Goal: Complete application form

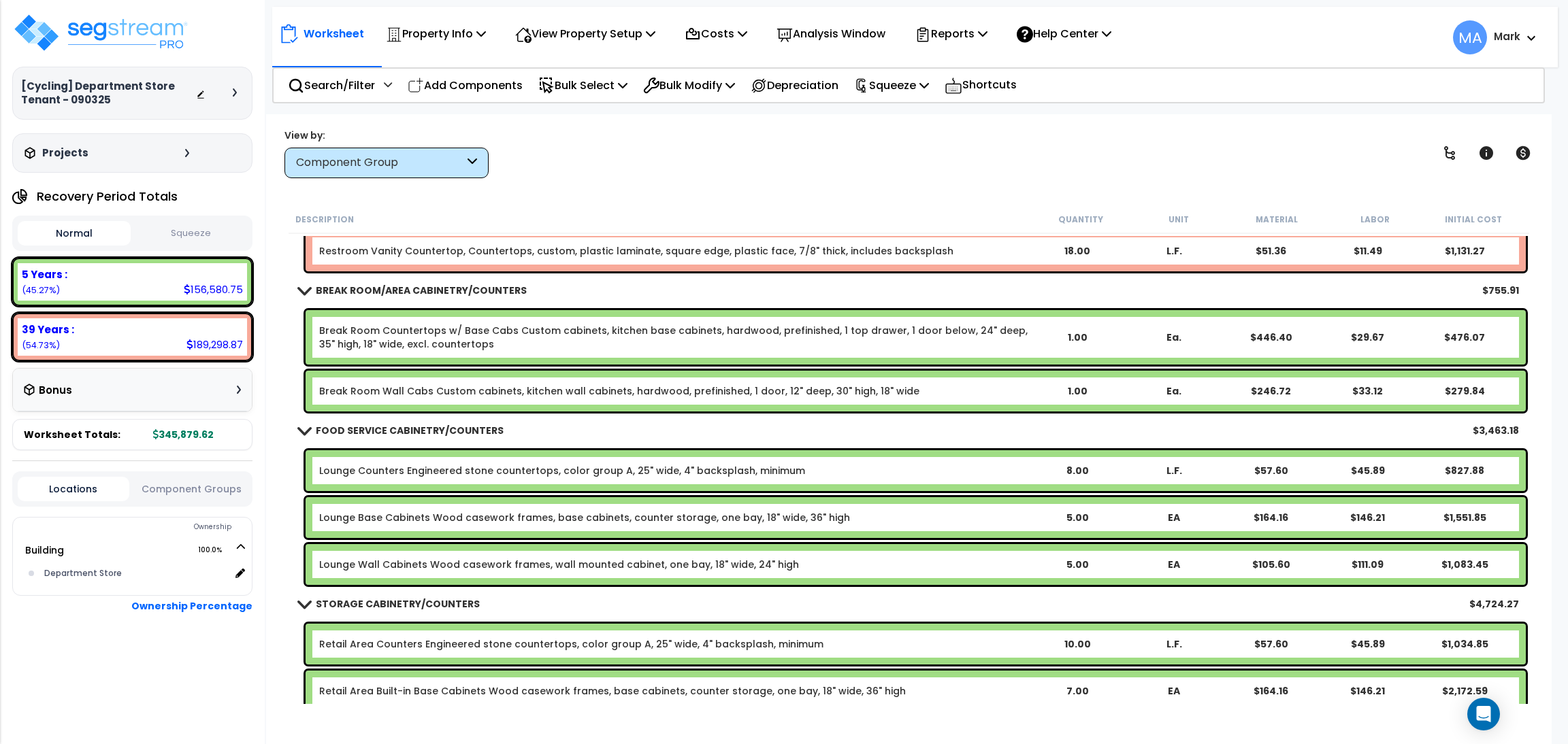
scroll to position [1325, 0]
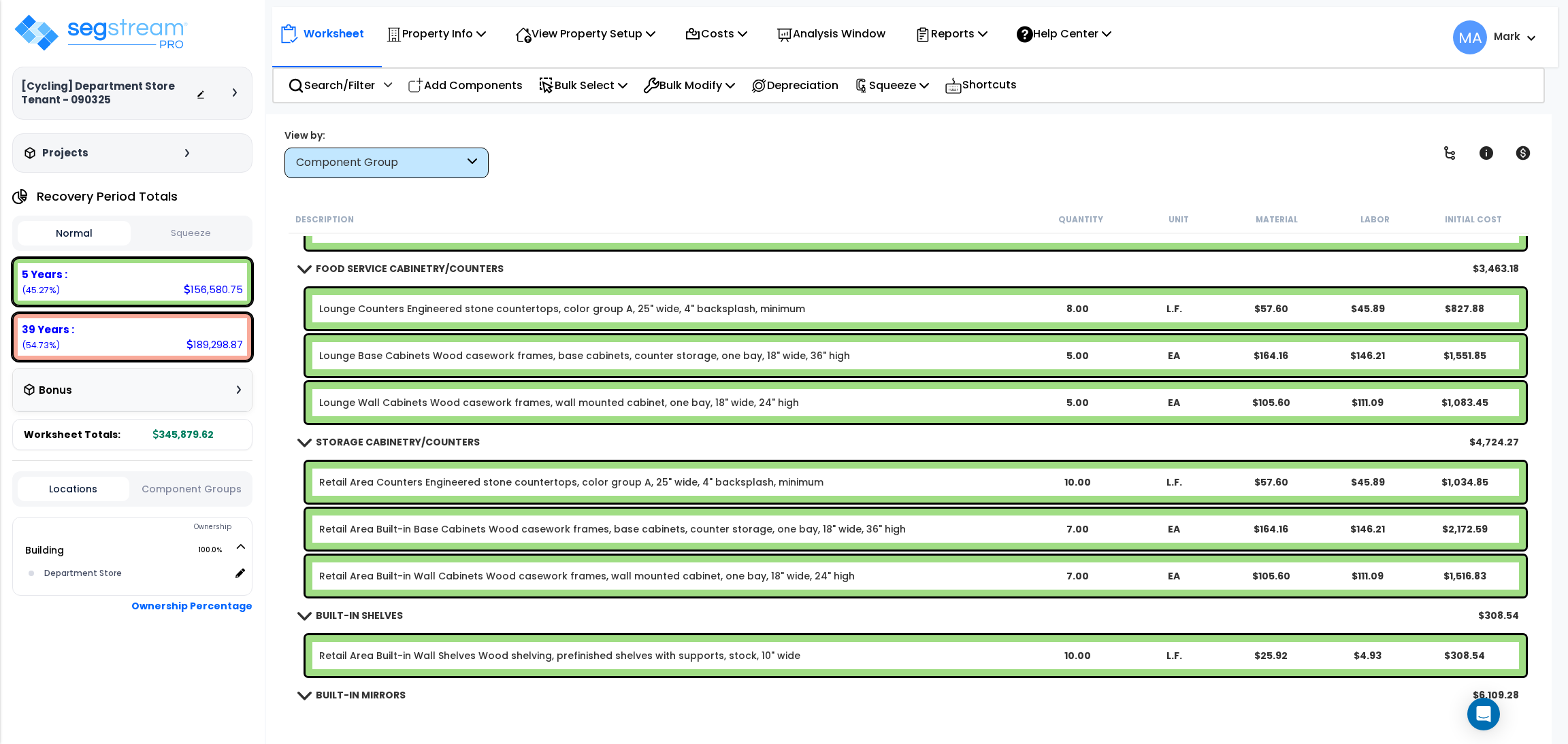
click at [179, 152] on div "Projects" at bounding box center [108, 153] width 175 height 14
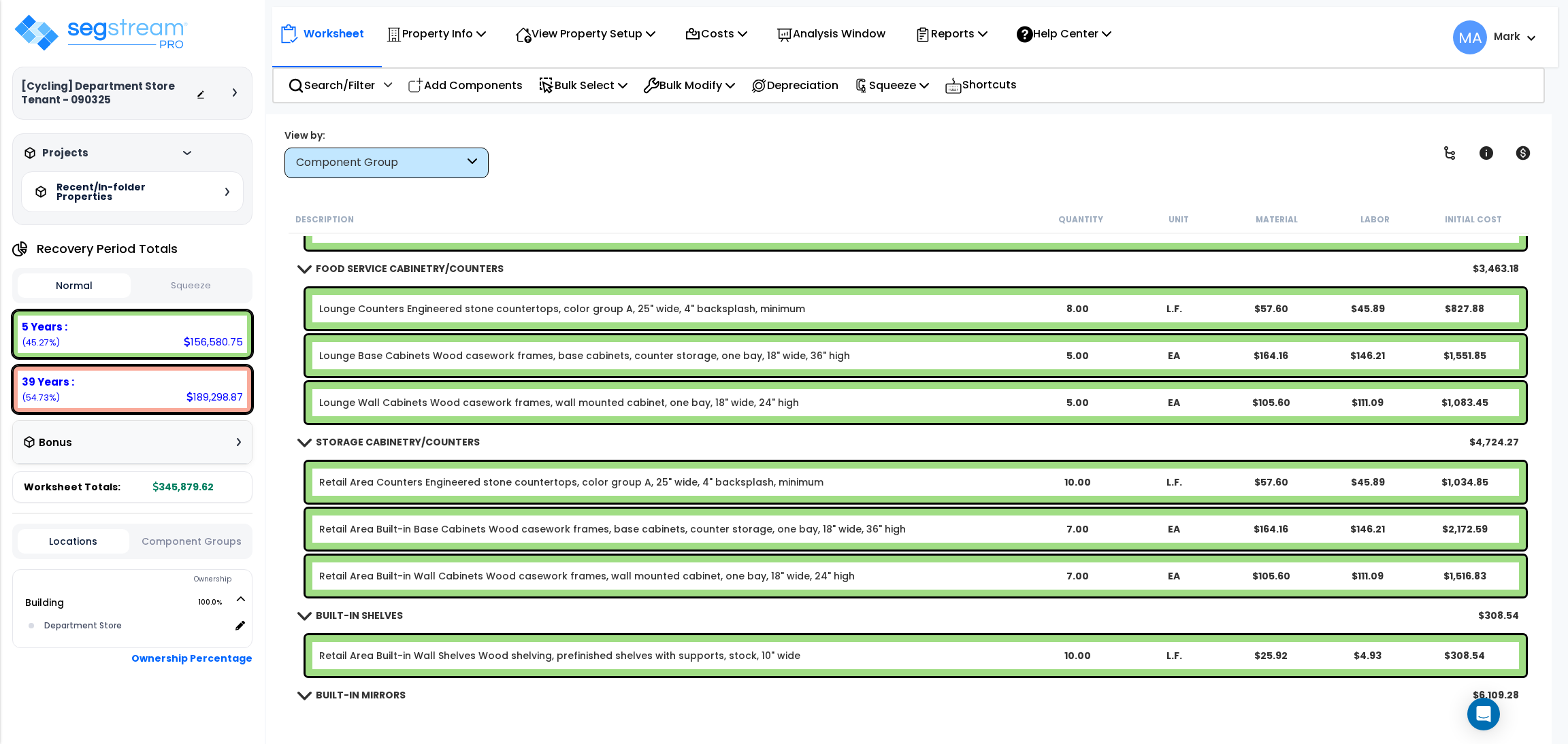
click at [239, 93] on div at bounding box center [238, 93] width 11 height 8
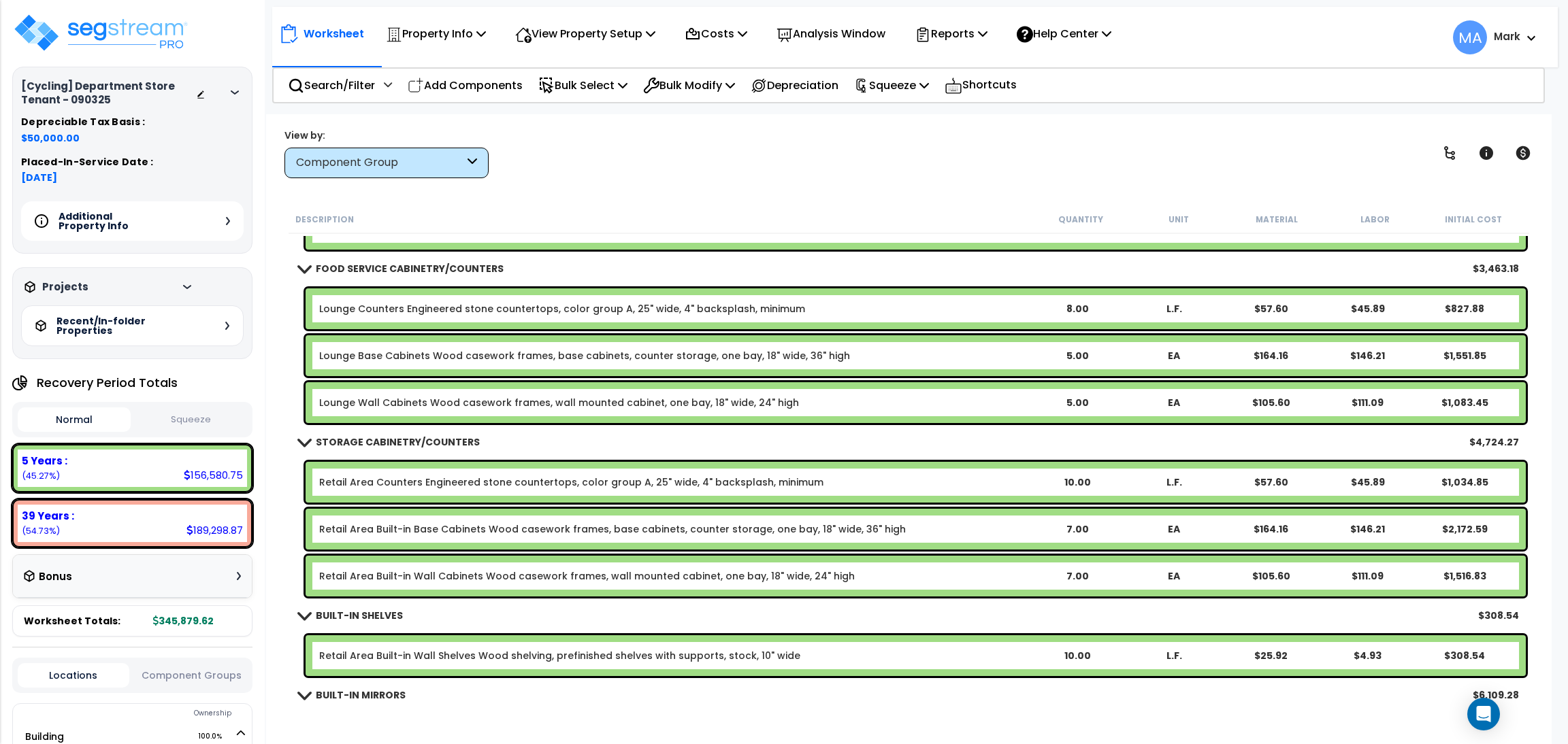
click at [230, 228] on div "Additional Property Info" at bounding box center [132, 221] width 222 height 40
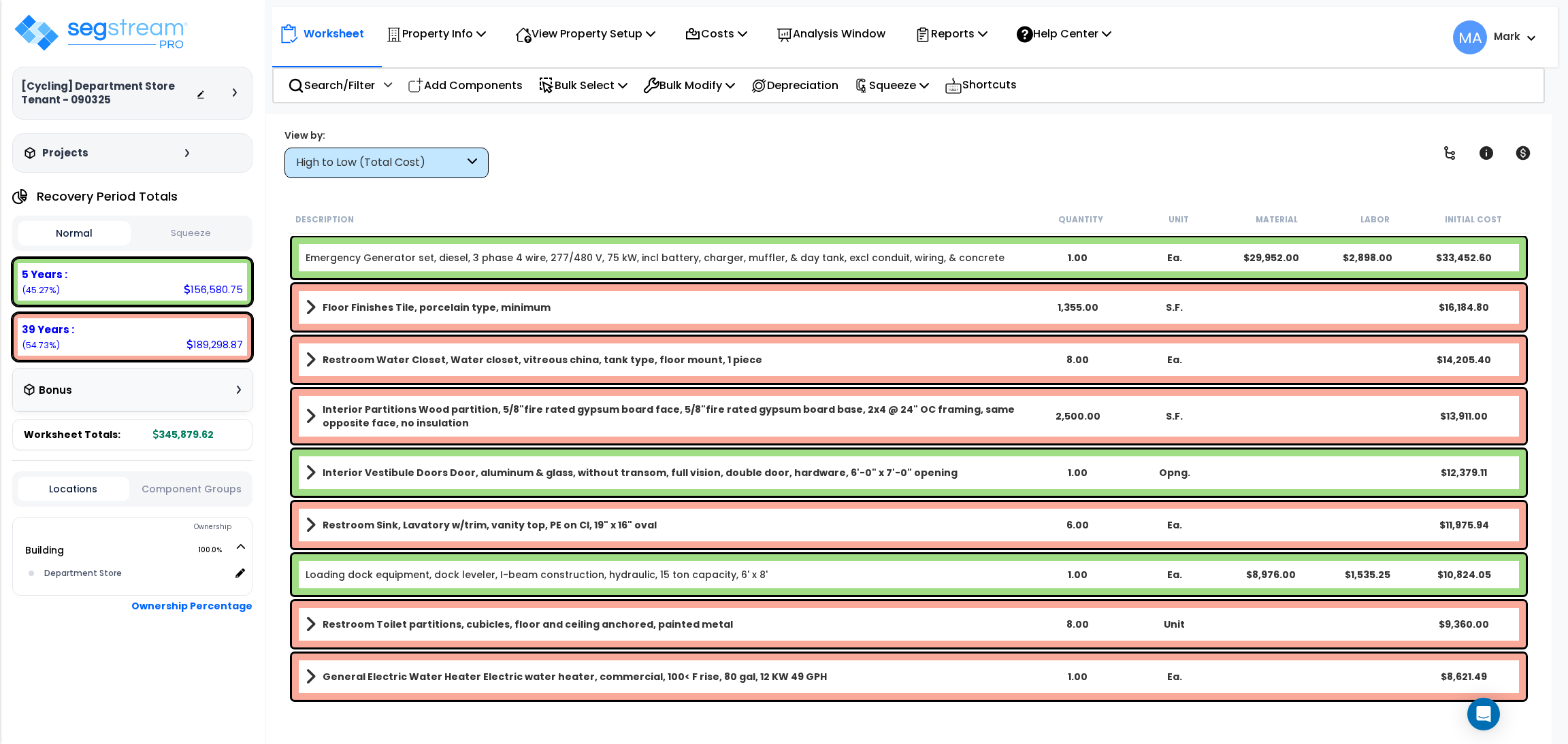
click at [236, 86] on div at bounding box center [219, 93] width 47 height 14
click at [234, 87] on div at bounding box center [219, 93] width 47 height 14
click at [235, 88] on icon at bounding box center [235, 93] width 4 height 8
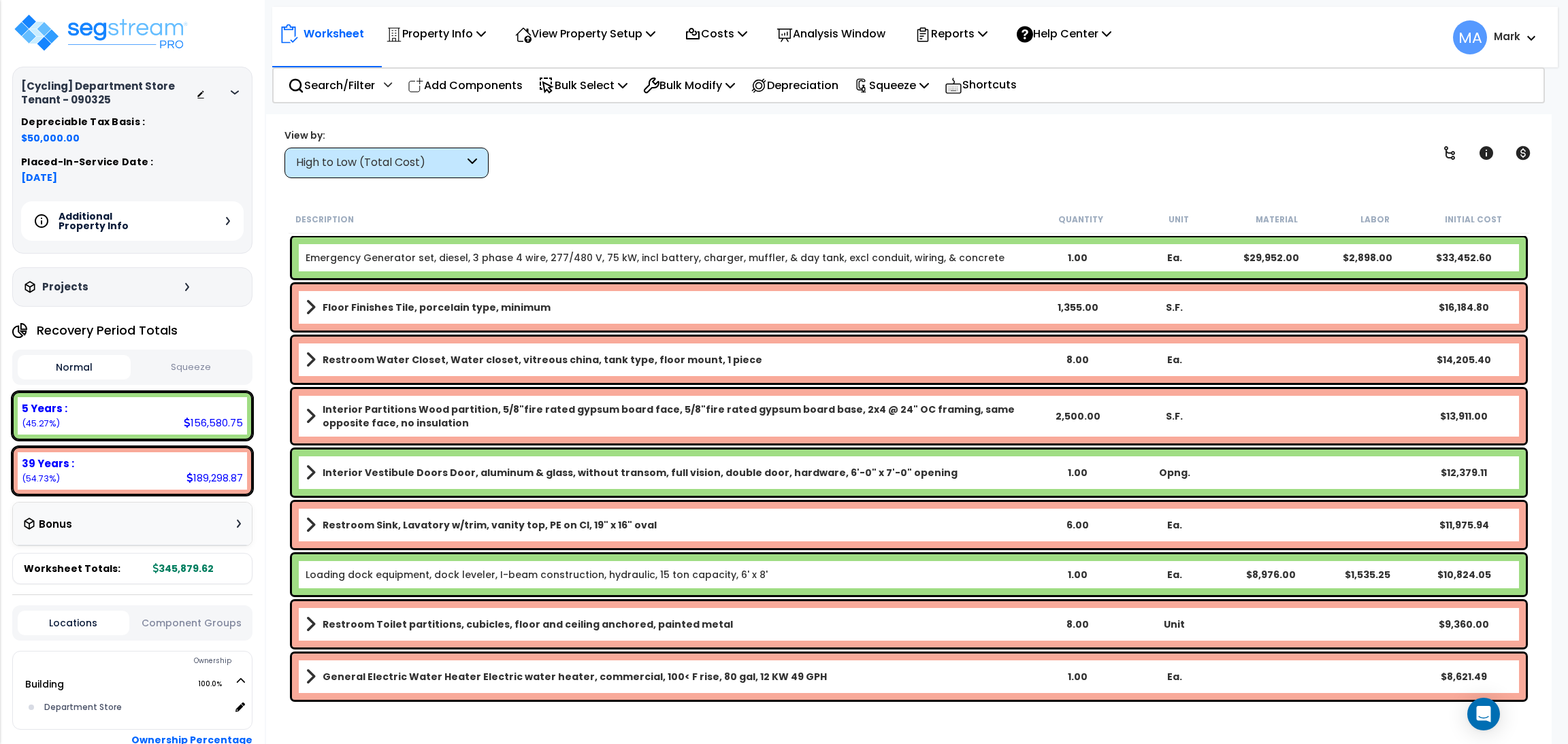
click at [227, 217] on icon at bounding box center [228, 221] width 4 height 8
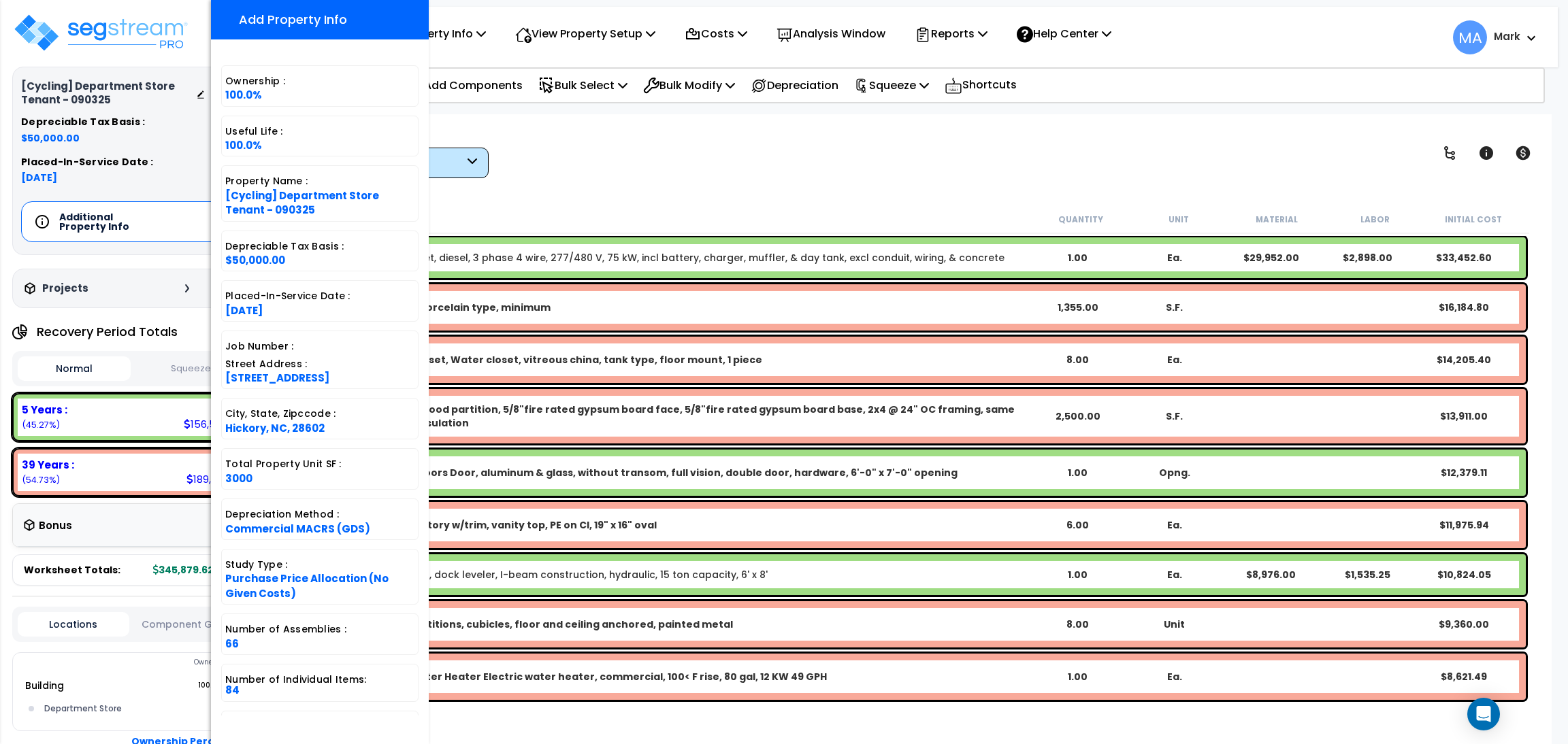
click at [553, 190] on div "Worksheet Property Info Property Setup Add Property Unit Template property Clon…" at bounding box center [909, 486] width 1285 height 744
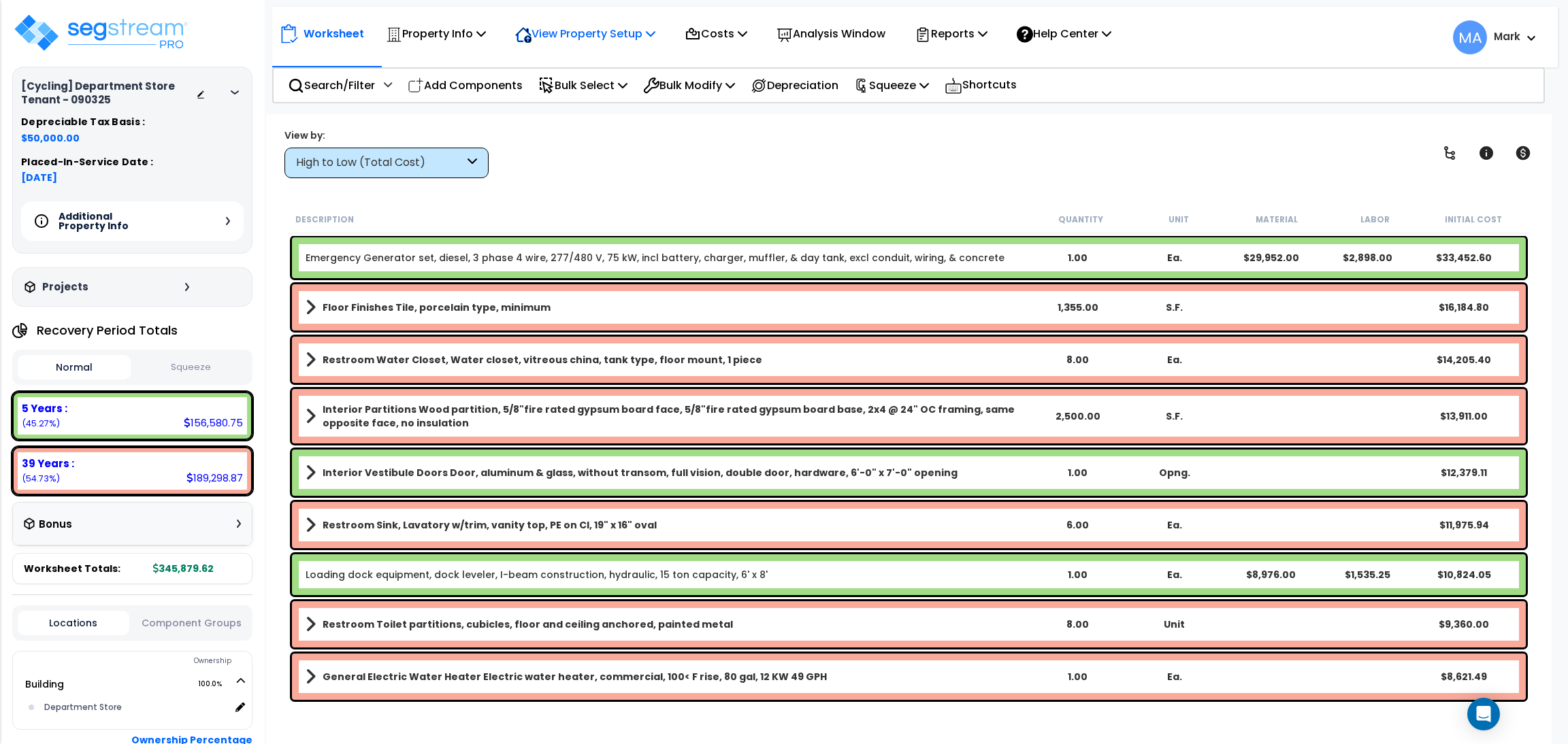
click at [585, 37] on p "View Property Setup" at bounding box center [585, 34] width 140 height 19
click at [589, 95] on link "View Questionnaire" at bounding box center [575, 93] width 134 height 27
click at [227, 210] on div "Additional Property Info" at bounding box center [132, 221] width 222 height 40
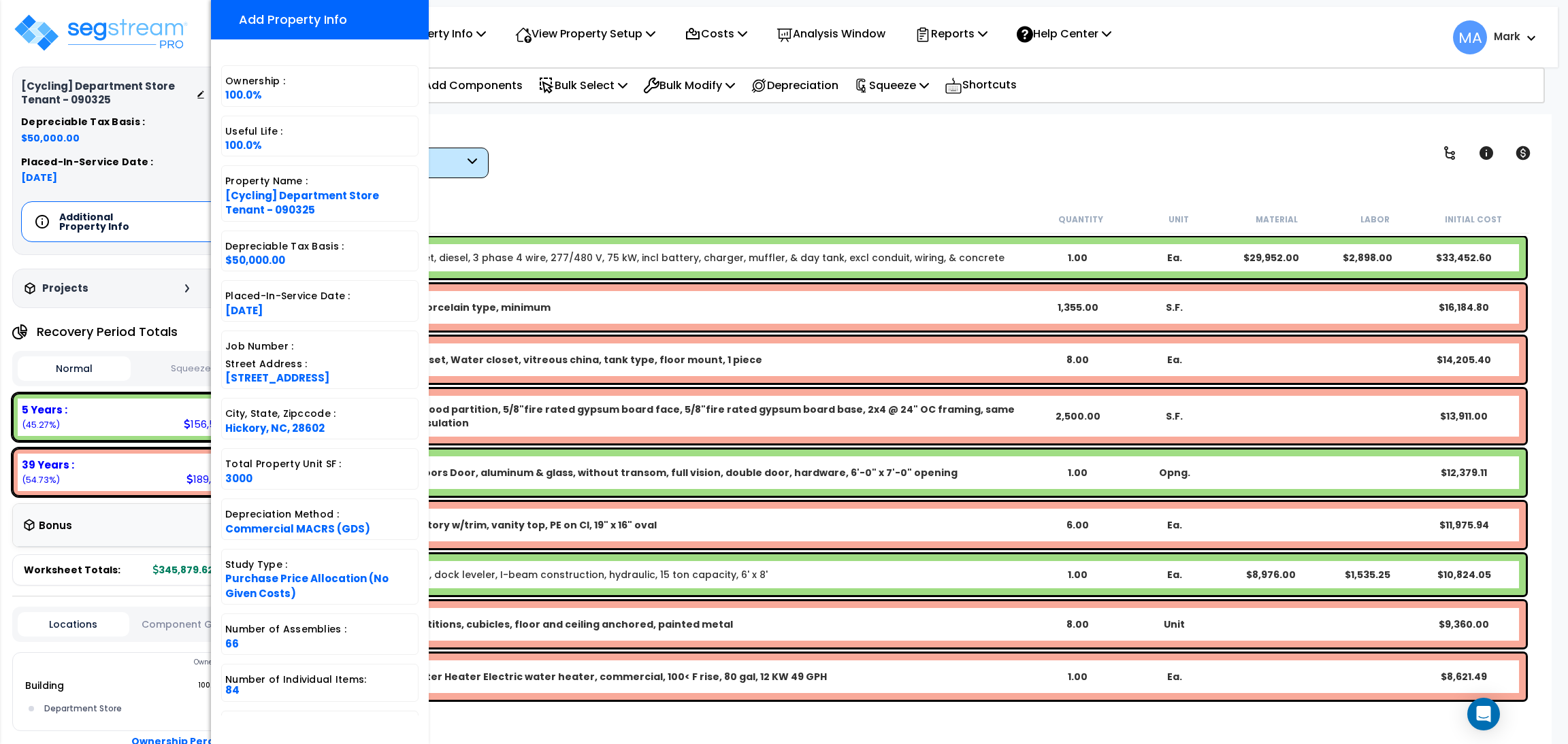
click at [8, 224] on div "[Cycling] Department Store Tenant - 090325 Depreciable Tax Basis : $50,000.00 P…" at bounding box center [132, 372] width 265 height 744
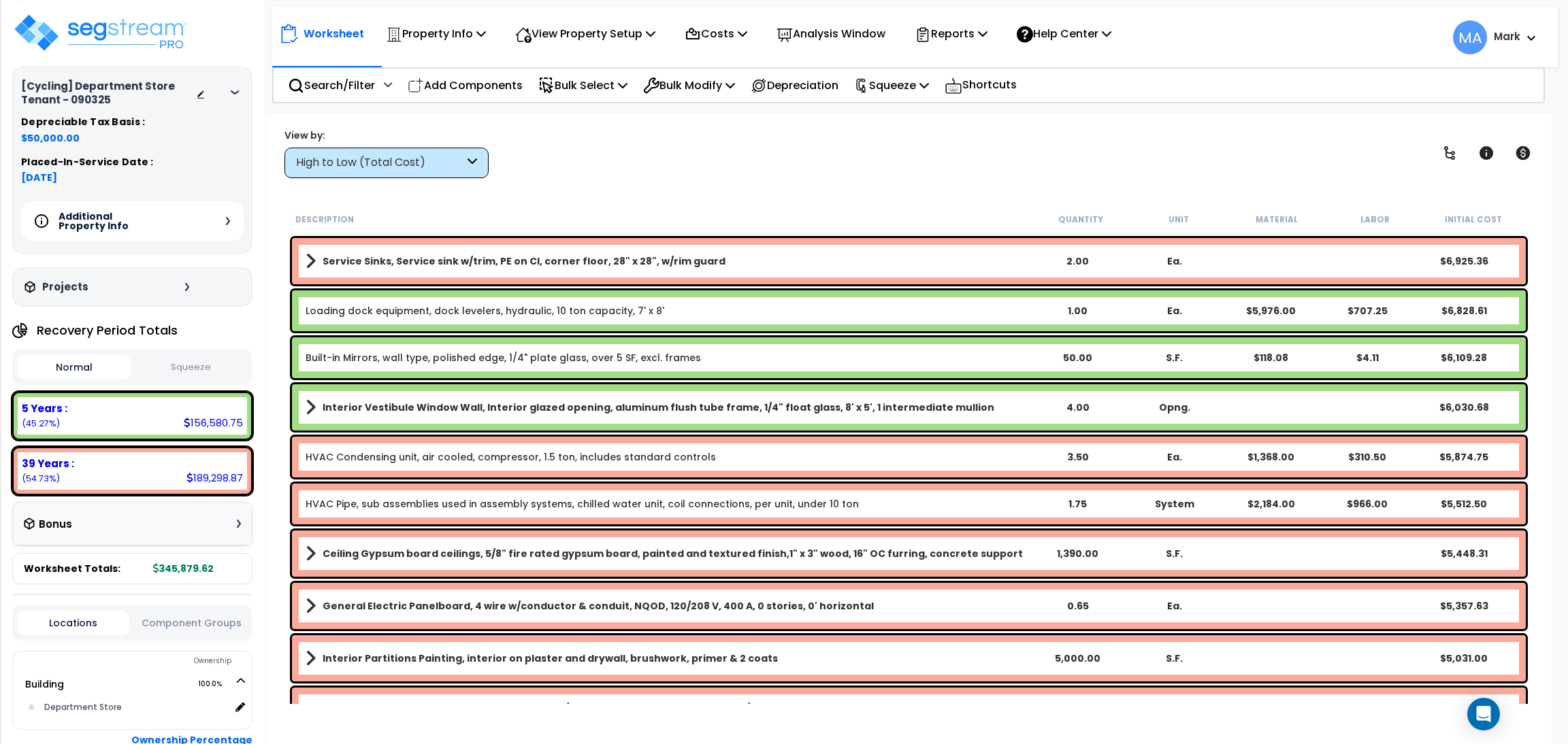
scroll to position [612, 0]
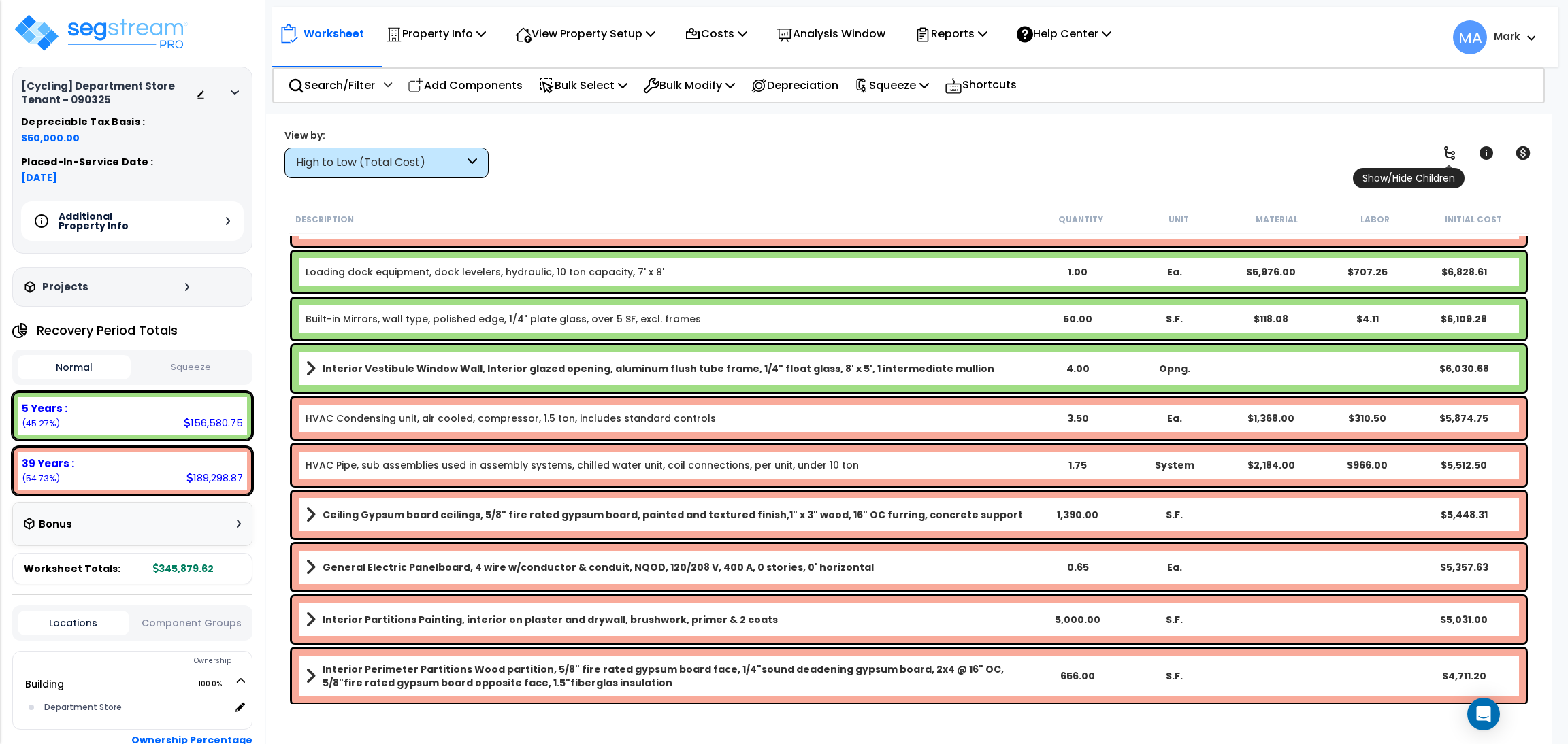
click at [1452, 147] on icon at bounding box center [1449, 153] width 16 height 16
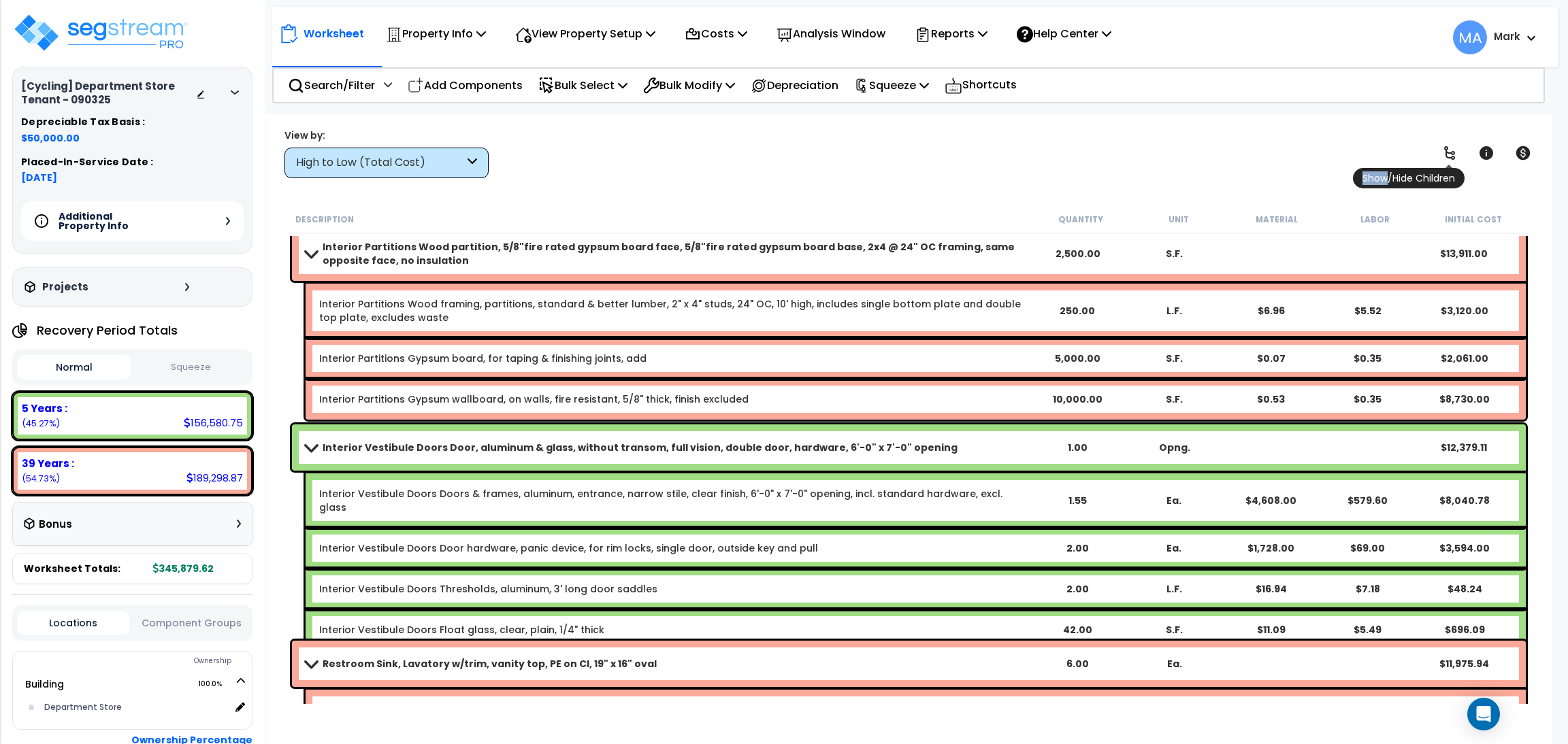
click at [1442, 147] on icon at bounding box center [1449, 153] width 16 height 16
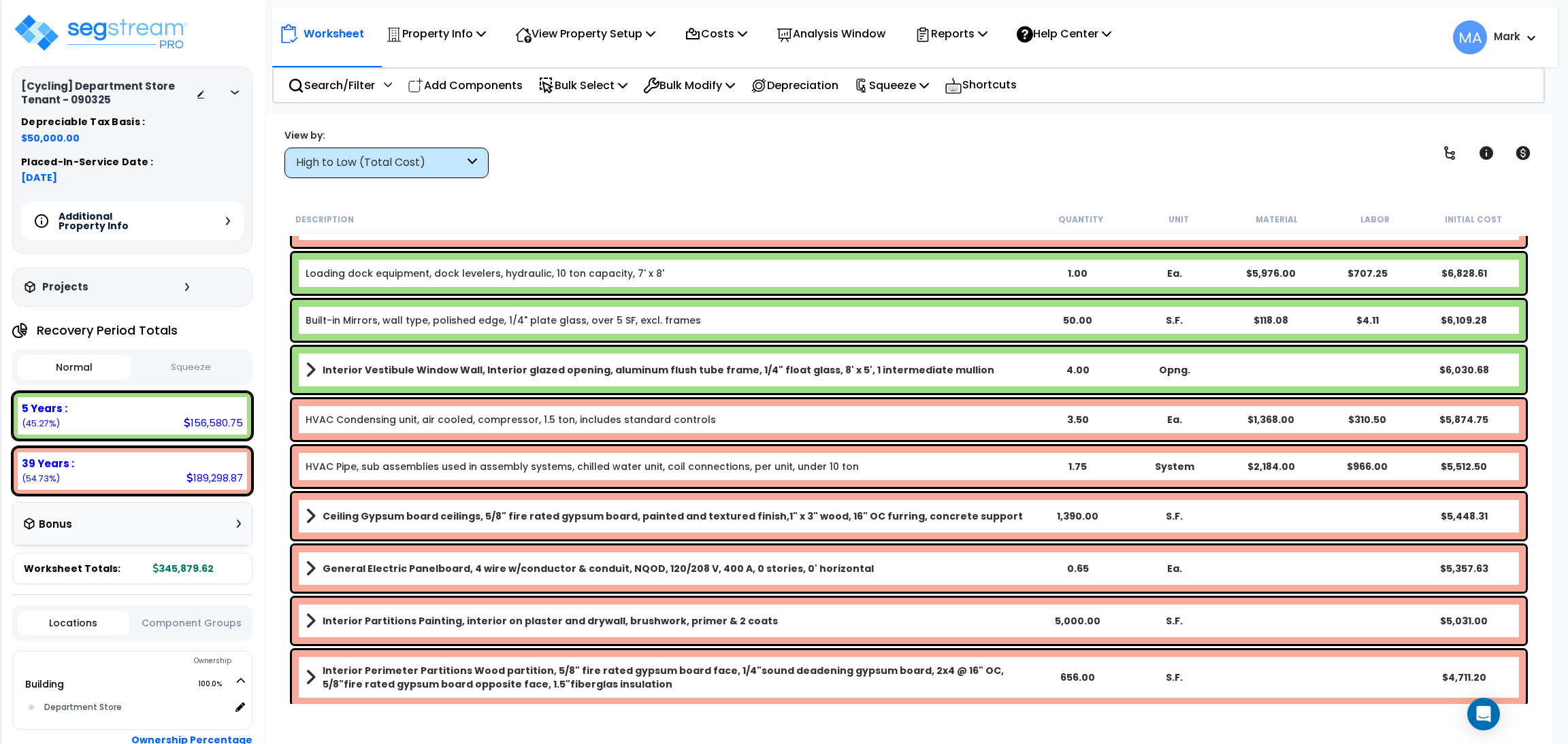
click at [471, 156] on icon at bounding box center [473, 163] width 10 height 16
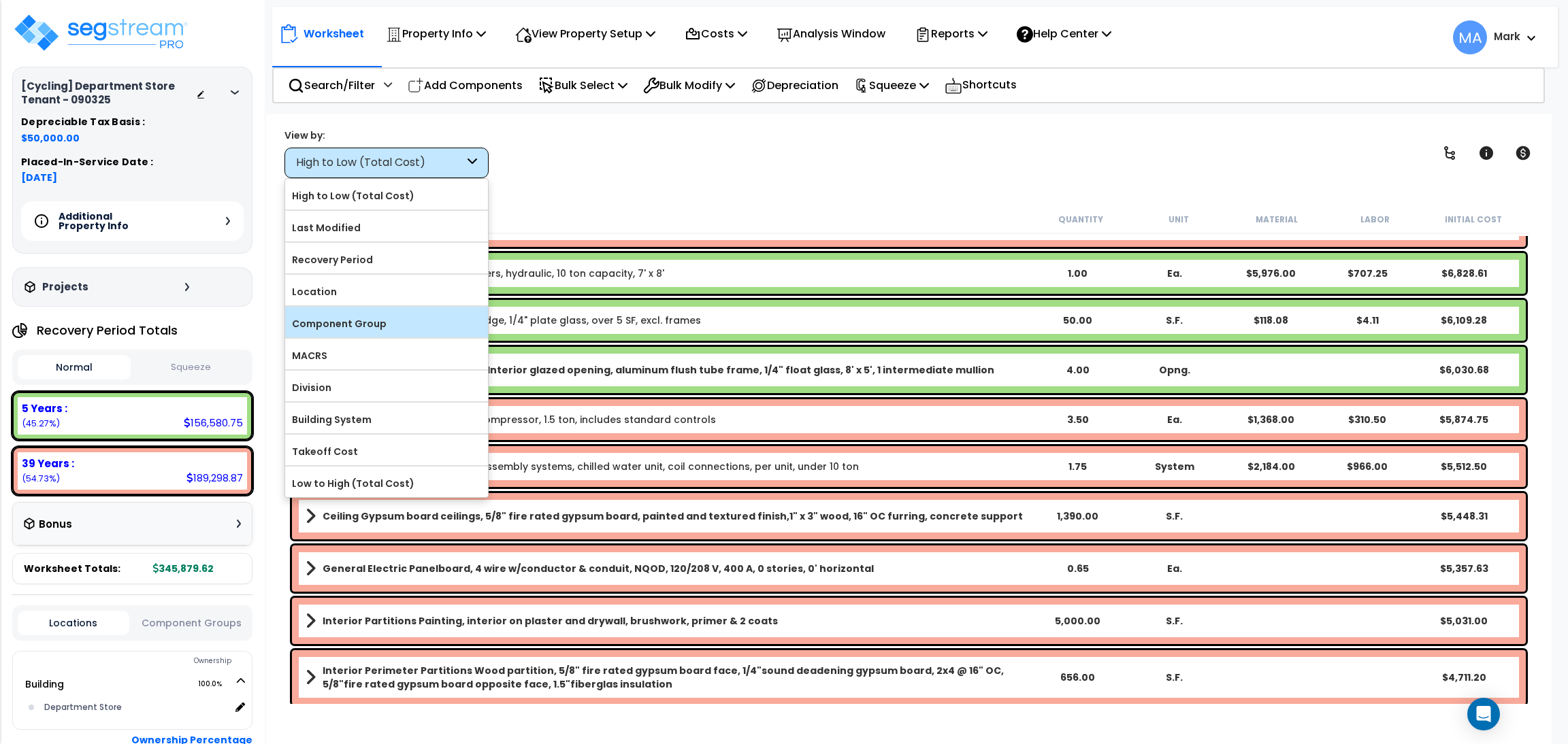
click at [367, 324] on label "Component Group" at bounding box center [387, 324] width 203 height 21
click at [0, 0] on input "Component Group" at bounding box center [0, 0] width 0 height 0
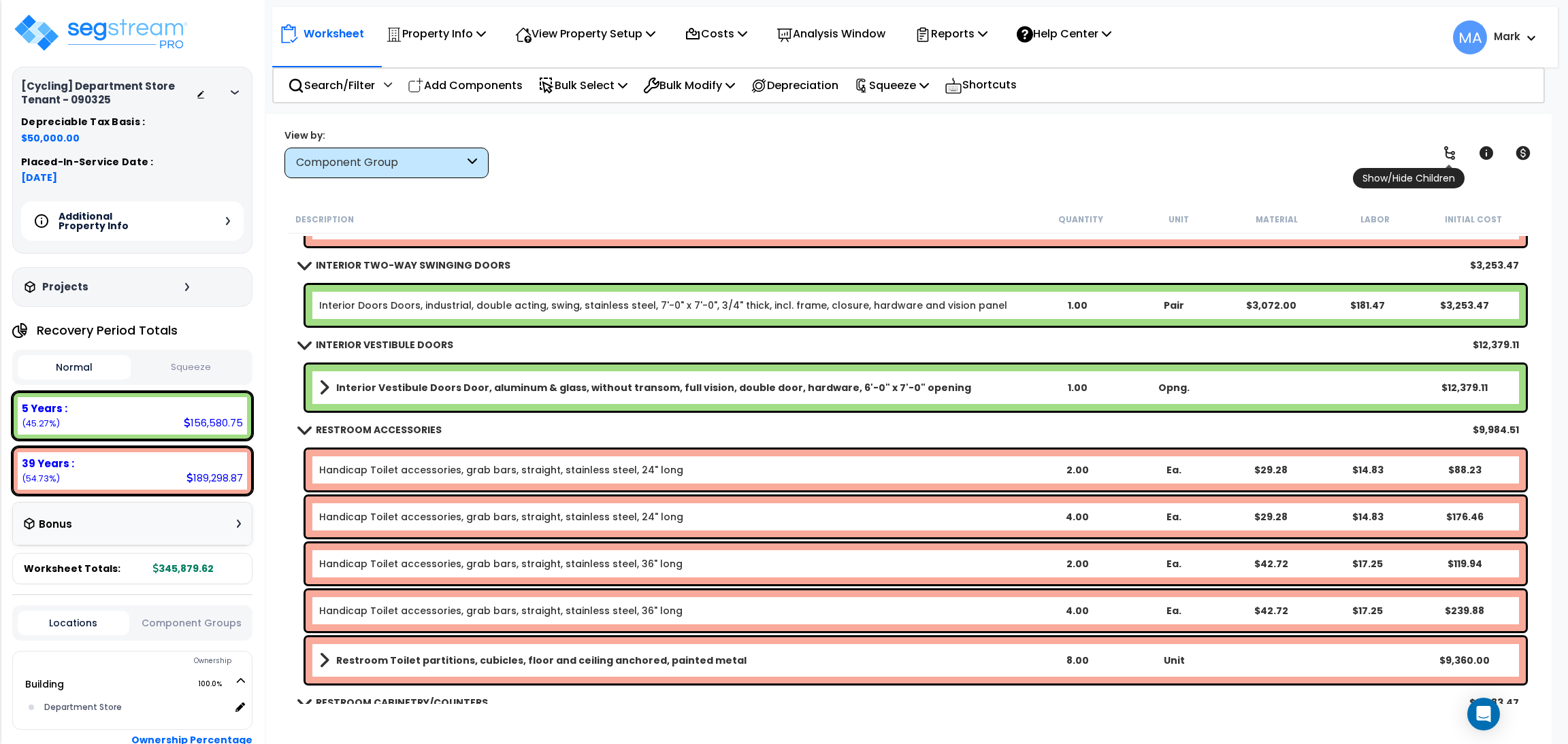
click at [1449, 158] on icon at bounding box center [1449, 153] width 16 height 16
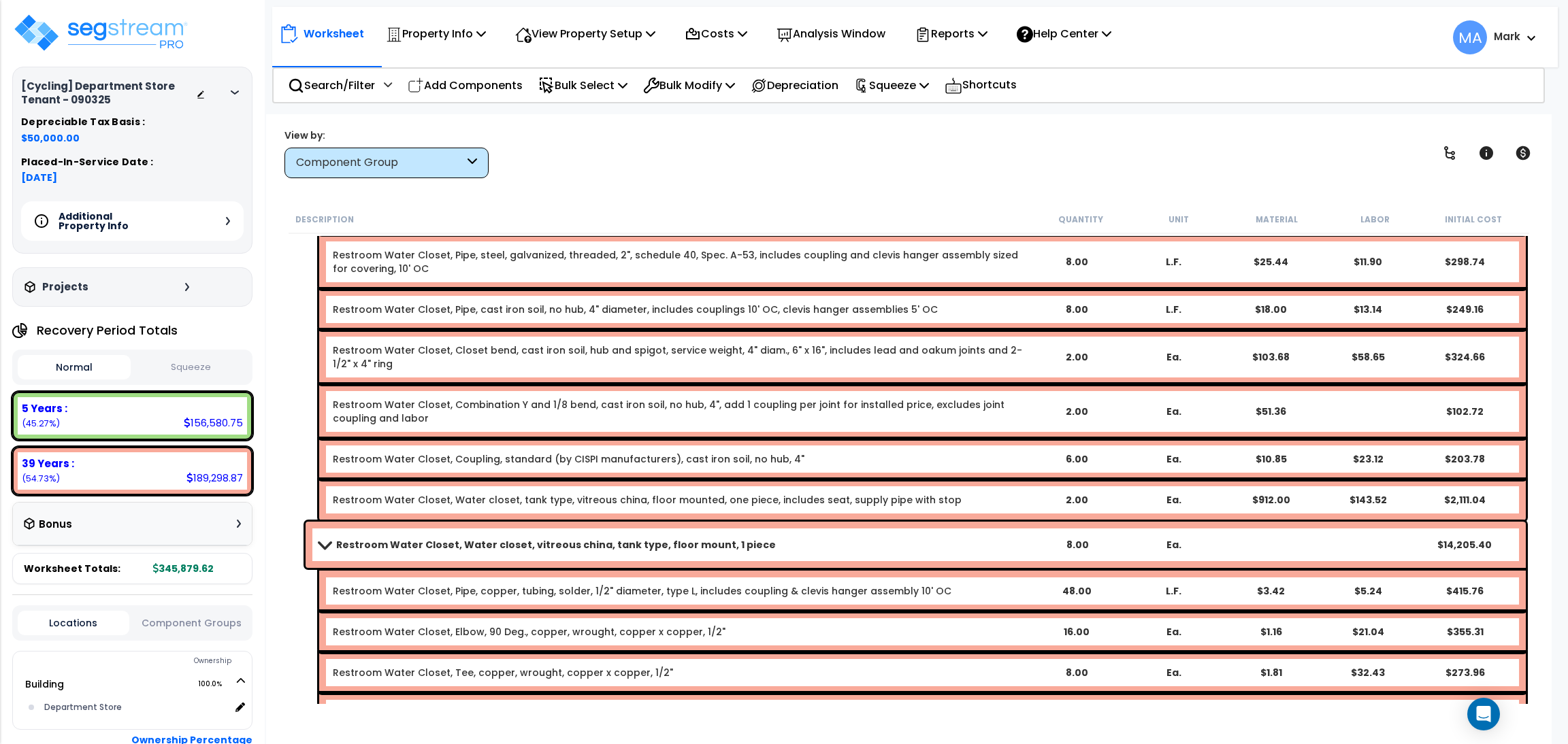
scroll to position [5918, 0]
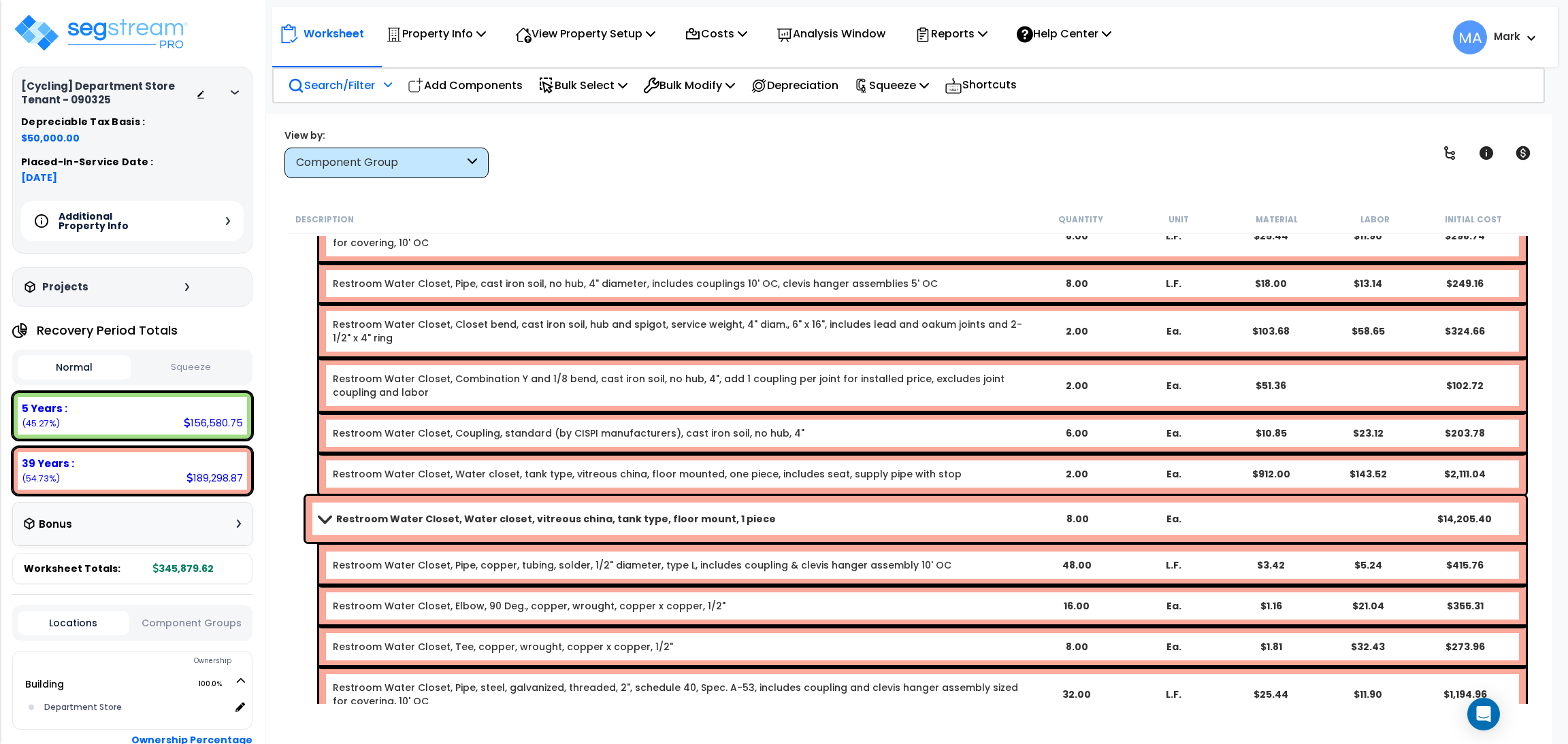
click at [383, 91] on div at bounding box center [386, 89] width 12 height 24
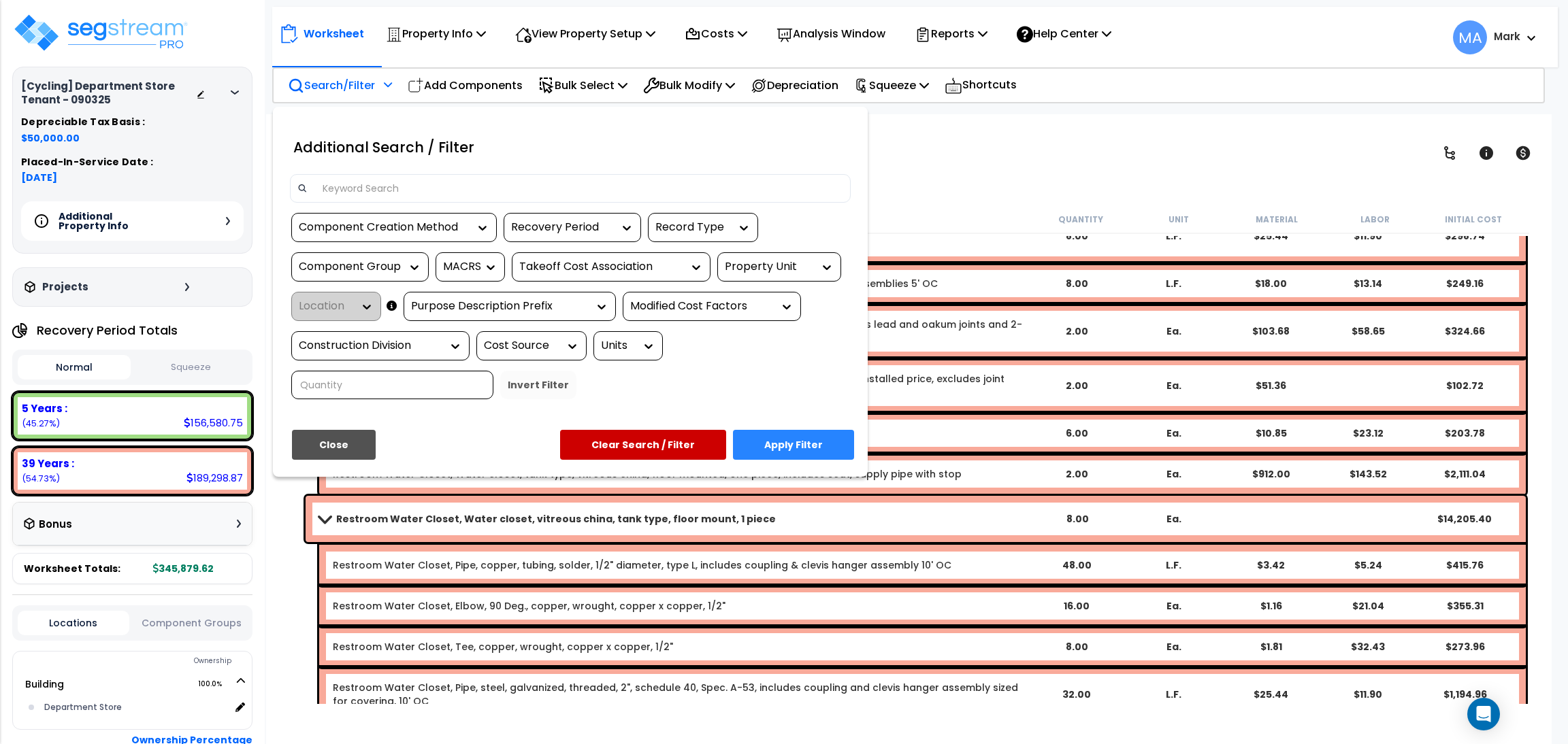
click at [360, 175] on div at bounding box center [570, 189] width 560 height 29
click at [360, 187] on input at bounding box center [578, 189] width 529 height 21
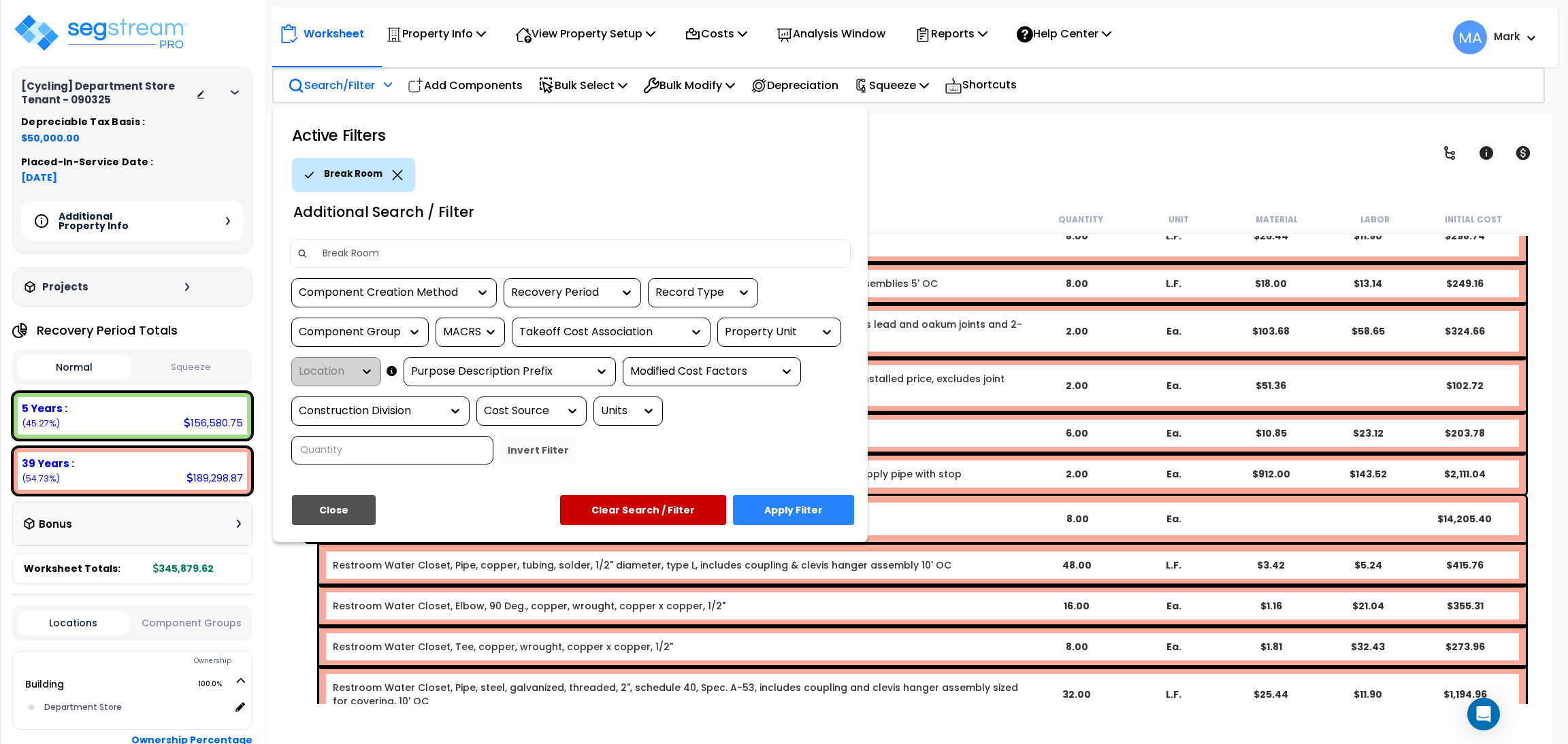
type input "Break Room"
click at [794, 508] on button "Apply Filter" at bounding box center [793, 510] width 121 height 30
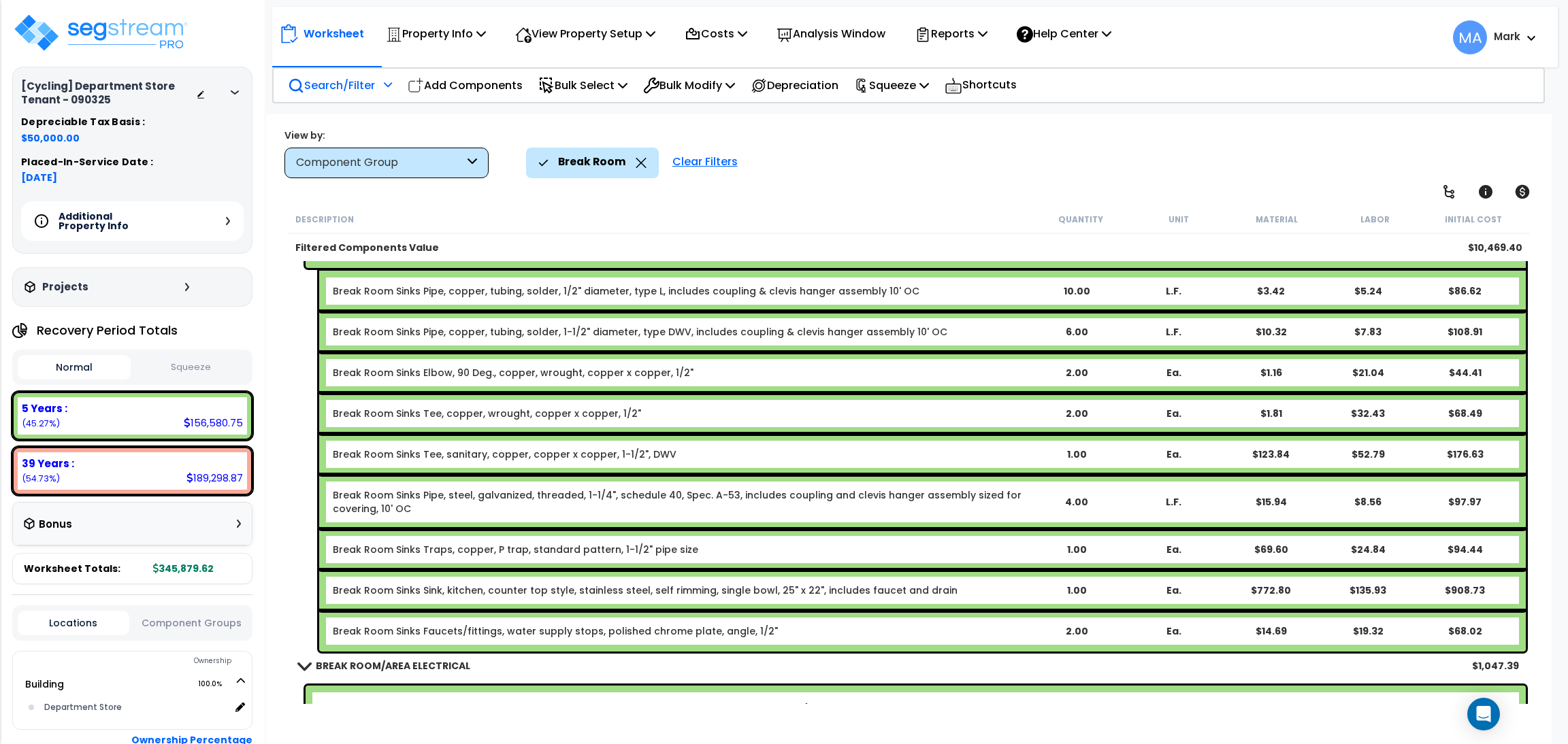
scroll to position [582, 0]
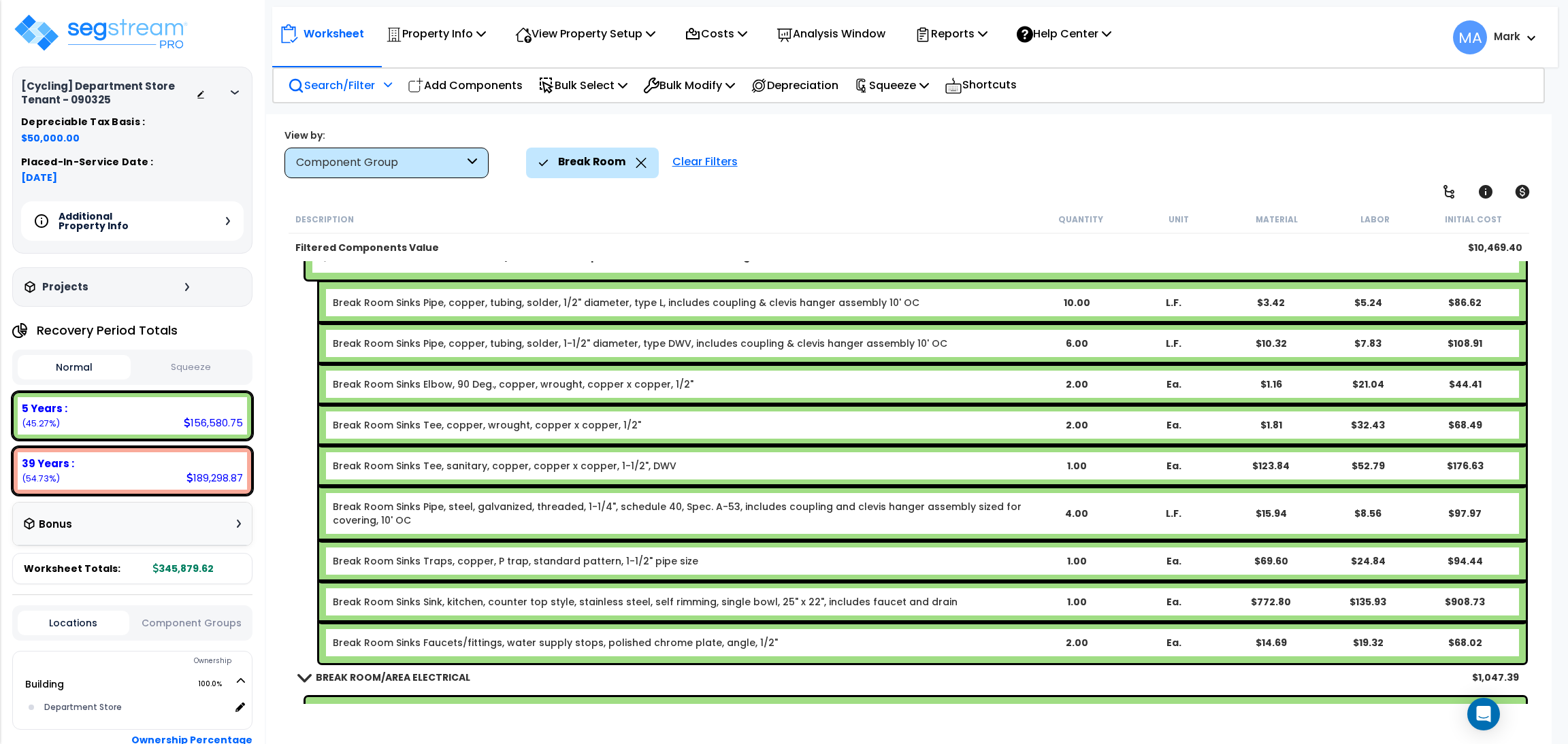
click at [641, 165] on icon at bounding box center [641, 163] width 10 height 10
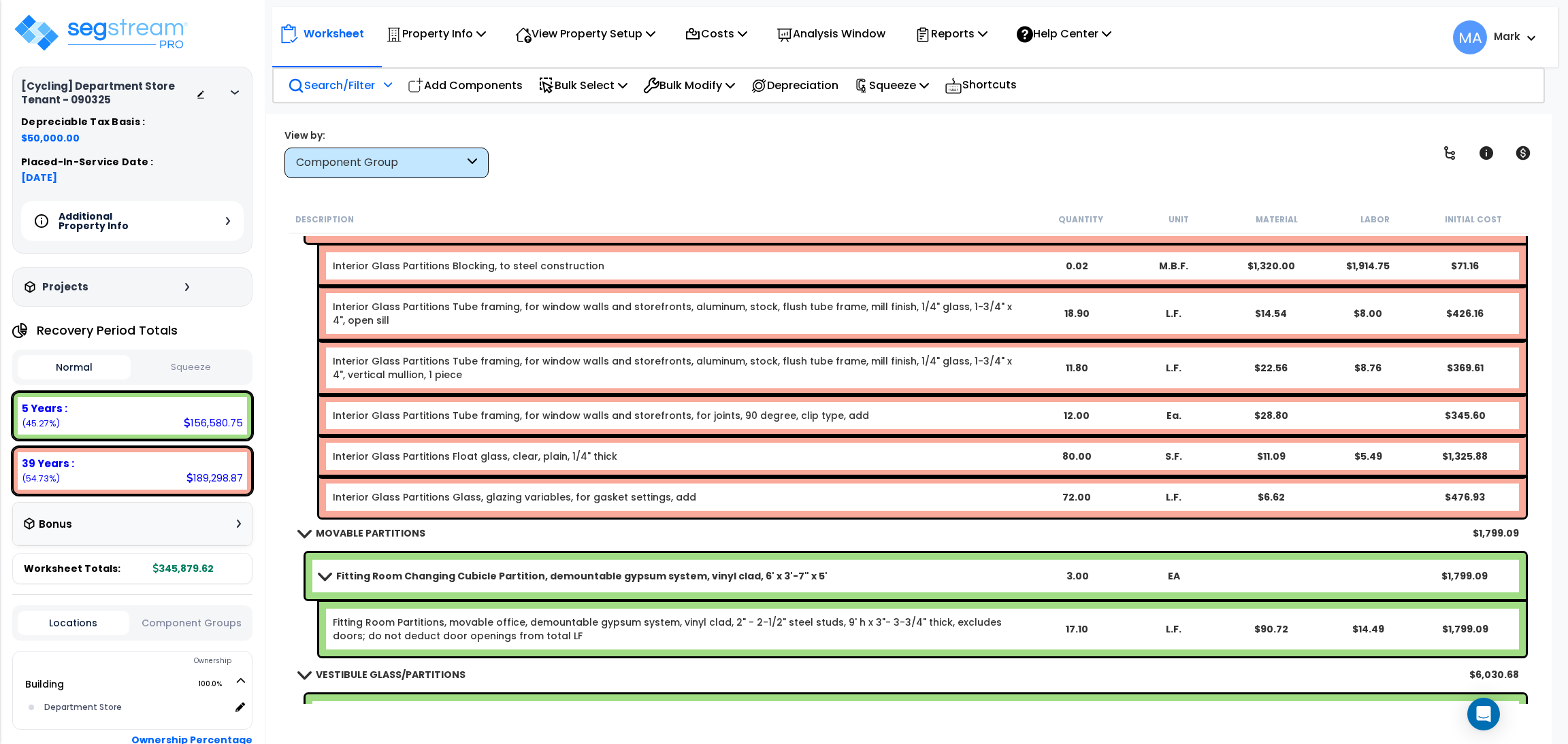
click at [356, 70] on div "Search/Filter Additional Search / Filter" at bounding box center [340, 85] width 104 height 32
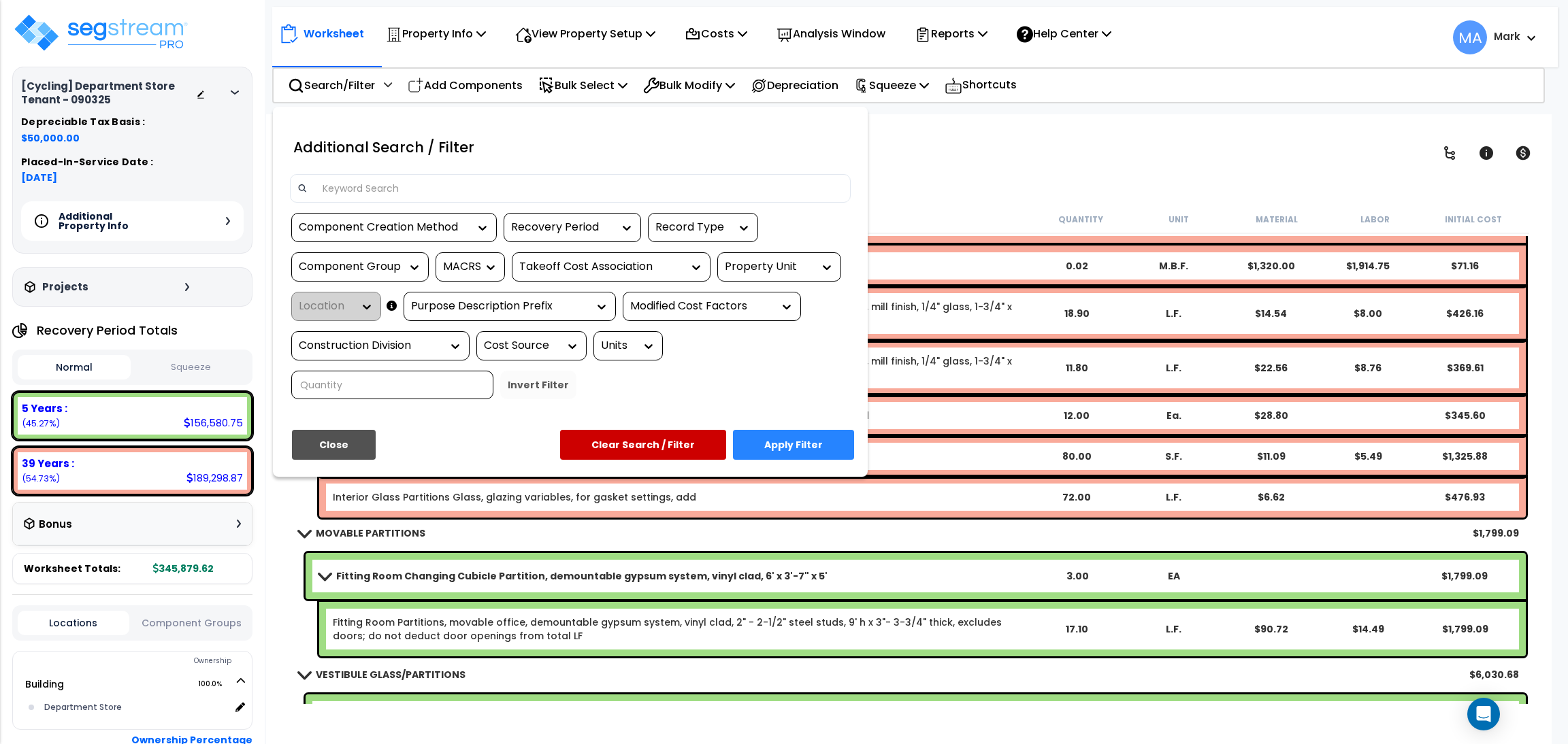
click at [375, 181] on input at bounding box center [578, 189] width 529 height 21
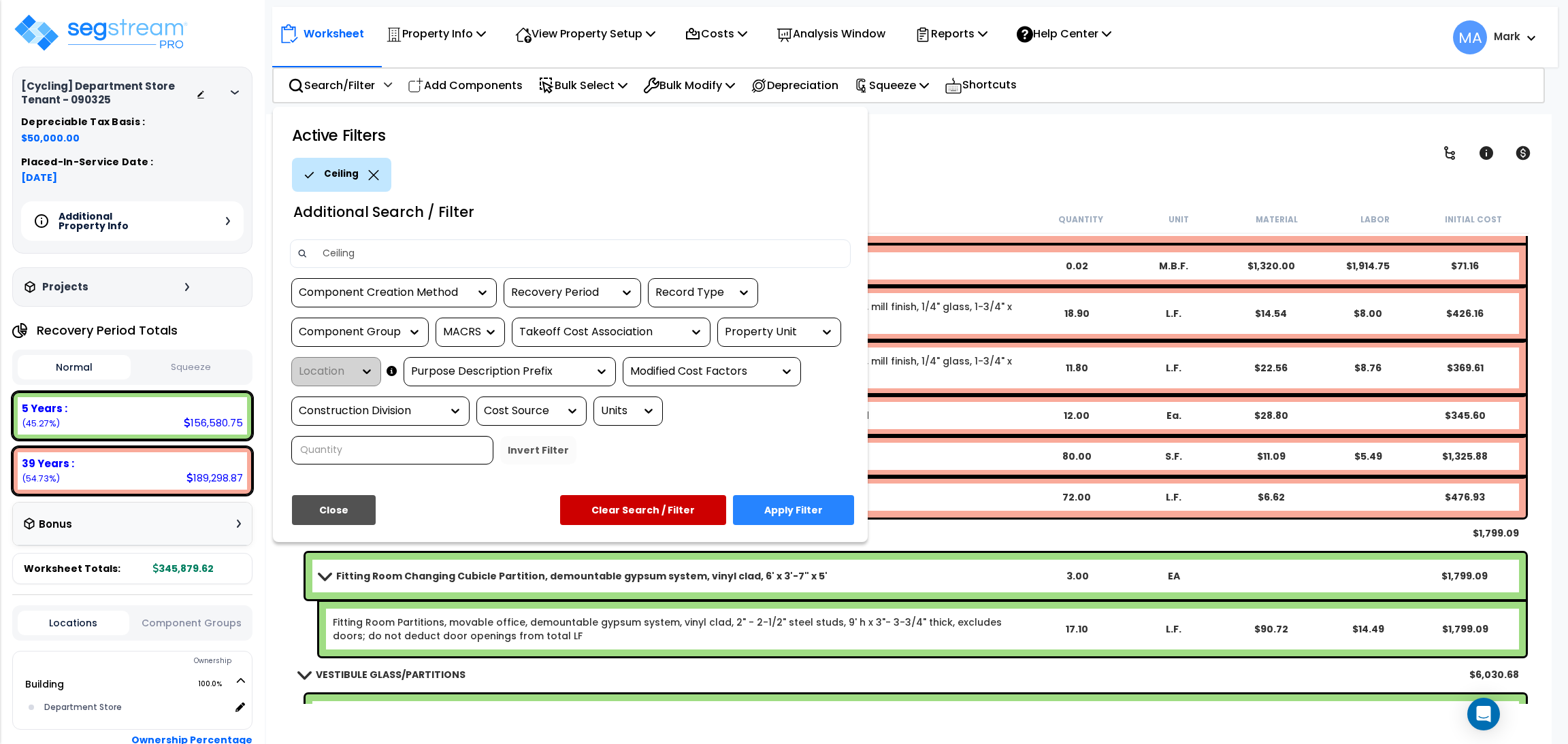
type input "Ceiling"
click at [793, 519] on button "Apply Filter" at bounding box center [793, 510] width 121 height 30
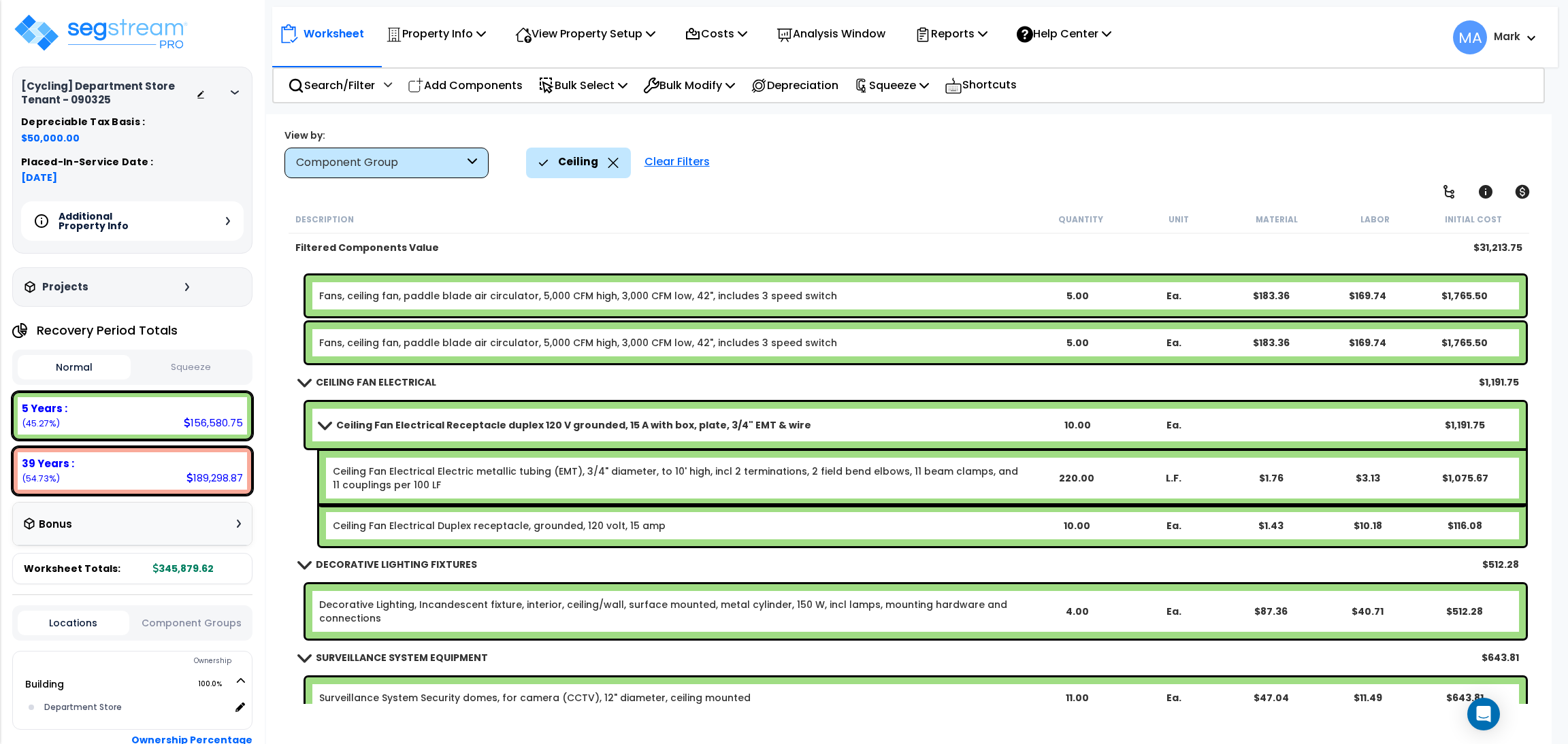
scroll to position [889, 0]
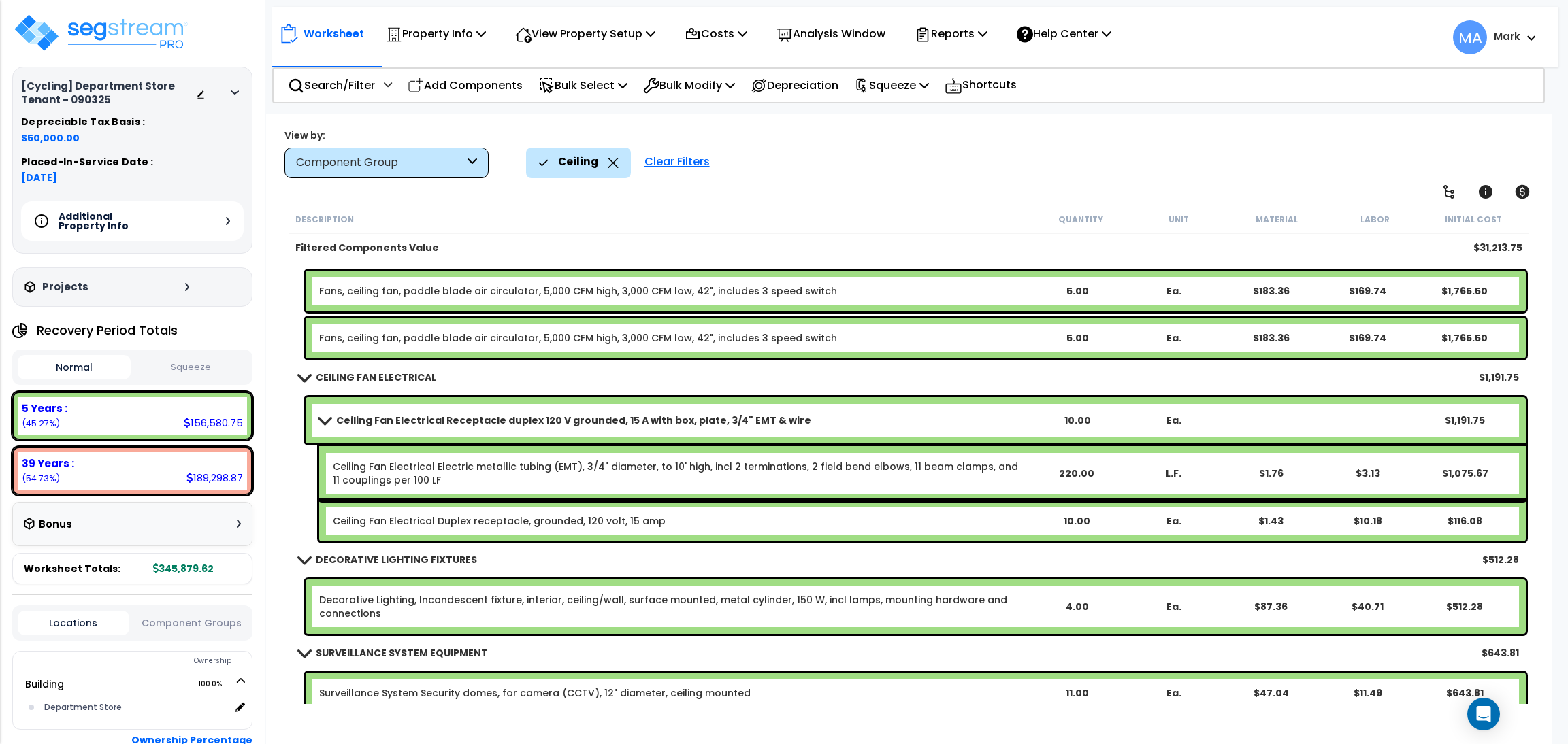
click at [639, 385] on div "CEILING FAN ELECTRICAL $1,191.75" at bounding box center [909, 378] width 1234 height 33
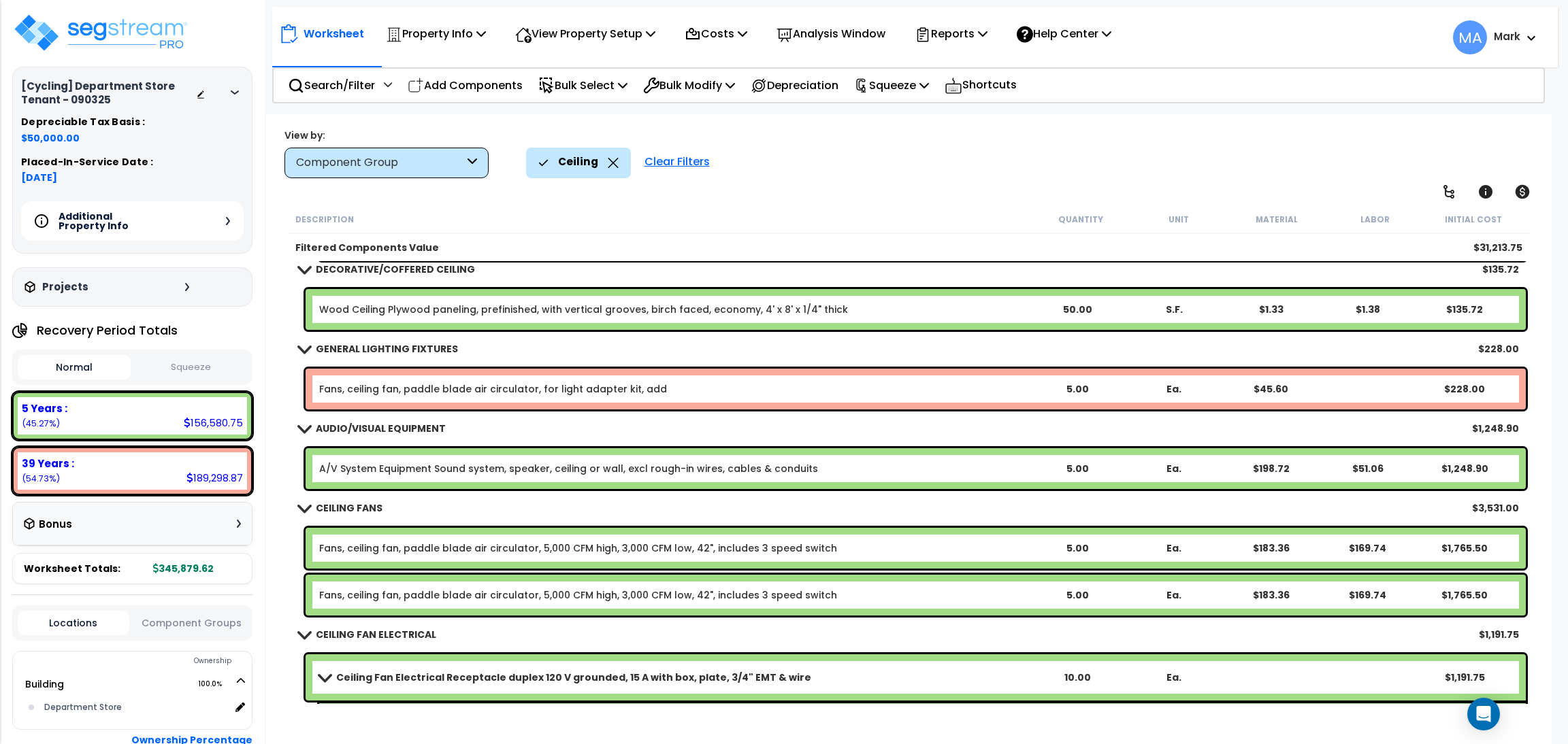
scroll to position [614, 0]
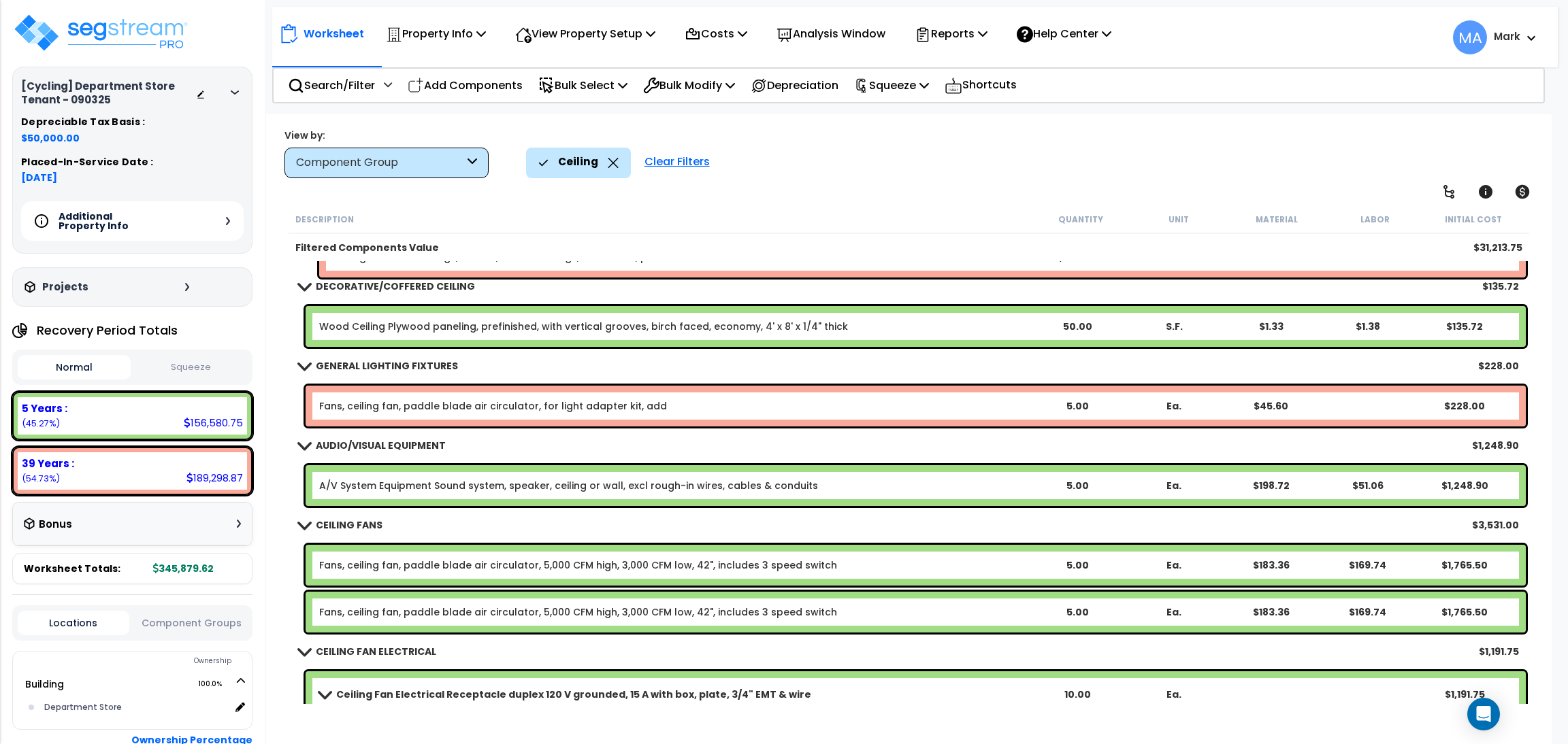
click at [611, 165] on icon at bounding box center [613, 163] width 11 height 10
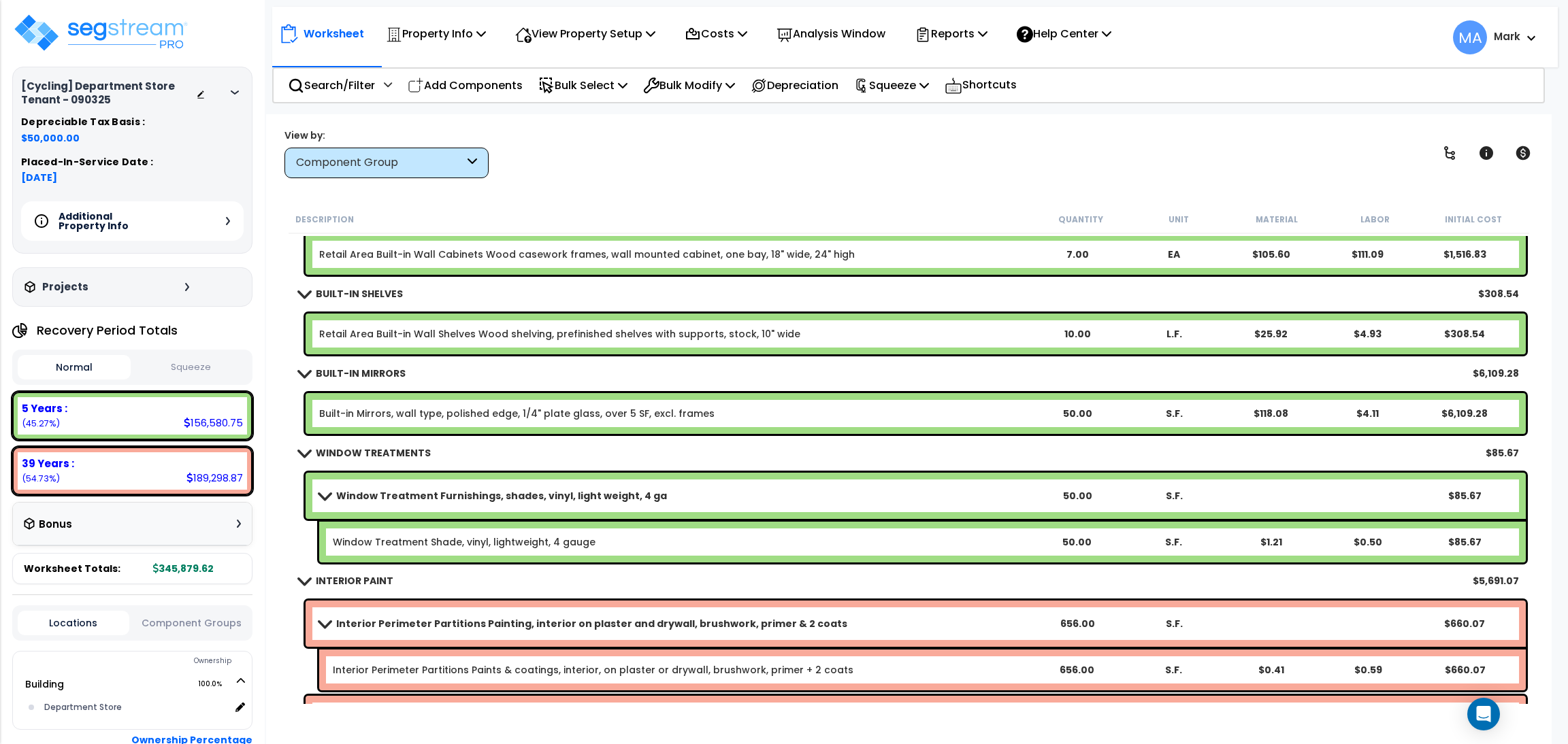
scroll to position [3267, 0]
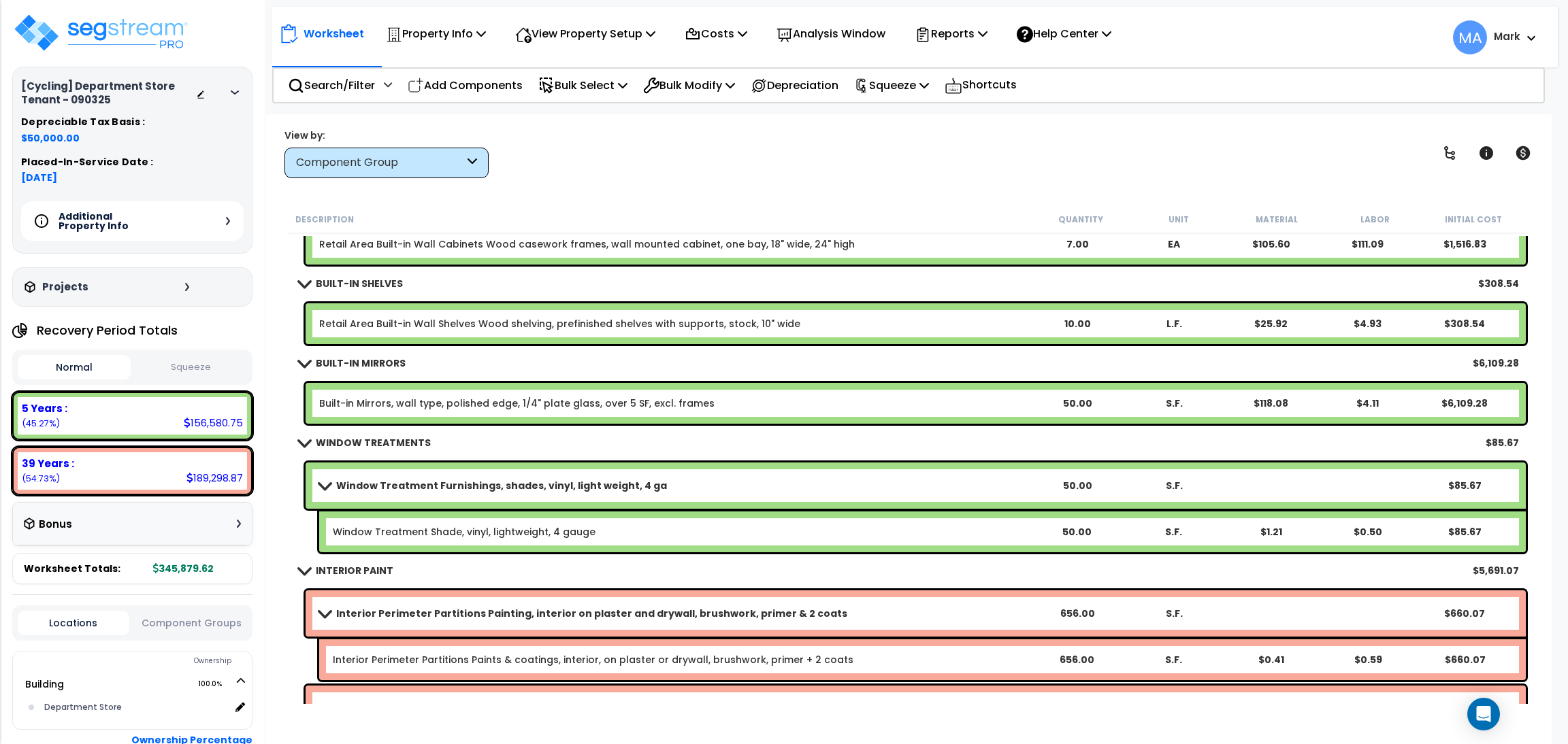
click at [534, 350] on div "BUILT-IN MIRRORS $6,109.28" at bounding box center [909, 363] width 1234 height 33
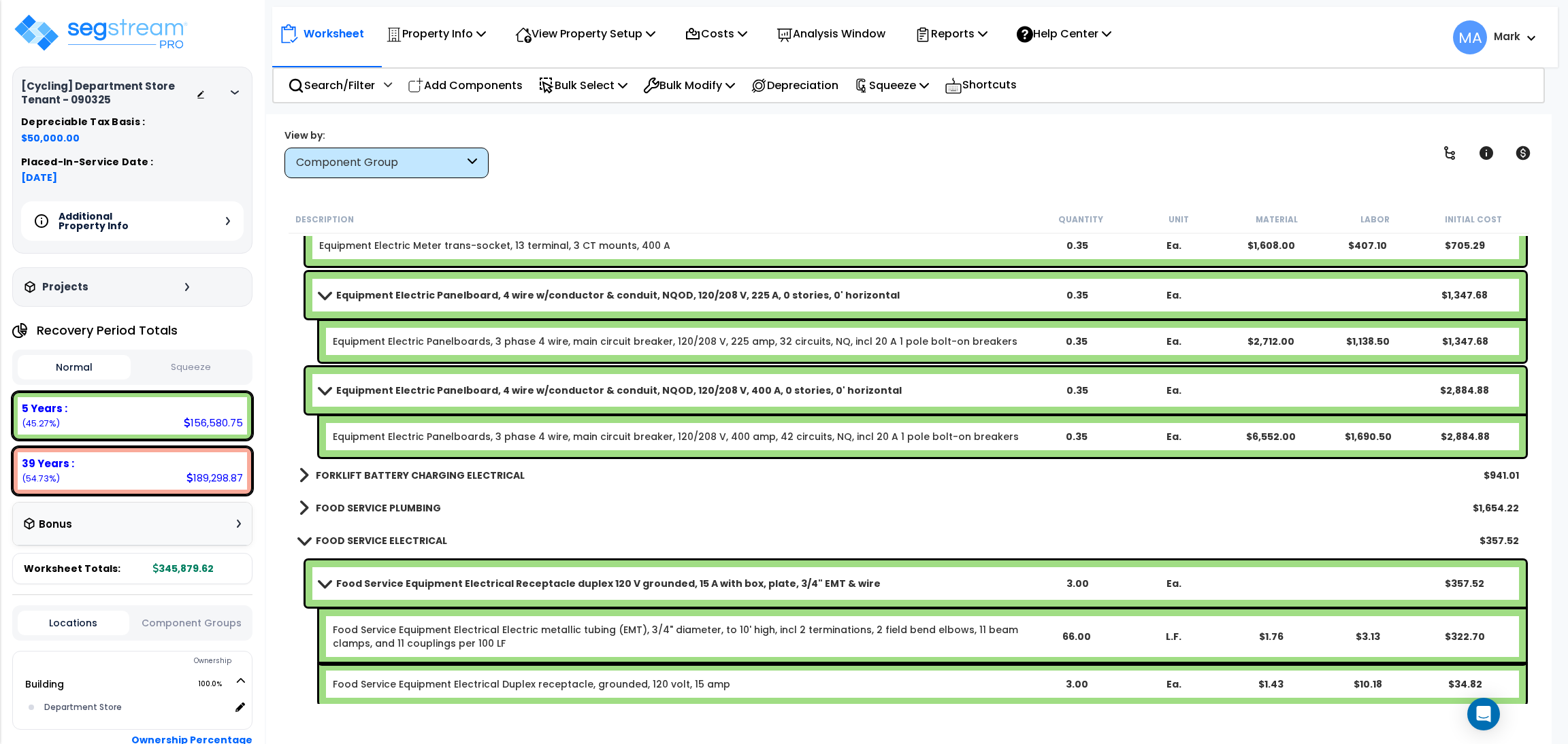
scroll to position [17160, 0]
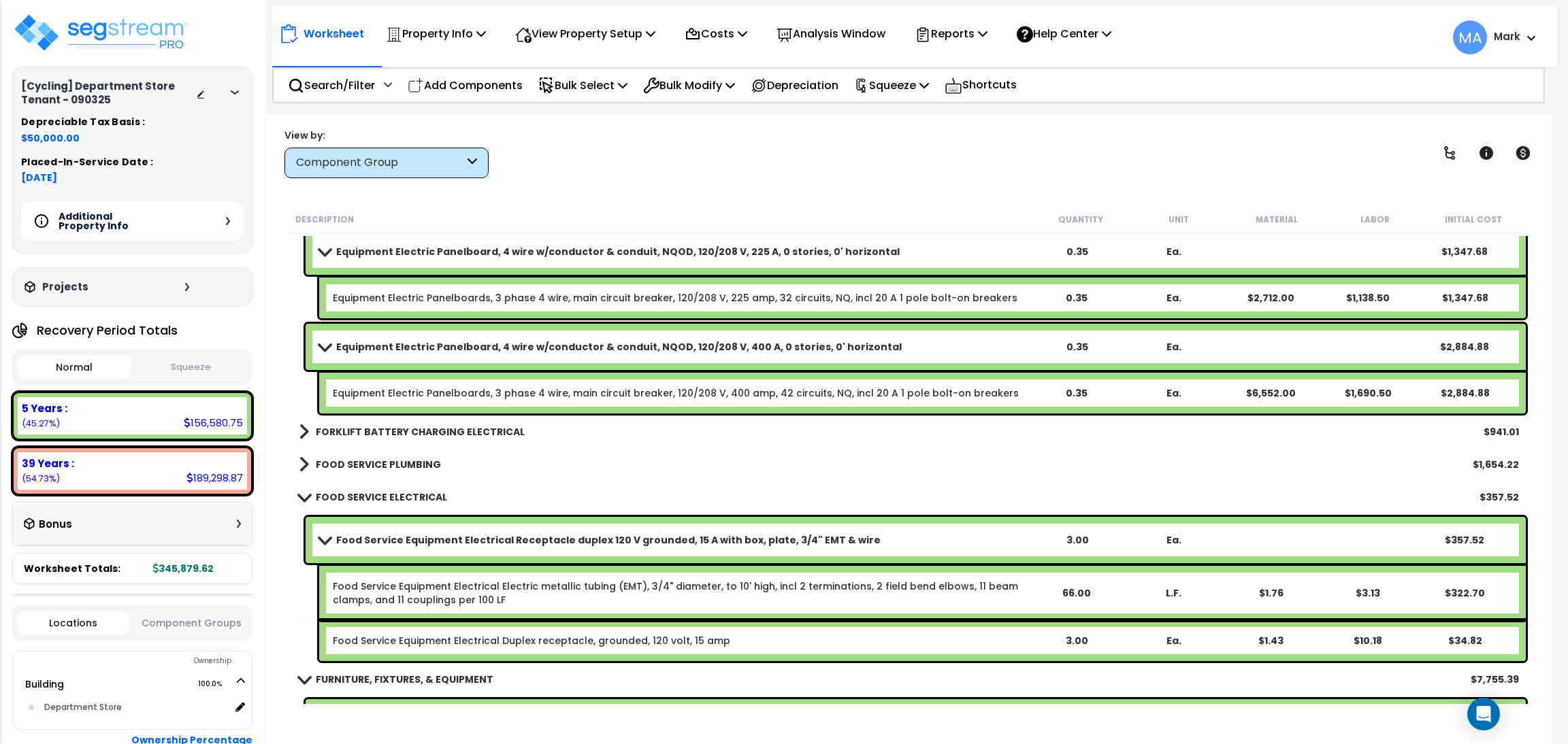
click at [399, 451] on div "FOOD SERVICE PLUMBING $1,654.22" at bounding box center [909, 465] width 1234 height 33
click at [409, 474] on div "FOOD SERVICE PLUMBING $1,654.22" at bounding box center [909, 465] width 1234 height 33
click at [393, 453] on div "FOOD SERVICE PLUMBING $1,654.22" at bounding box center [909, 465] width 1234 height 33
click at [393, 466] on b "FOOD SERVICE PLUMBING" at bounding box center [378, 465] width 126 height 14
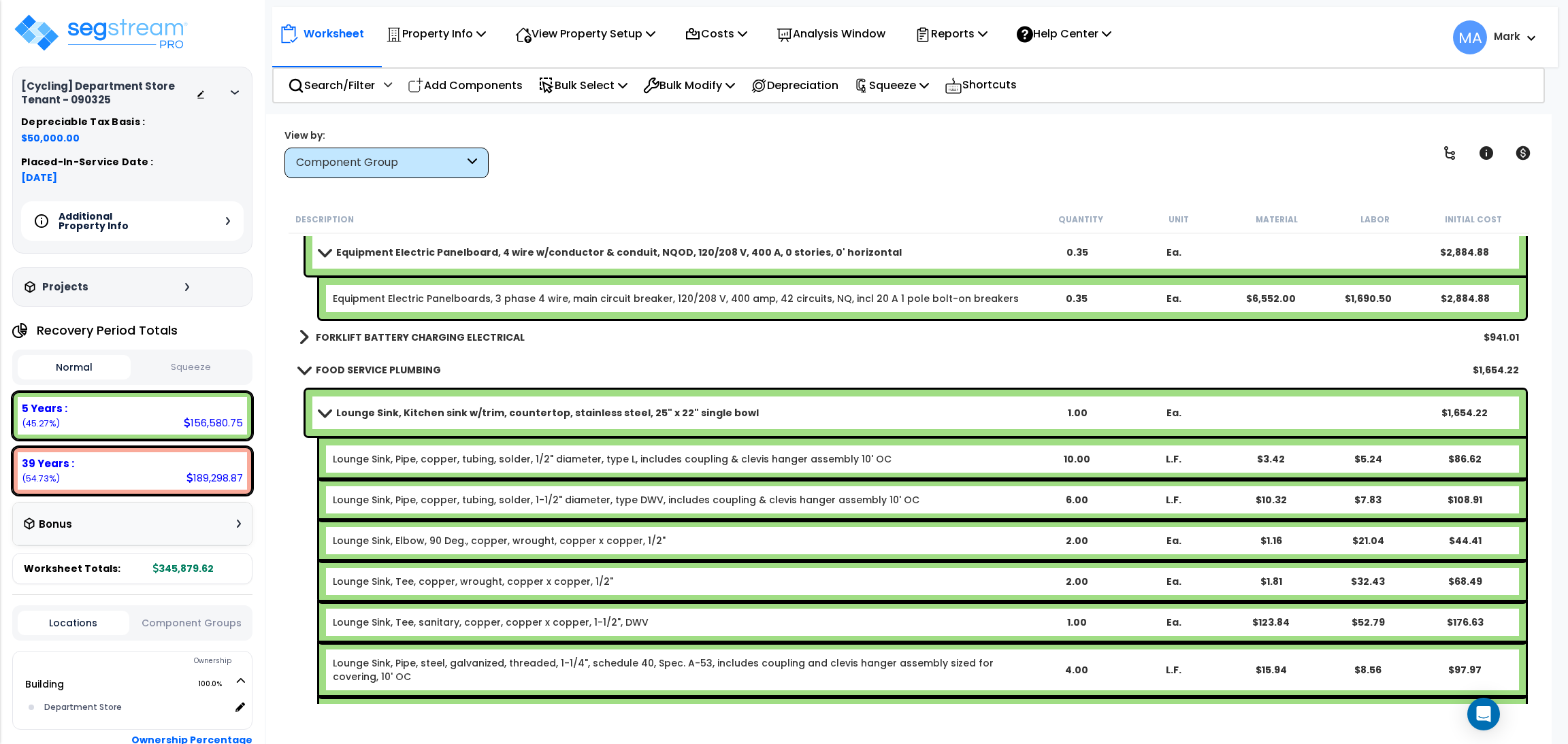
scroll to position [17262, 0]
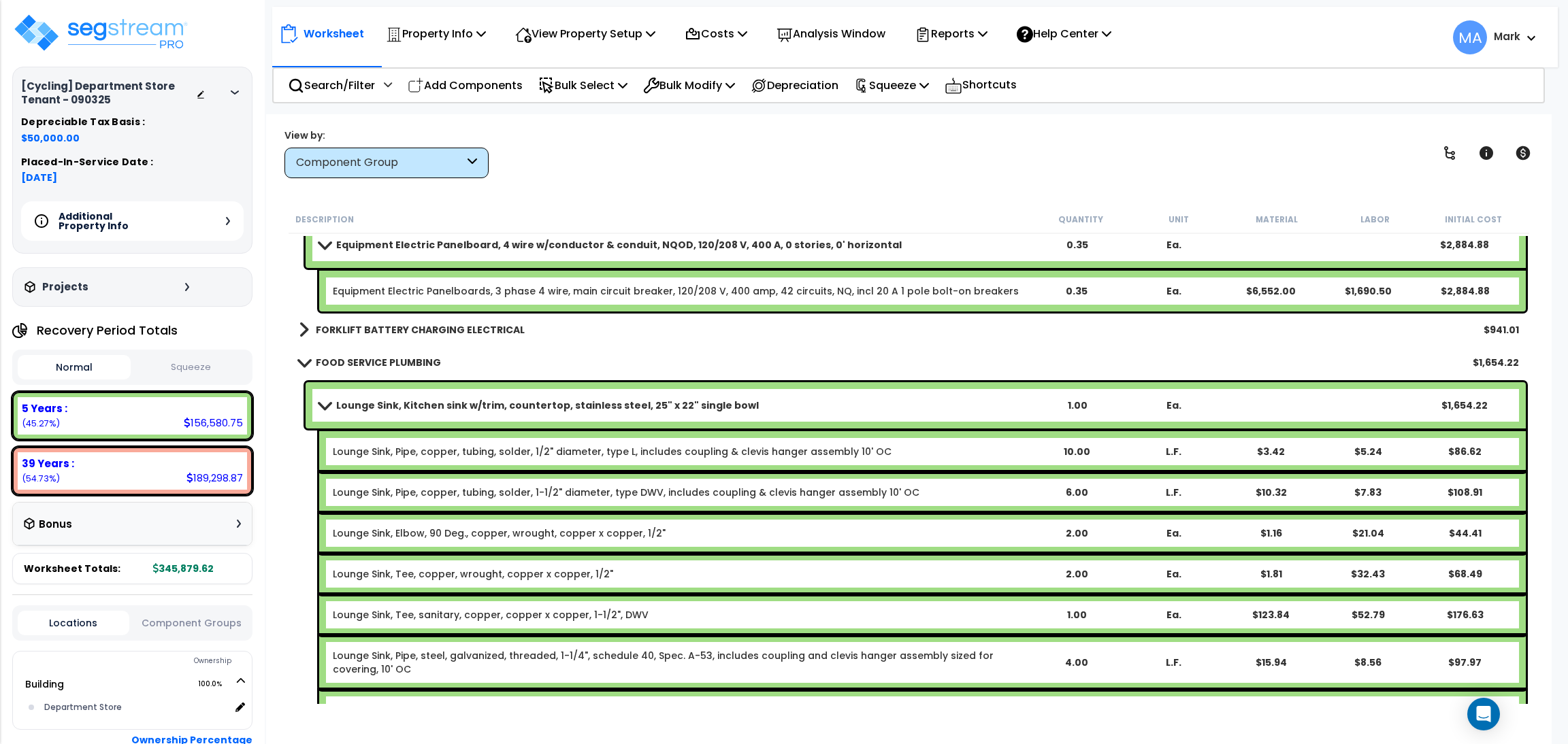
click at [390, 334] on b "FORKLIFT BATTERY CHARGING ELECTRICAL" at bounding box center [420, 330] width 209 height 14
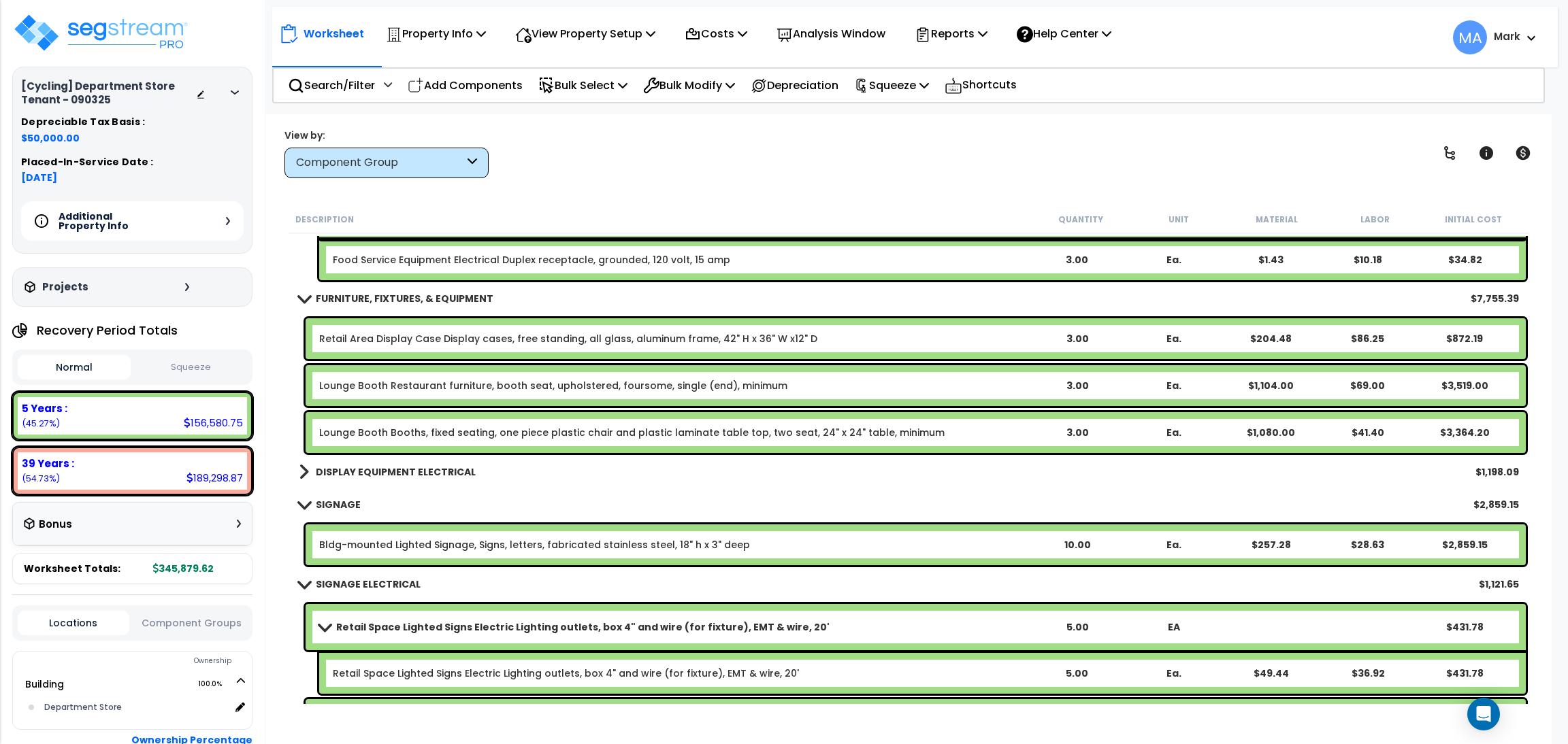
scroll to position [18078, 0]
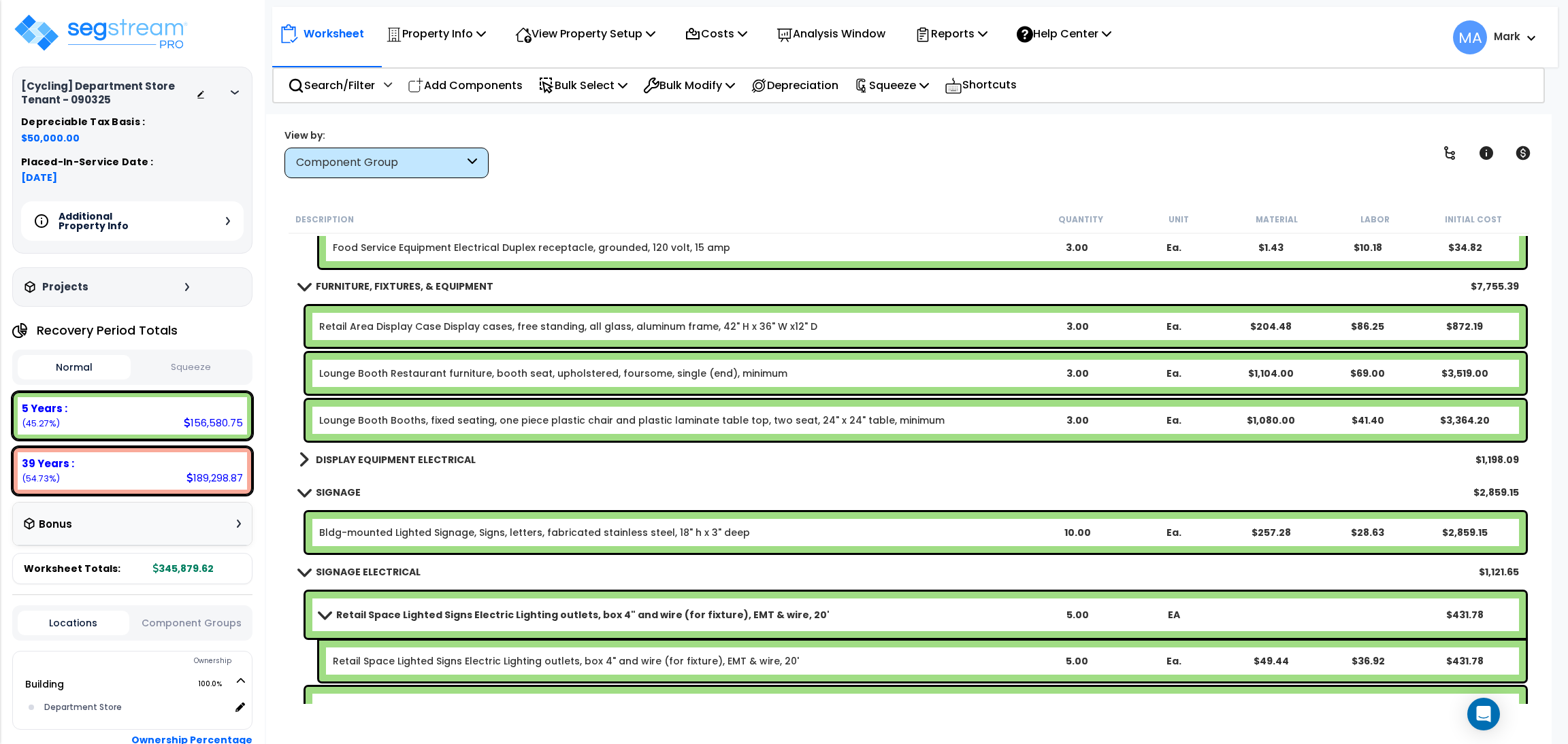
click at [358, 455] on b "DISPLAY EQUIPMENT ELECTRICAL" at bounding box center [395, 460] width 160 height 14
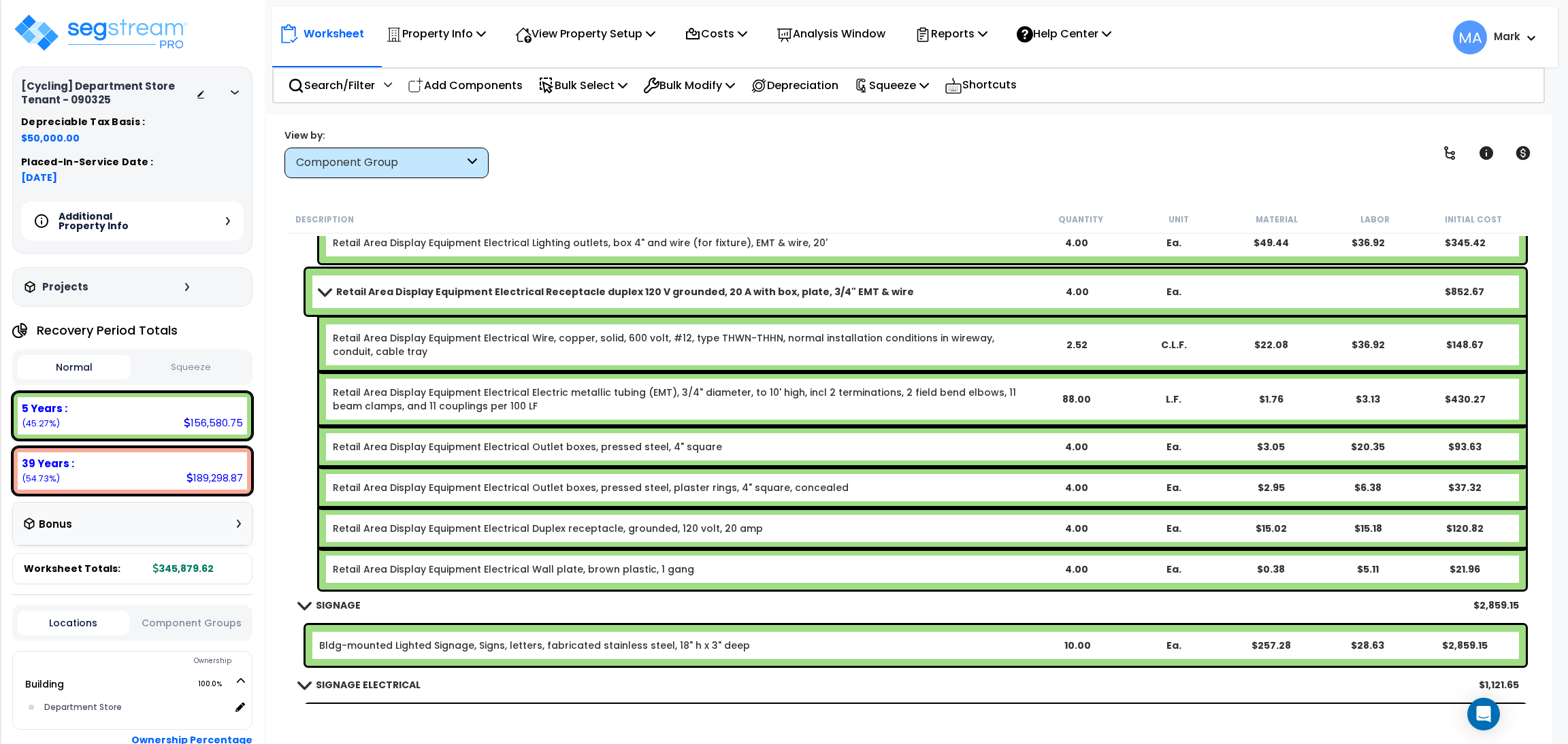
scroll to position [18589, 0]
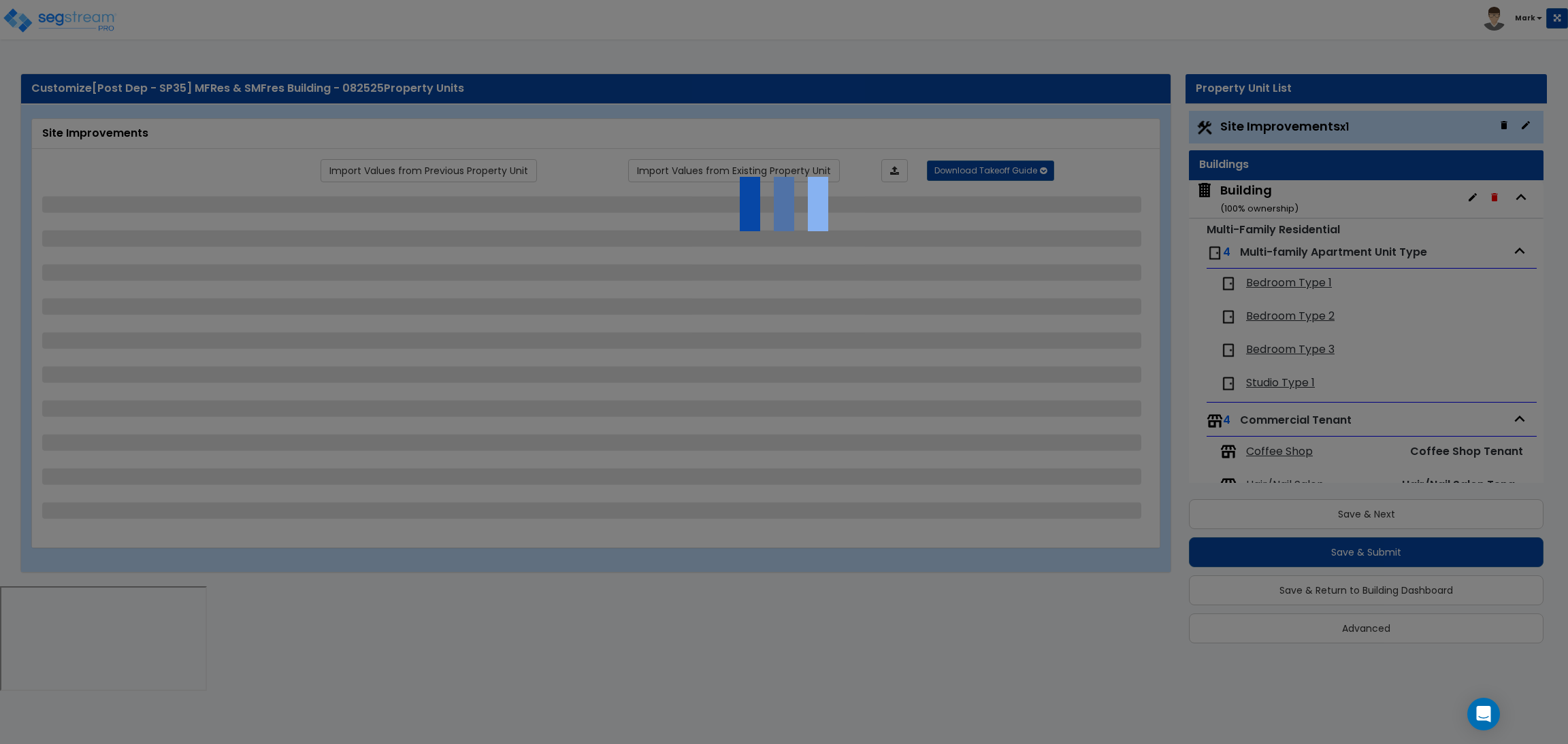
select select "2"
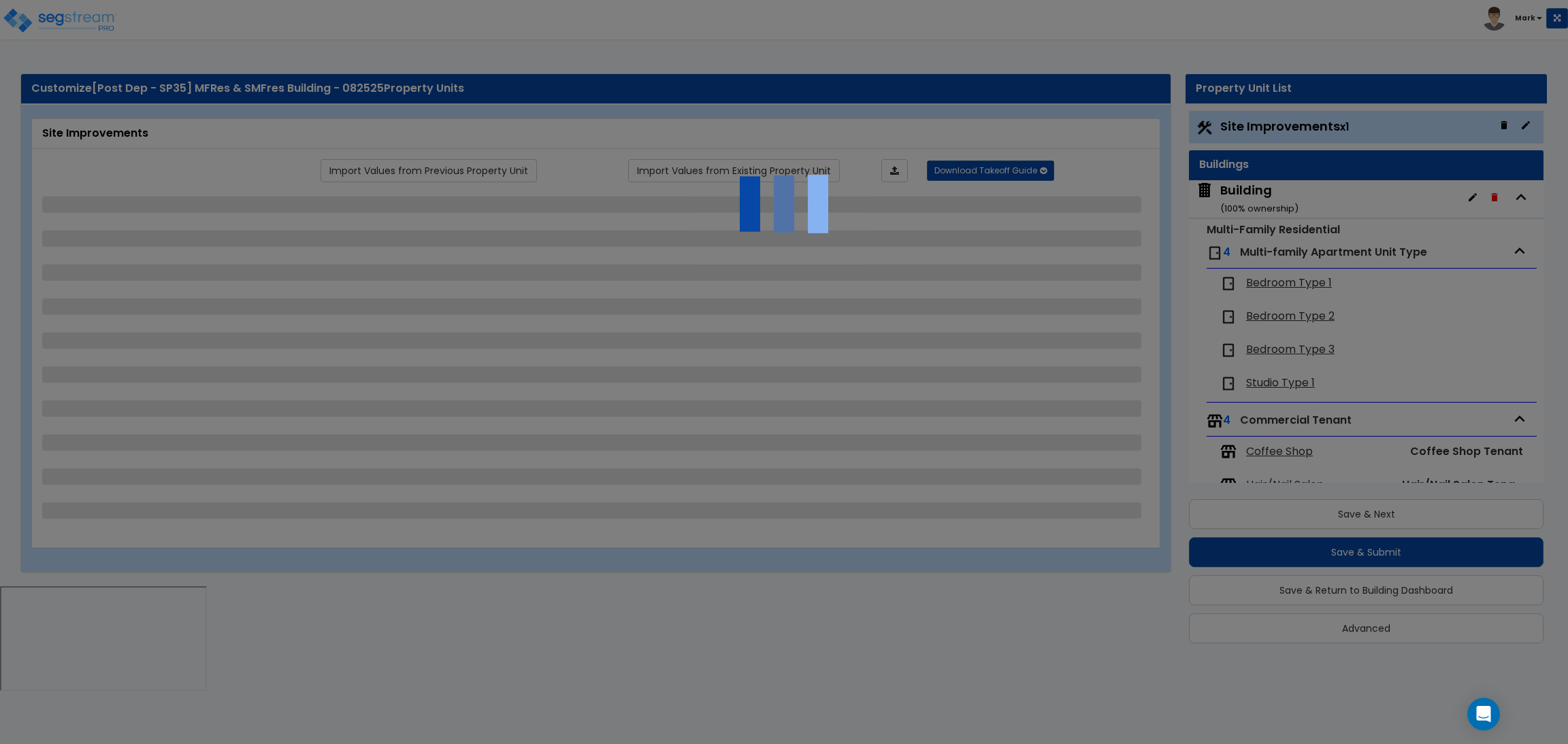
select select "2"
select select "1"
select select "2"
select select "1"
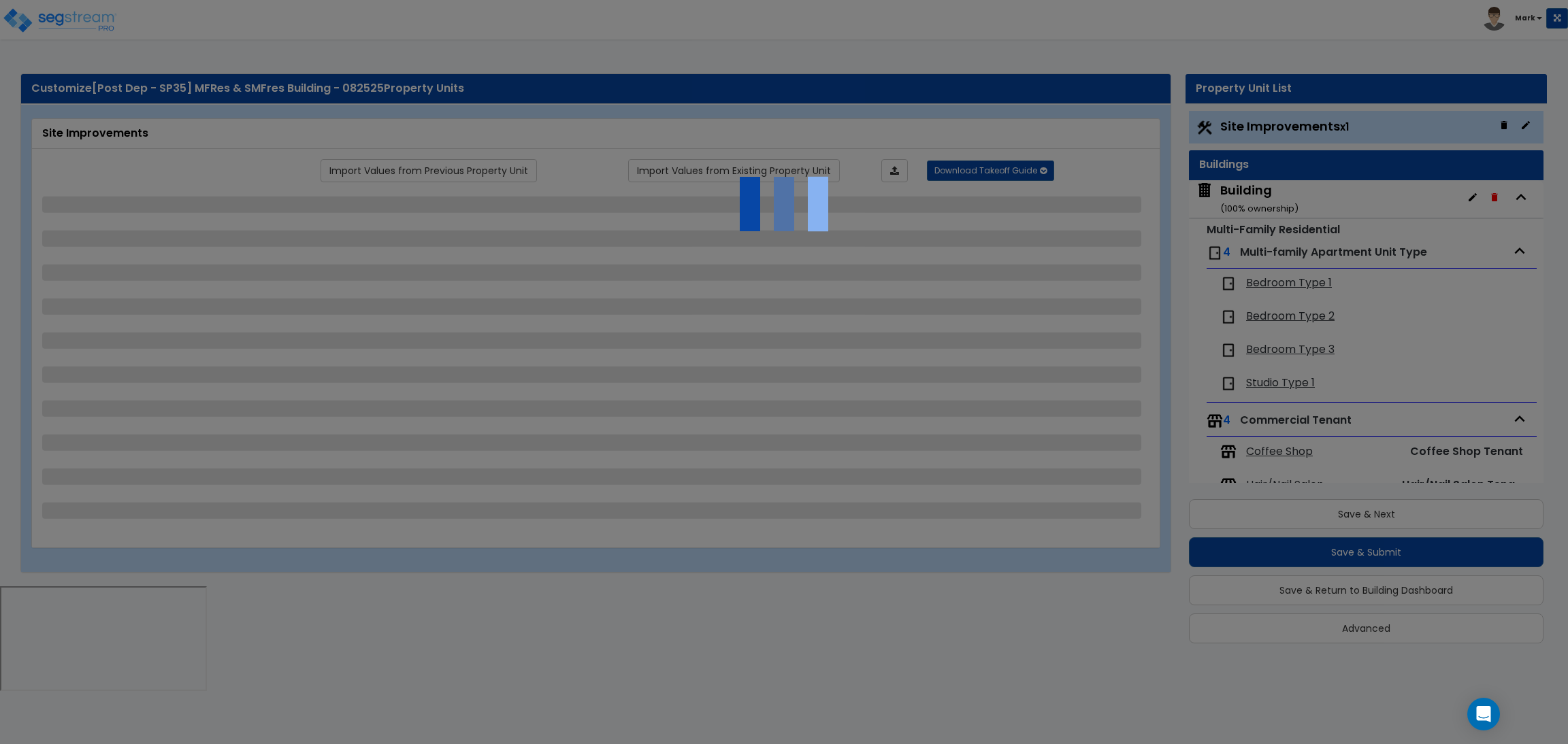
select select "1"
select select "2"
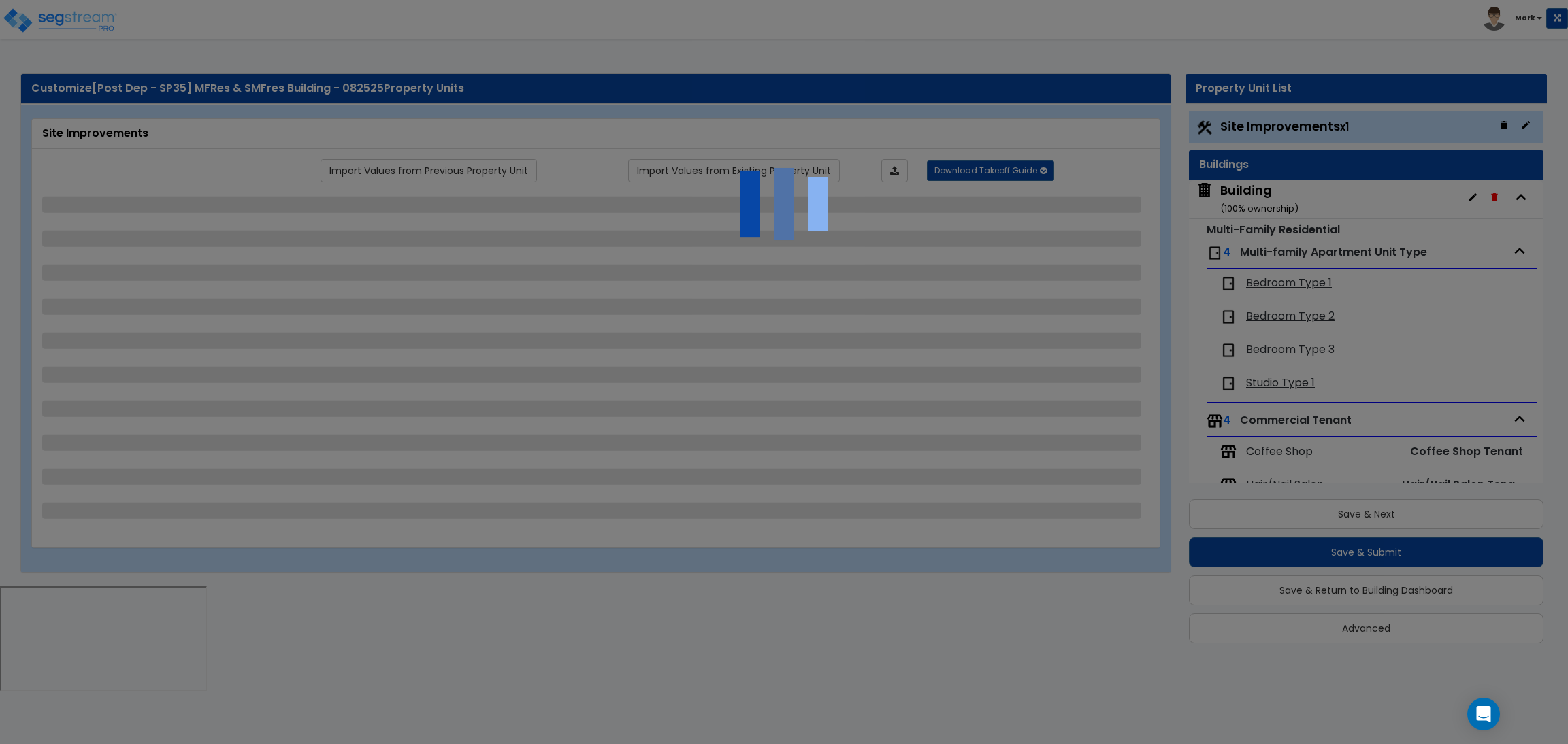
select select "2"
select select "1"
select select "10"
select select "1"
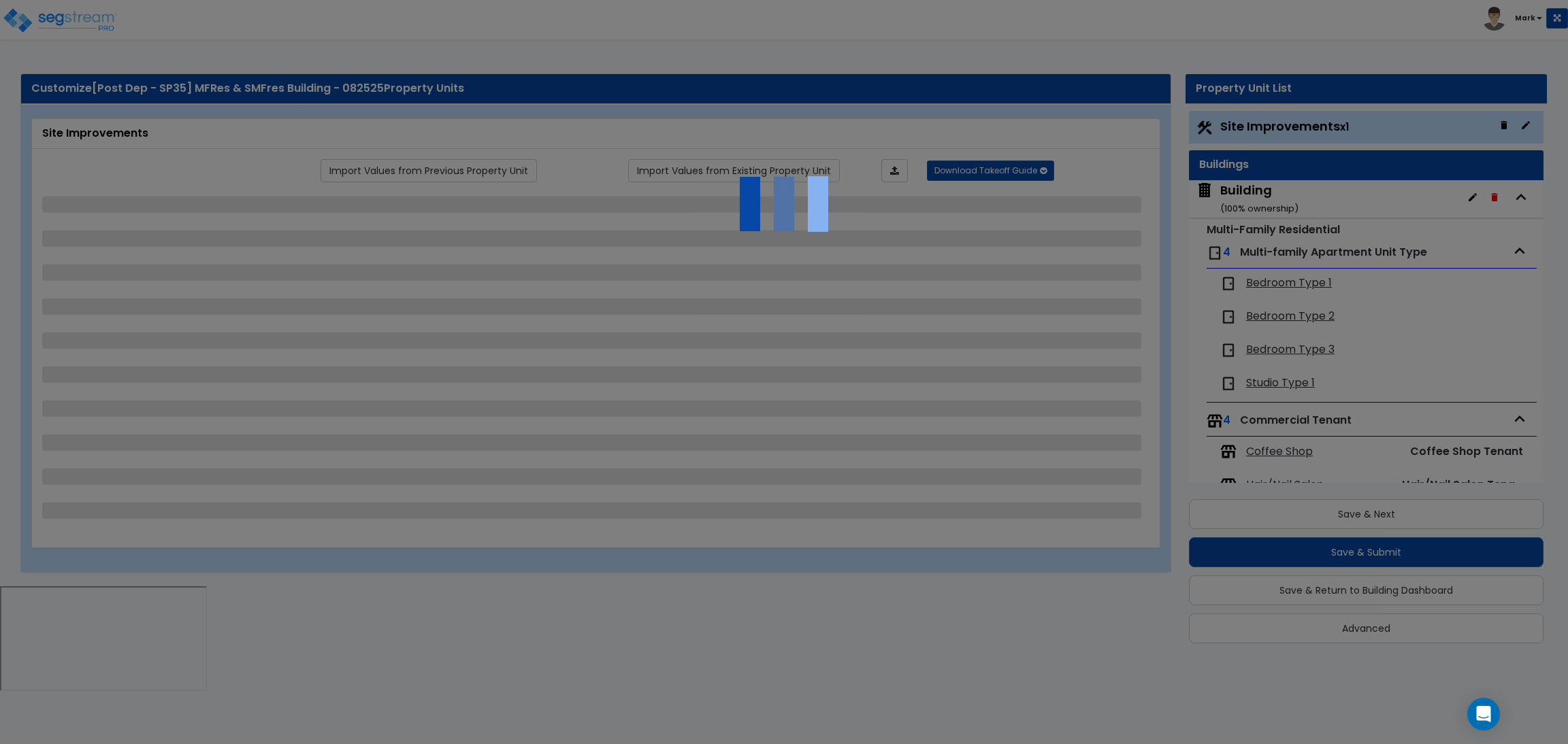
select select "3"
select select "2"
select select "4"
select select "1"
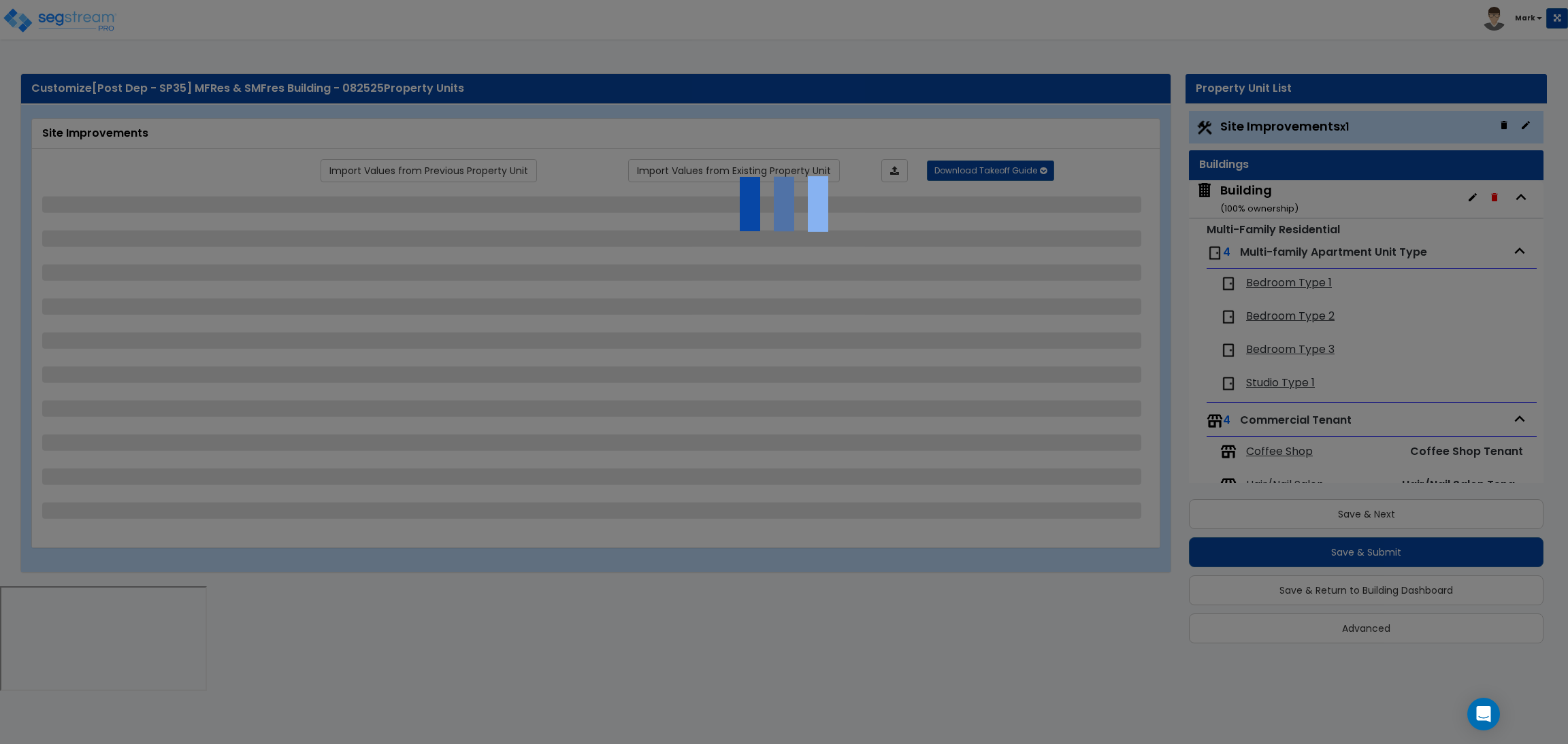
select select "1"
select select "6"
select select "2"
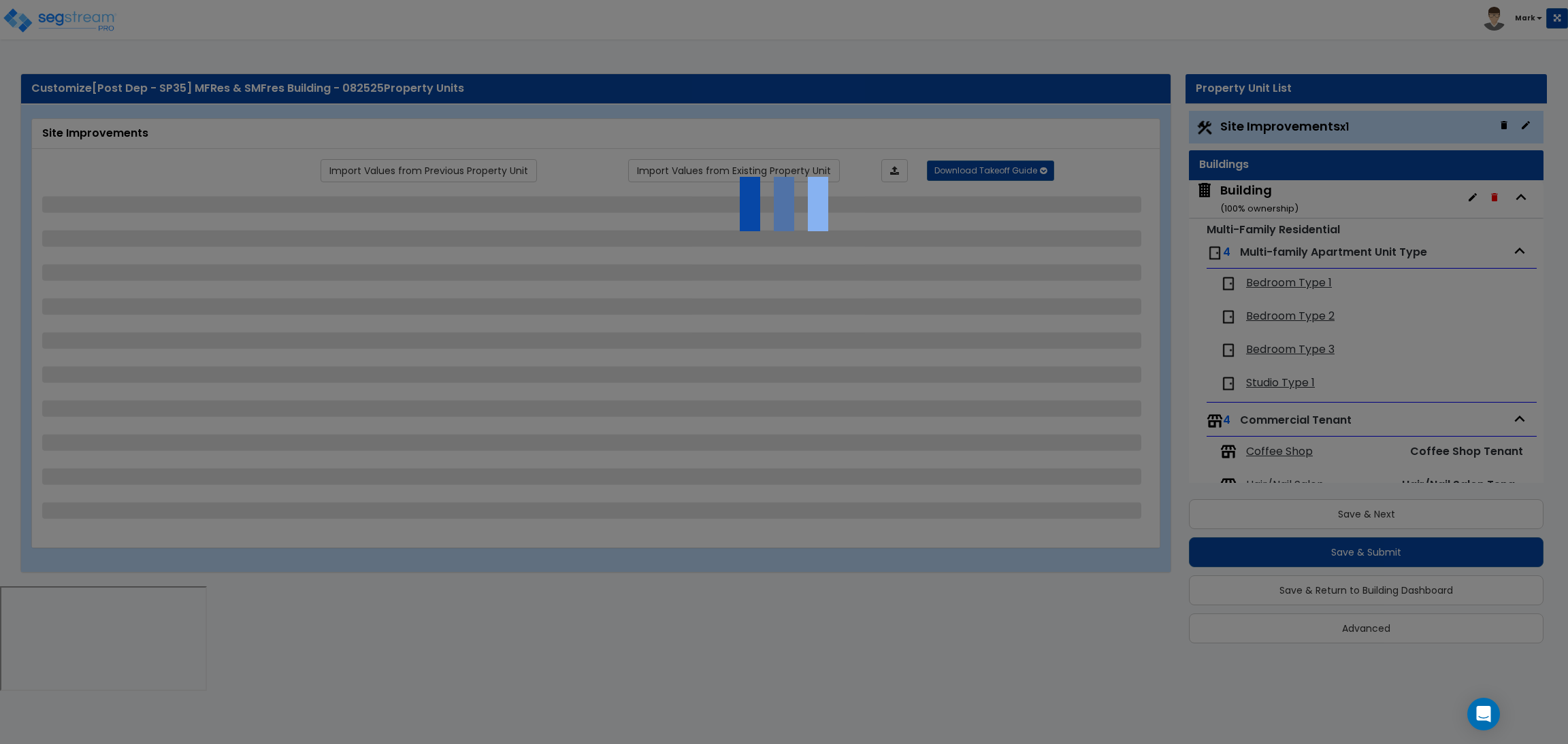
select select "2"
select select "1"
select select "2"
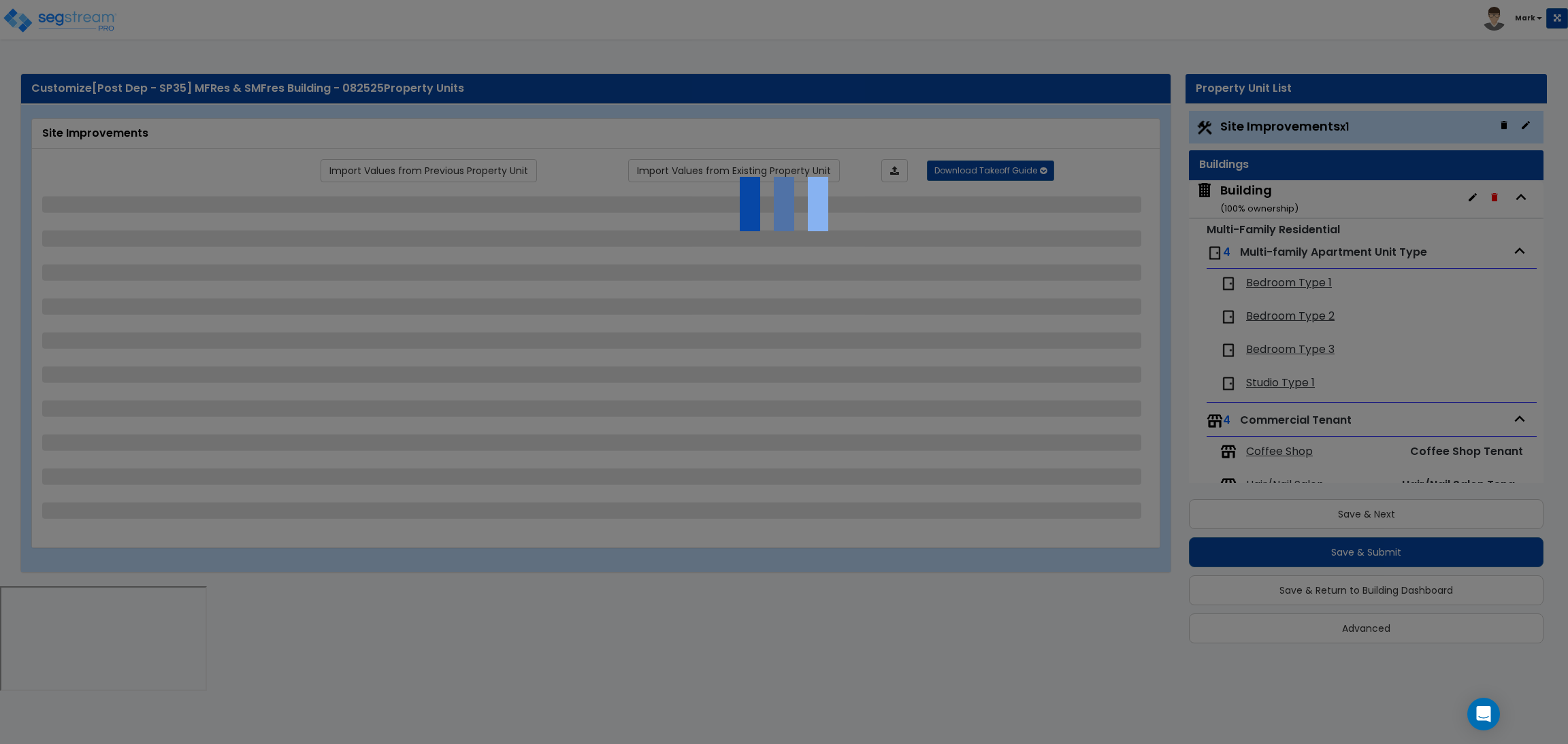
select select "2"
select select "1"
select select "8"
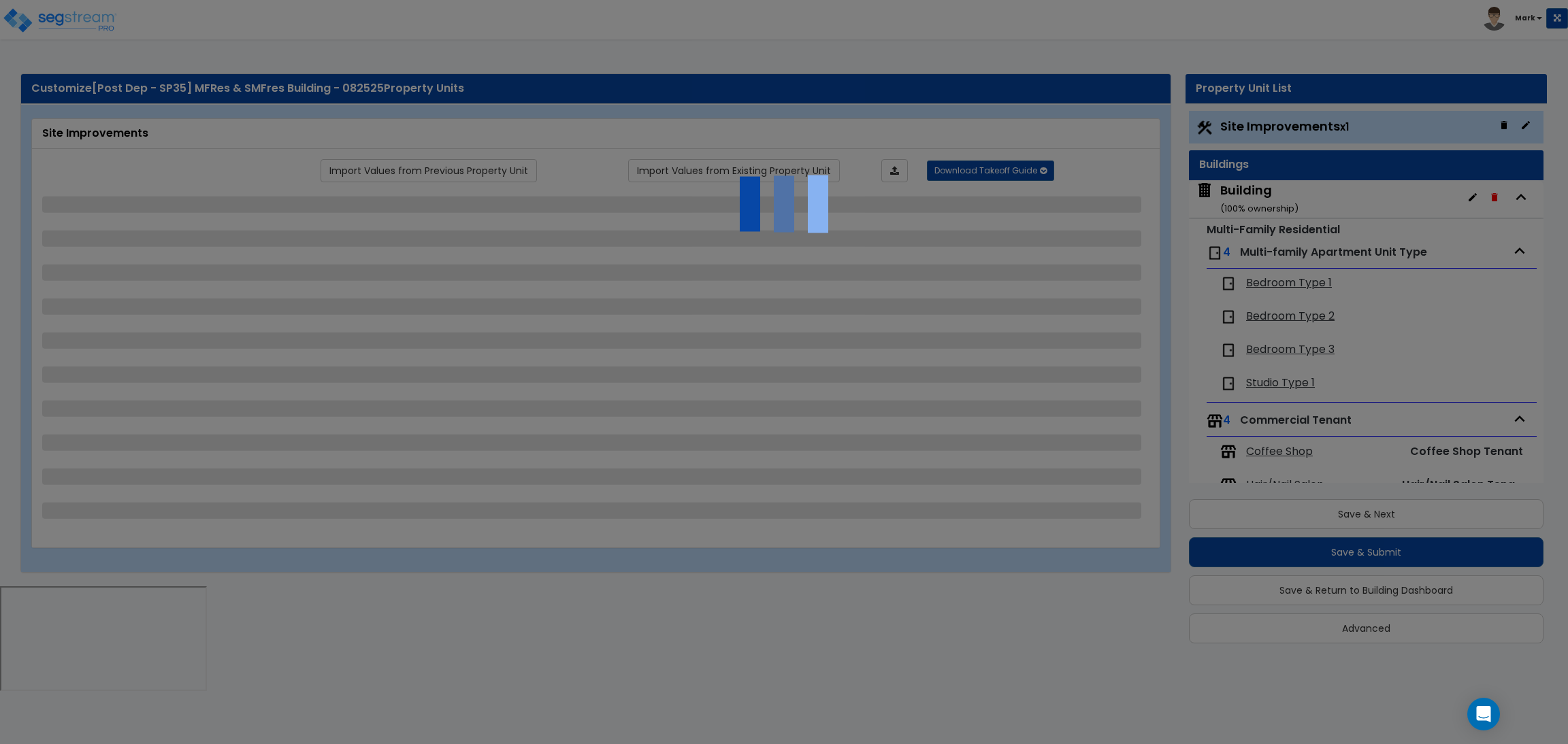
select select "2"
select select "1"
select select "20"
select select "2"
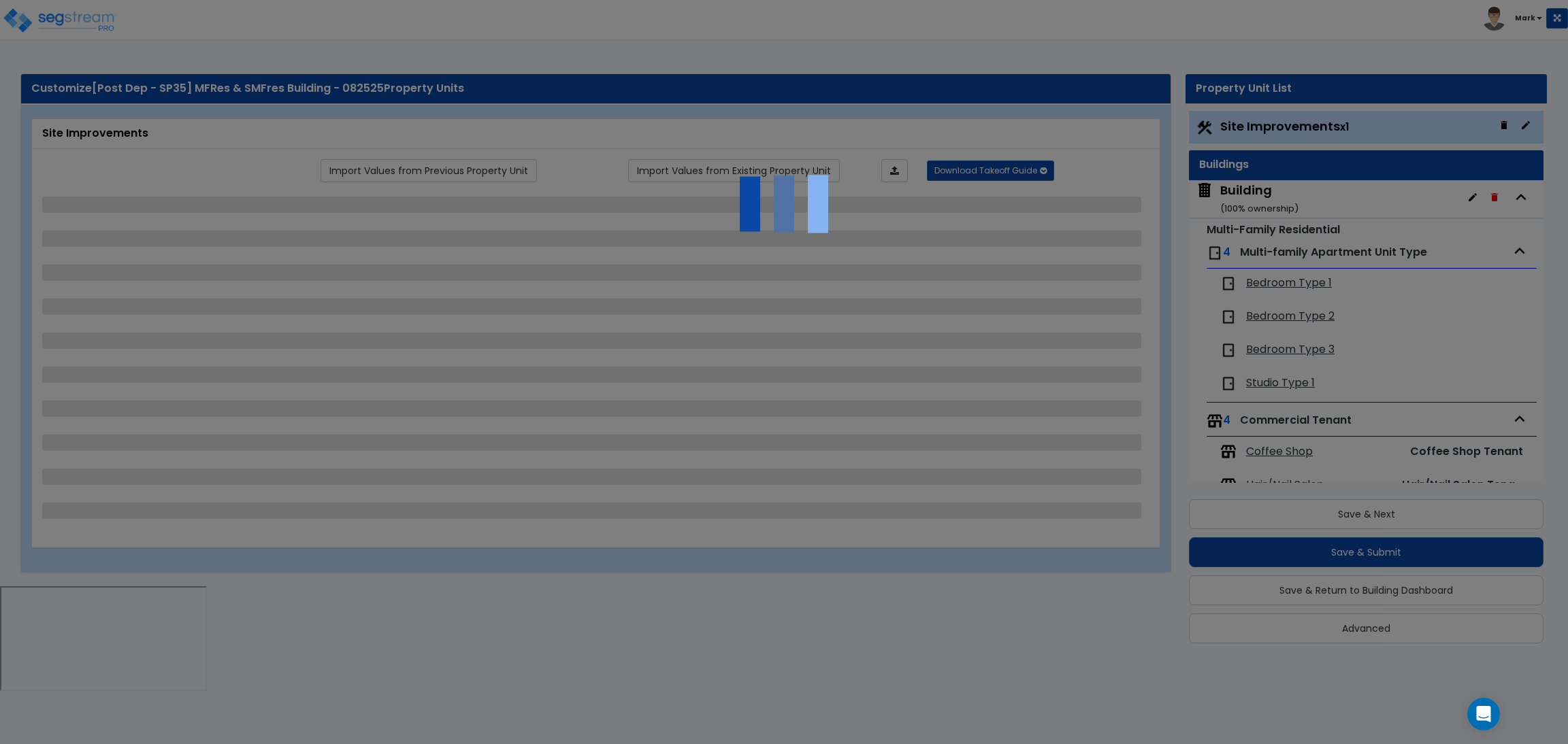
select select "5"
select select "3"
select select "1"
select select "2"
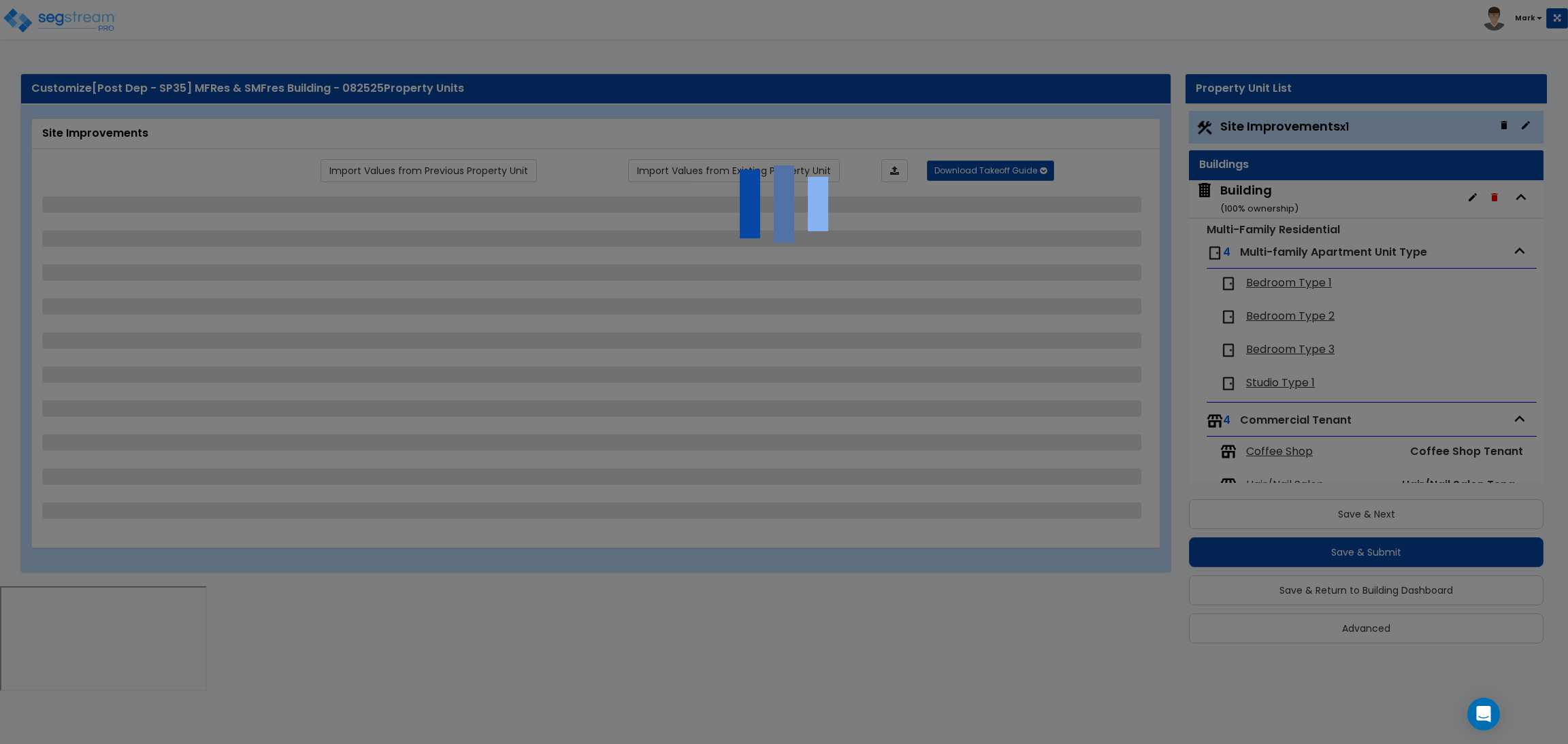
select select "1"
select select "2"
select select "3"
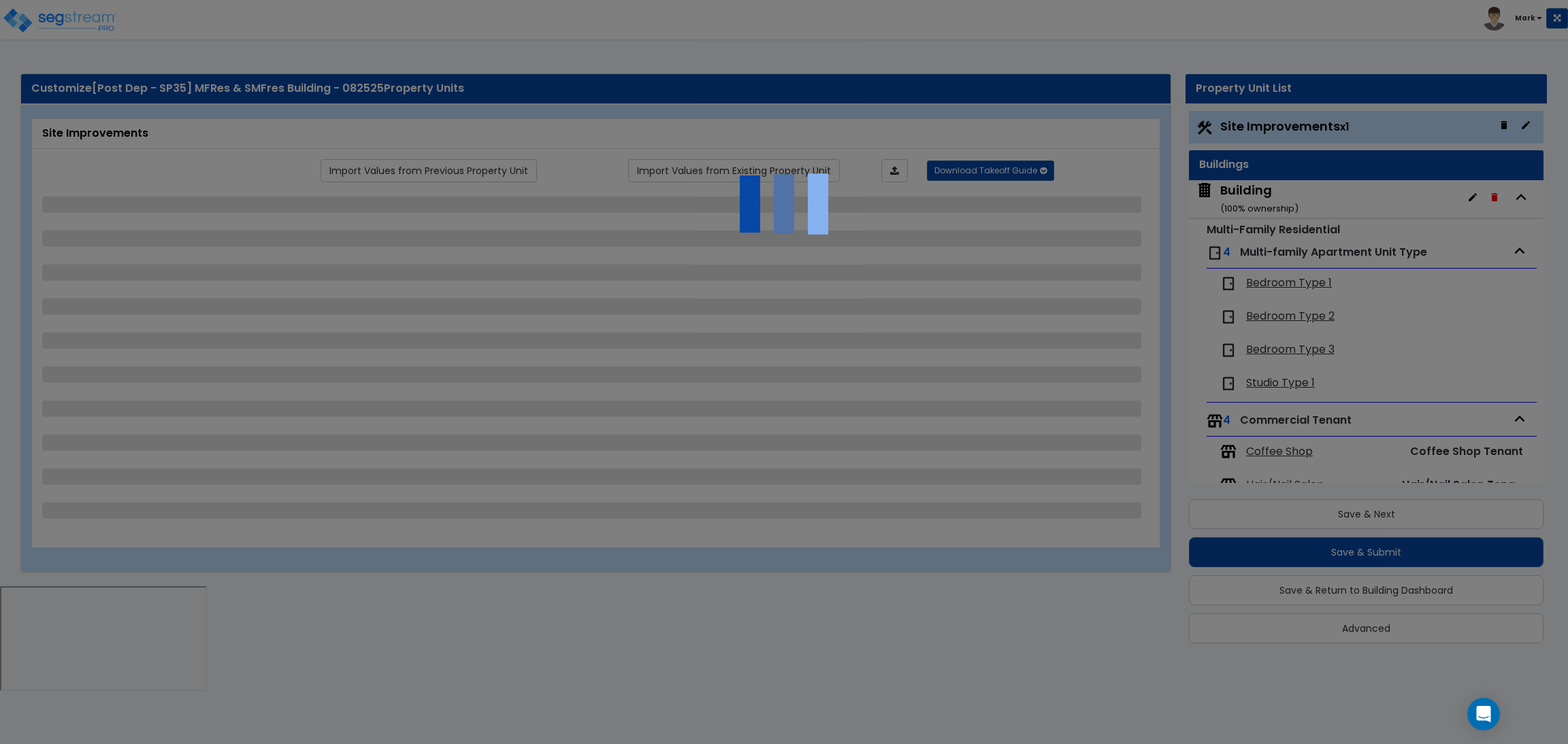
select select "1"
select select "2"
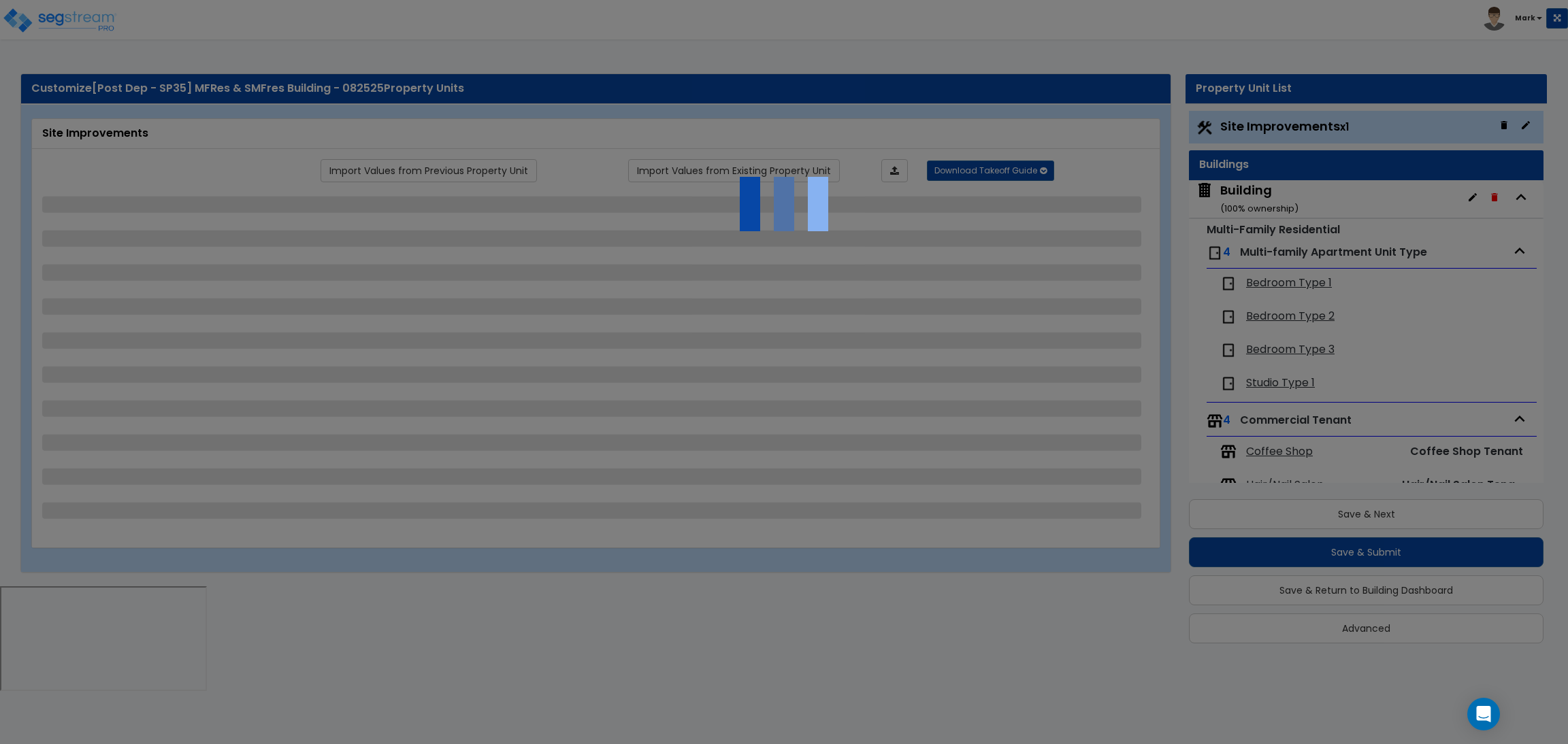
select select "2"
select select "1"
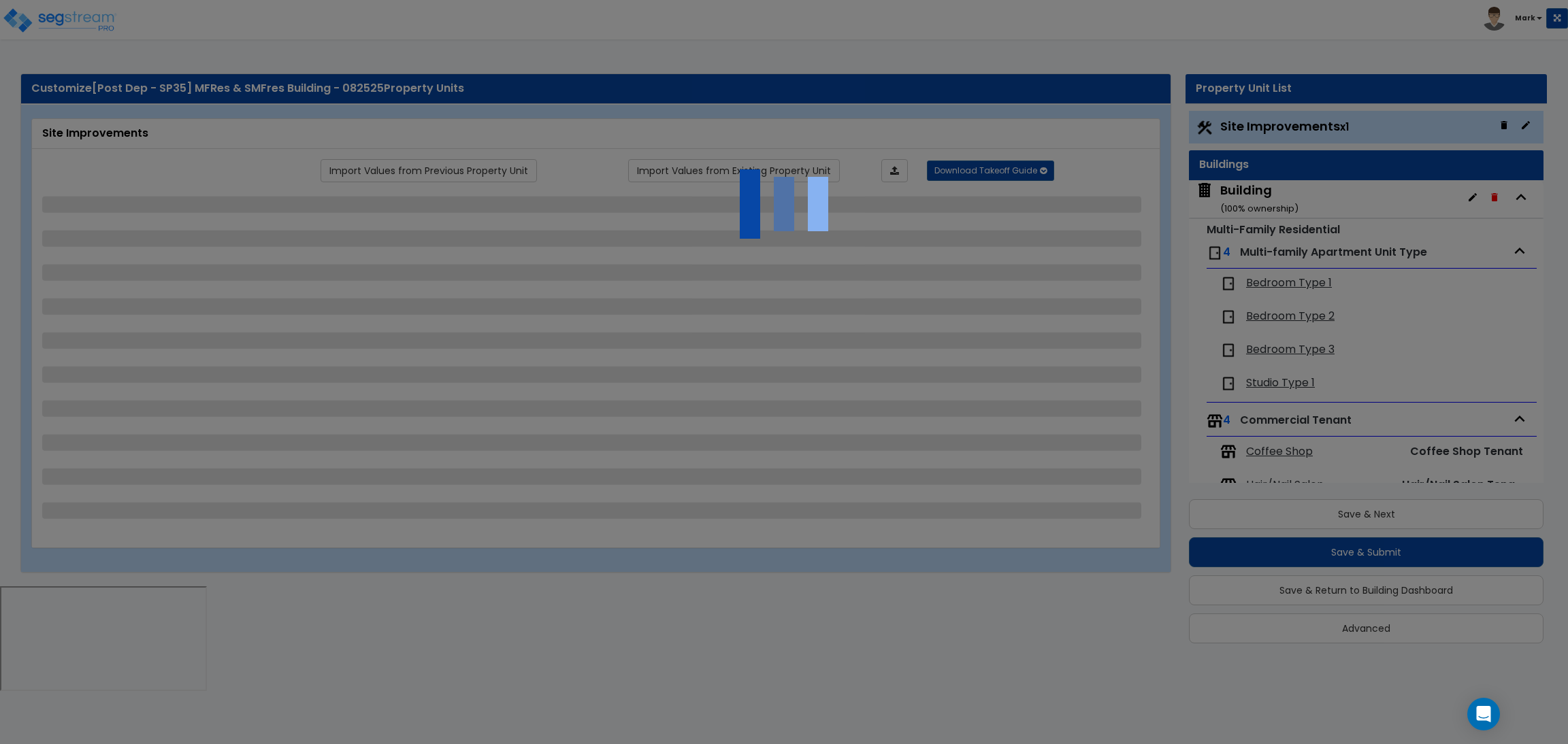
select select "4"
select select "2"
select select "1"
select select "2"
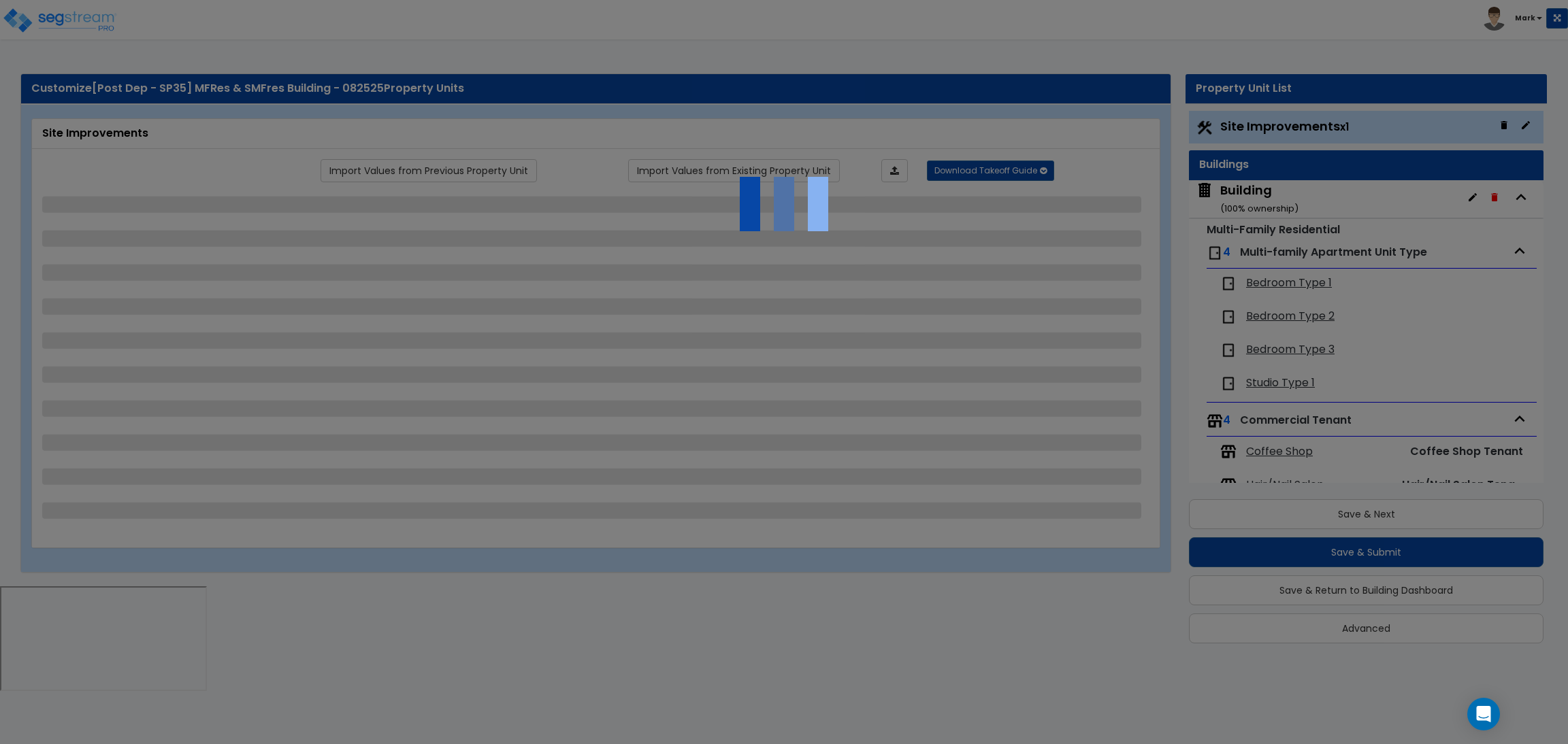
select select "1"
select select "2"
select select "6"
select select "2"
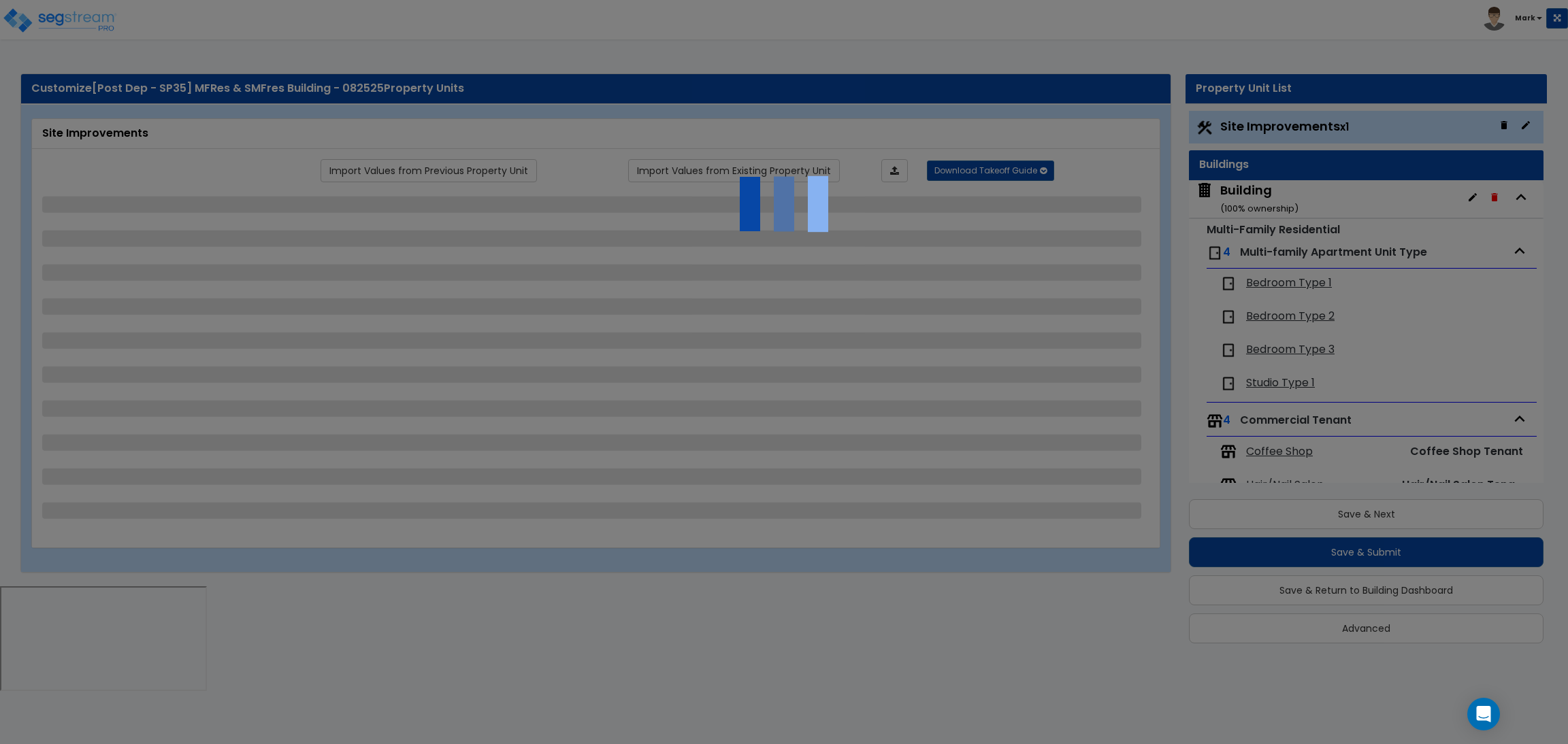
select select "3"
select select "2"
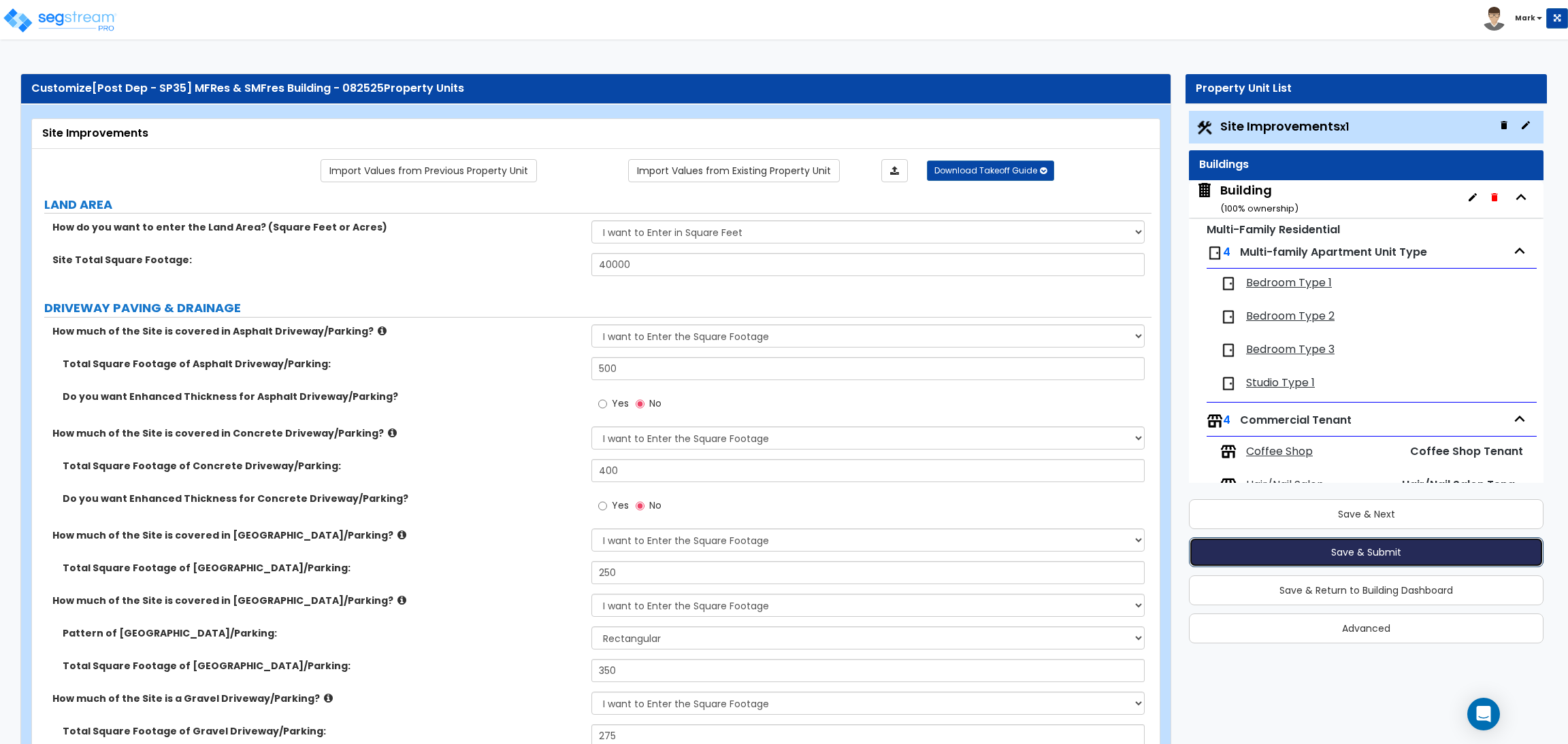
click at [1345, 552] on button "Save & Submit" at bounding box center [1366, 553] width 355 height 30
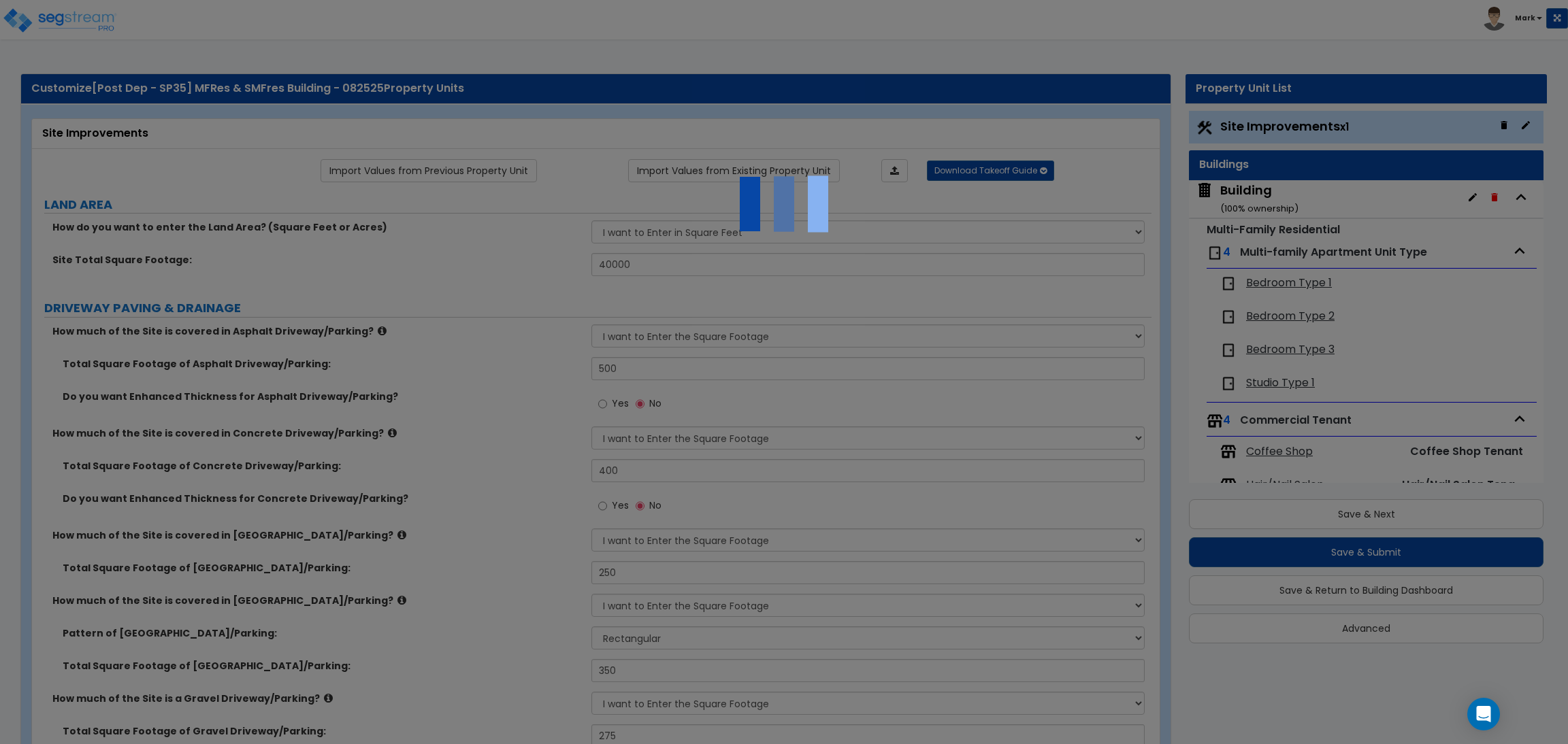
click at [1014, 433] on div at bounding box center [784, 372] width 1568 height 744
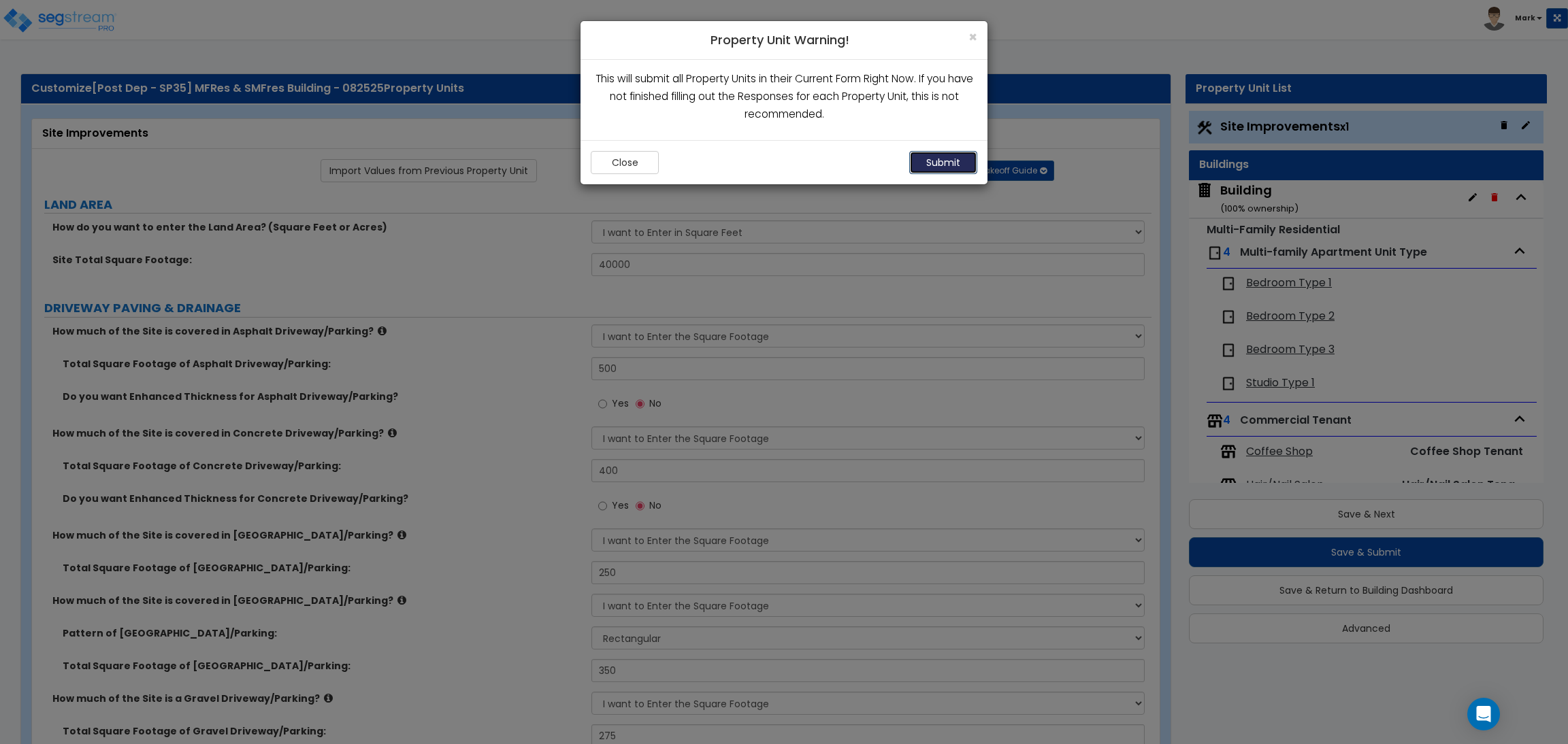
click at [953, 159] on button "Submit" at bounding box center [942, 163] width 68 height 23
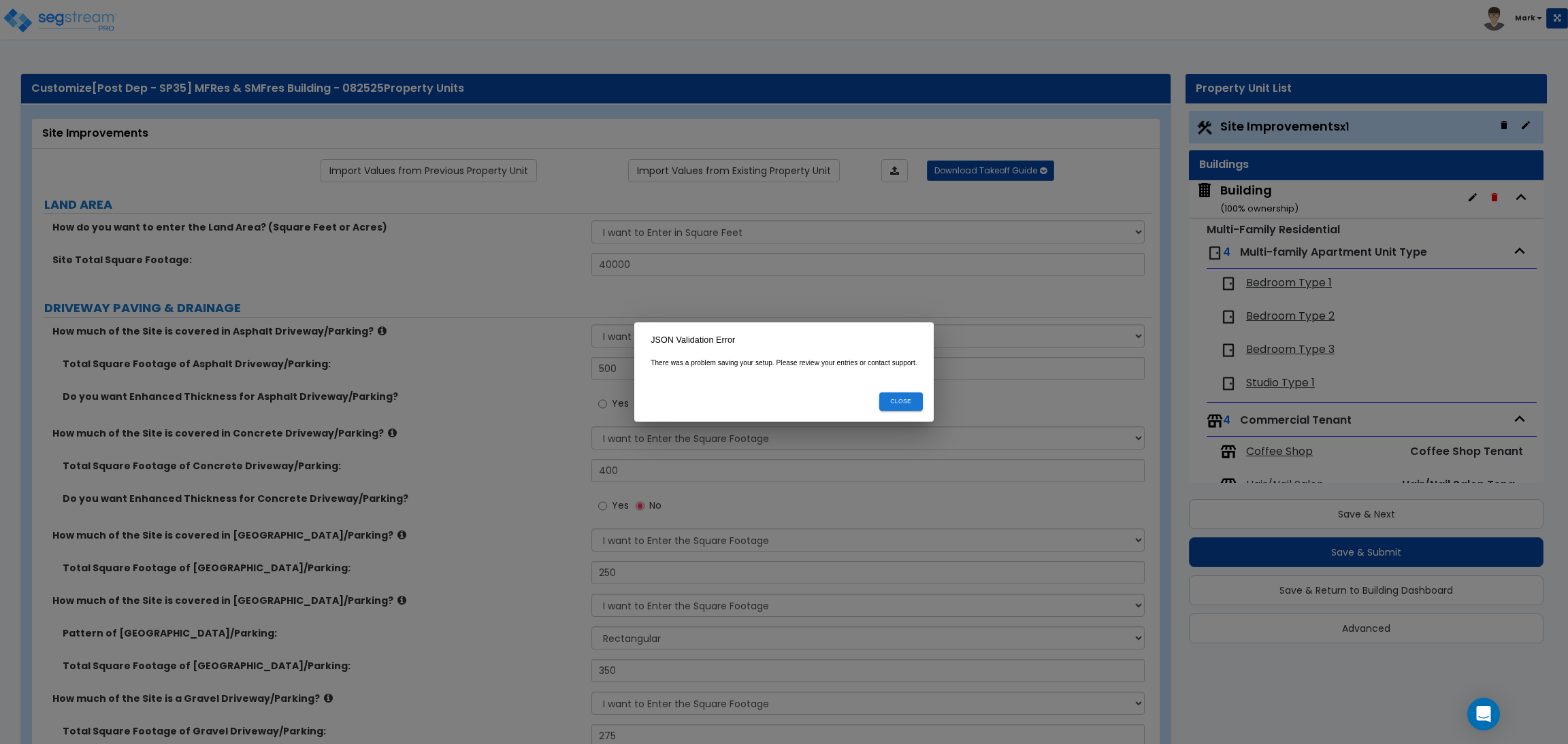
click at [903, 402] on button "Close" at bounding box center [901, 401] width 43 height 19
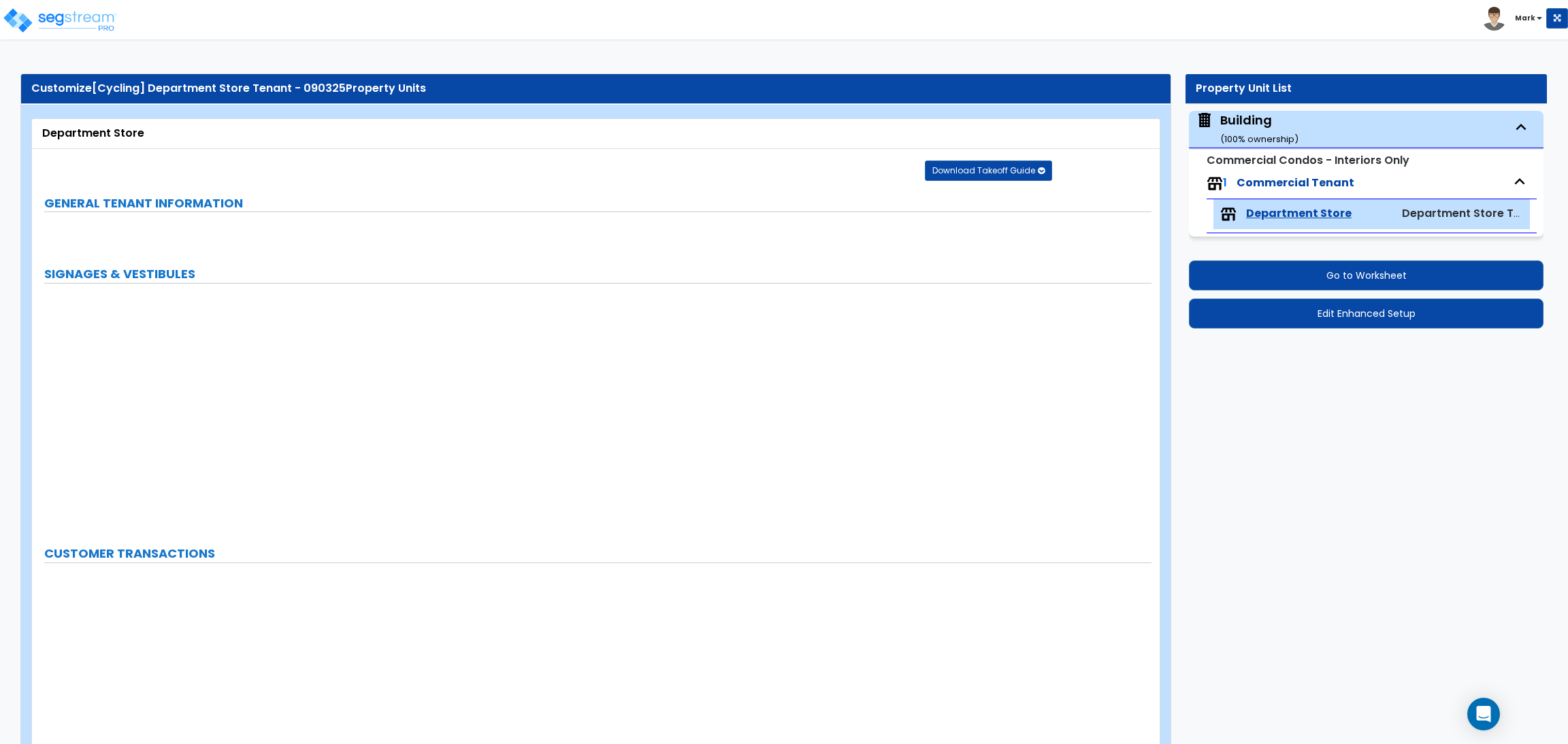
select select "4"
select select "2"
select select "1"
select select "3"
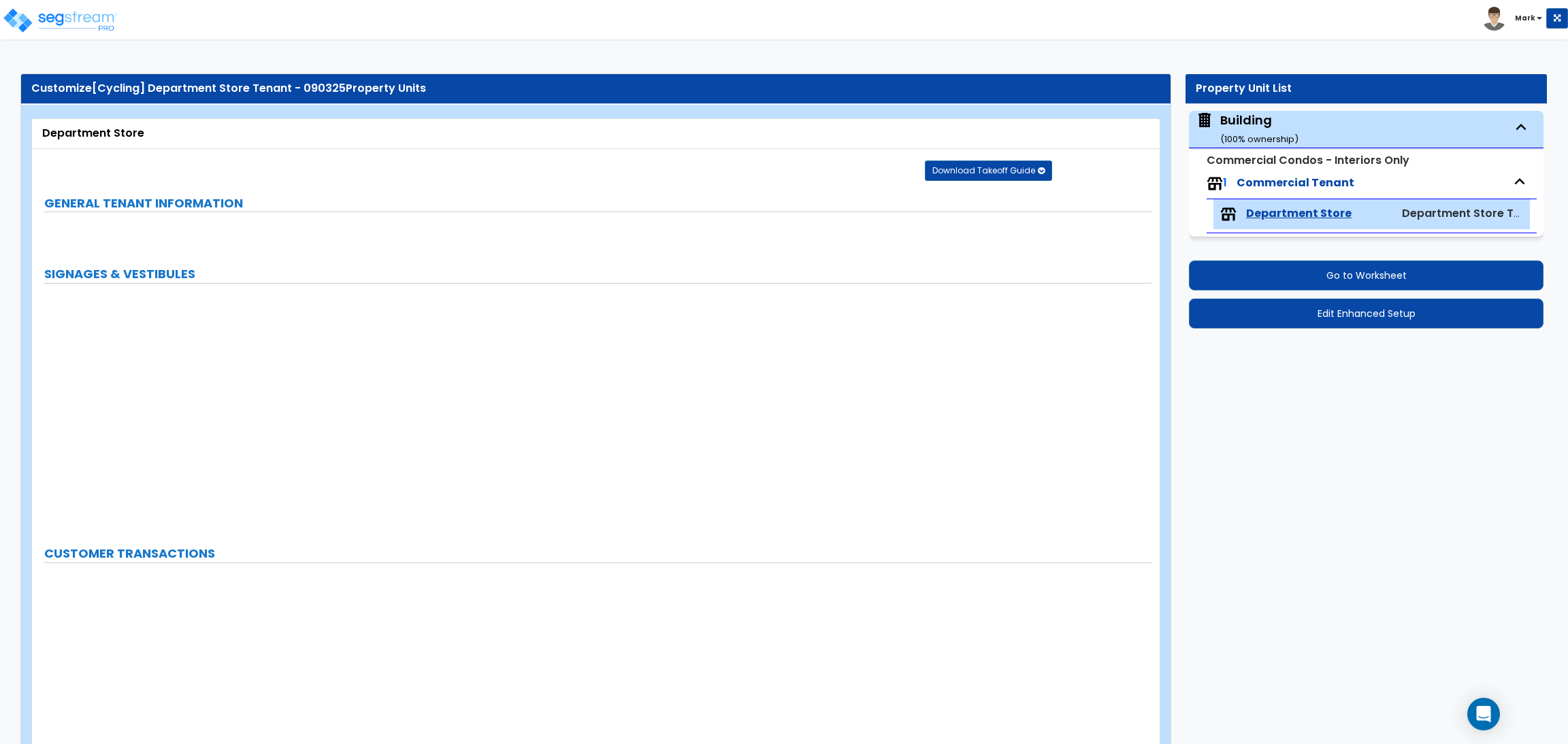
select select "1"
select select "2"
select select "1"
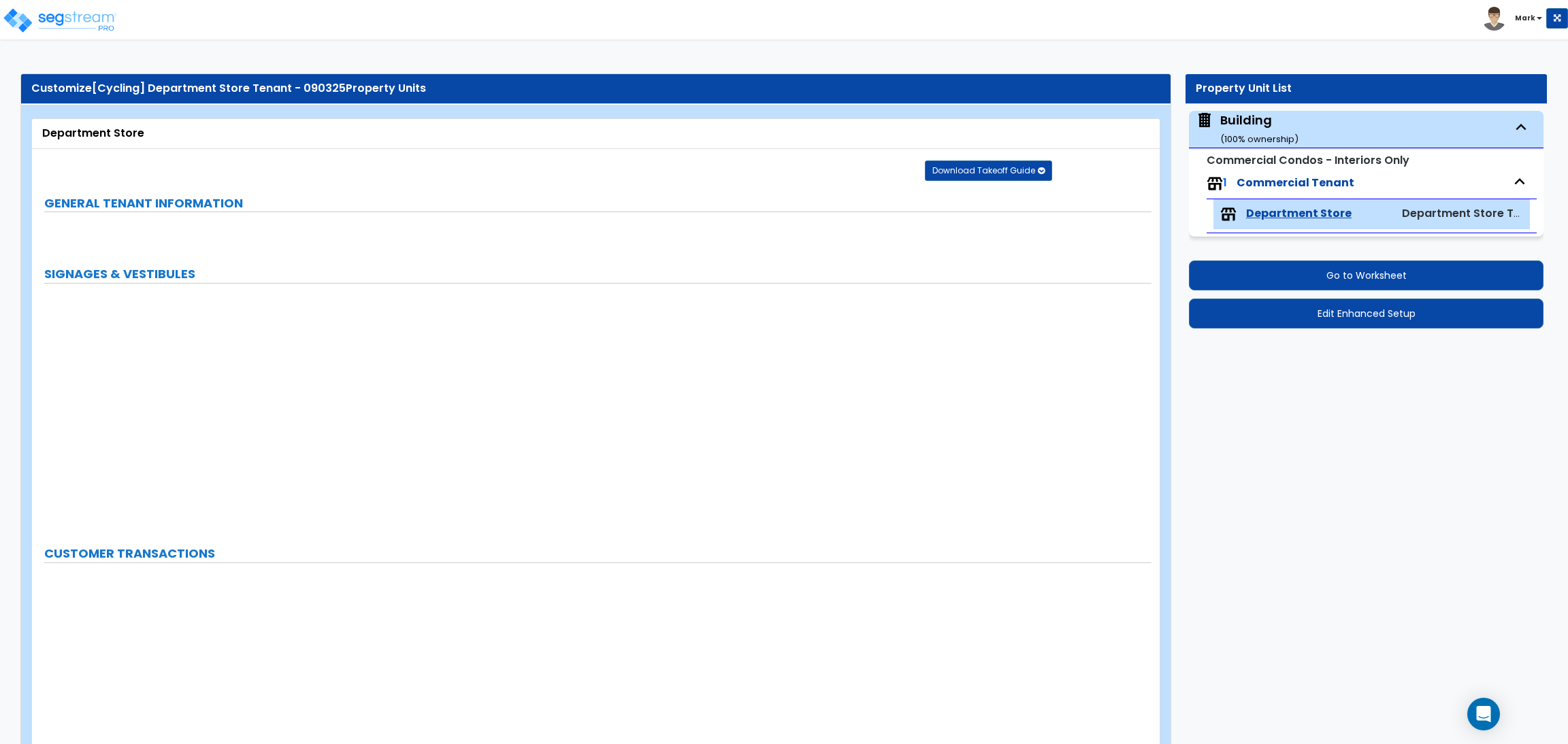
select select "2"
select select "4"
select select "2"
select select "1"
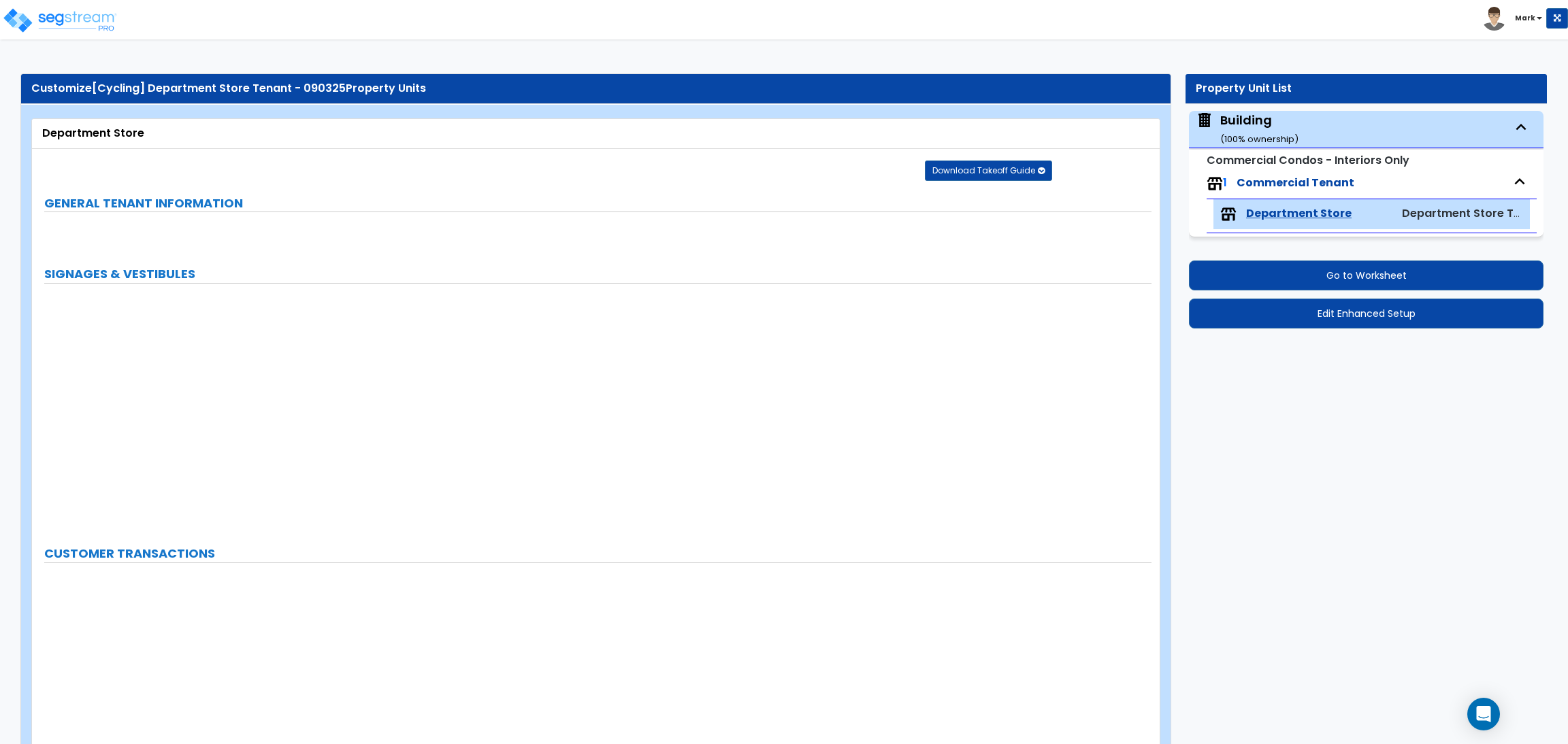
select select "2"
select select "1"
select select "3"
select select "2"
select select "1"
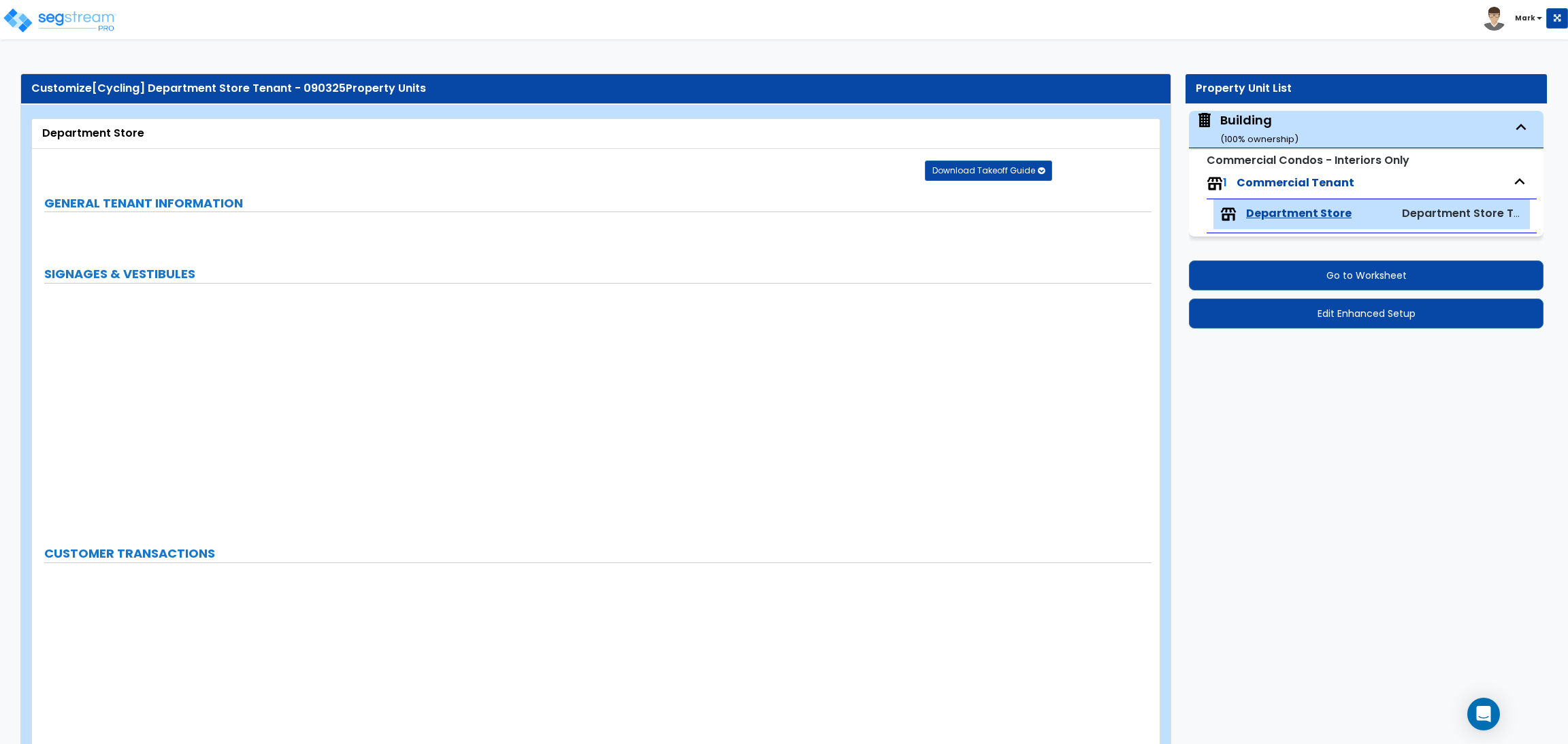
select select "7"
select select "2"
select select "5"
select select "2"
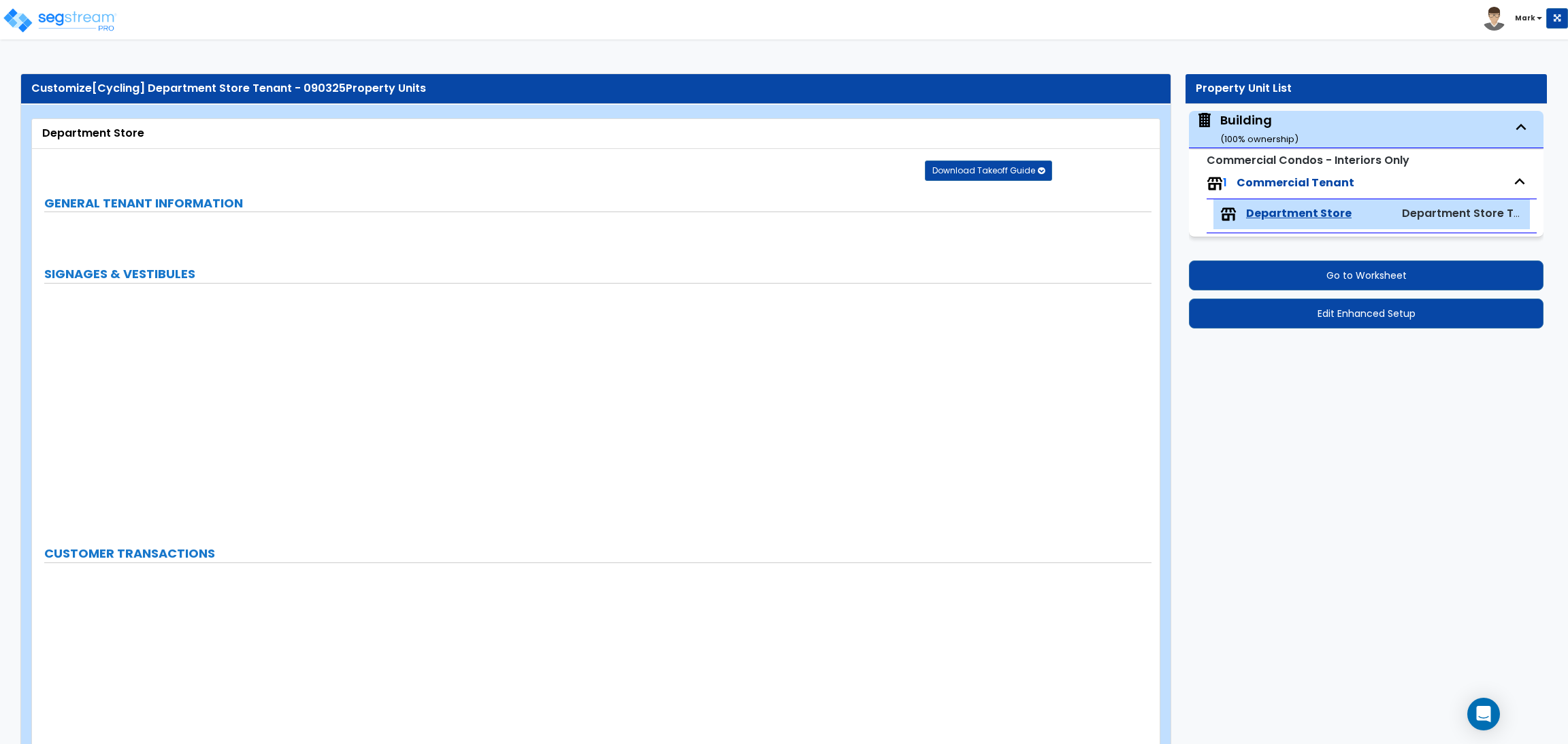
select select "1"
select select "2"
select select "1"
select select "4"
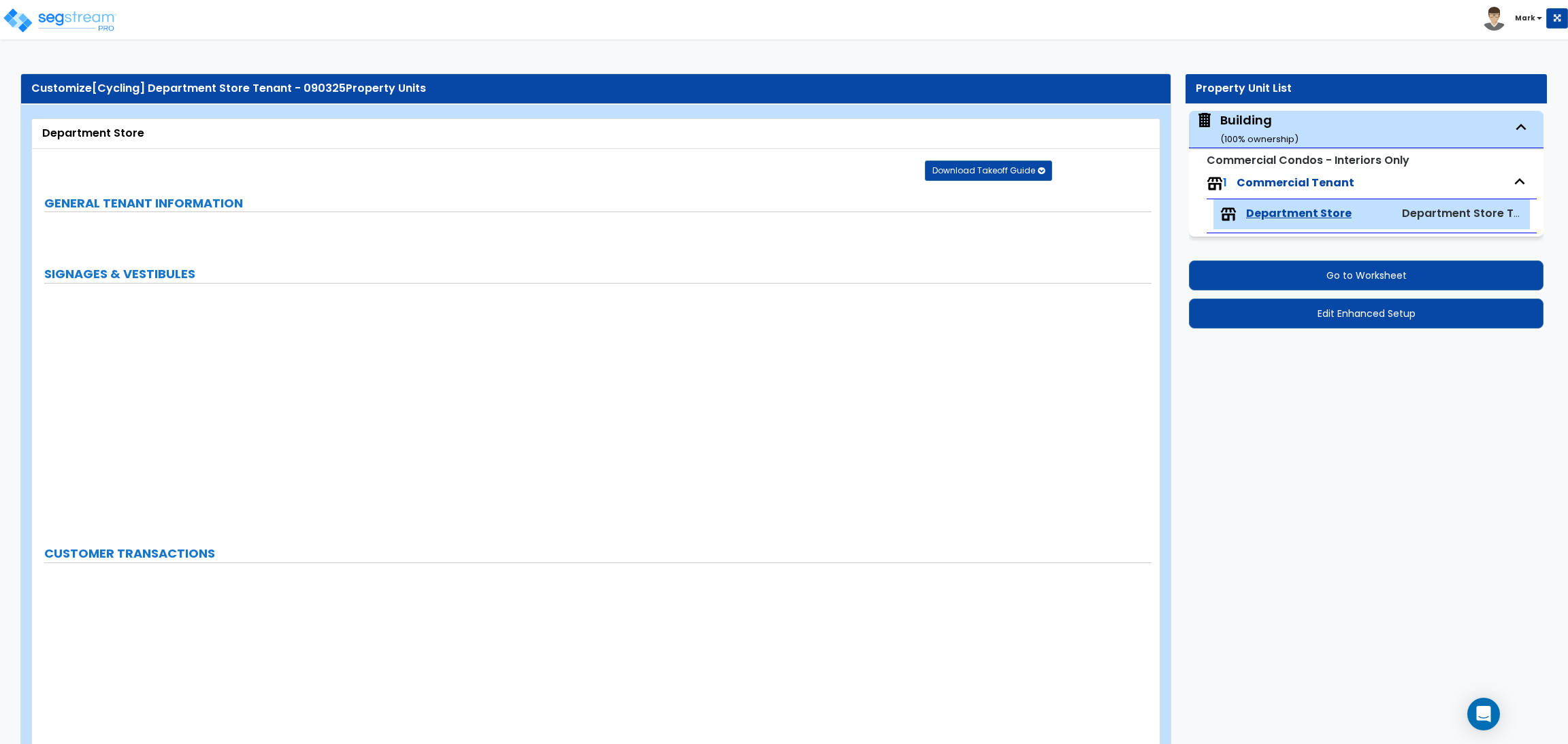
select select "2"
select select "1"
select select "3"
select select "1"
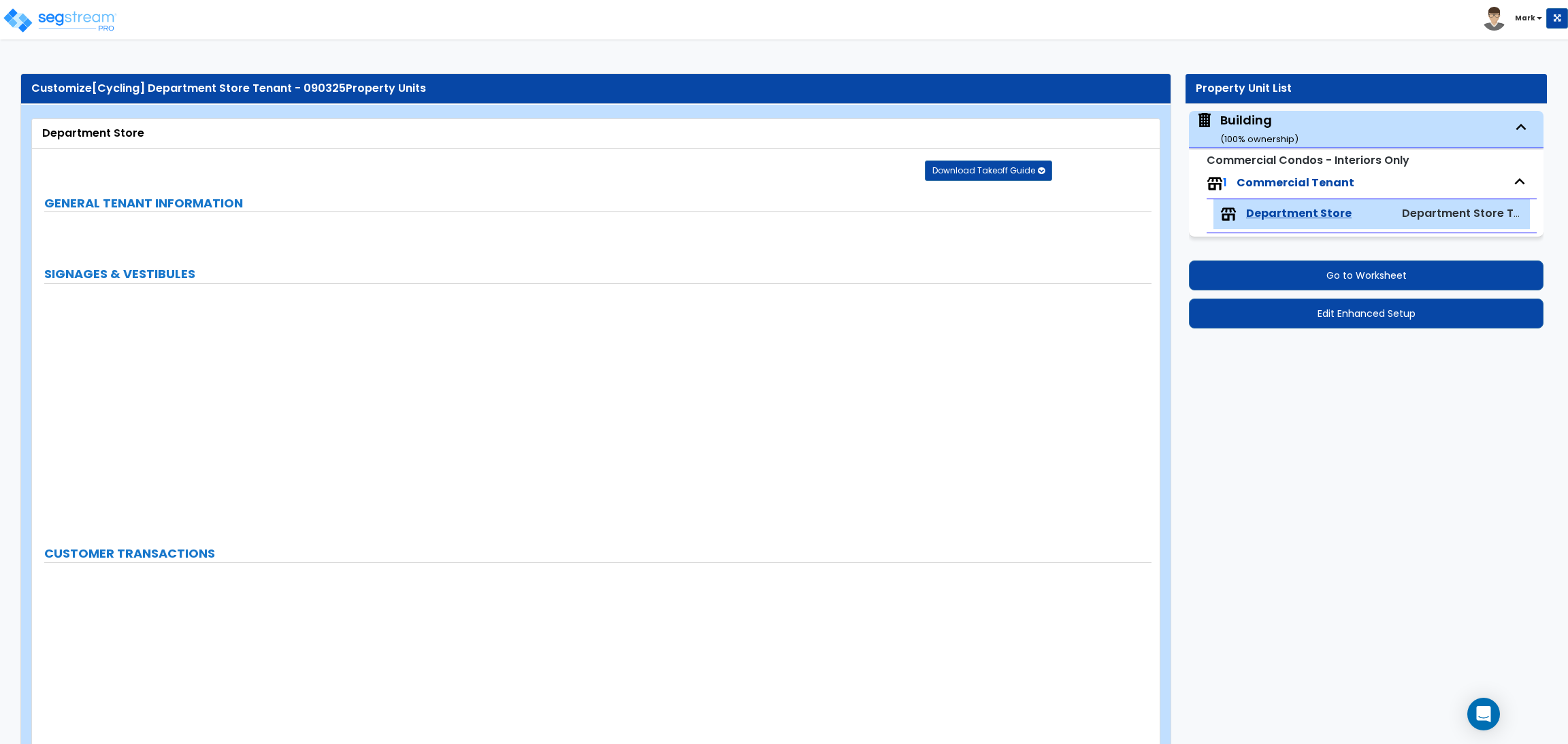
select select "1"
select select "4"
select select "2"
select select "1"
select select "3"
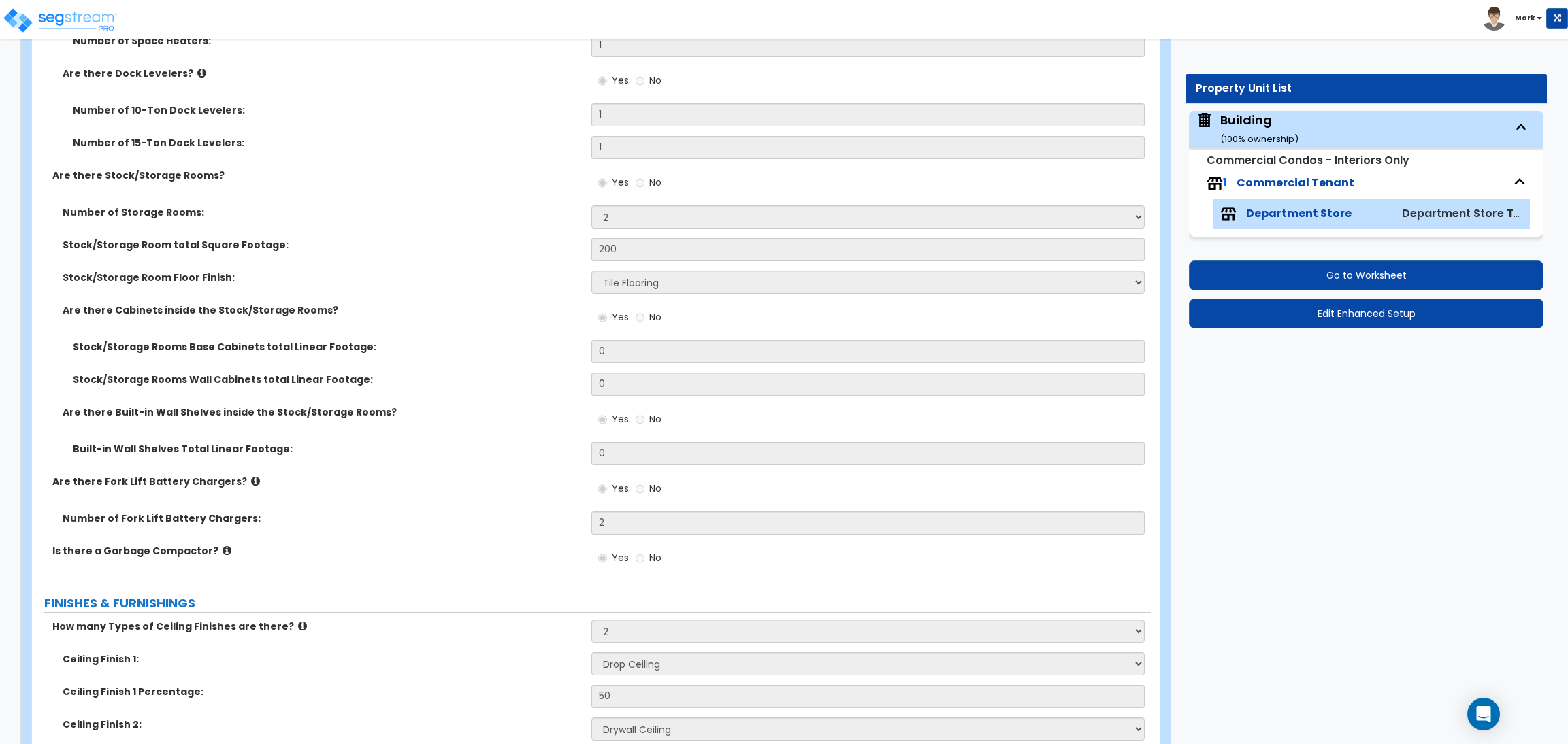
scroll to position [3368, 0]
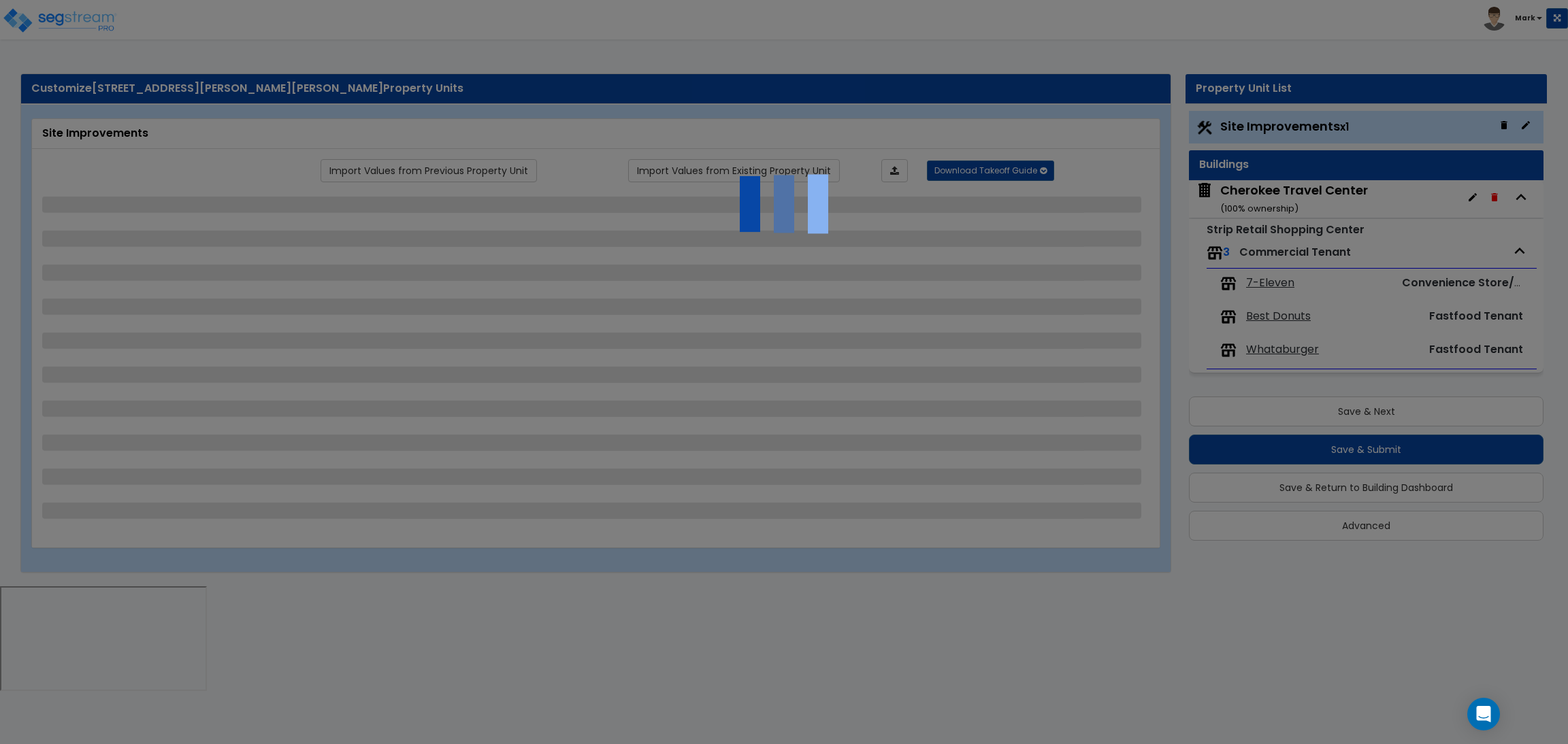
select select "2"
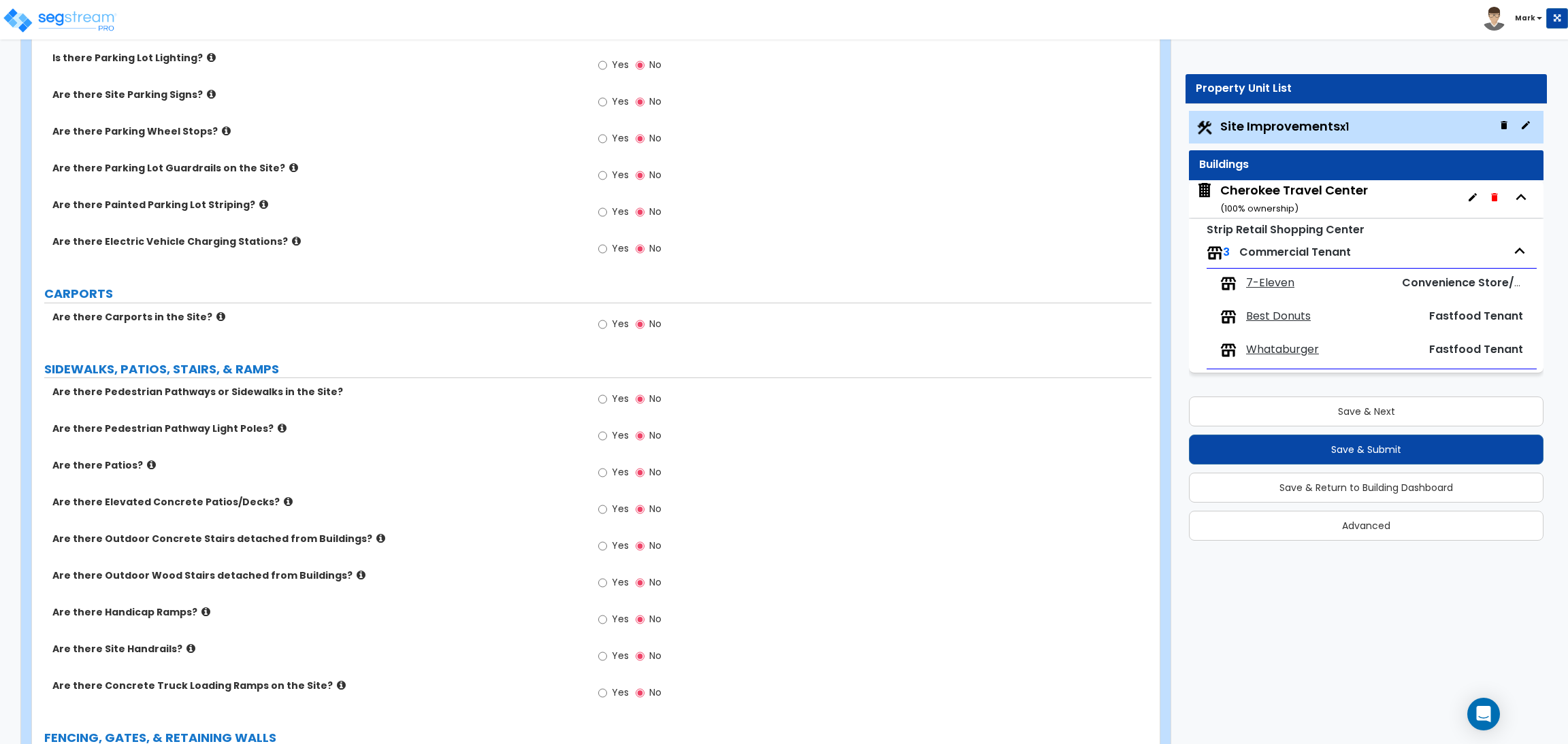
scroll to position [715, 0]
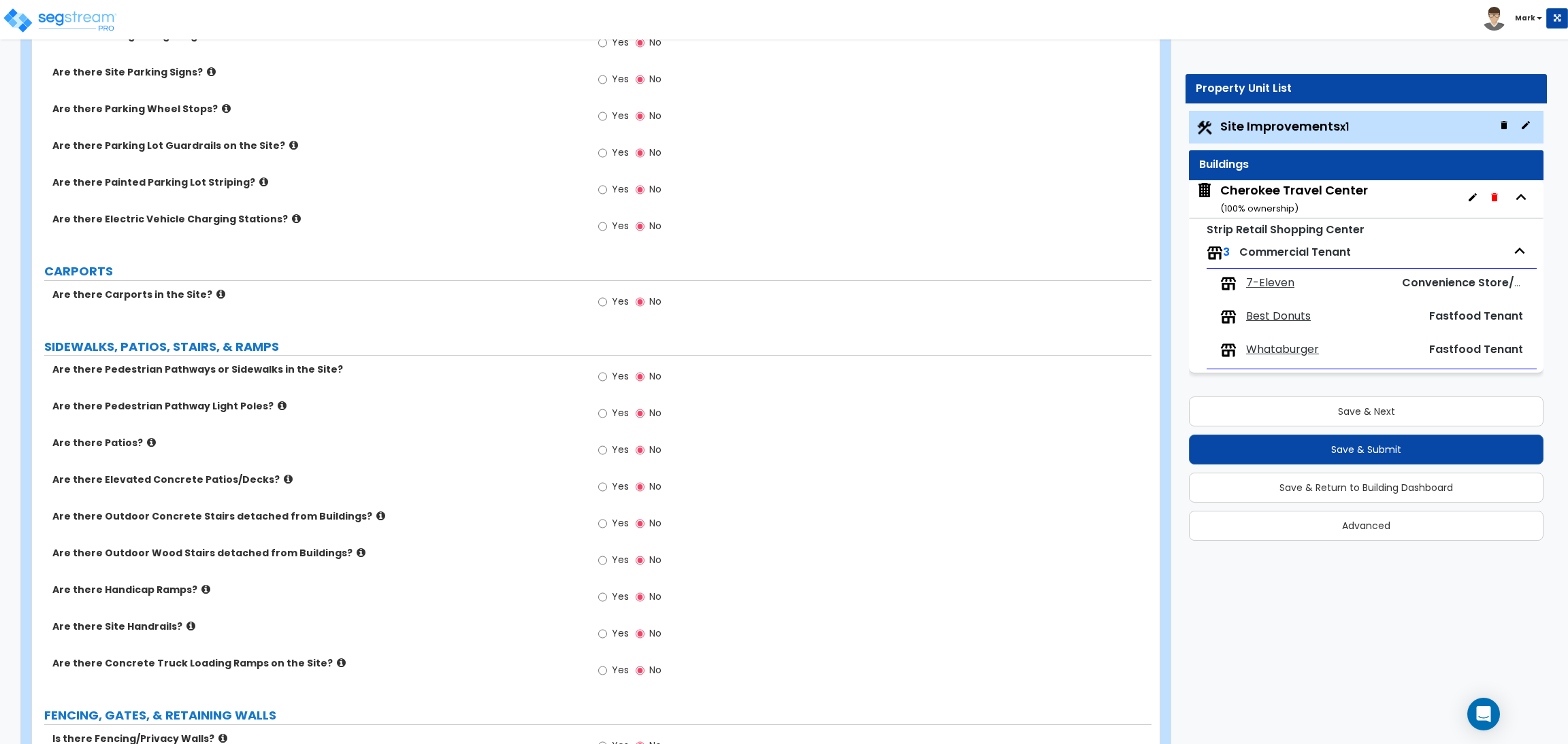
click at [403, 259] on div "LAND AREA How do you want to enter the Land Area? (Square Feet or Acres) I want…" at bounding box center [592, 682] width 1099 height 2400
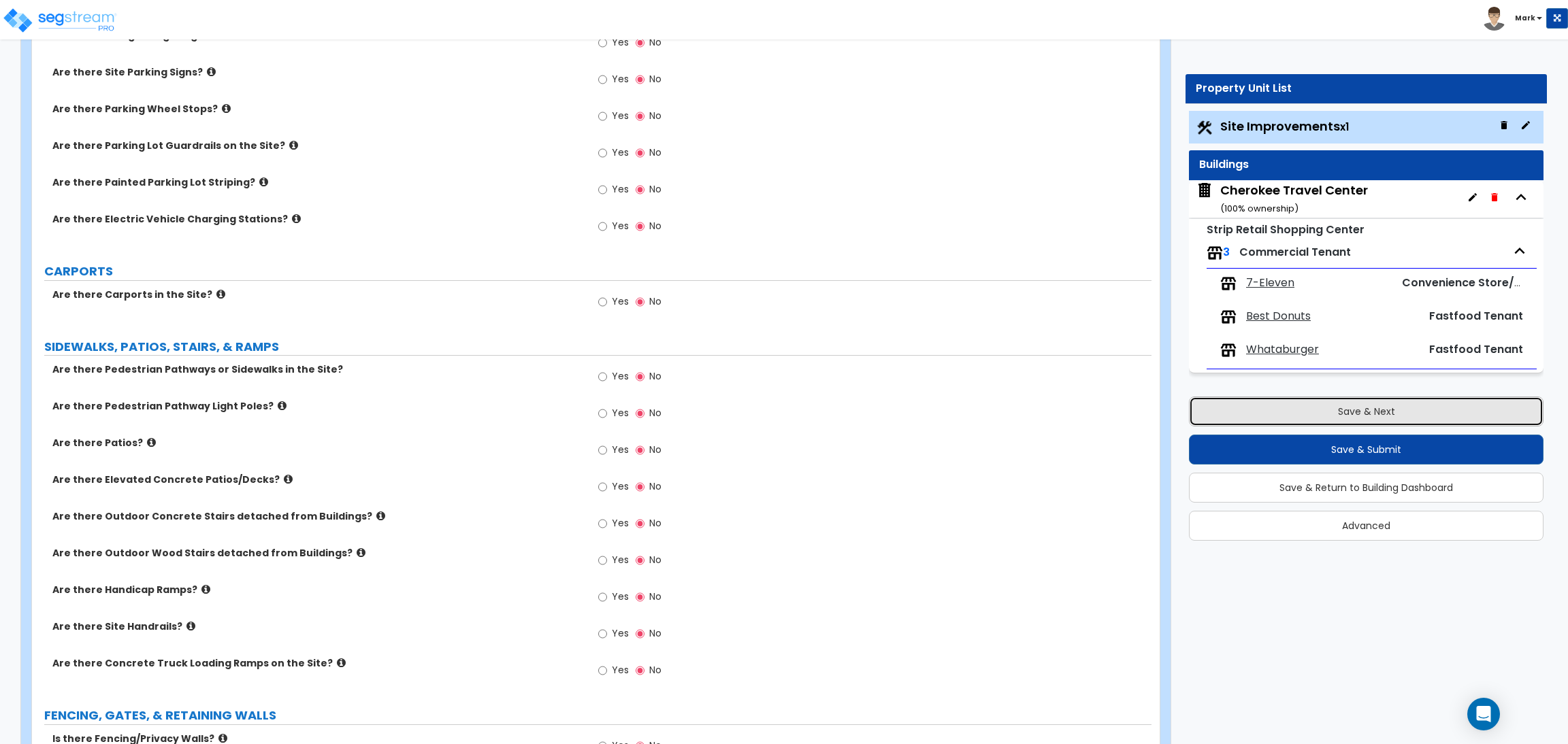
click at [1349, 410] on button "Save & Next" at bounding box center [1366, 411] width 355 height 30
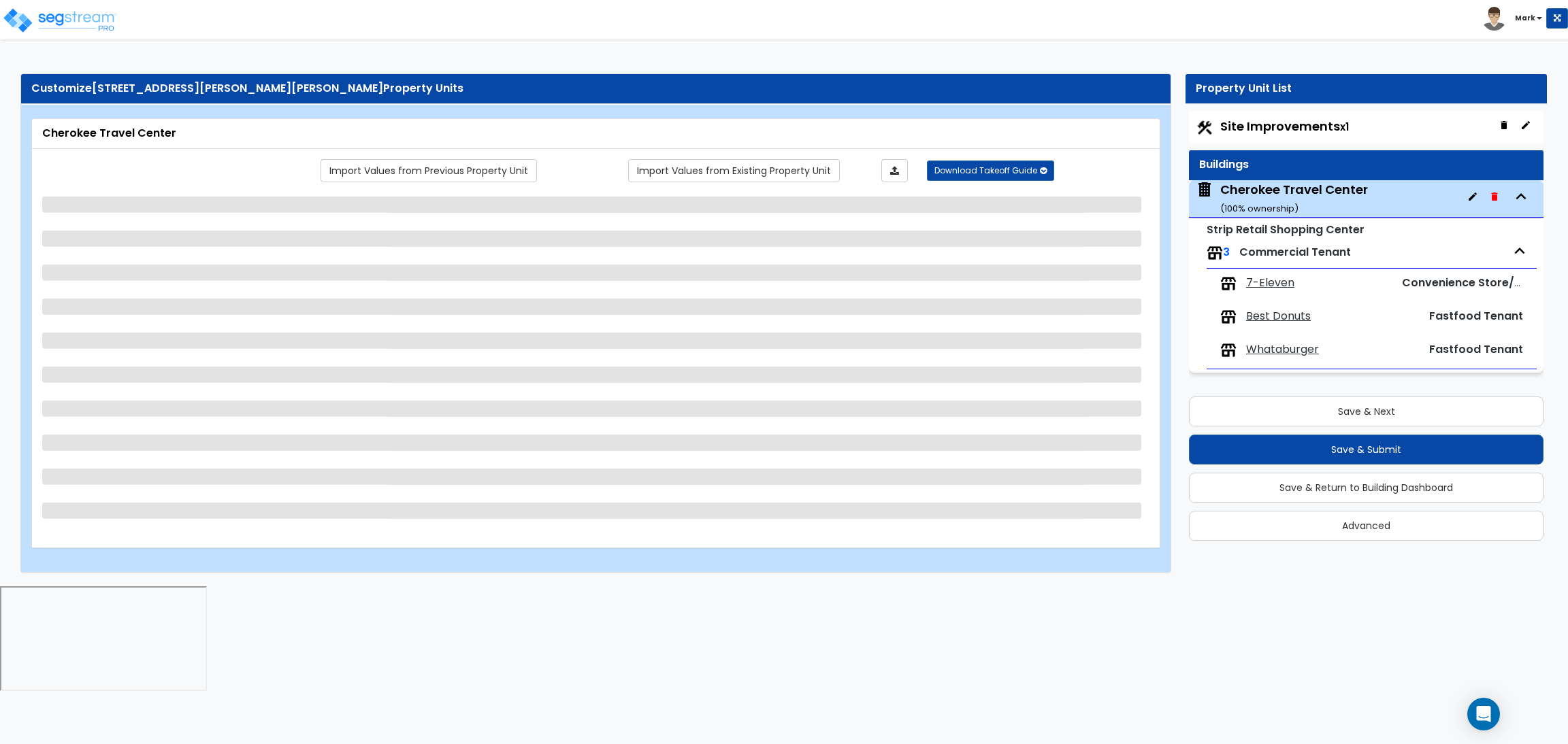
scroll to position [0, 0]
select select "3"
select select "4"
select select "2"
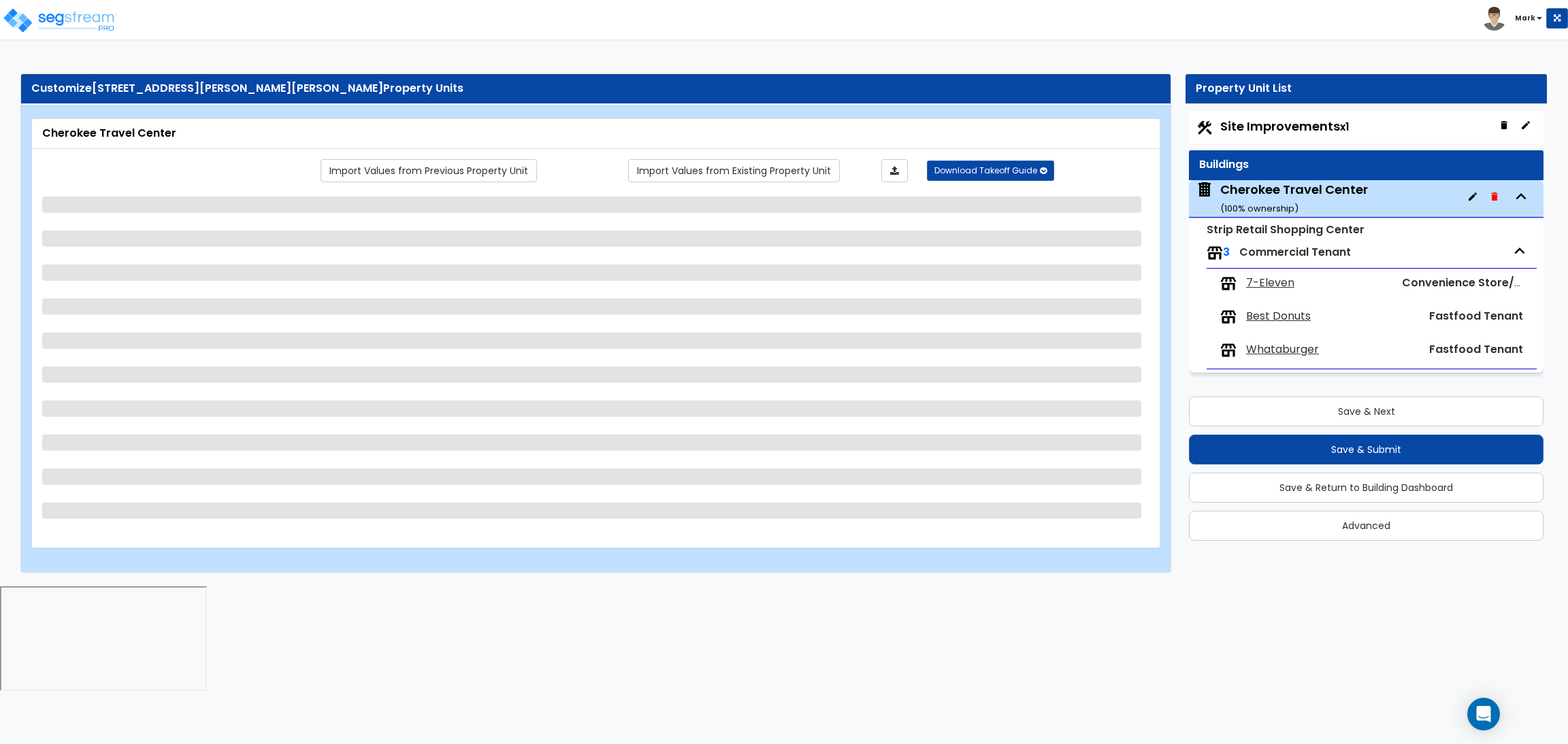
select select "1"
select select "6"
select select "1"
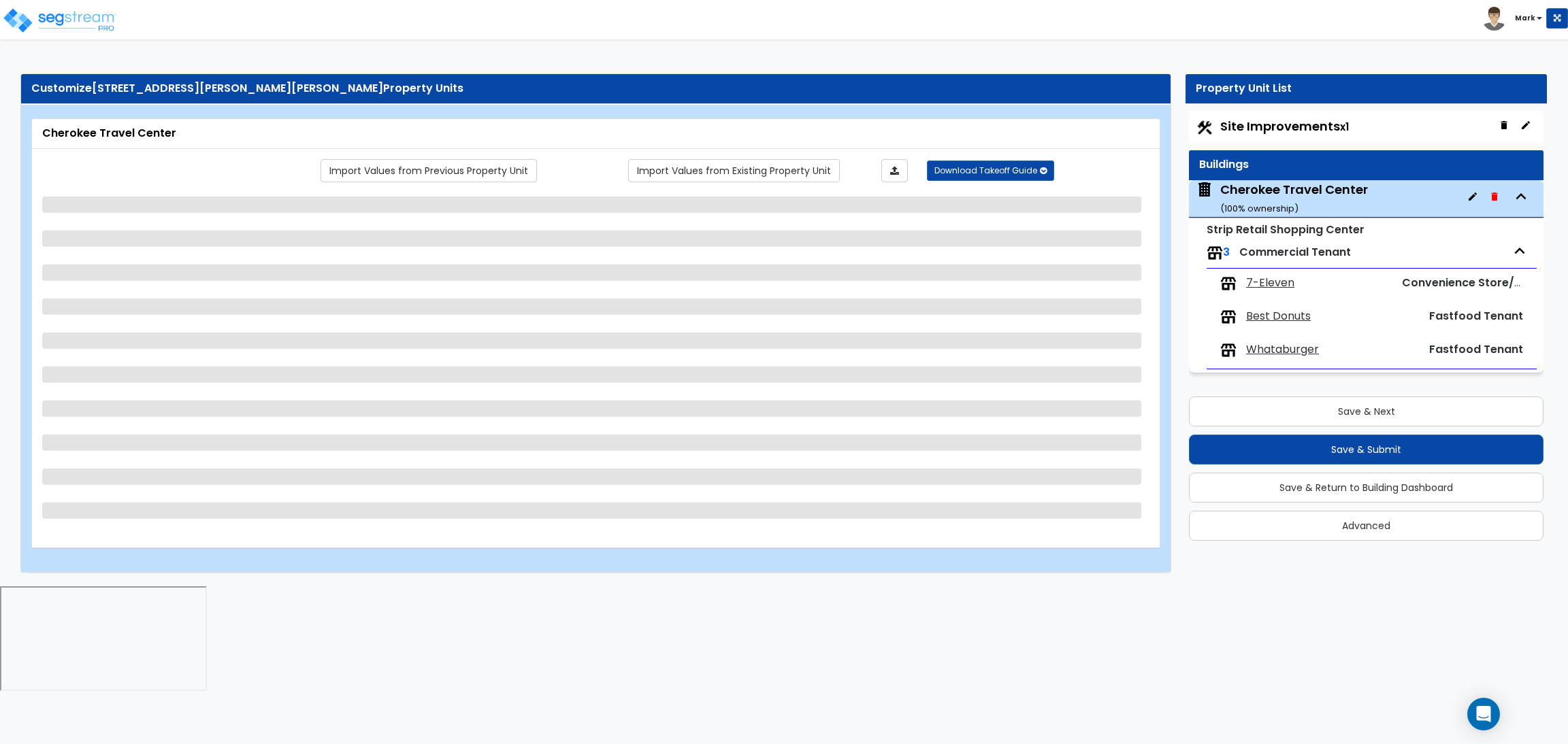
select select "2"
select select "4"
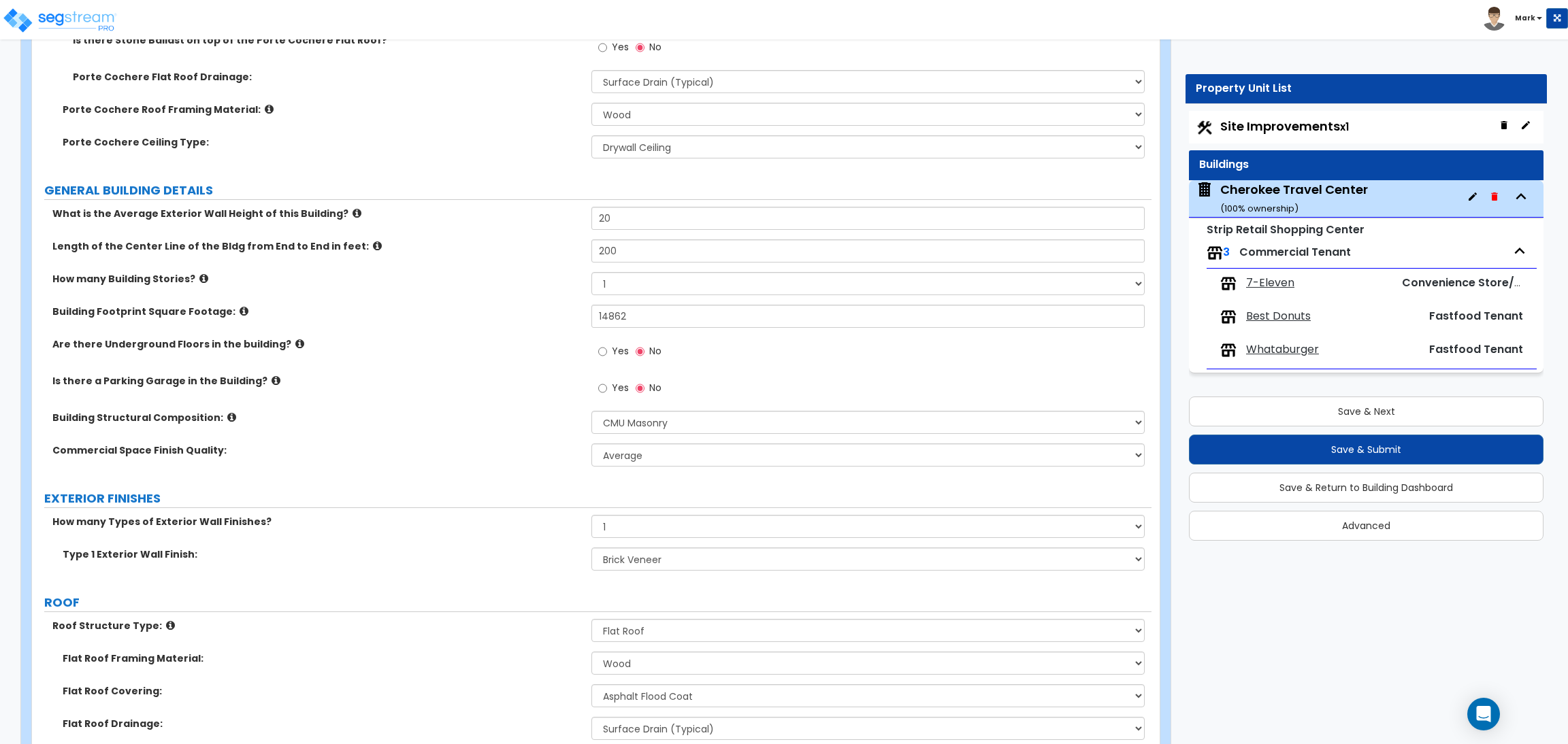
scroll to position [612, 0]
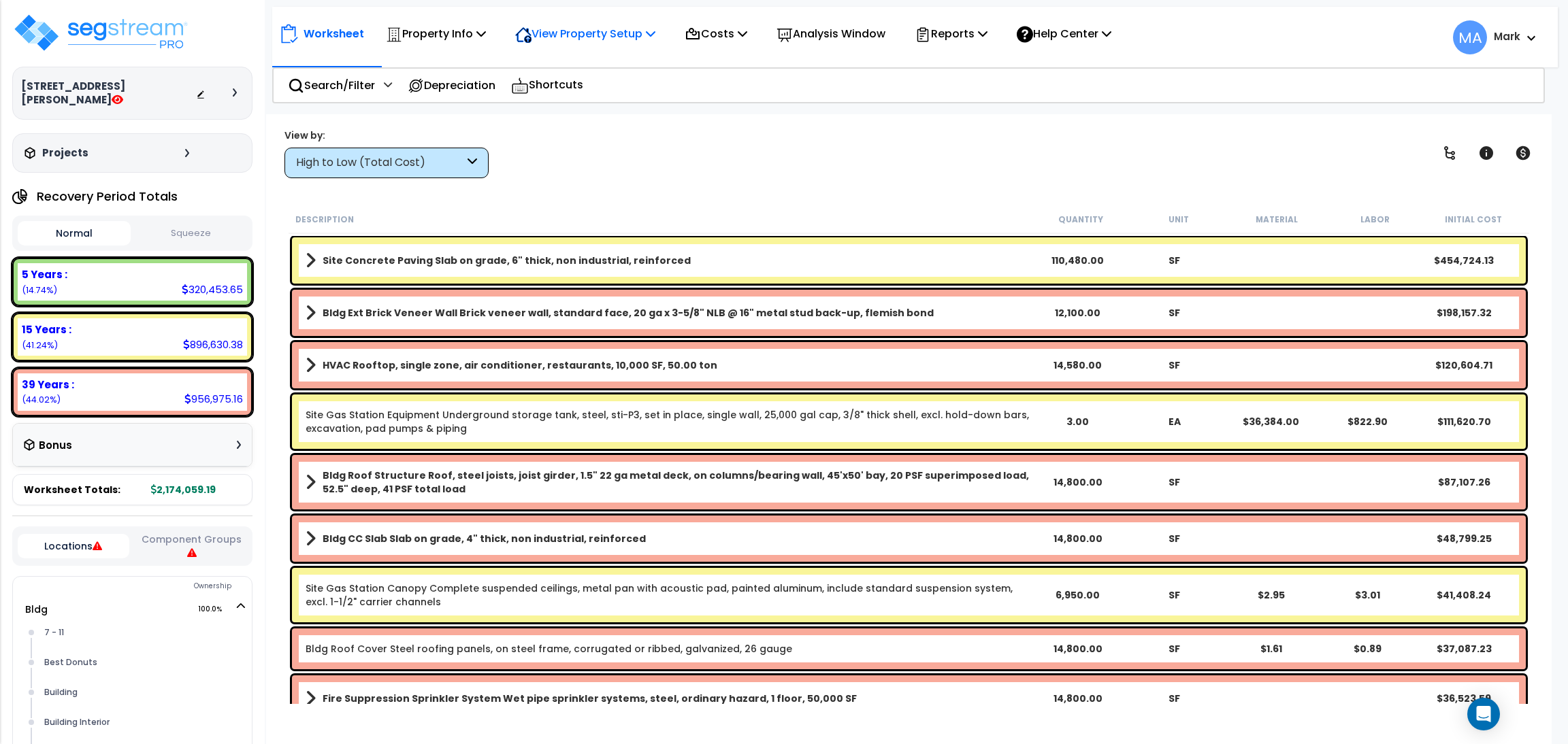
click at [594, 42] on p "View Property Setup" at bounding box center [585, 34] width 140 height 19
click at [576, 97] on link "View Questionnaire" at bounding box center [575, 93] width 134 height 27
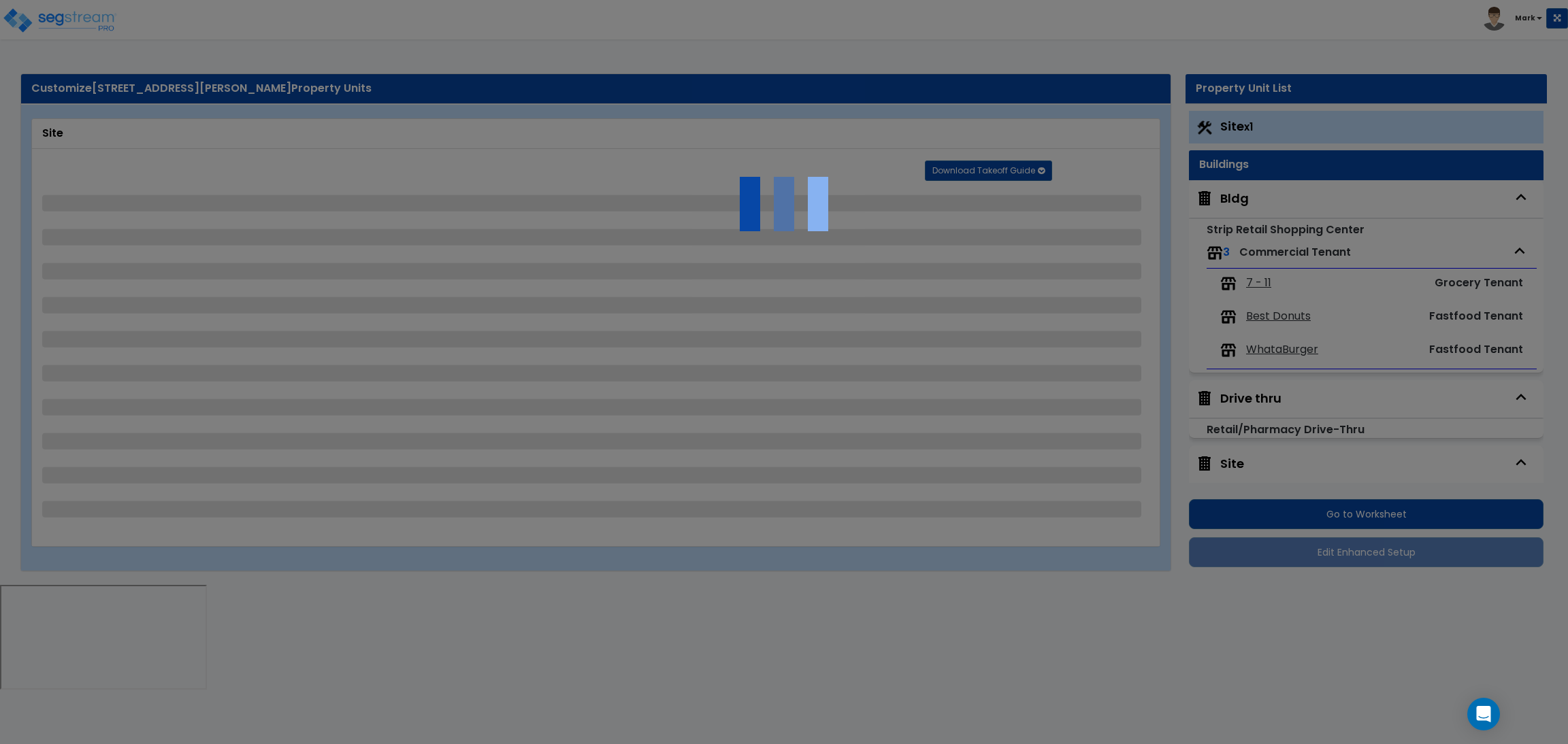
select select "2"
select select "4"
select select "1"
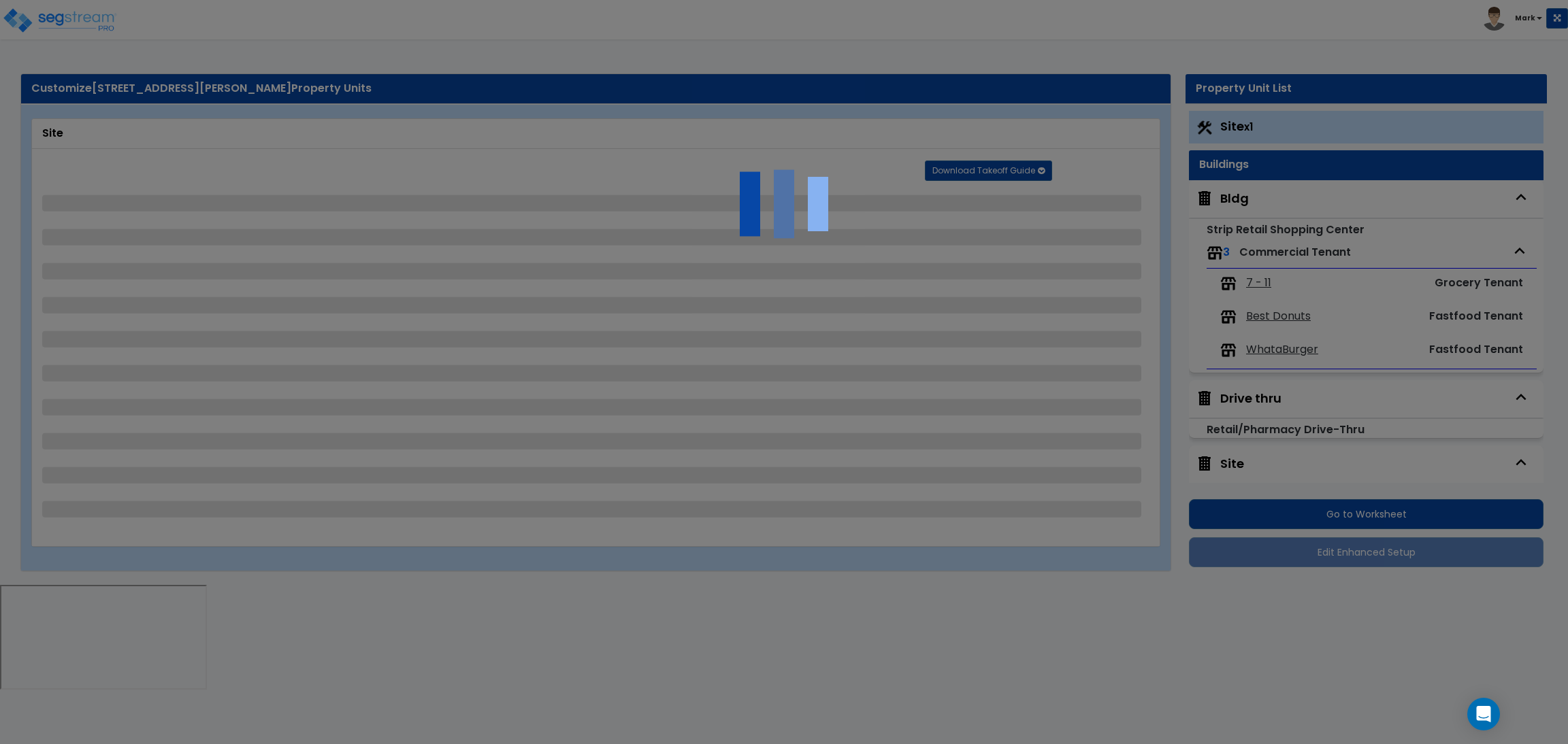
select select "2"
select select "1"
select select "5"
select select "1"
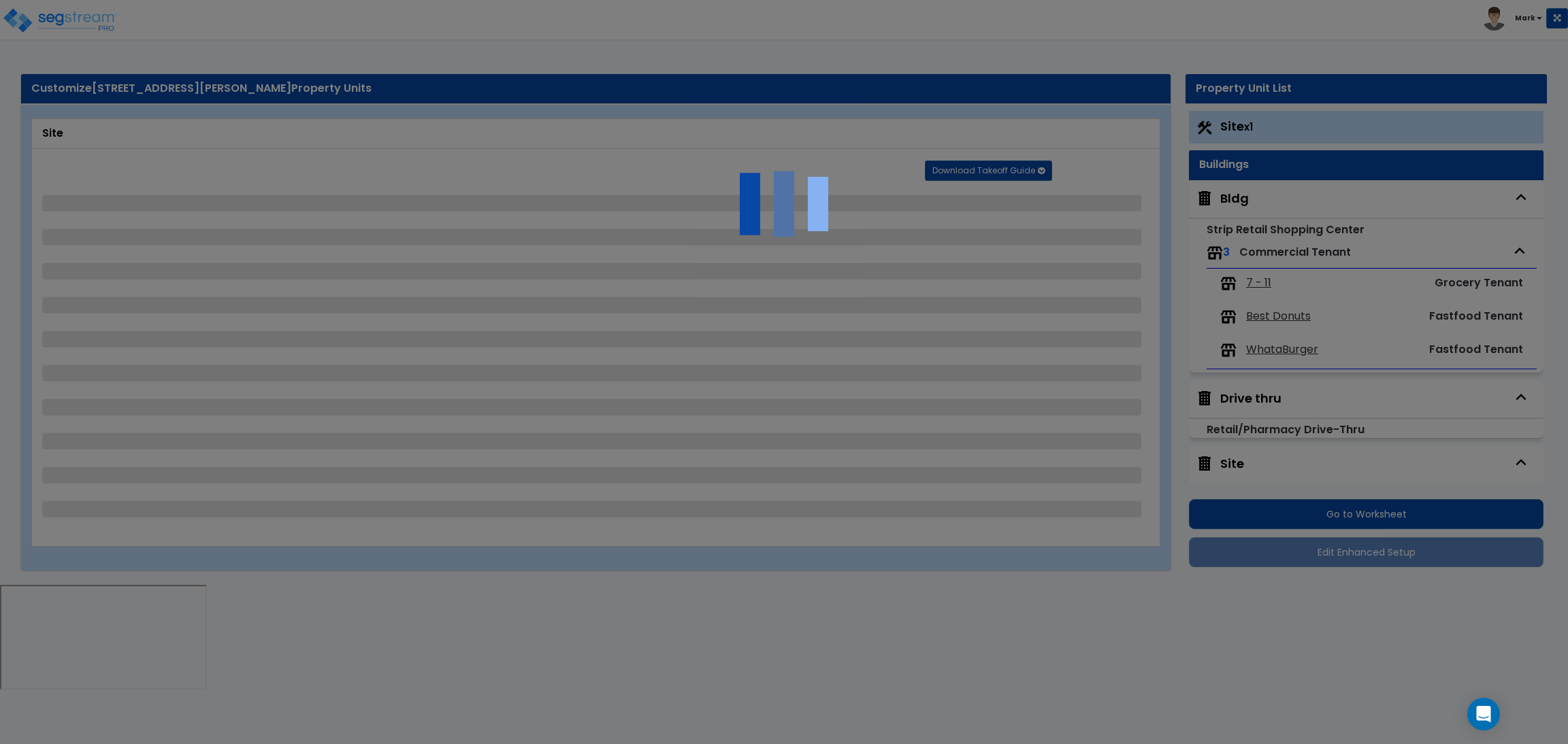
select select "2"
select select "1"
select select "2"
select select "4"
select select "2"
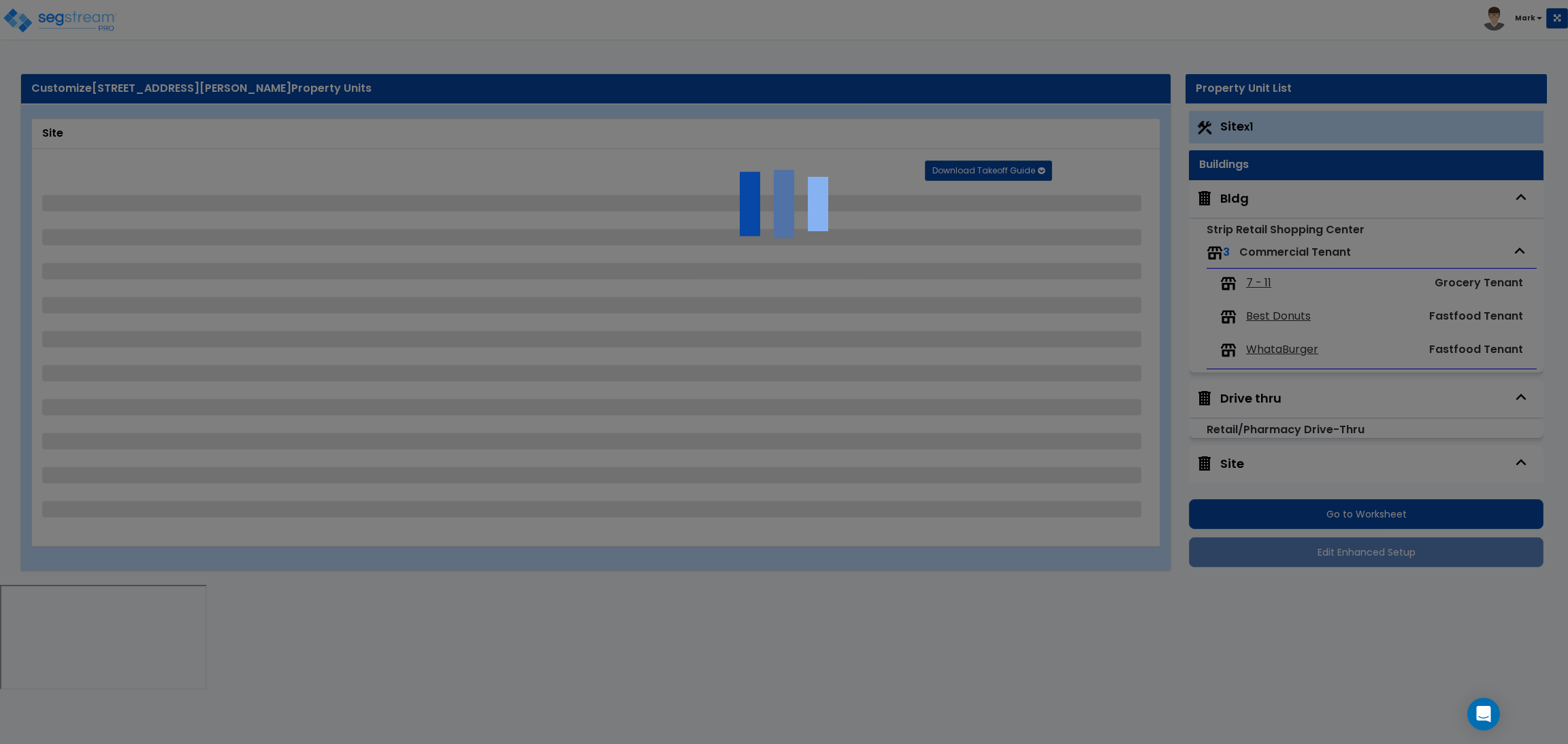
select select "2"
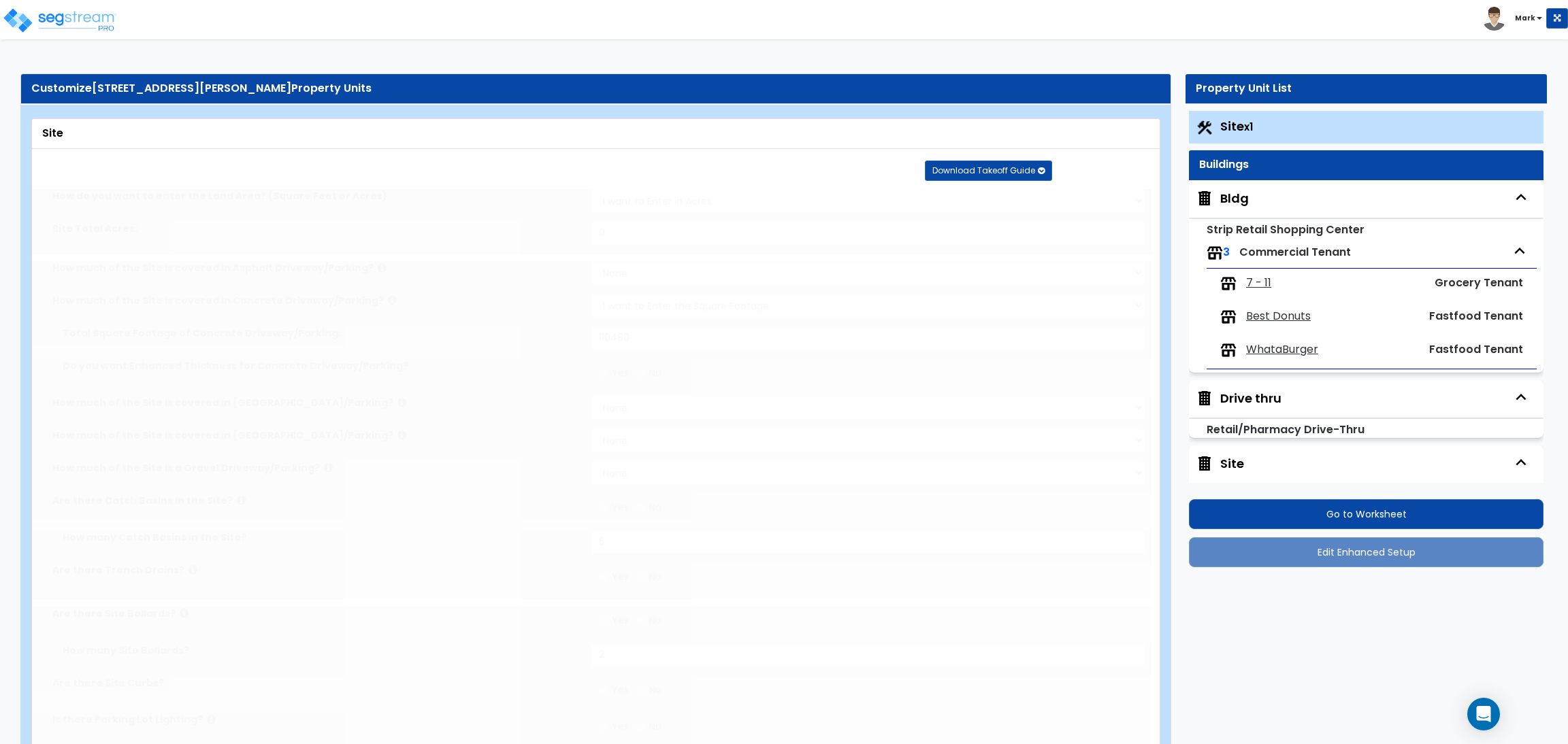
radio input "true"
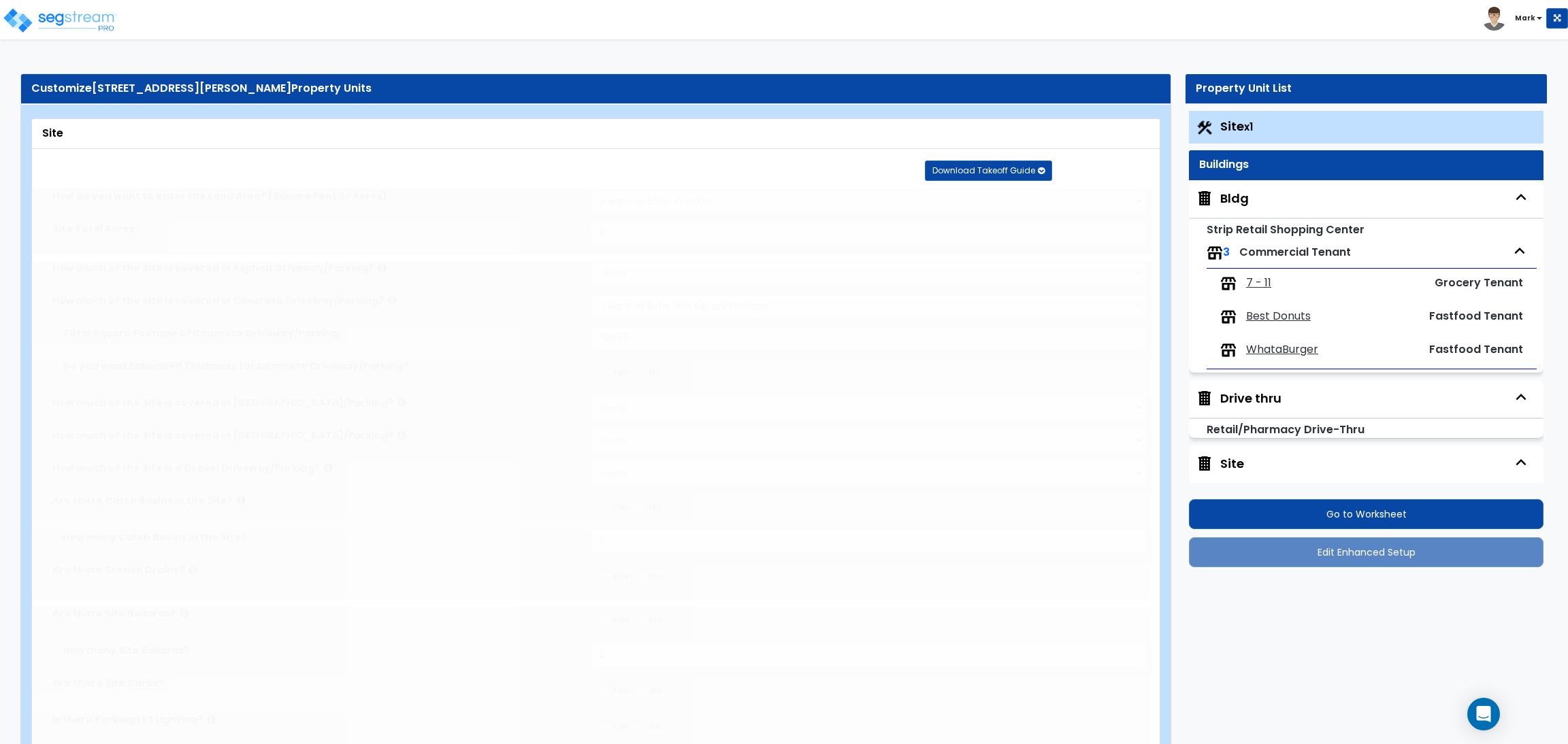
radio input "true"
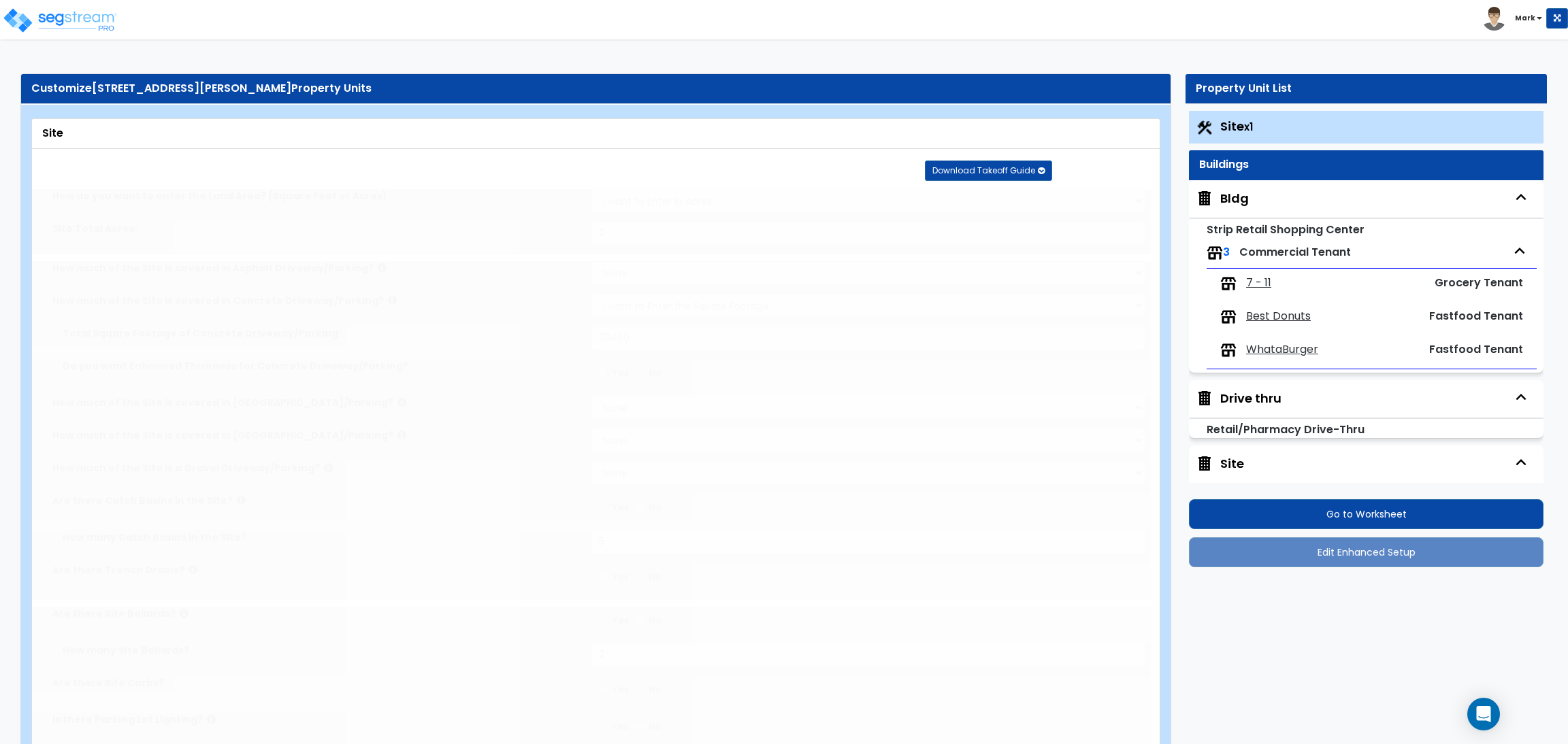
radio input "true"
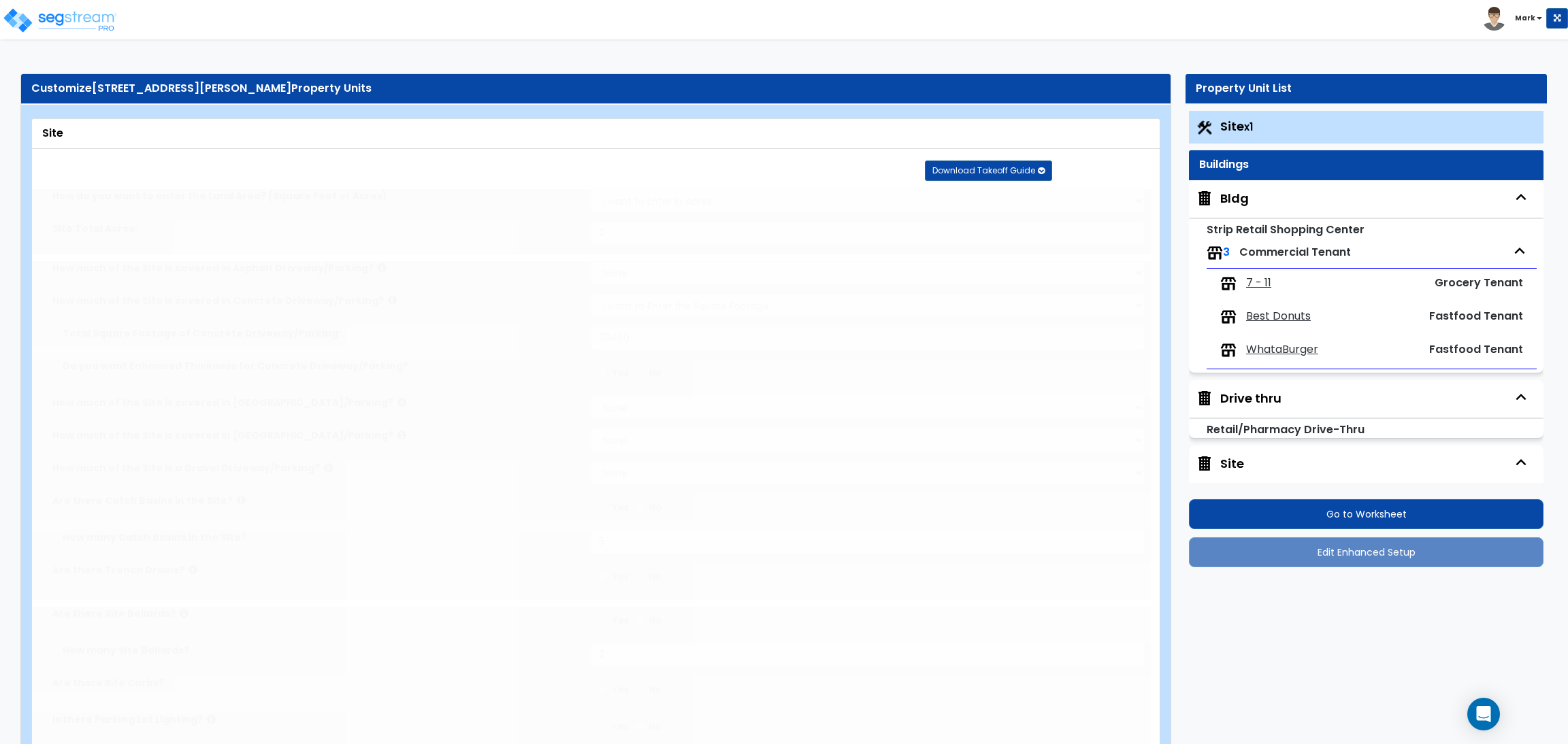
radio input "true"
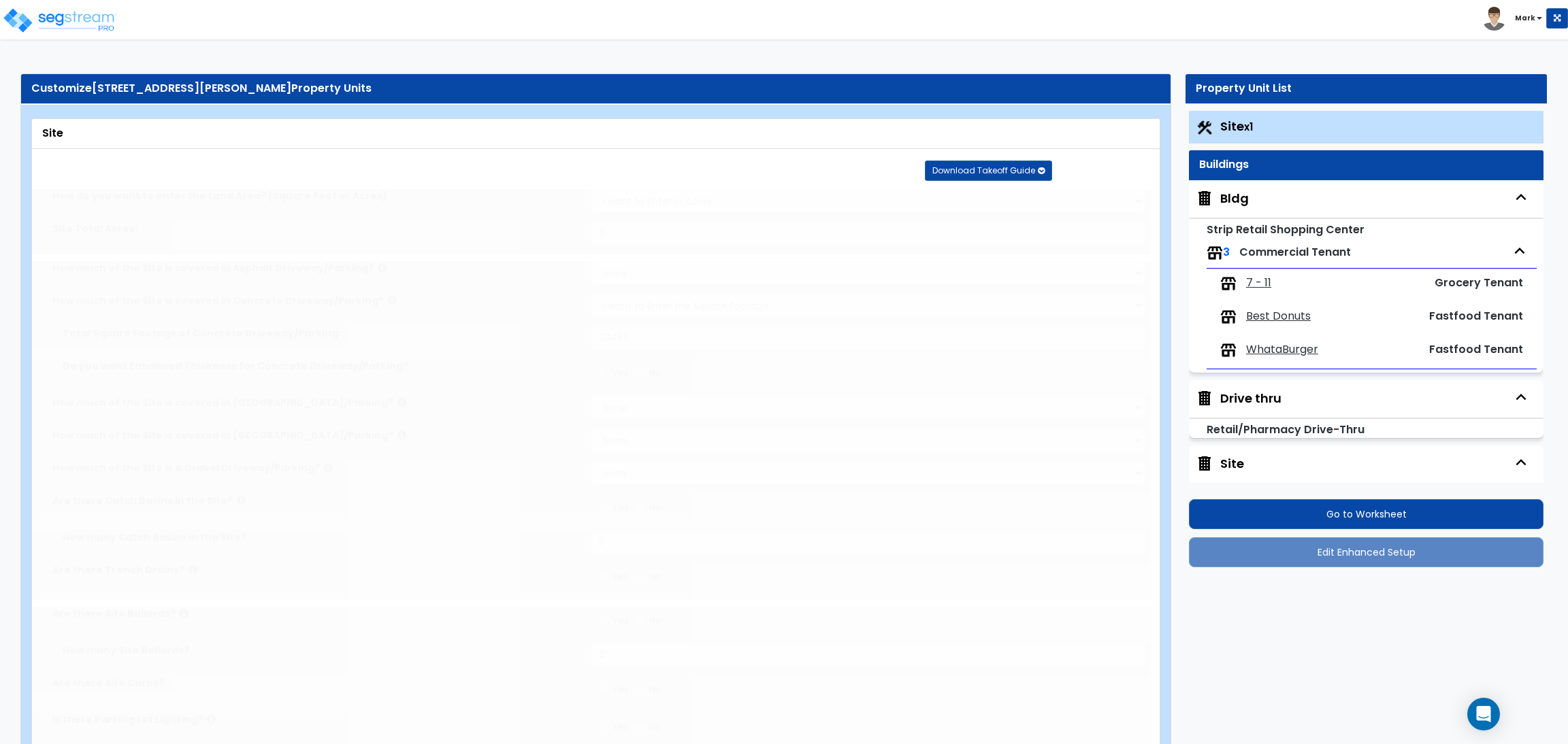
radio input "true"
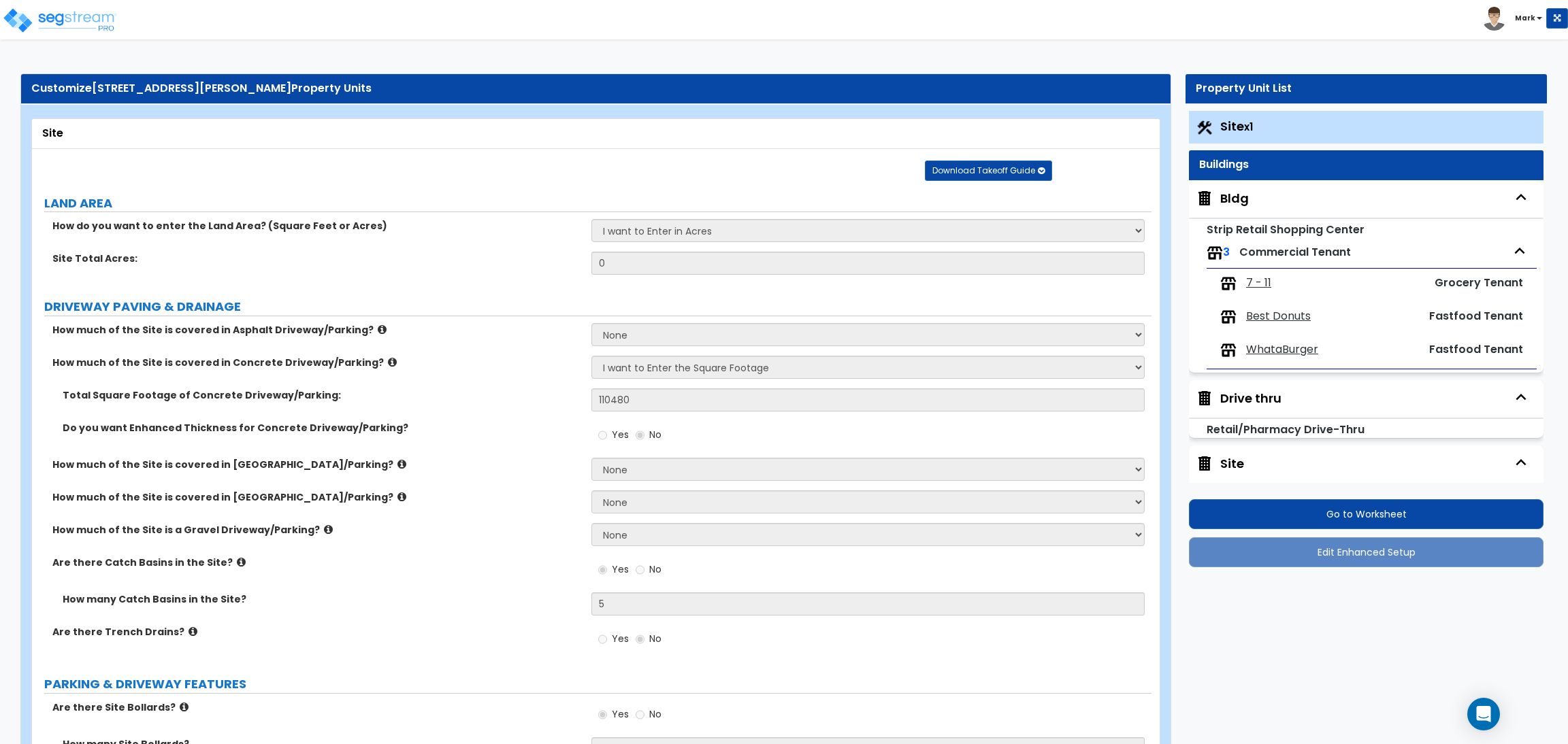
radio input "true"
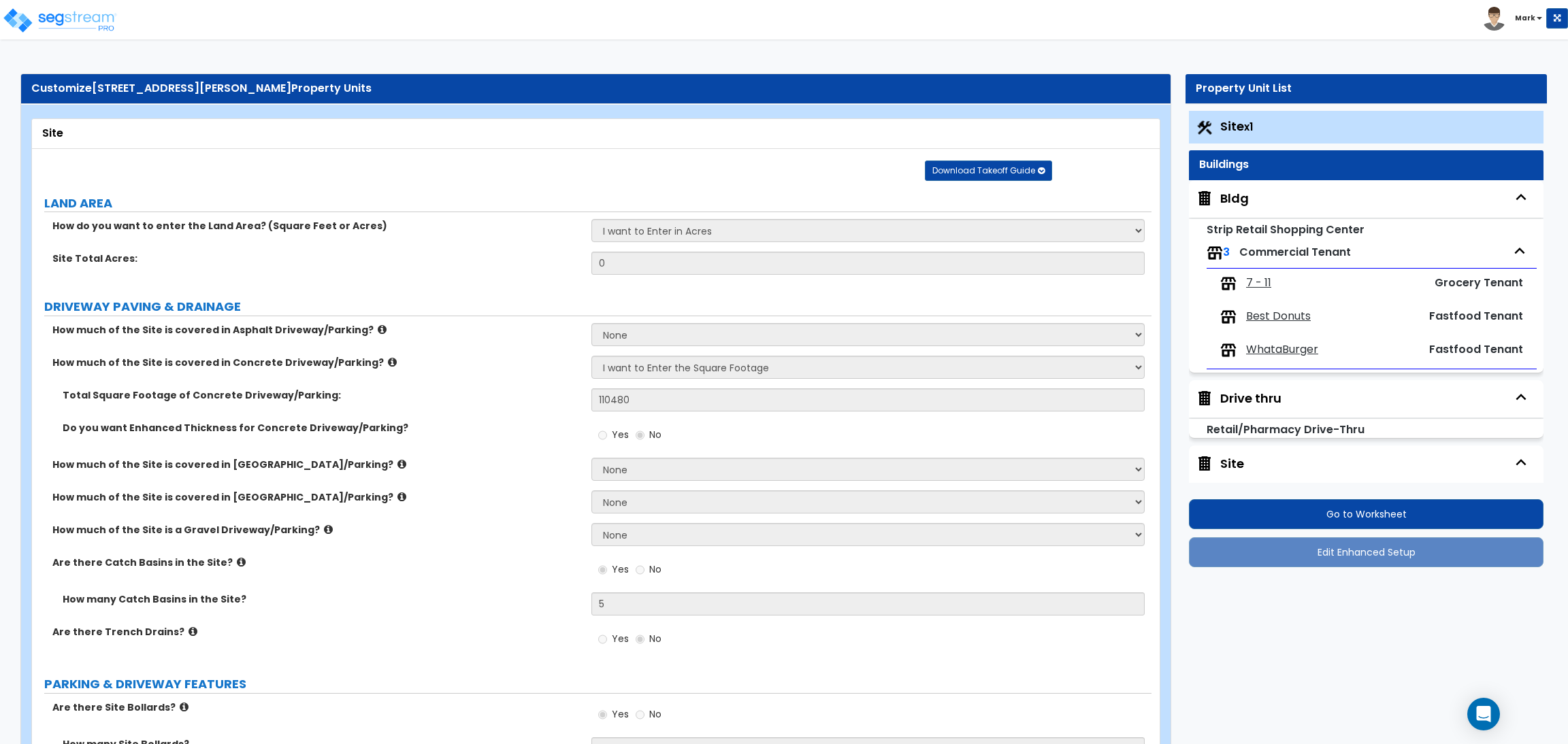
radio input "true"
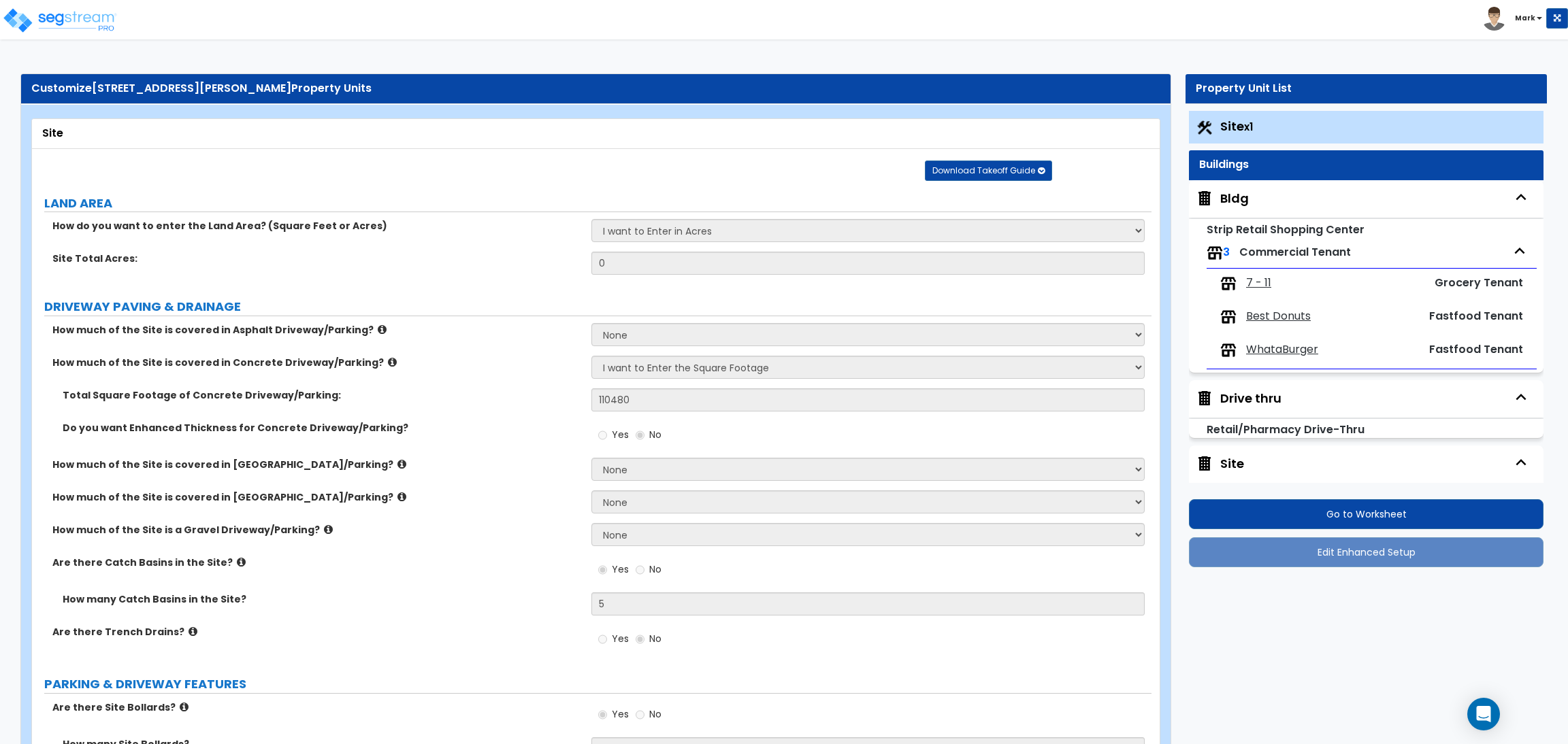
radio input "true"
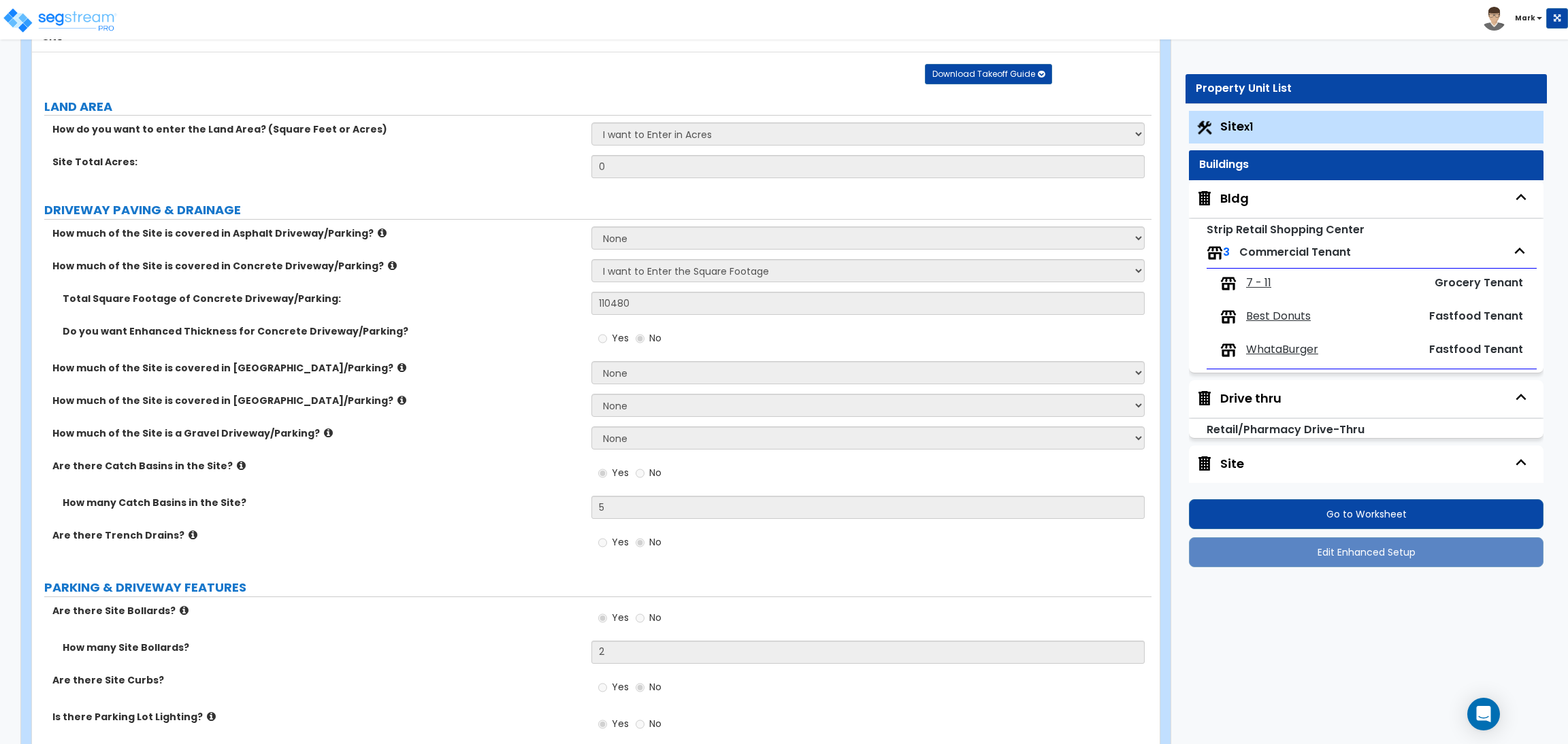
scroll to position [102, 0]
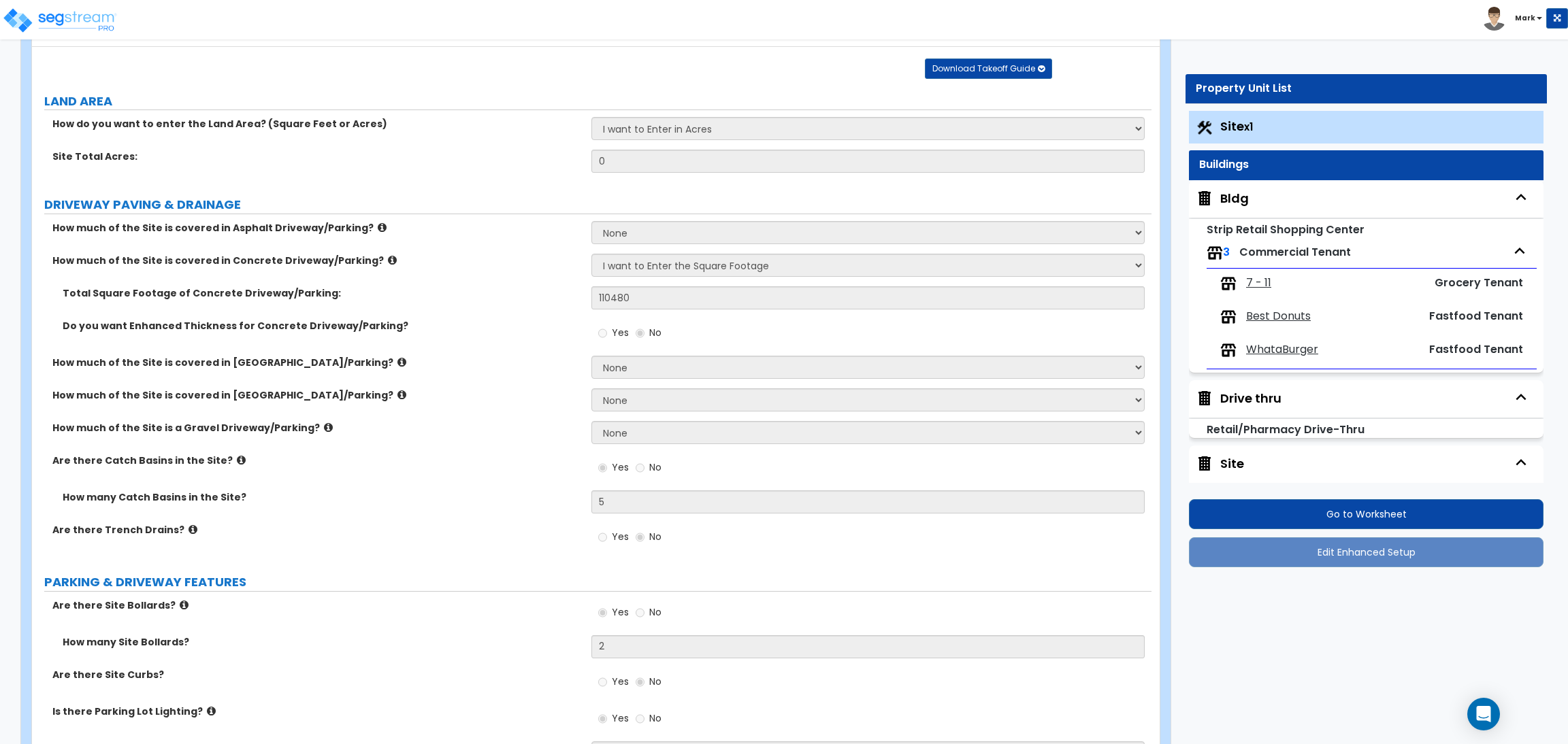
radio input "true"
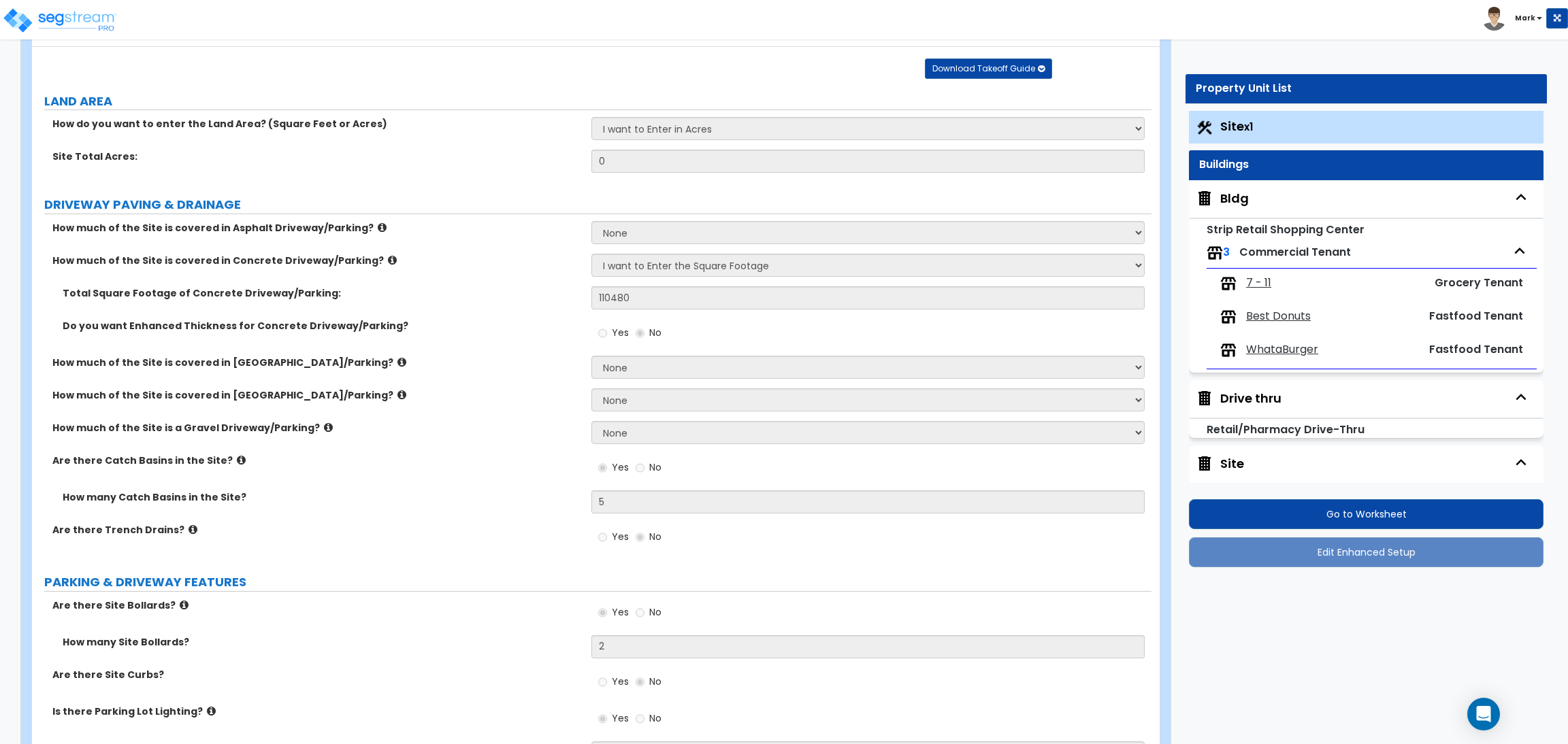
radio input "true"
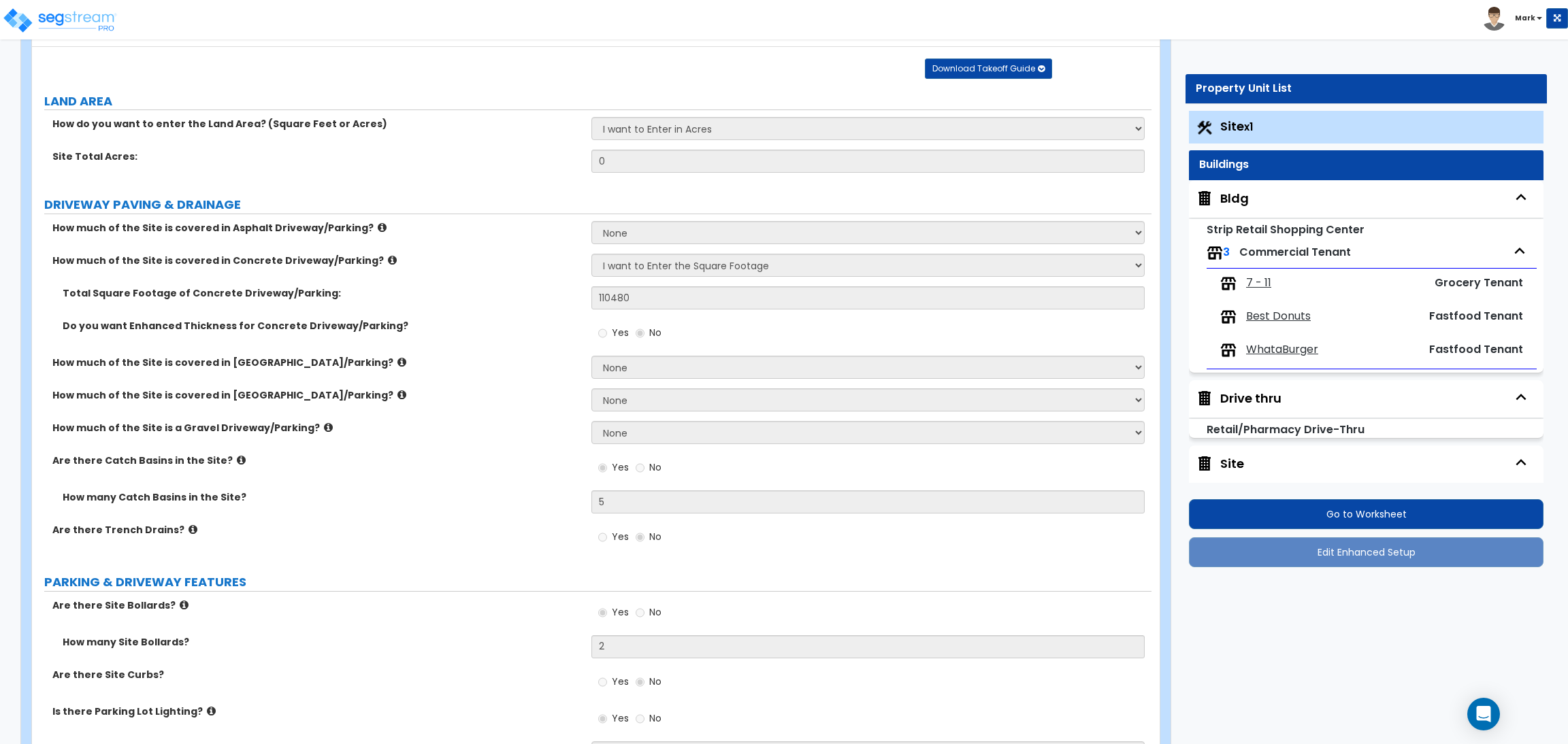
radio input "true"
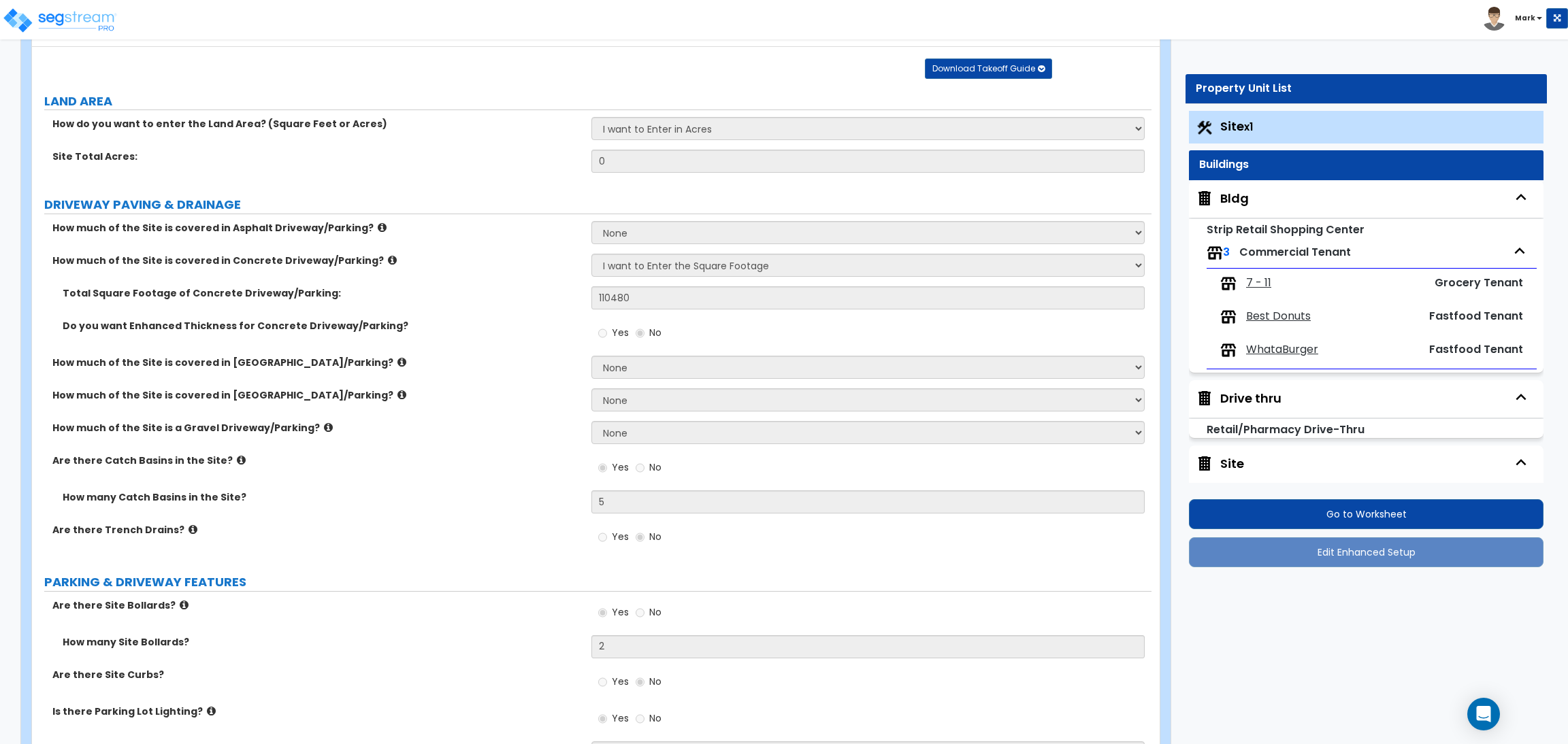
radio input "true"
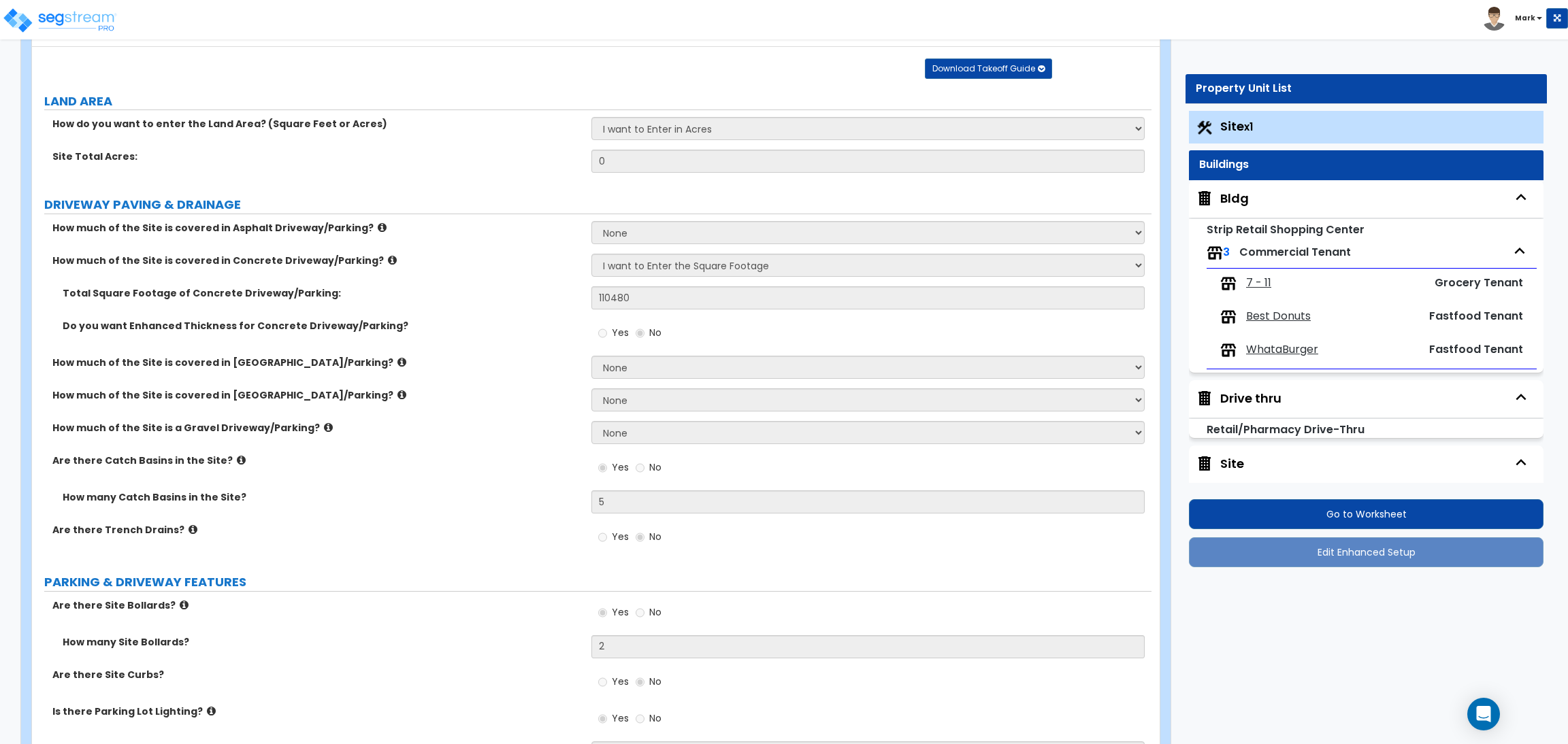
radio input "true"
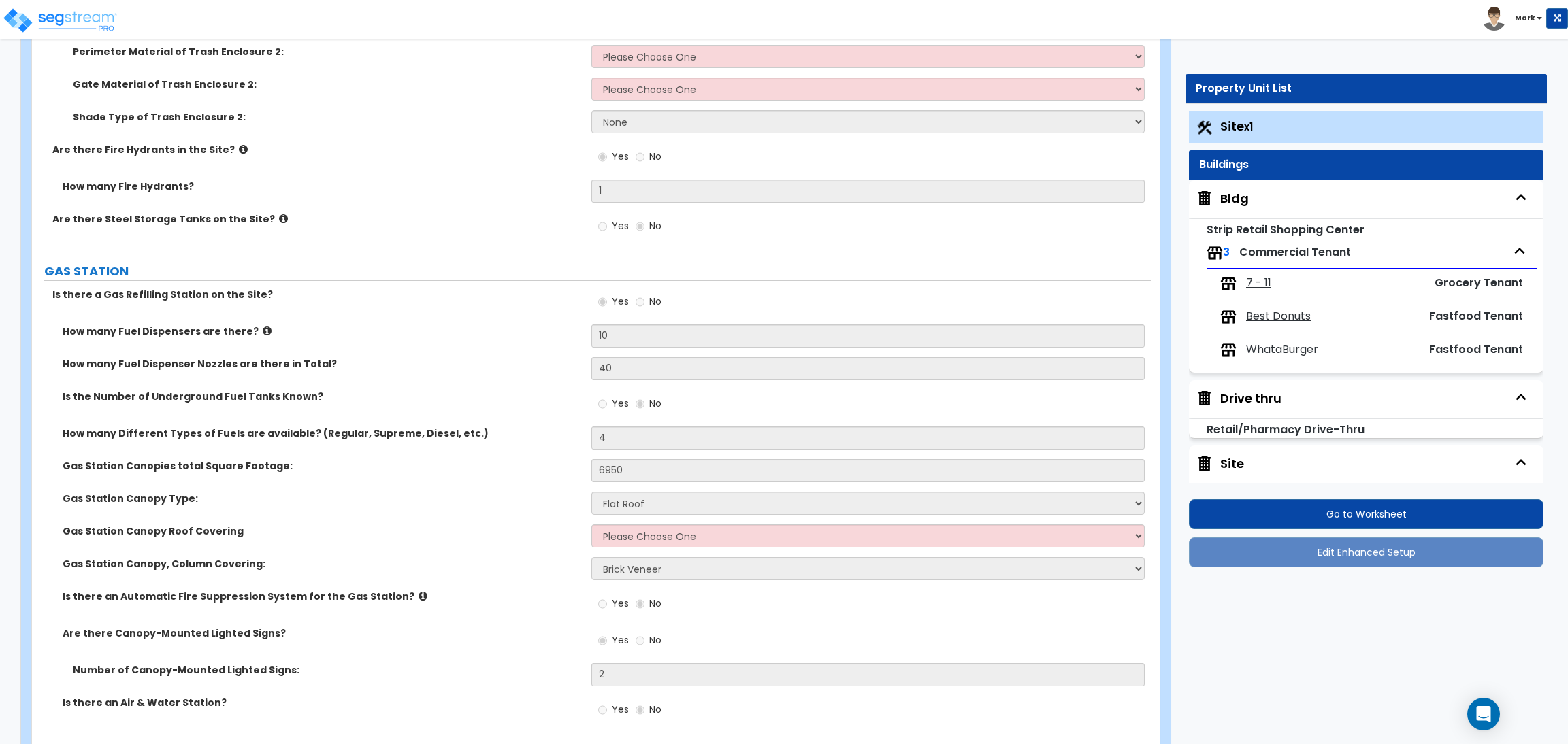
scroll to position [3673, 0]
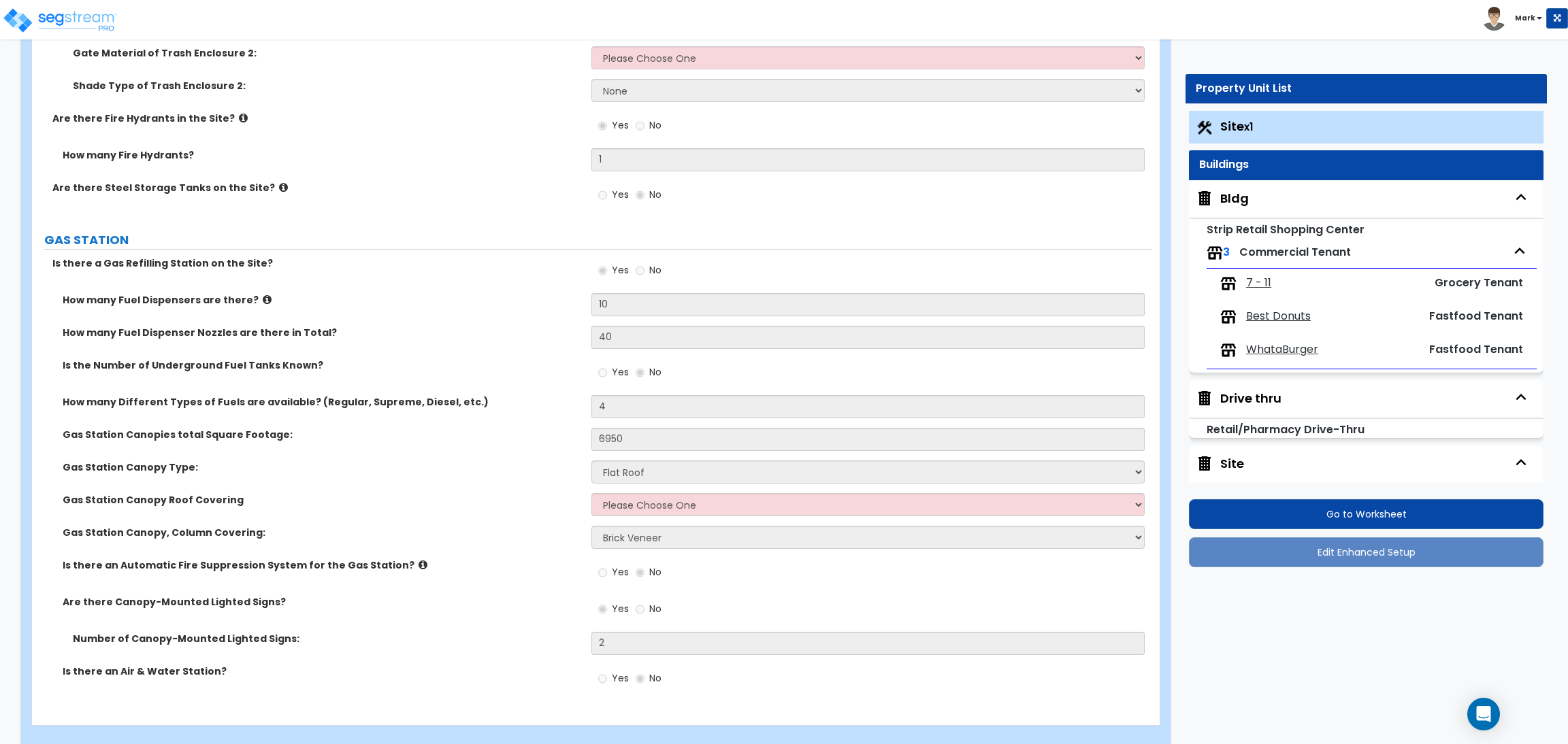
click at [1269, 281] on span "7 - 11" at bounding box center [1258, 283] width 25 height 16
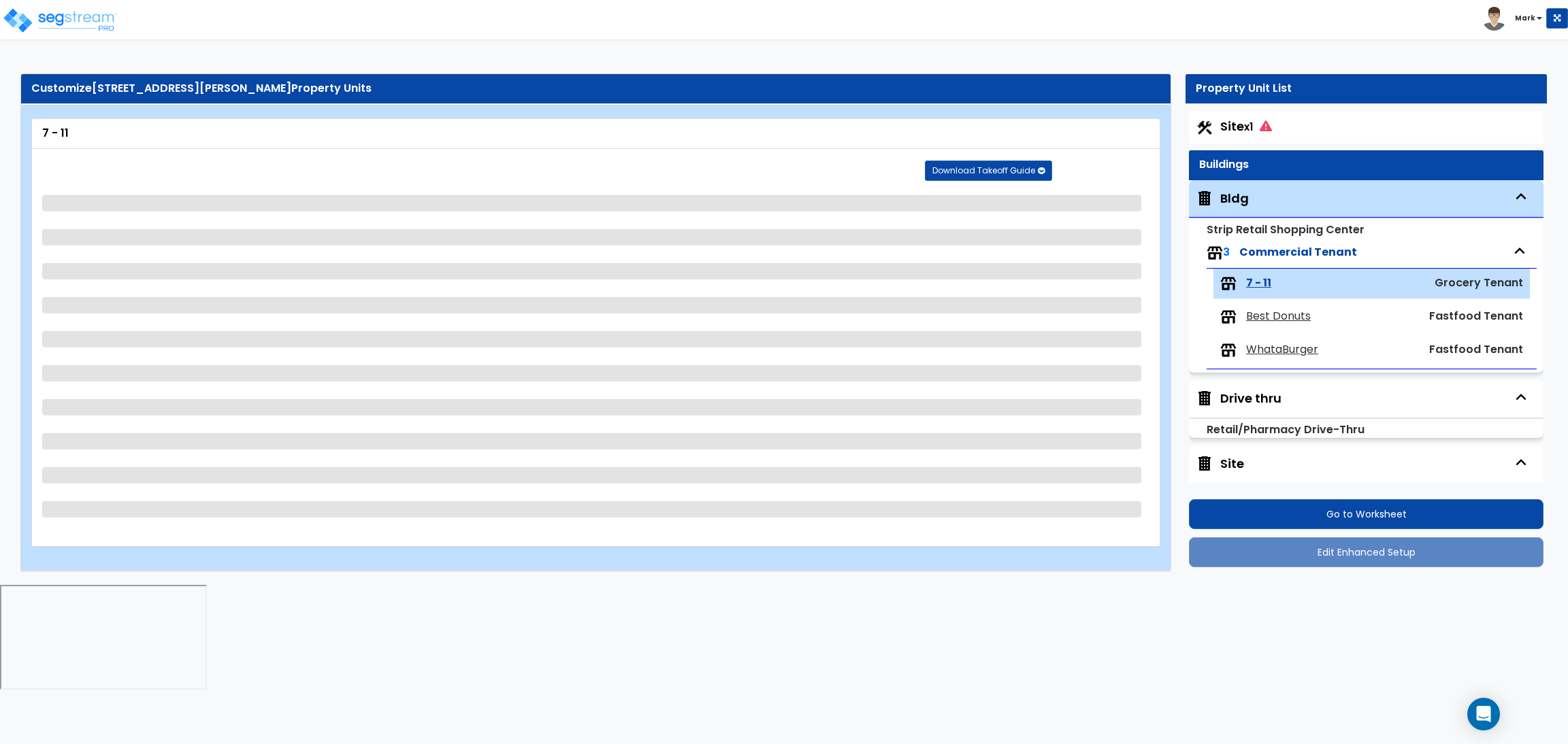
scroll to position [28, 0]
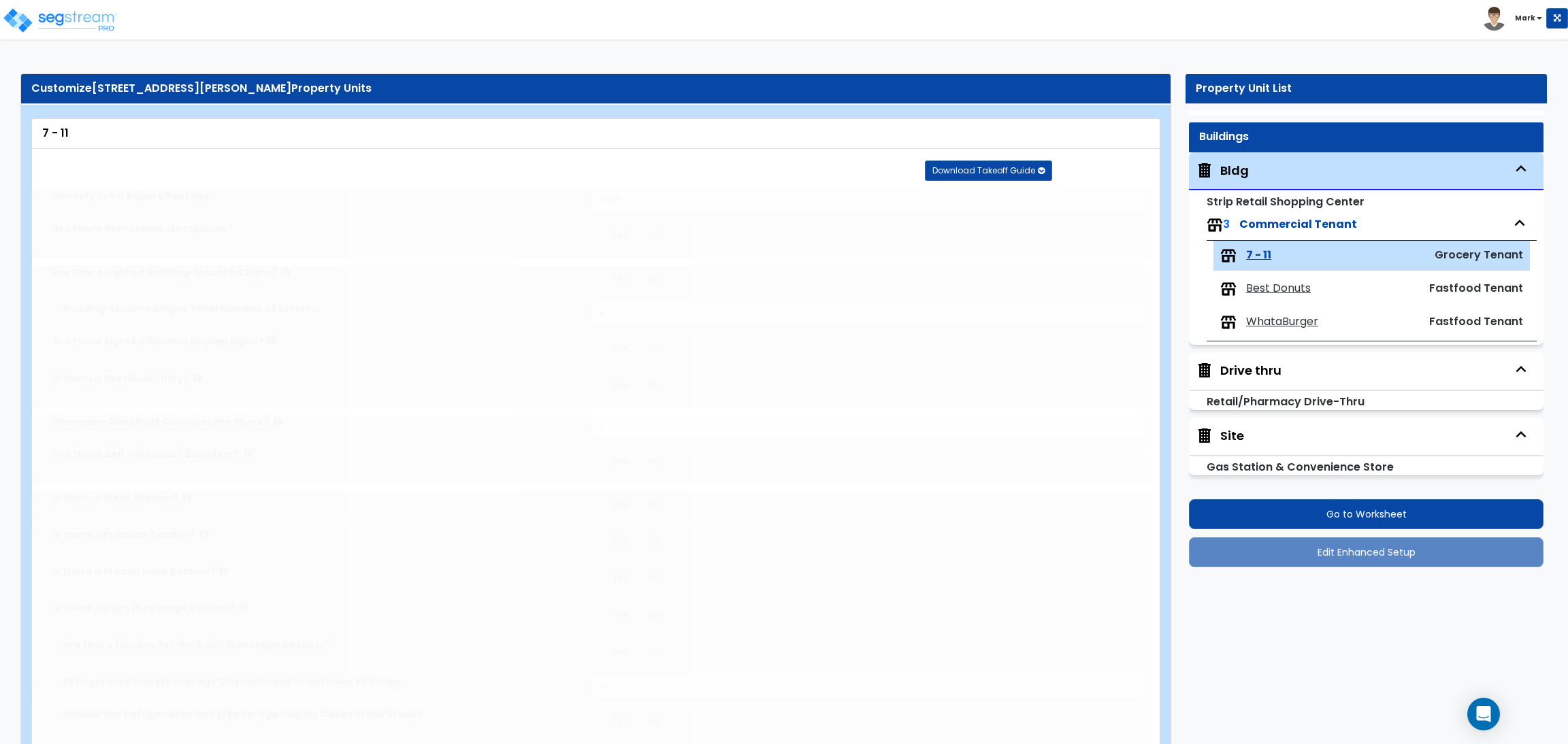
type input "7350"
radio input "false"
type input "8"
type input "2"
radio input "false"
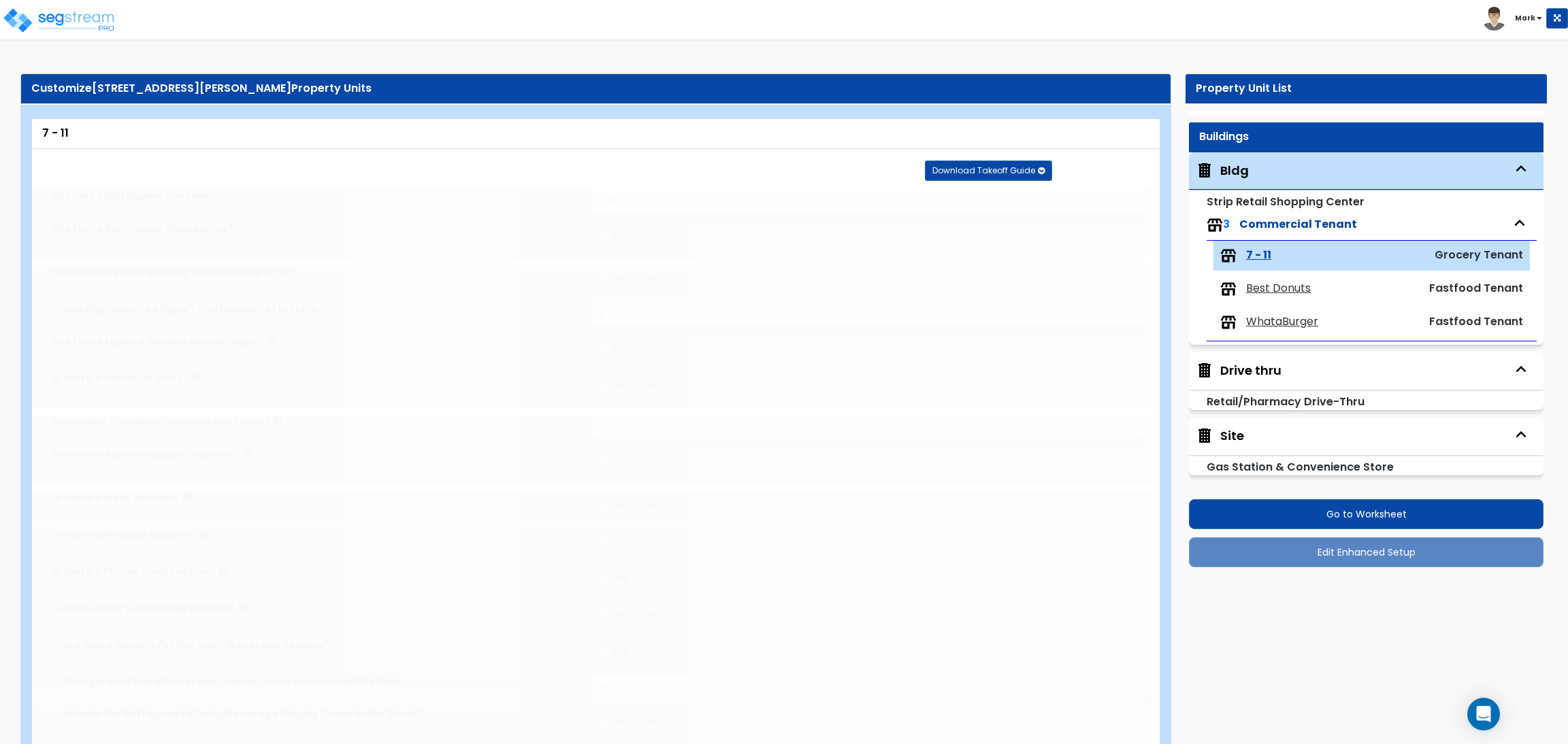
radio input "false"
type input "14"
radio input "false"
type input "1250"
radio input "false"
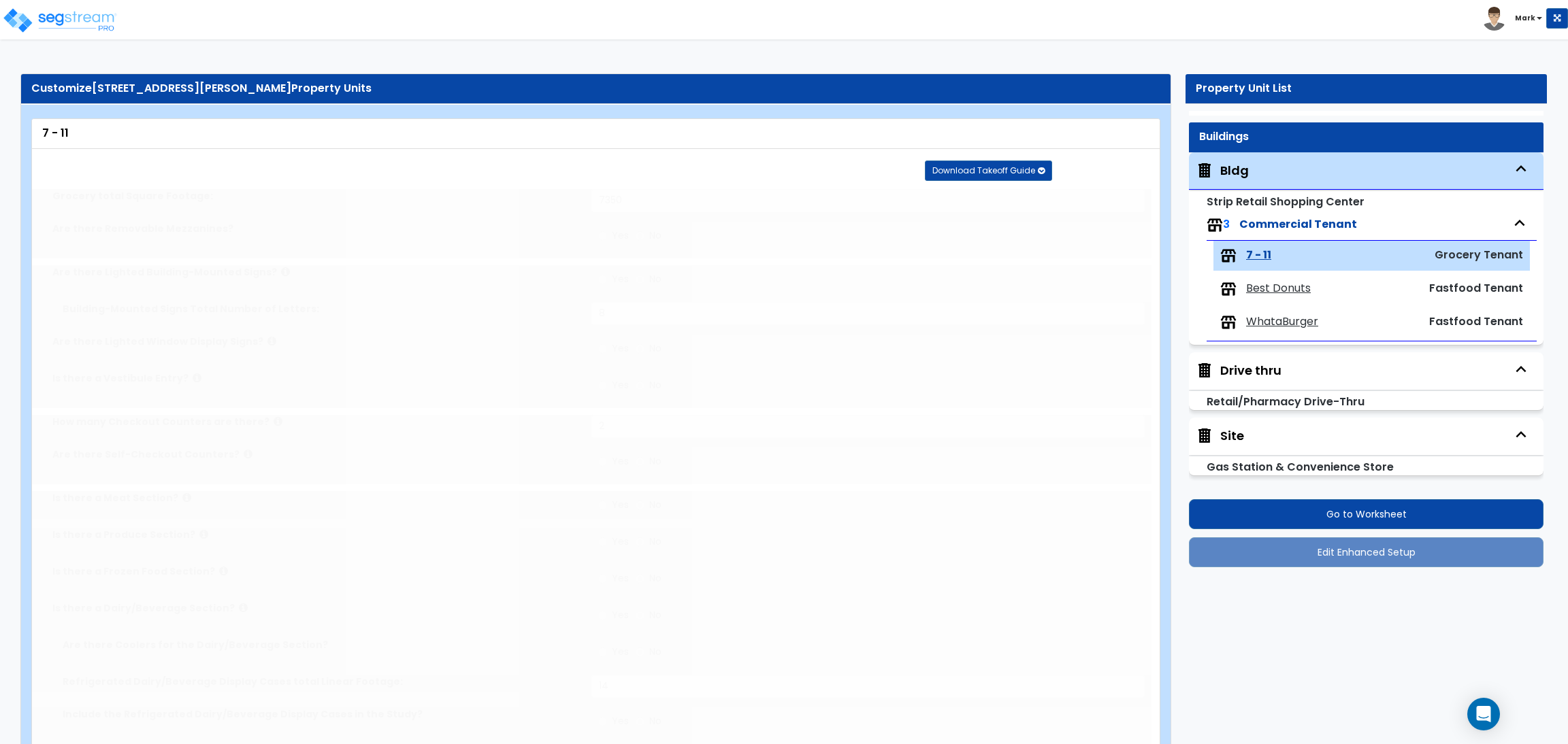
type input "2"
radio input "false"
select select "5"
type input "1250"
select select "1"
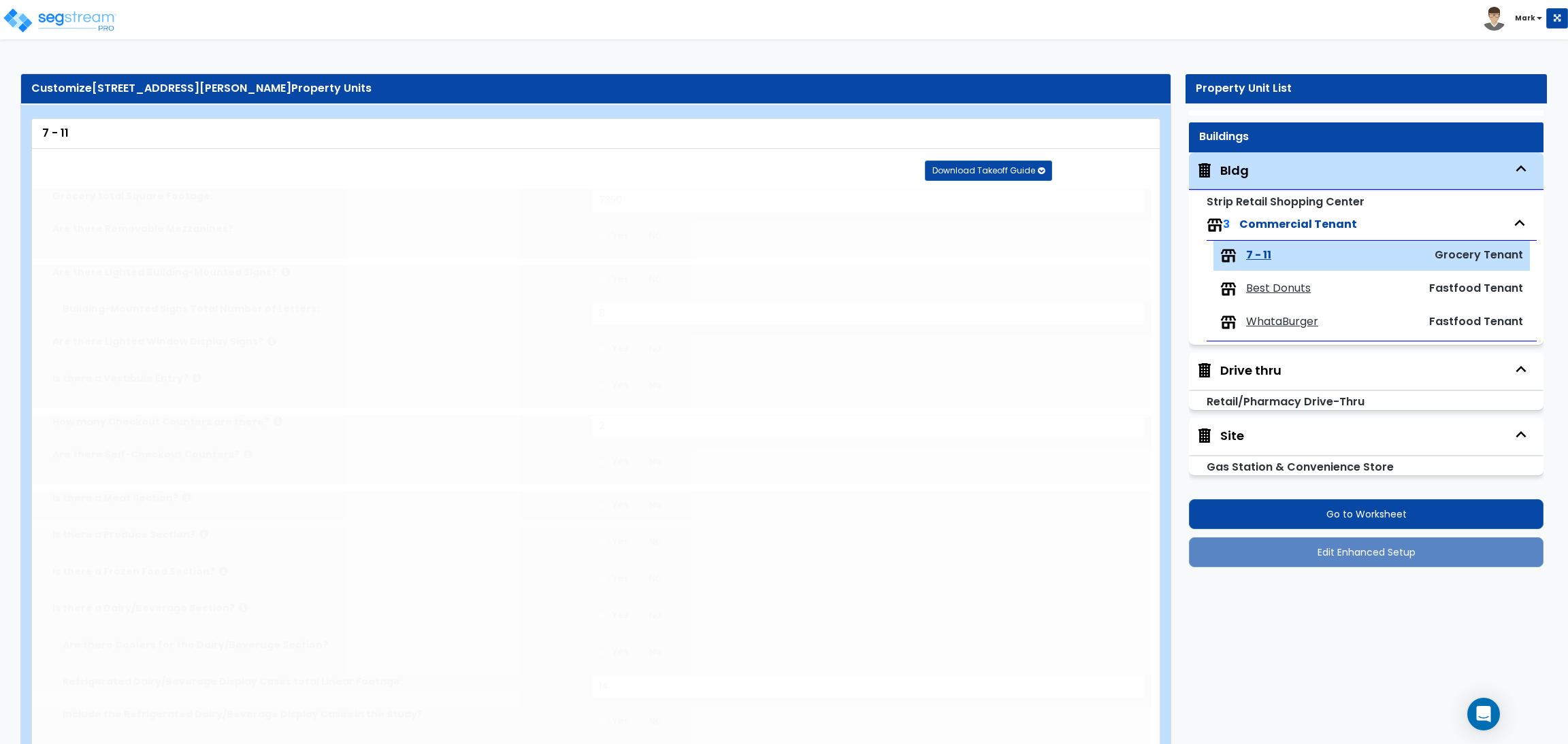
type input "12"
type input "5"
radio input "false"
type input "1"
radio input "false"
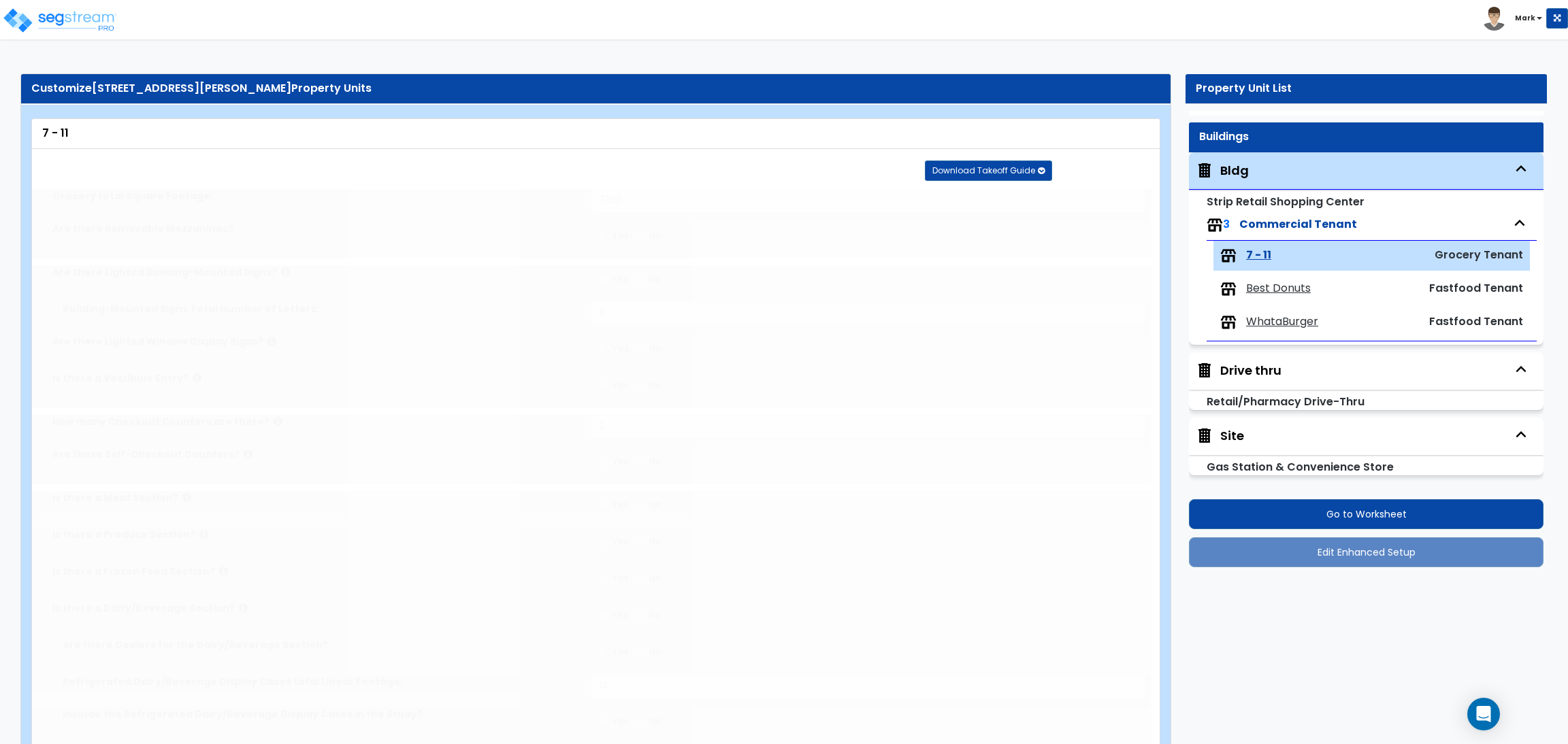
select select "3"
type input "26"
type input "2"
radio input "false"
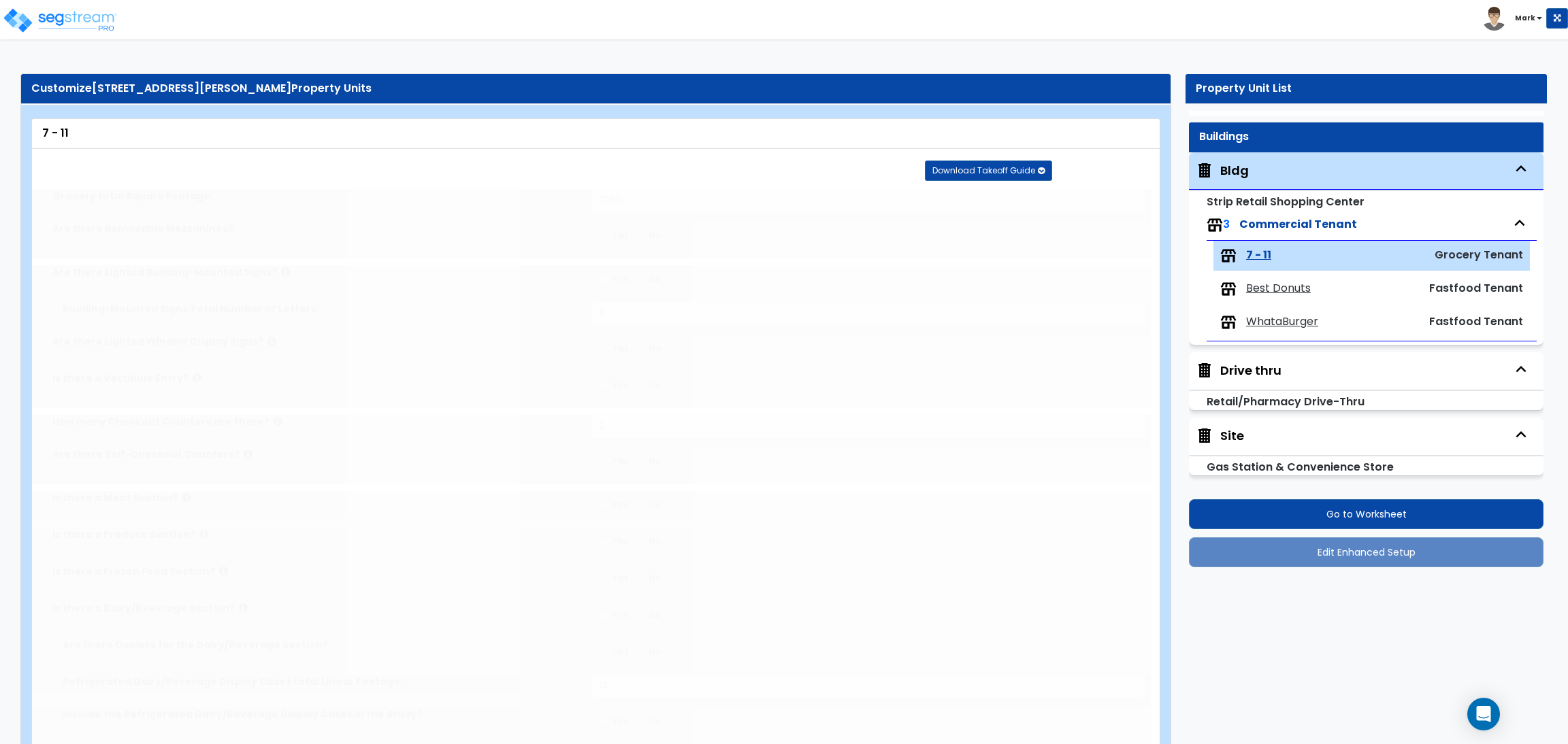
type input "490"
select select "1"
radio input "false"
type input "11"
type input "8"
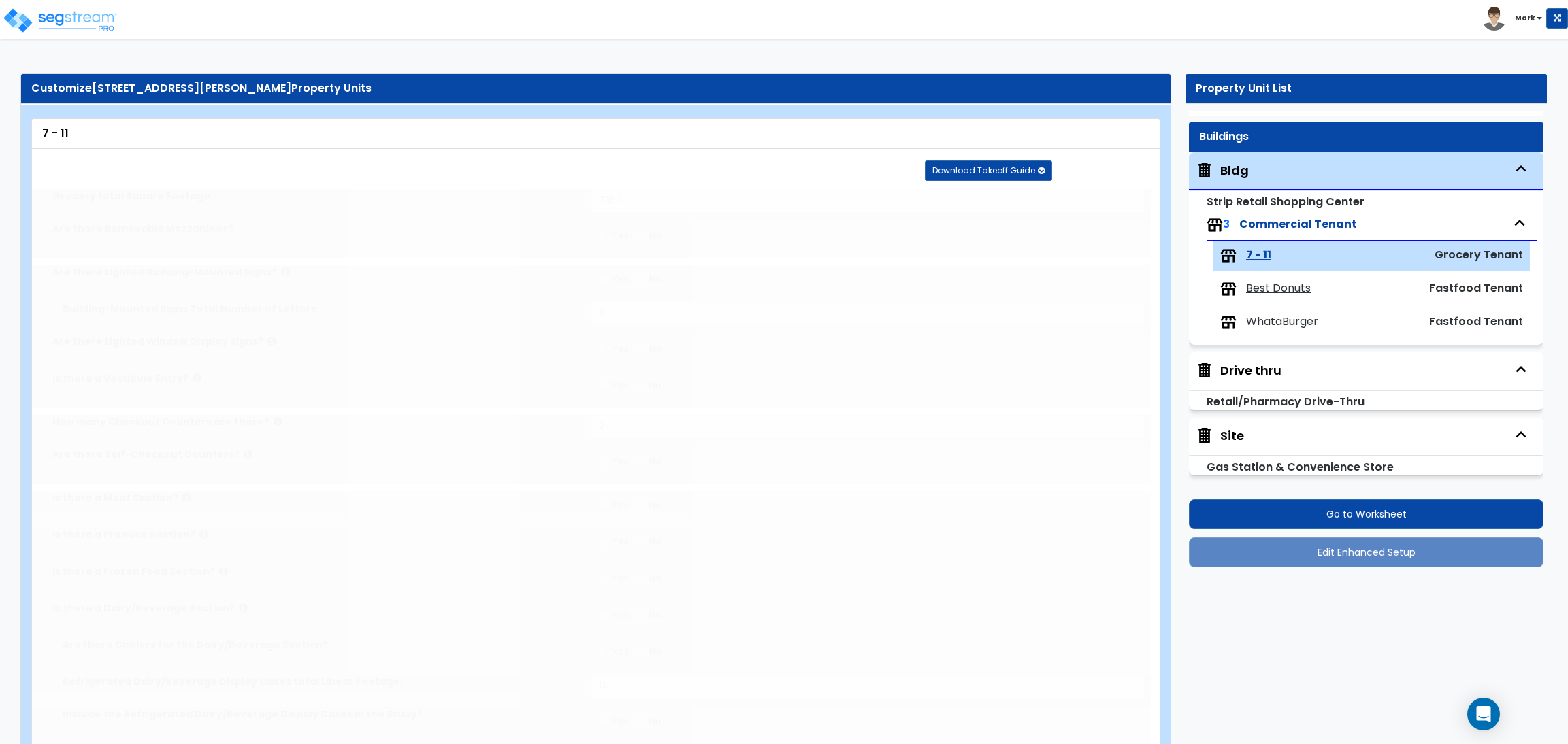
radio input "false"
type input "600"
select select "4"
radio input "false"
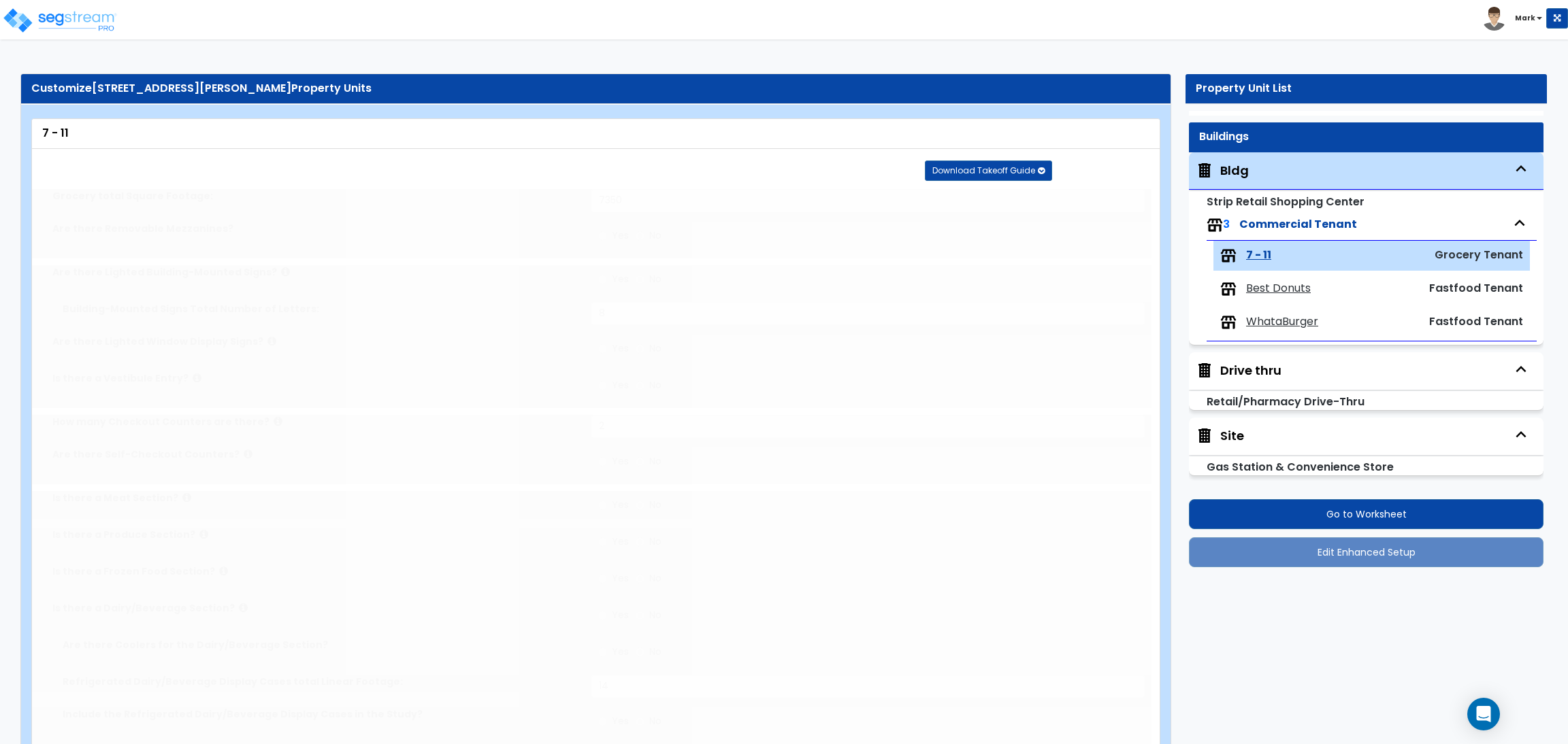
type input "1"
select select "1"
radio input "false"
select select "3"
radio input "false"
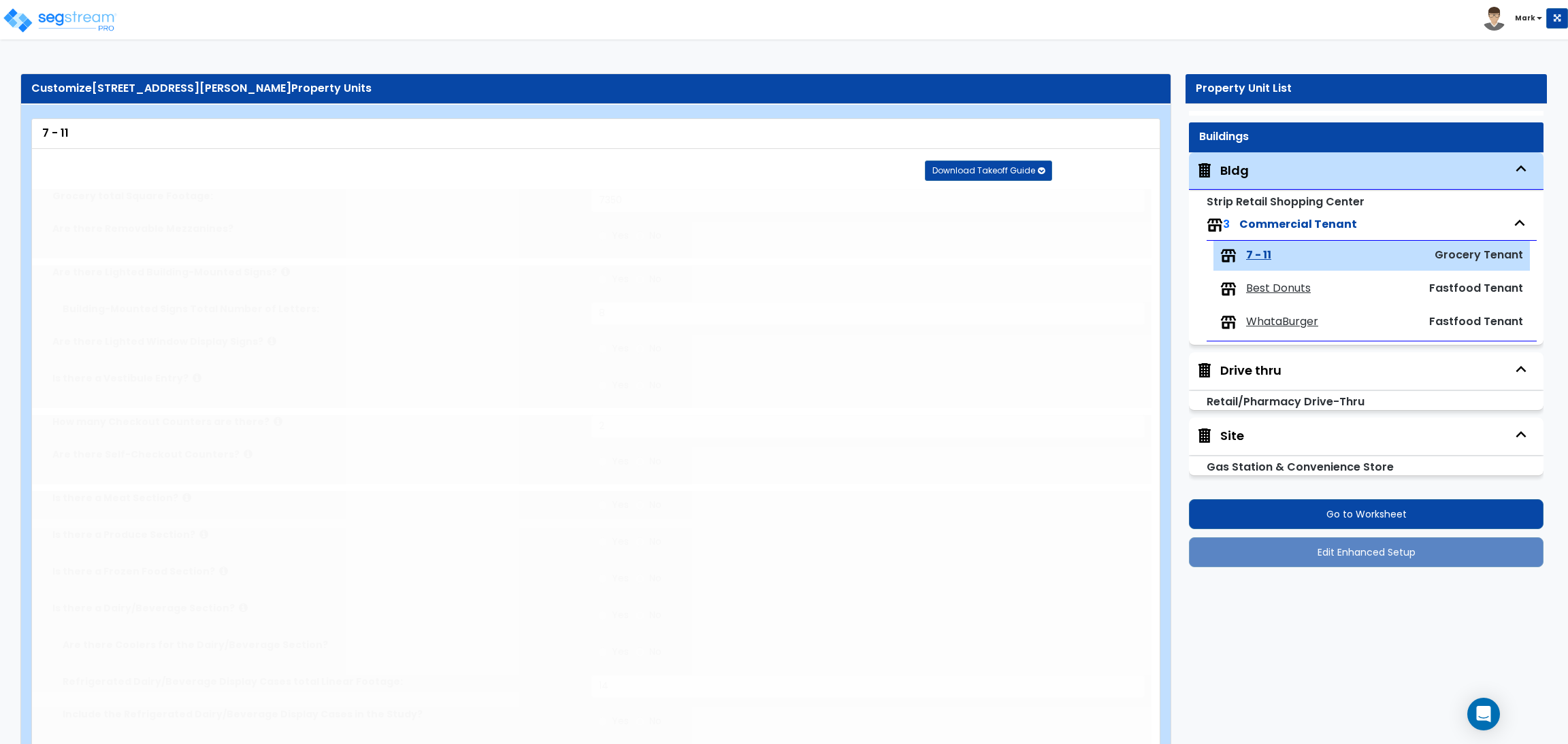
select select "3"
select select "1"
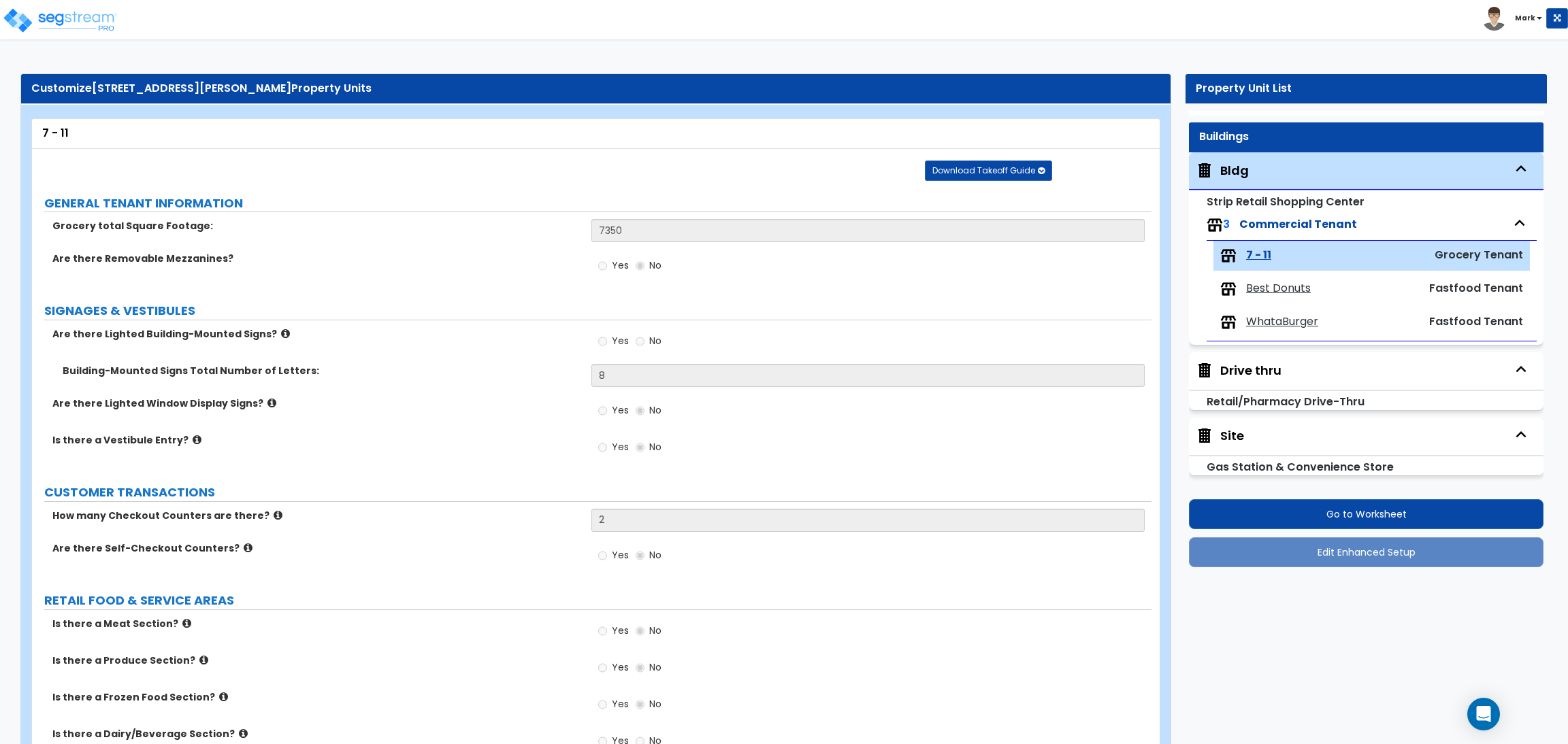
click at [1272, 368] on div "Drive thru" at bounding box center [1250, 371] width 61 height 18
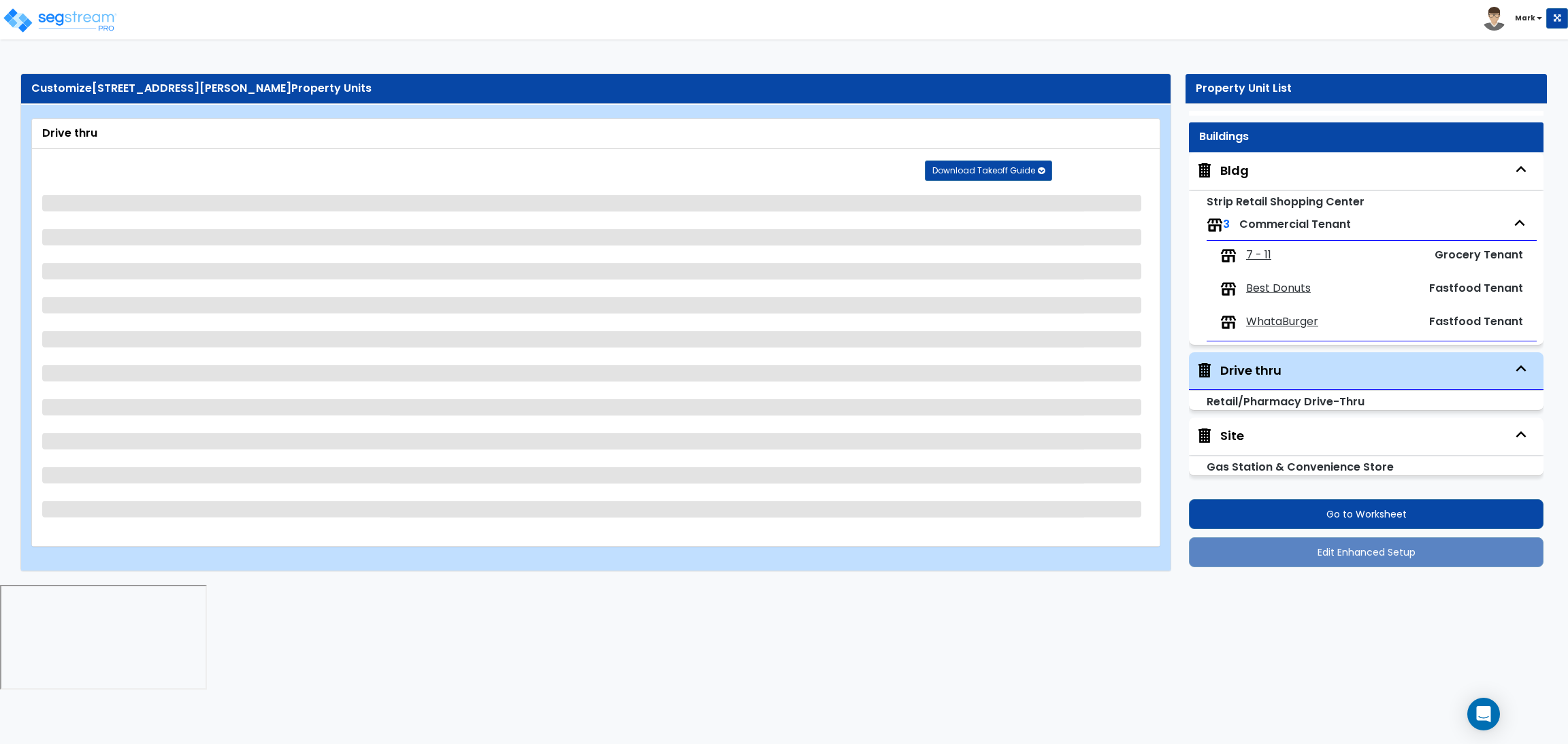
select select "3"
select select "5"
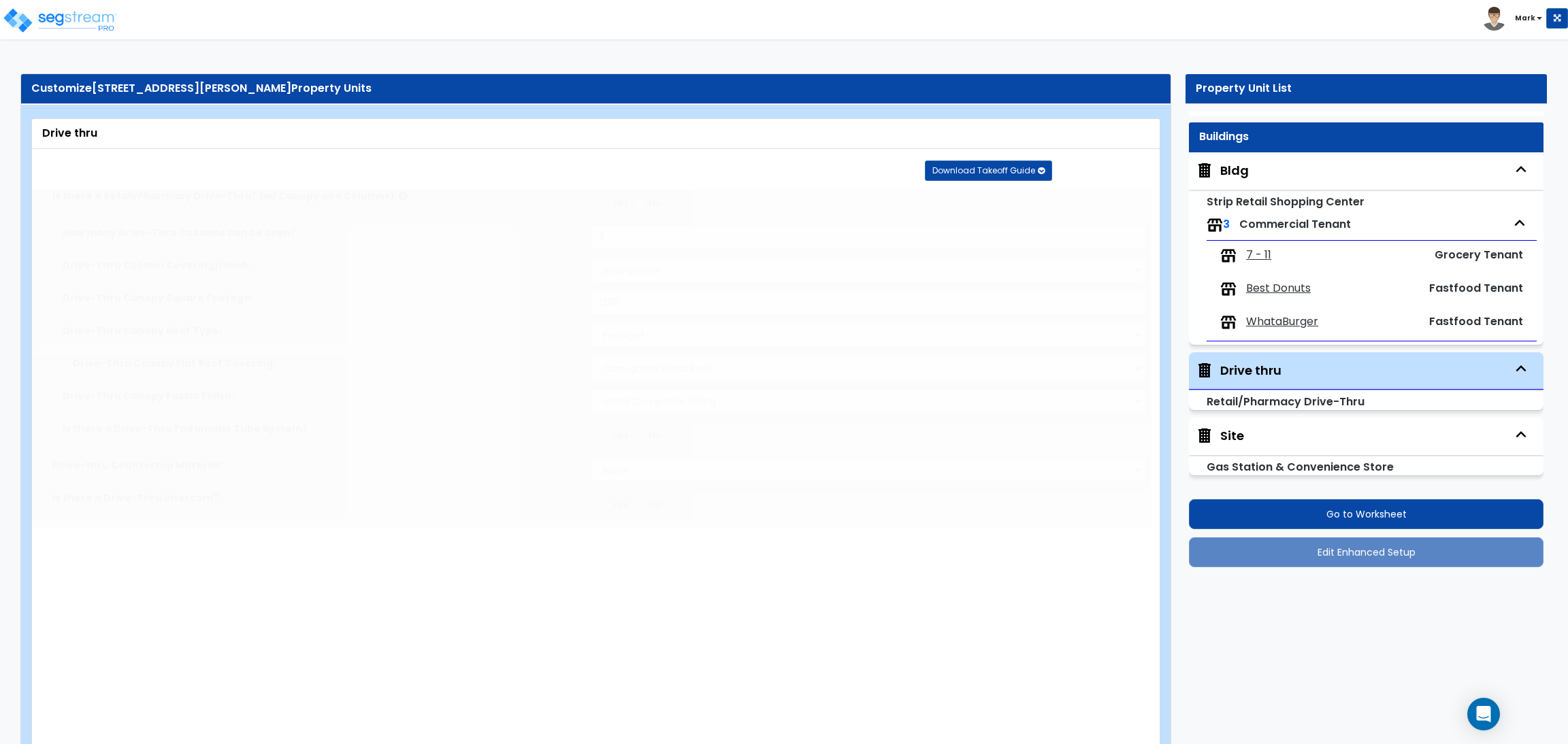
radio input "true"
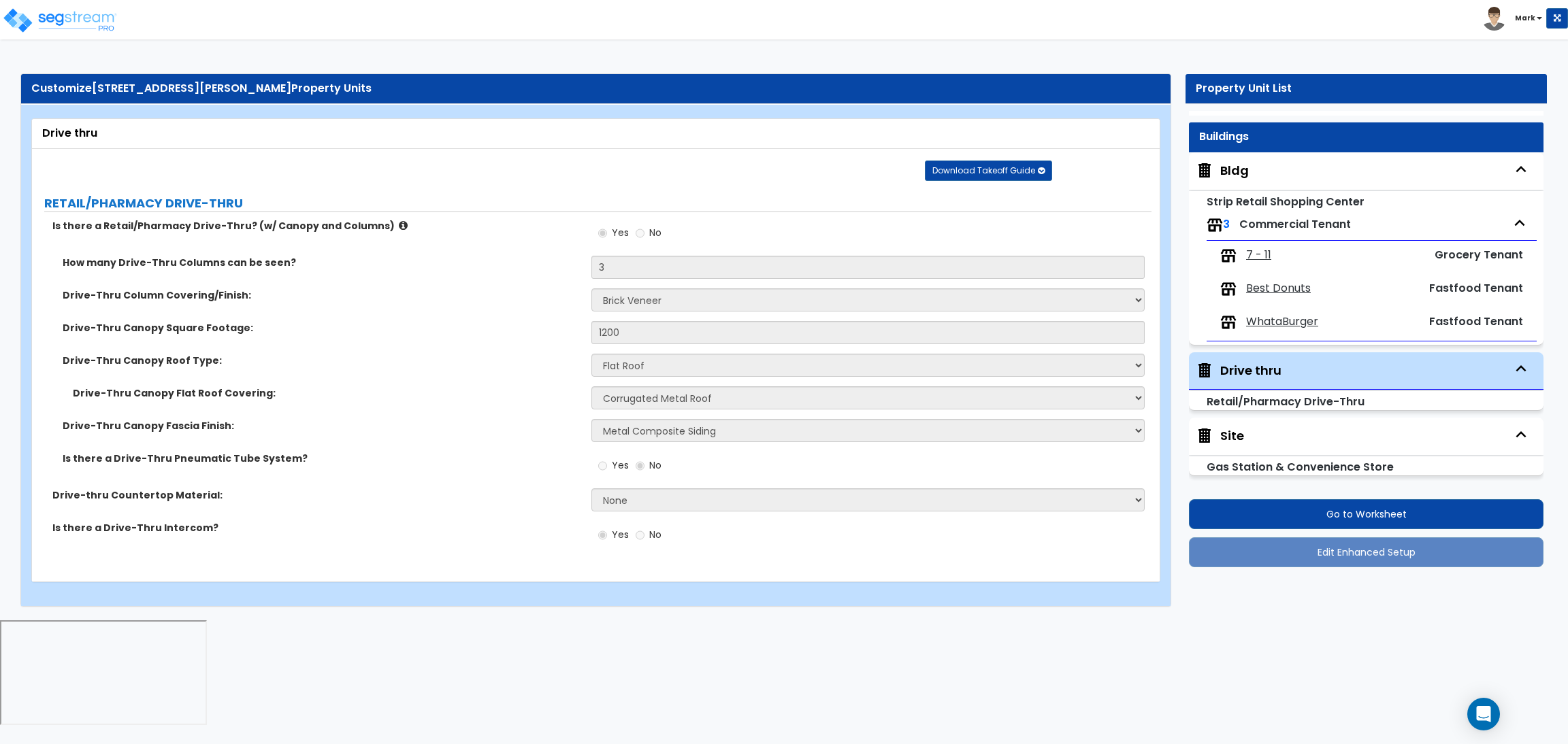
scroll to position [1, 0]
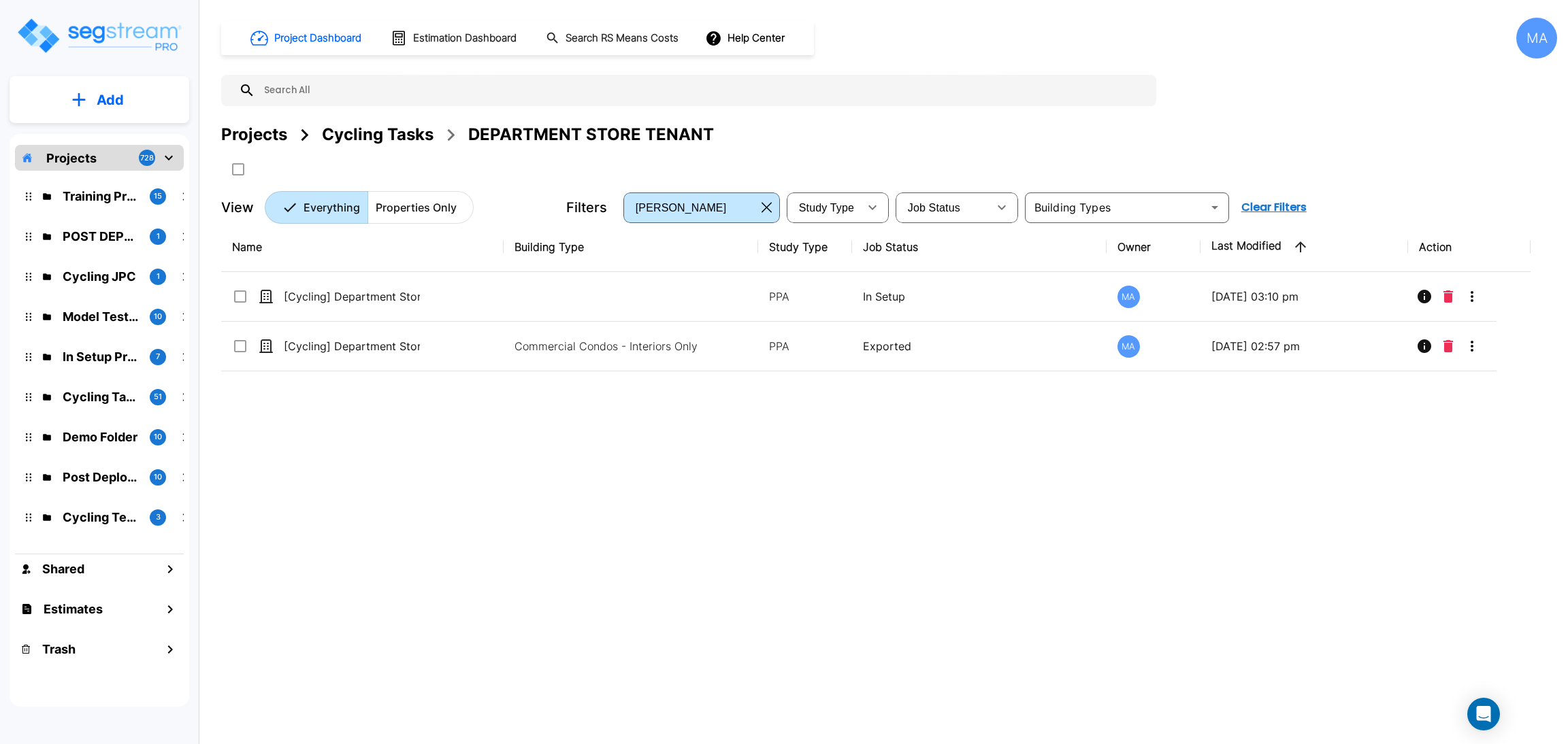
click at [261, 135] on div "Projects" at bounding box center [254, 135] width 66 height 25
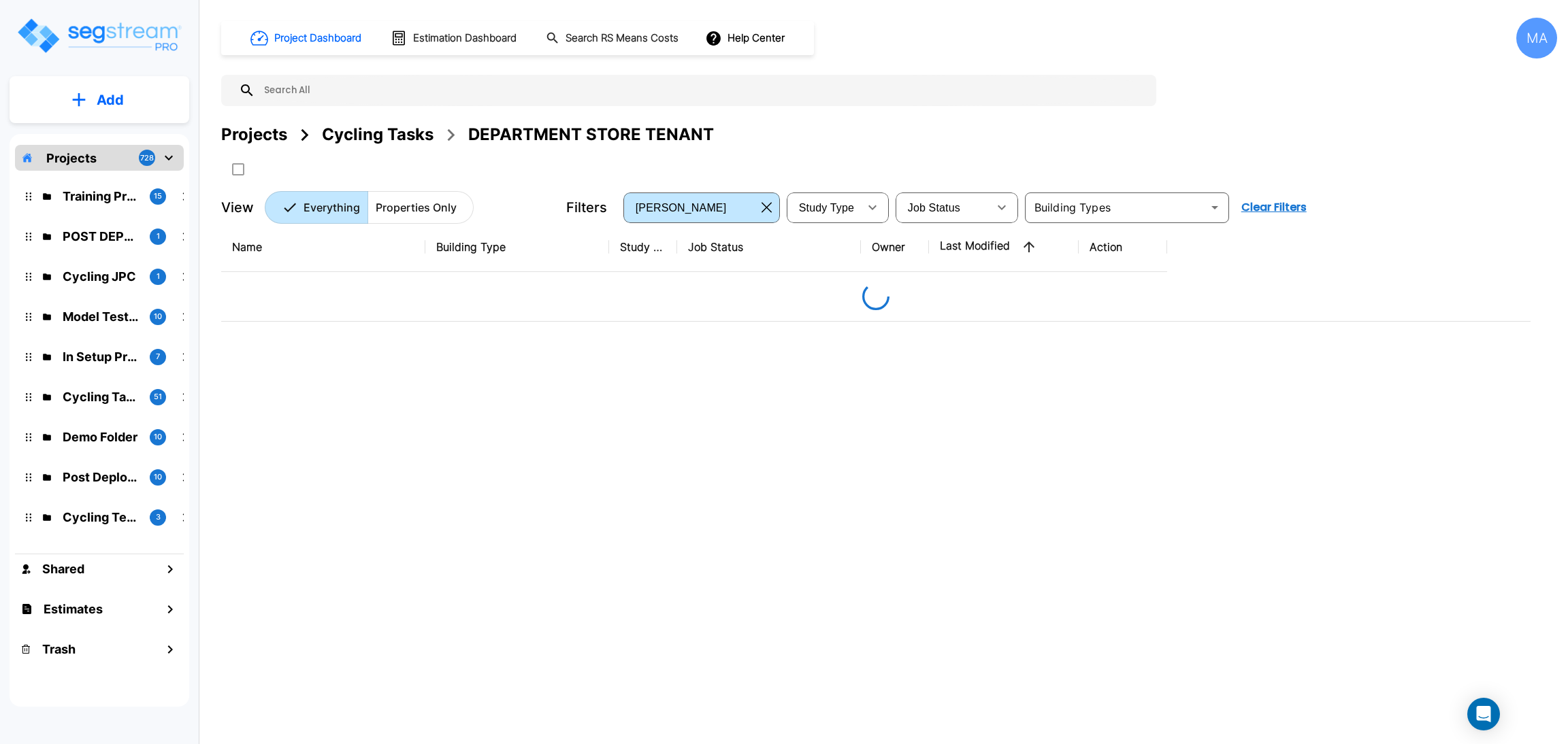
click at [262, 134] on div "Projects" at bounding box center [254, 135] width 66 height 25
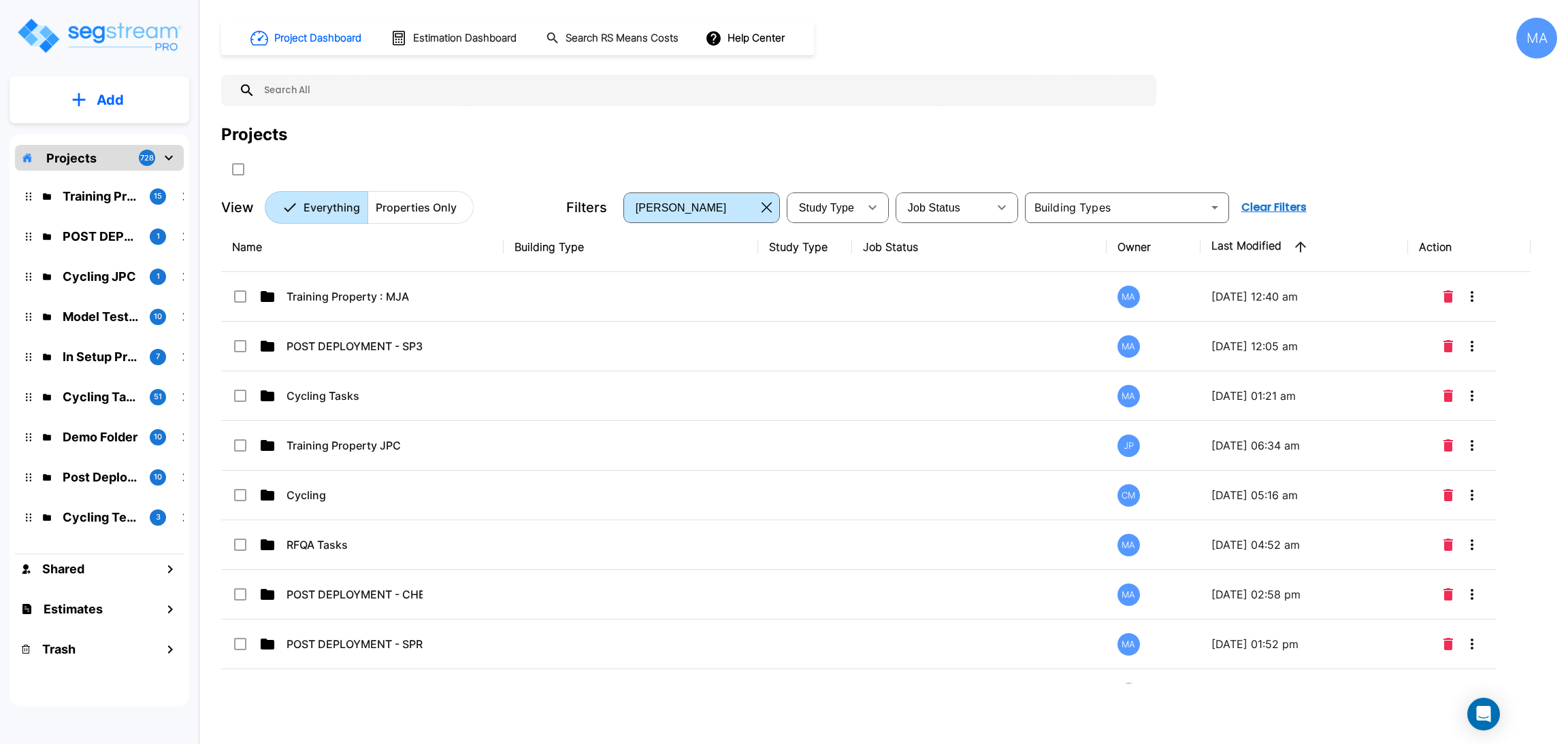
click at [565, 308] on td at bounding box center [630, 297] width 254 height 49
click at [565, 300] on td at bounding box center [630, 297] width 254 height 49
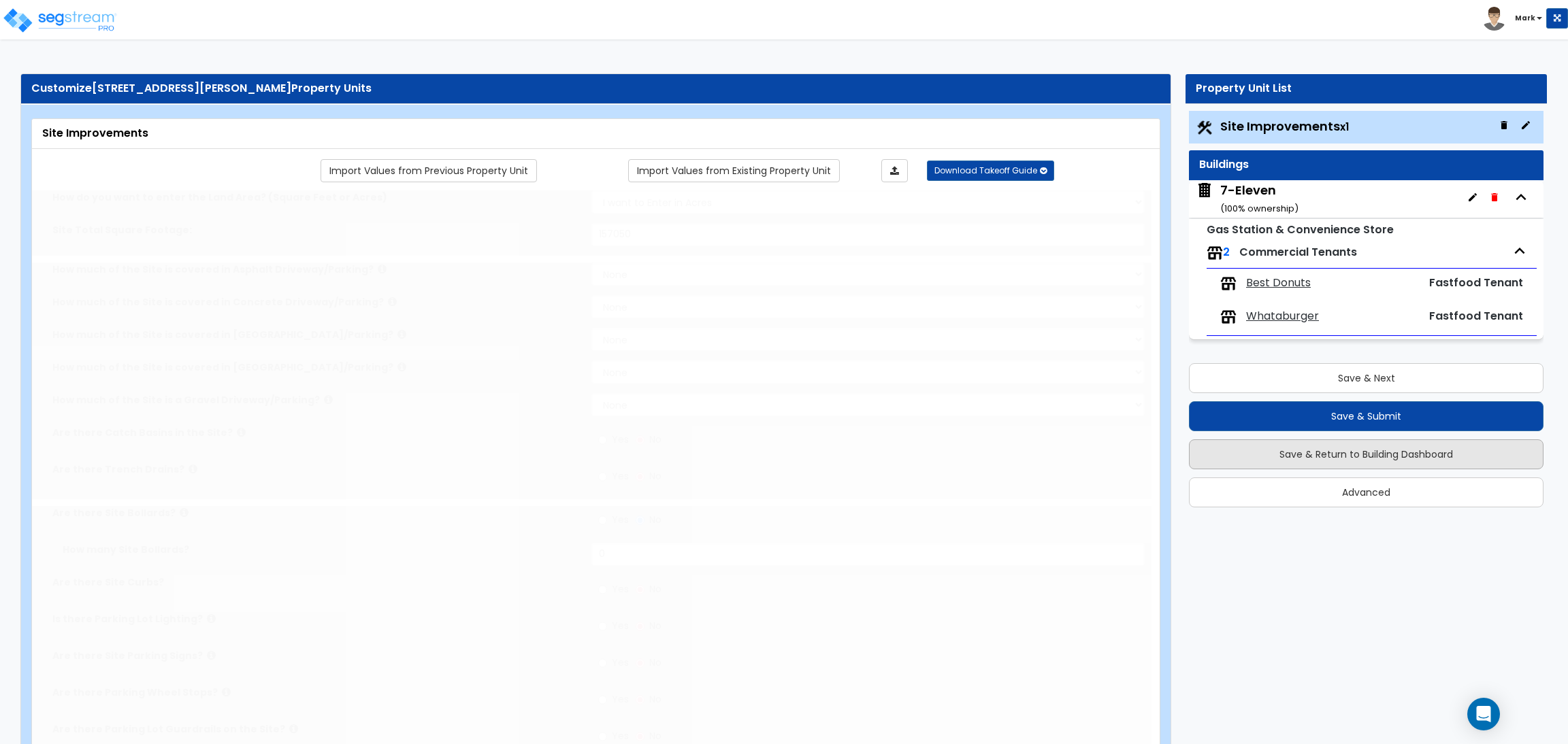
select select "2"
type input "157050"
radio input "true"
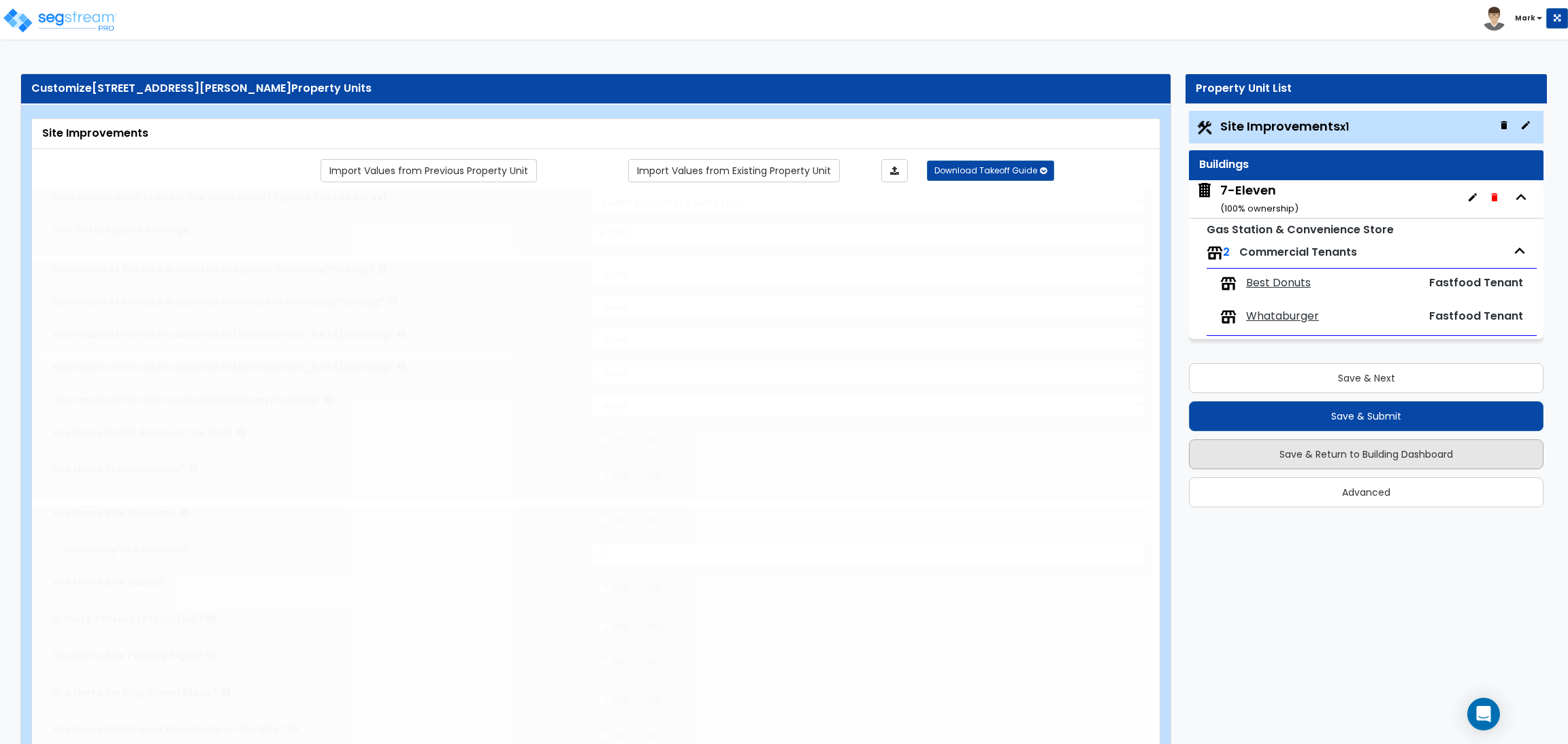
radio input "true"
select select "1"
type input "1"
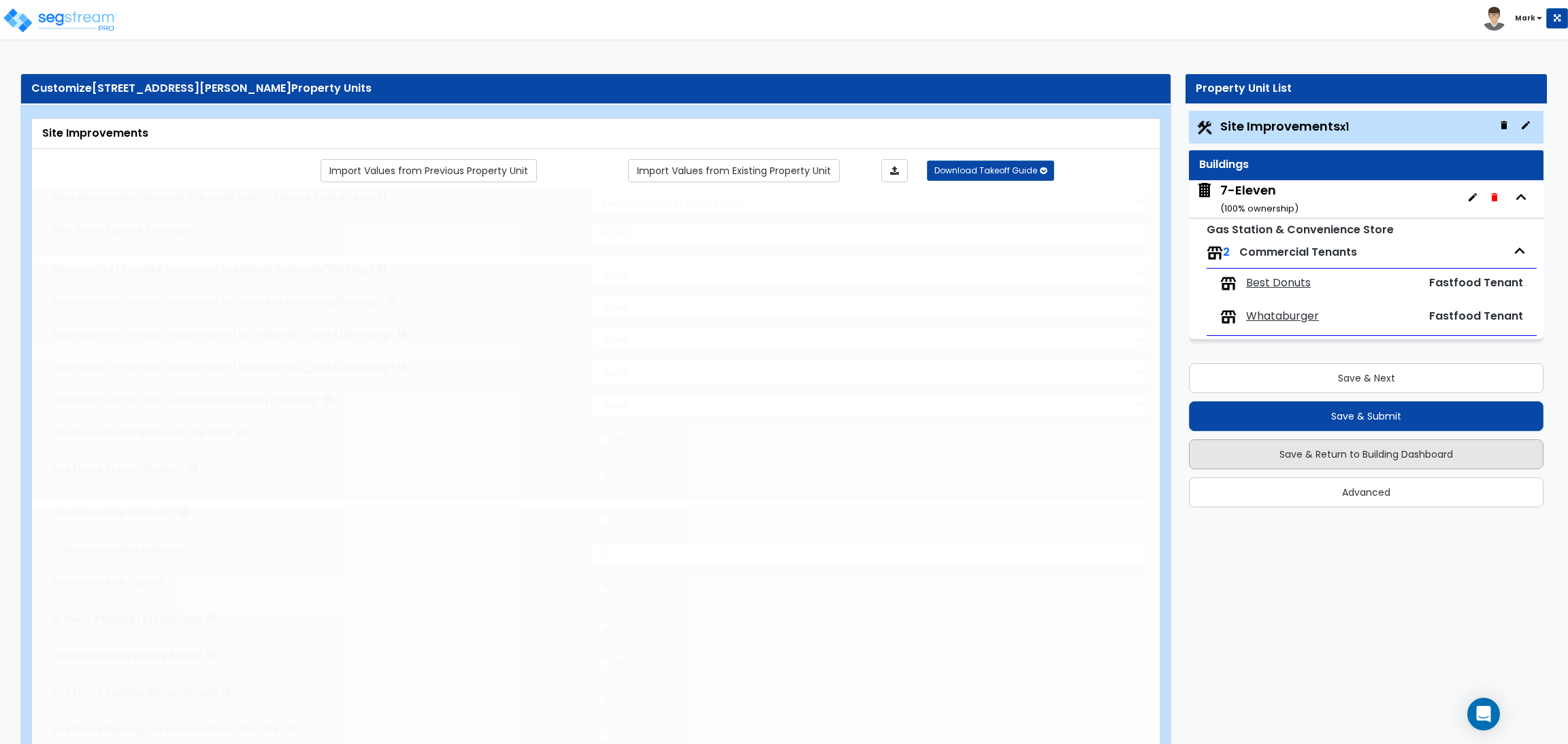
radio input "true"
type input "10"
type input "20"
type input "2"
type input "5940"
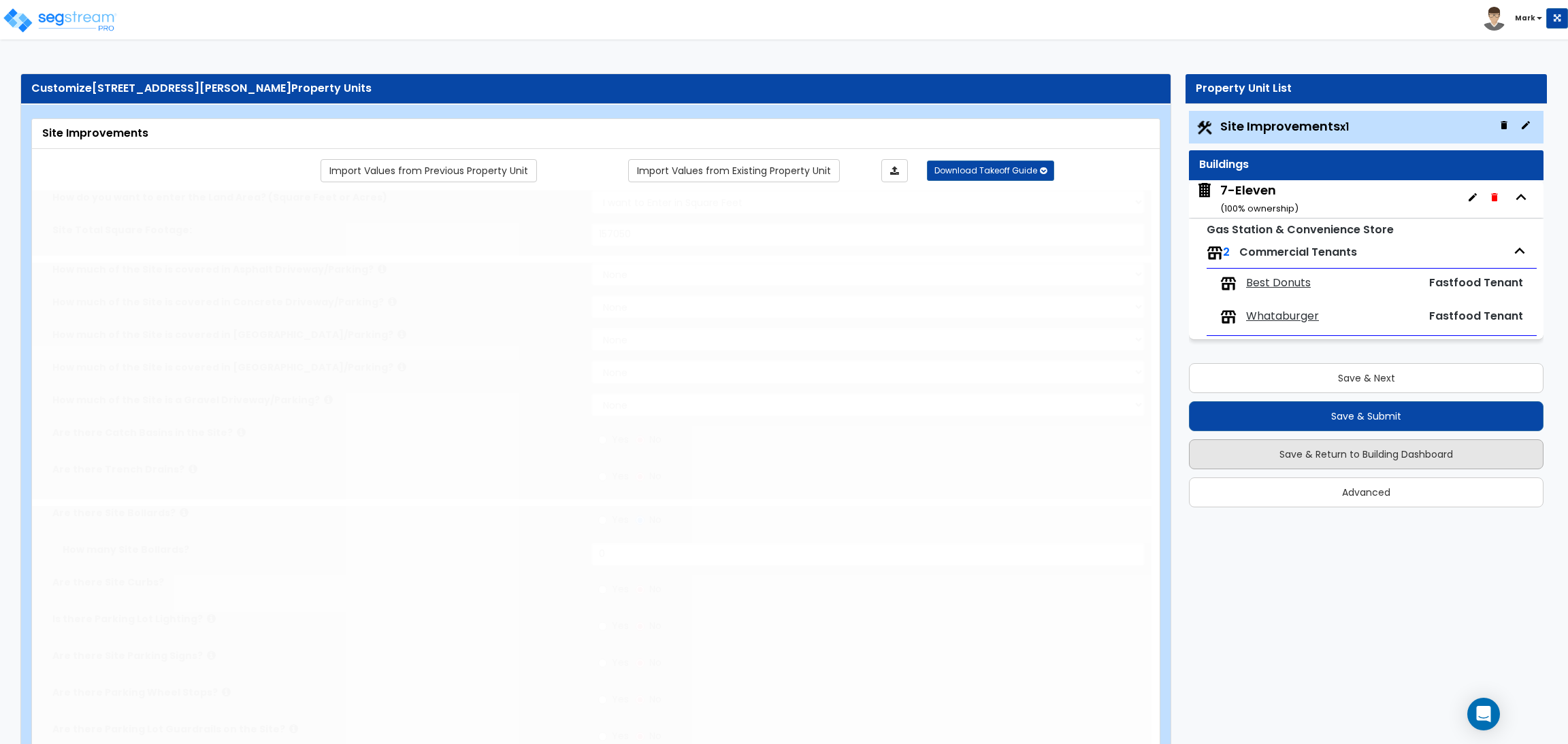
select select "3"
radio input "true"
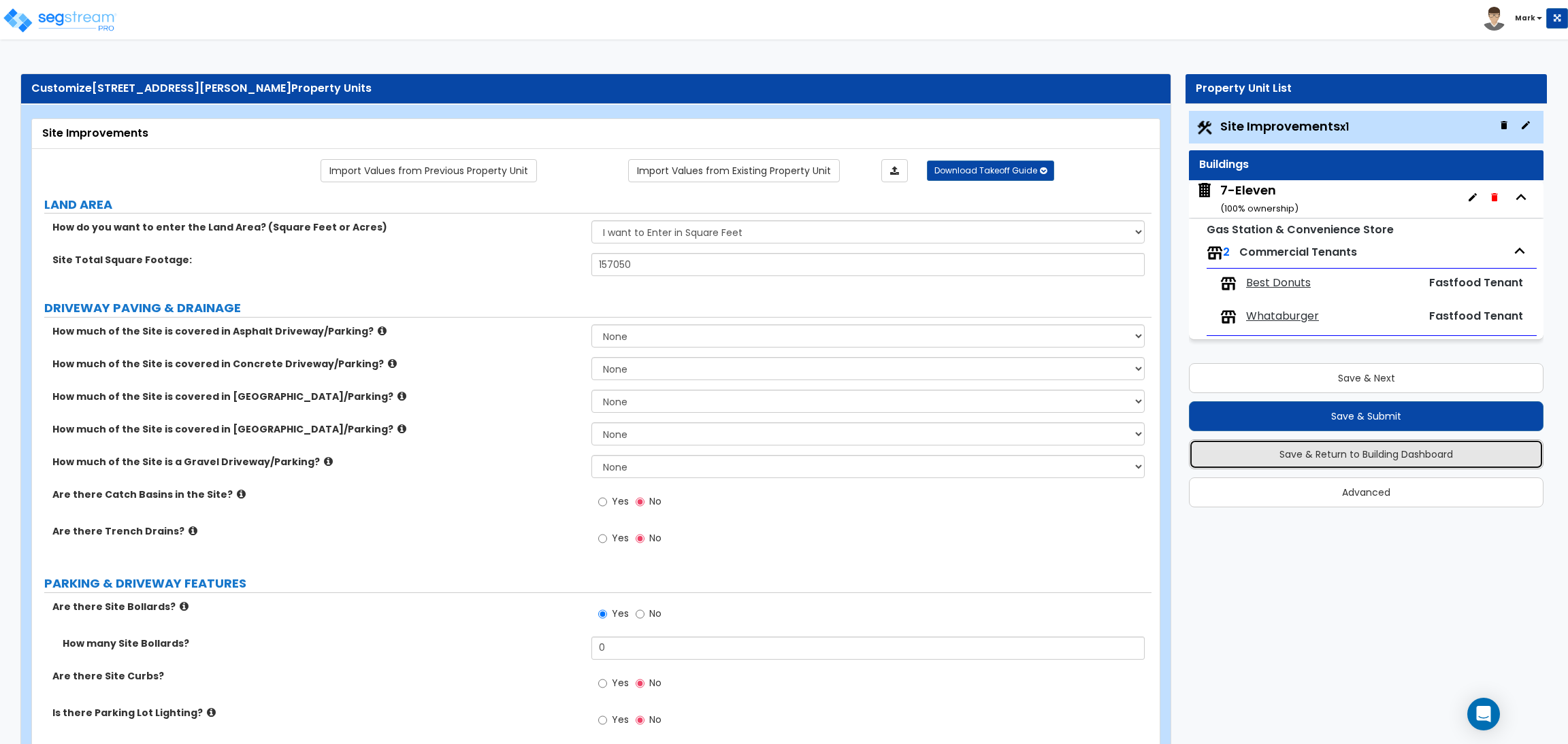
click at [1302, 457] on button "Save & Return to Building Dashboard" at bounding box center [1366, 455] width 355 height 30
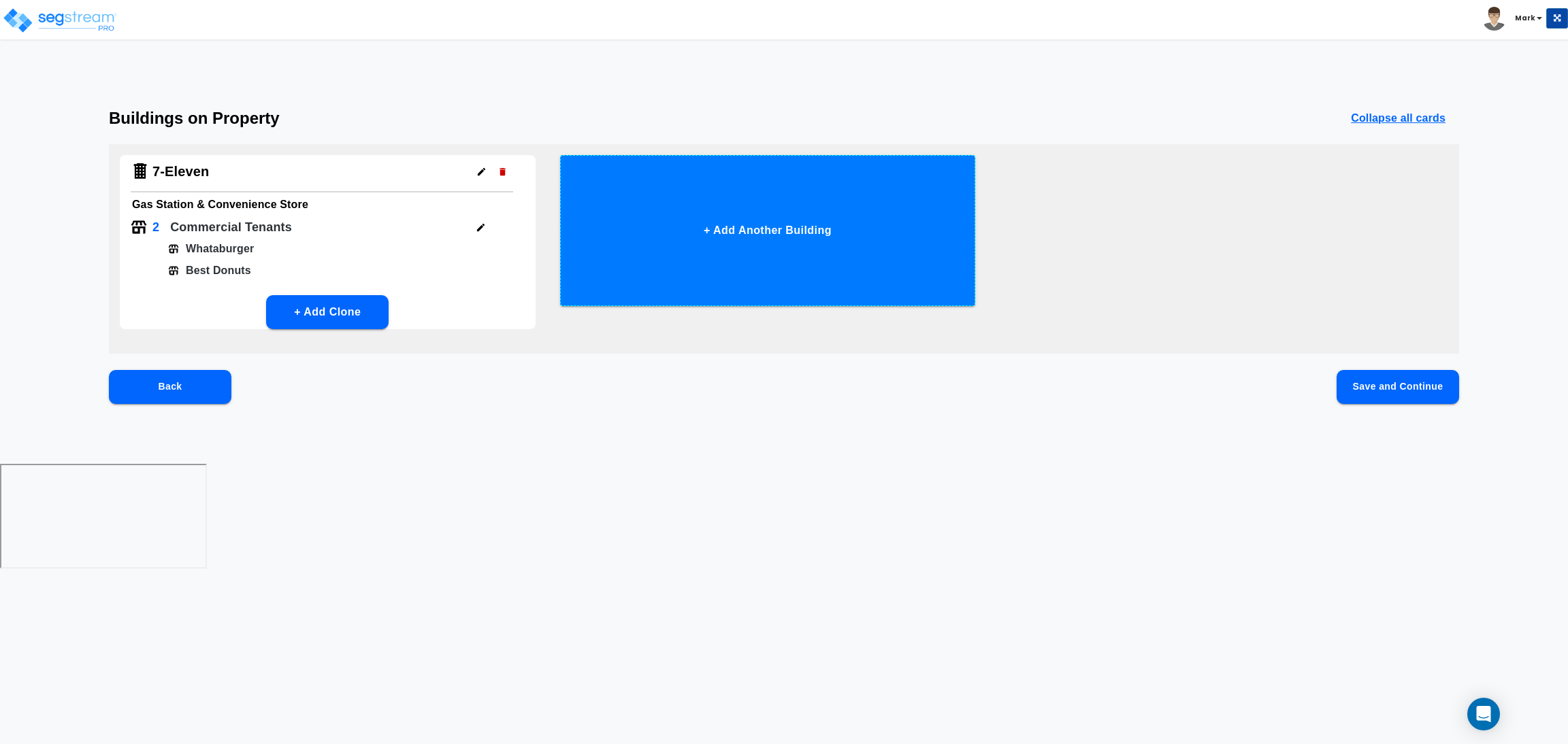
click at [736, 234] on button "+ Add Another Building" at bounding box center [768, 230] width 416 height 151
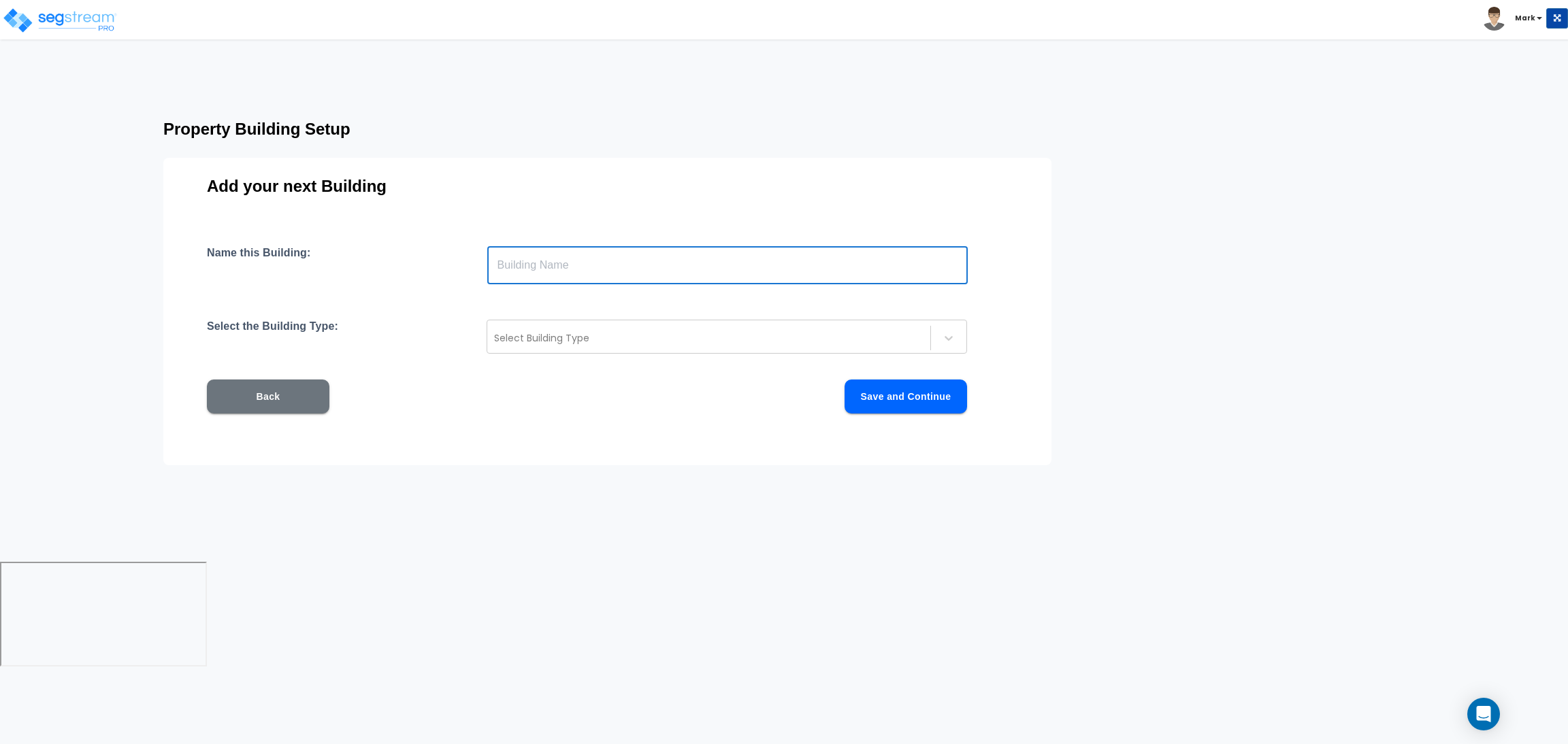
click at [565, 261] on input "text" at bounding box center [727, 265] width 480 height 38
type input "r"
type input "d"
type input "Drive-Thru"
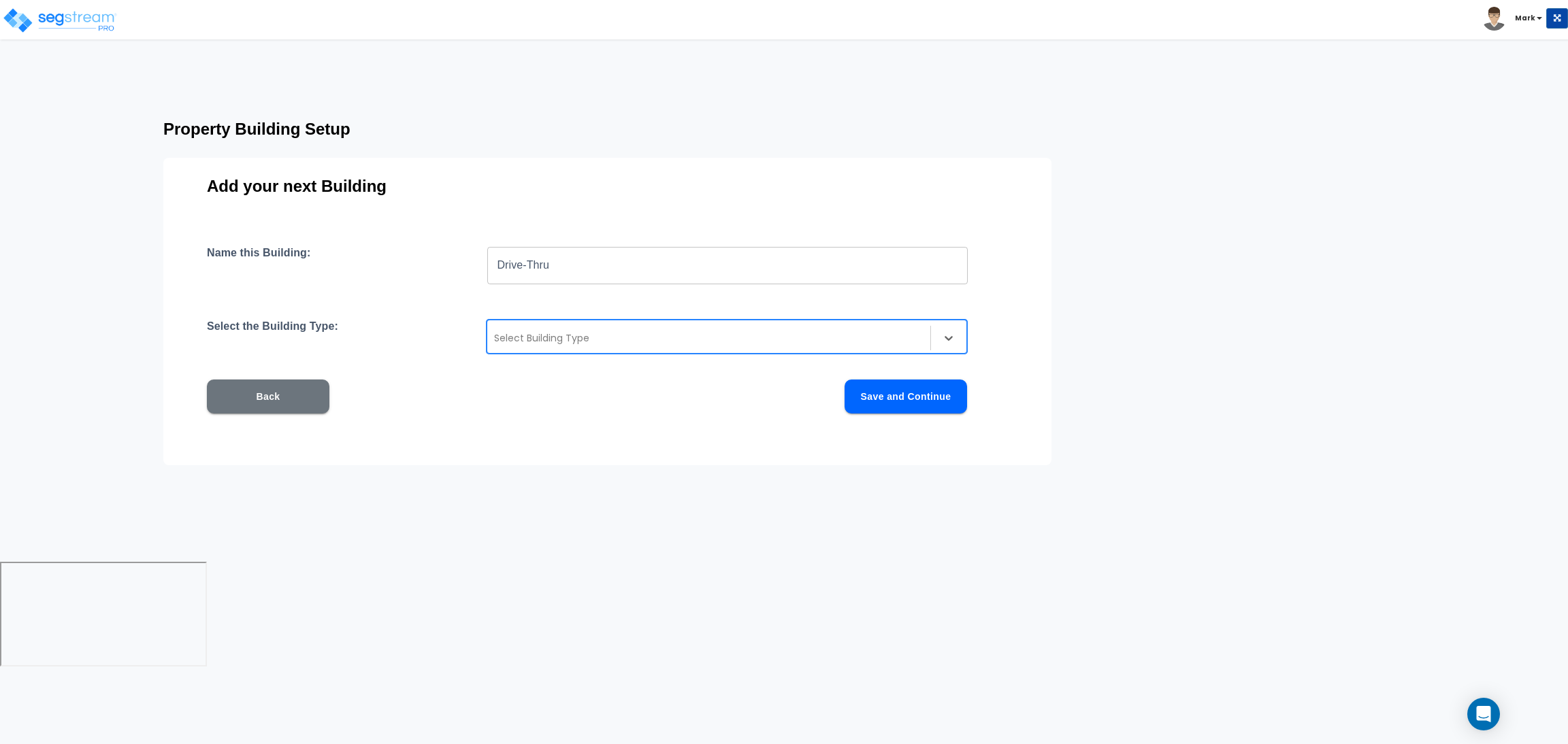
click at [650, 337] on div at bounding box center [709, 338] width 429 height 16
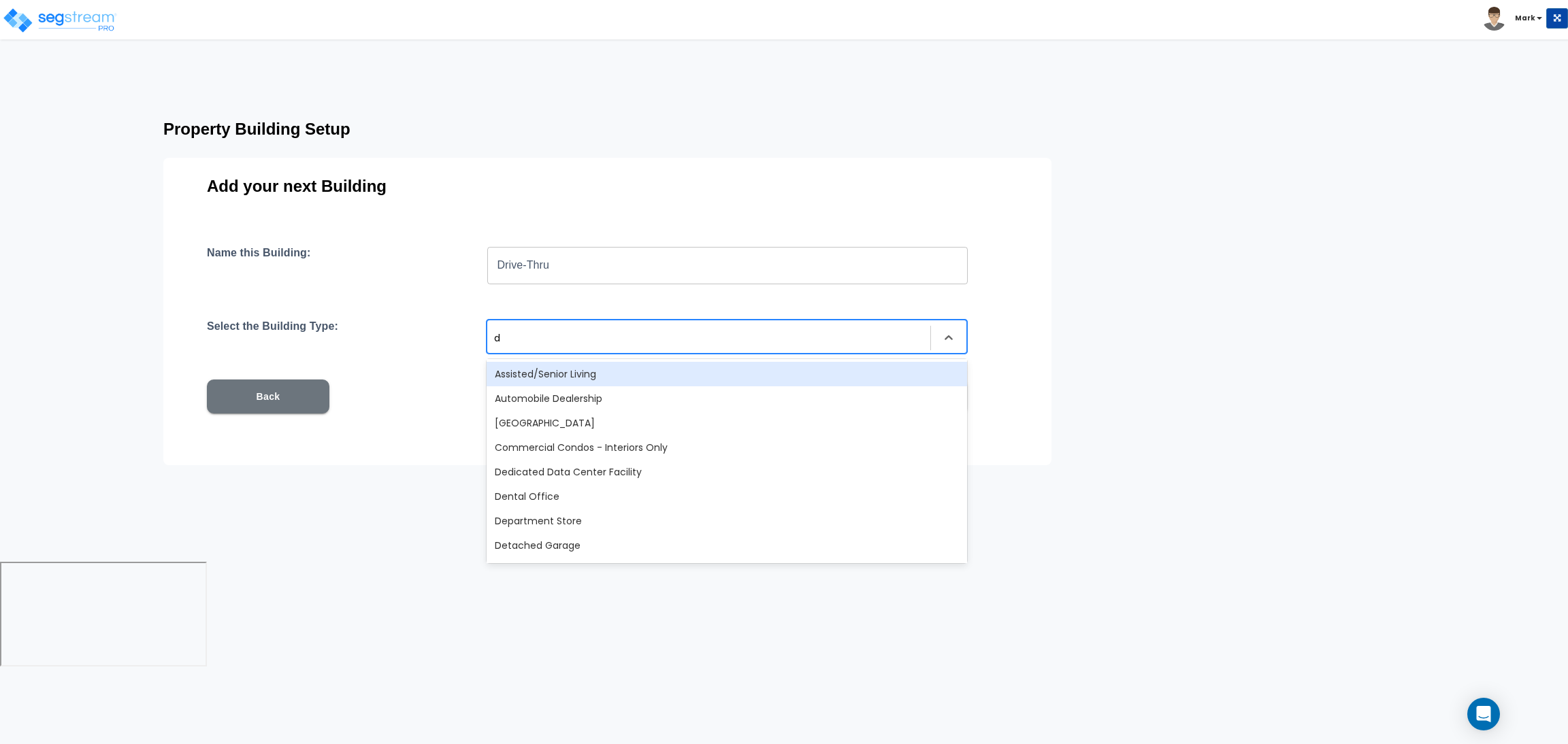
type input "dr"
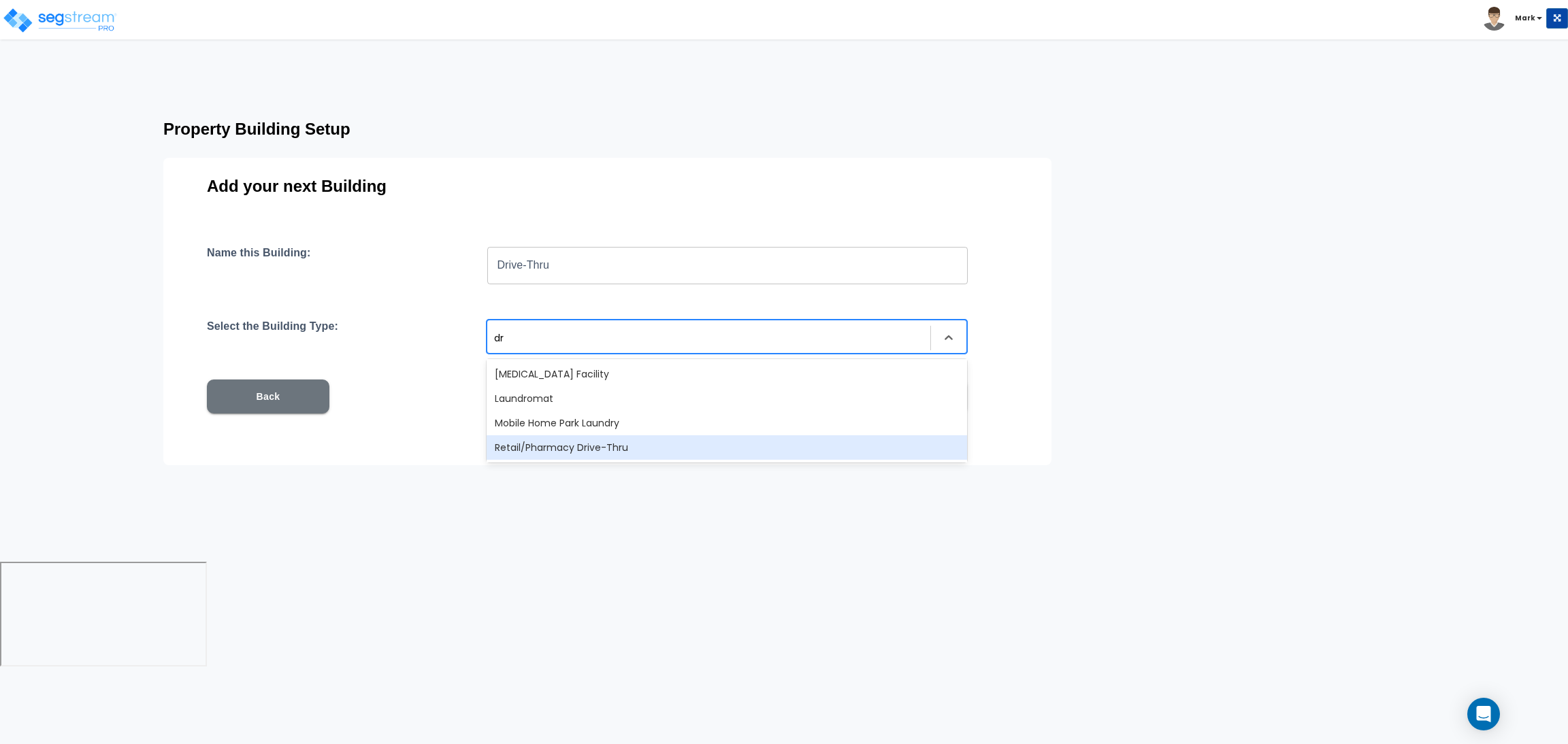
click at [622, 451] on div "Retail/Pharmacy Drive-Thru" at bounding box center [726, 448] width 480 height 25
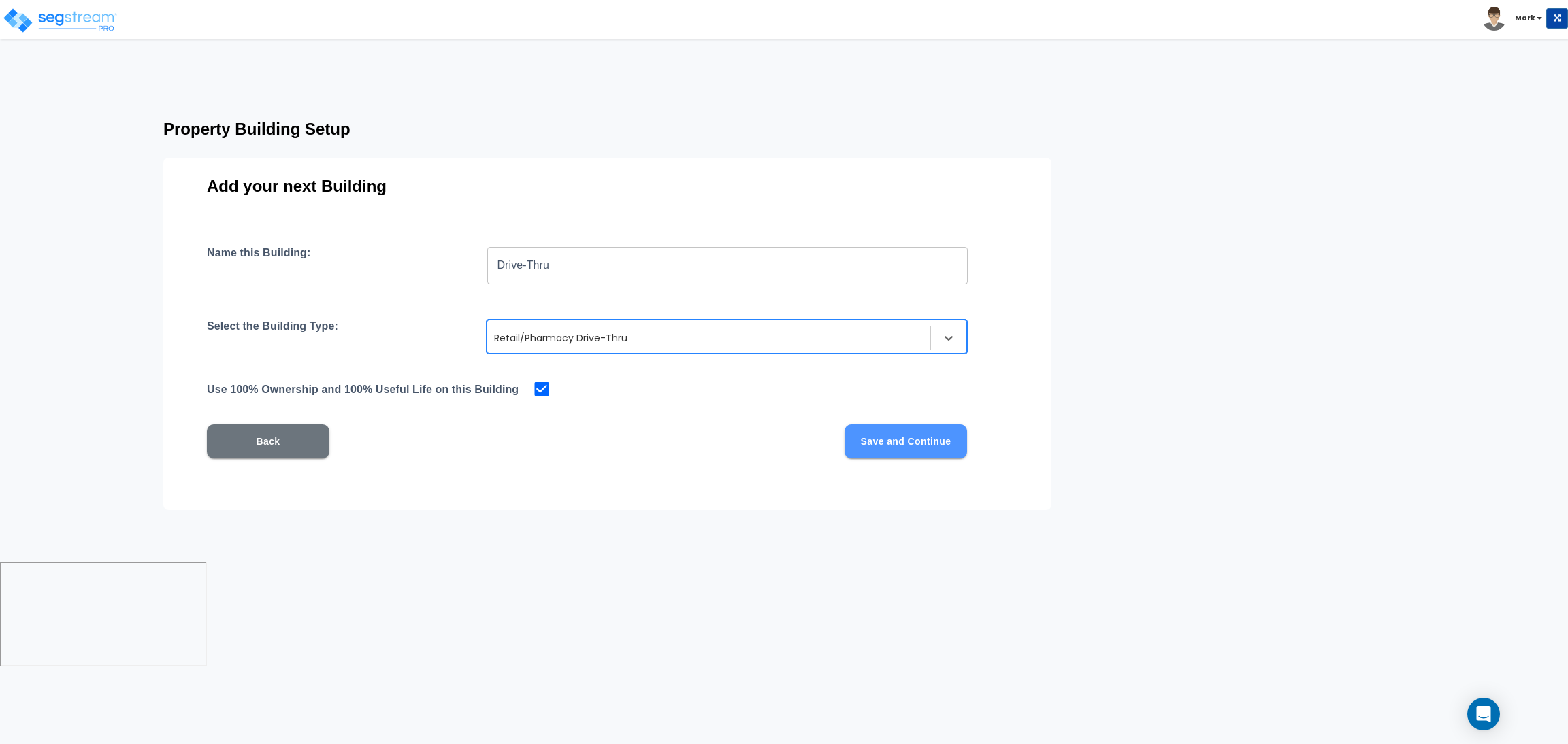
click at [879, 451] on button "Save and Continue" at bounding box center [905, 442] width 123 height 34
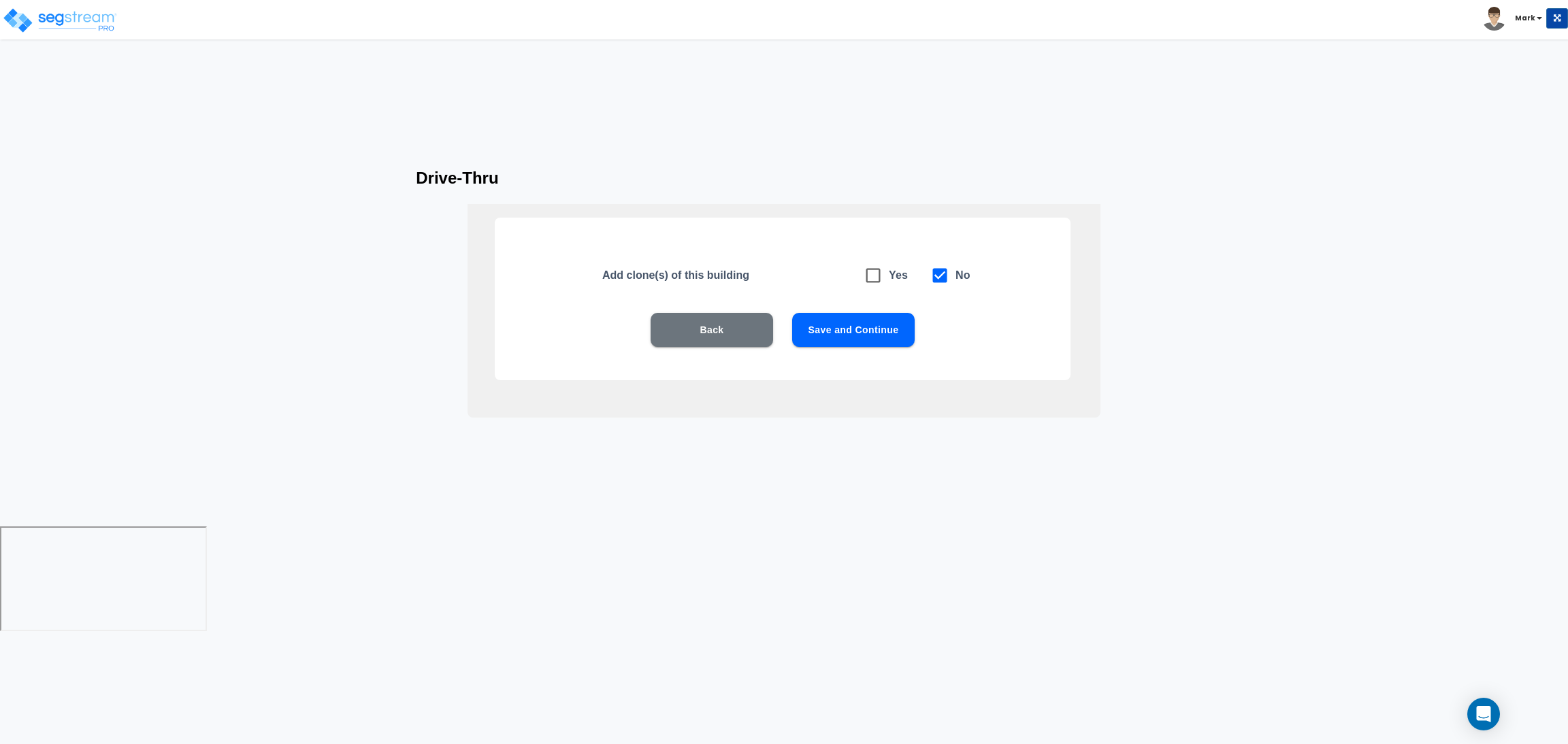
click at [853, 327] on button "Save and Continue" at bounding box center [853, 330] width 123 height 34
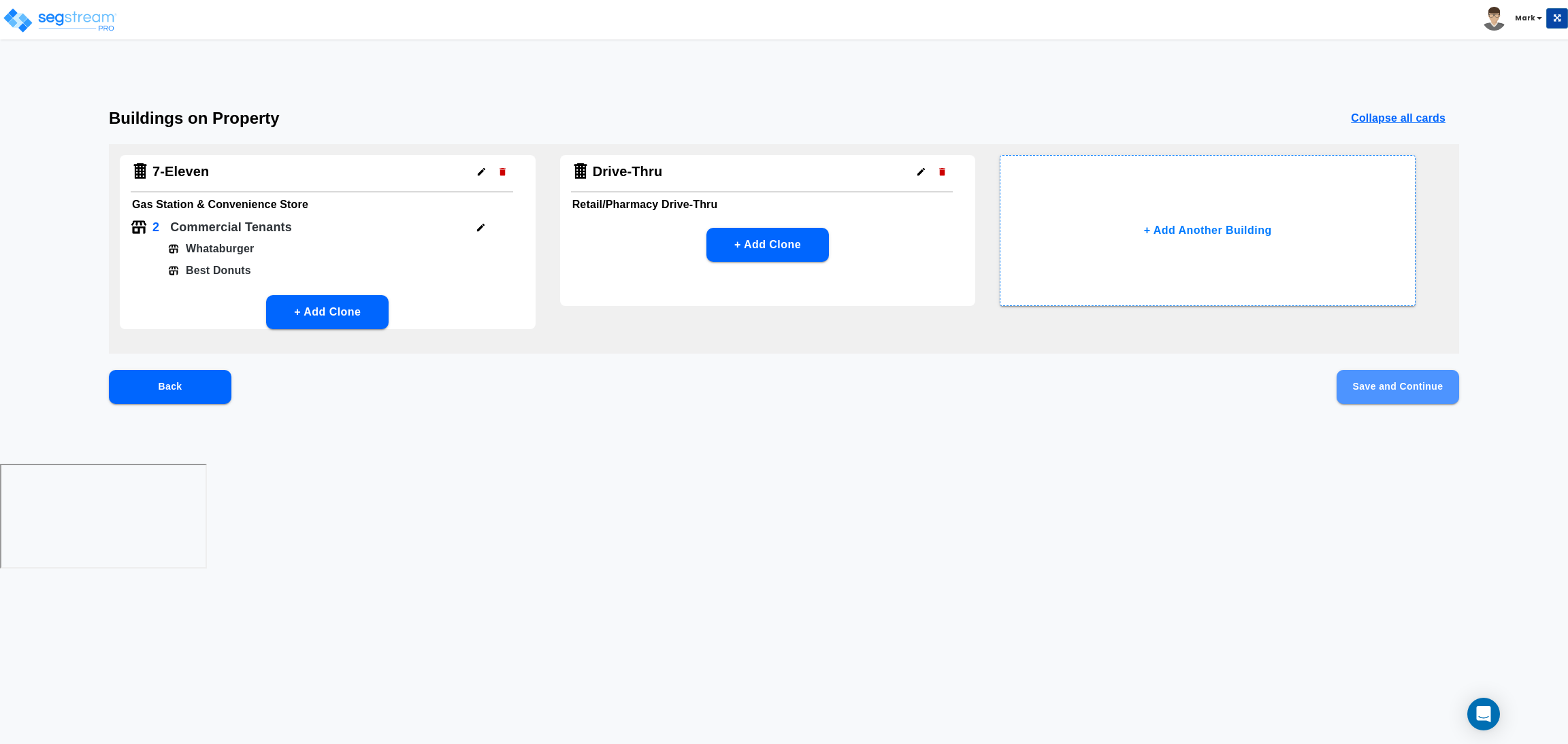
click at [1403, 392] on button "Save and Continue" at bounding box center [1397, 387] width 123 height 34
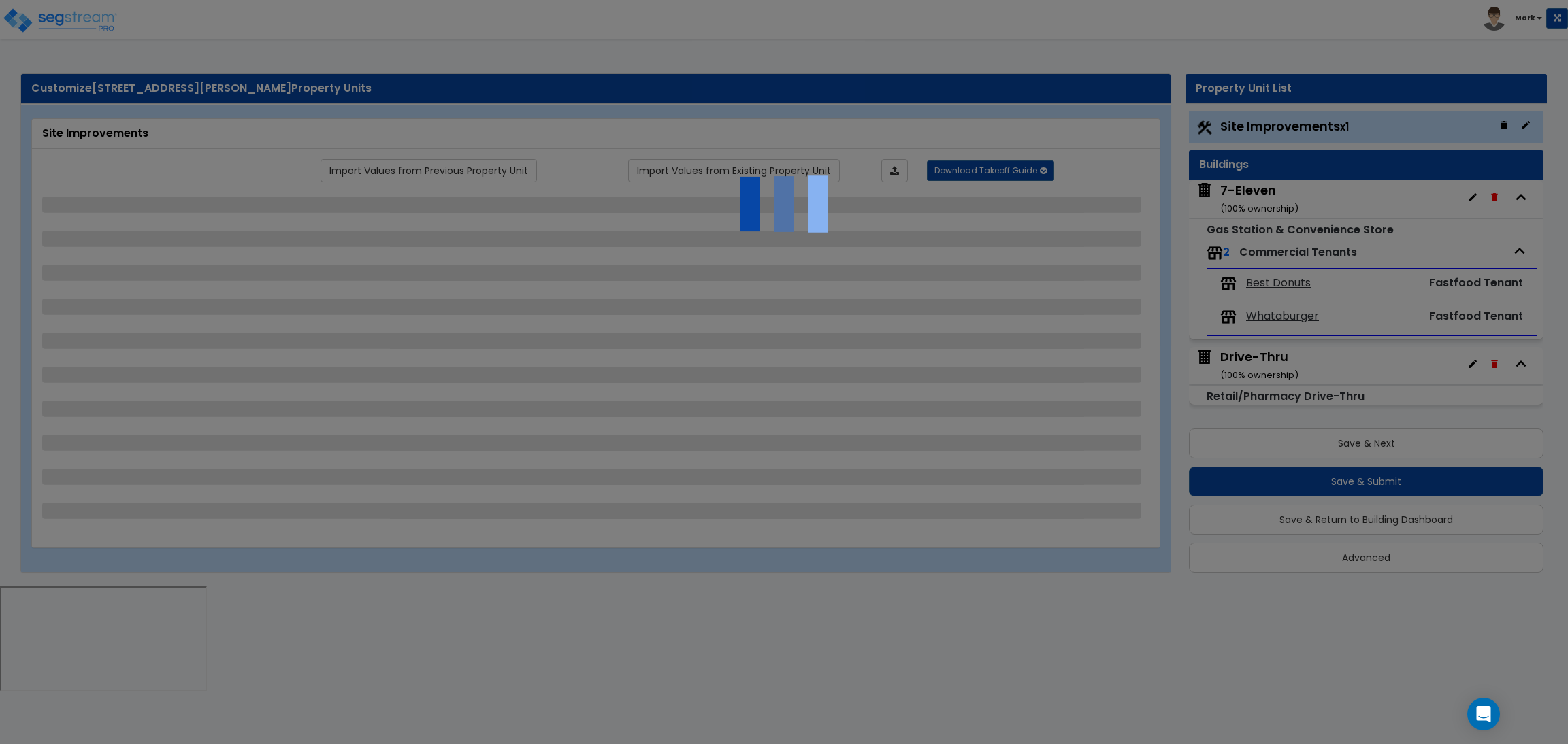
select select "2"
select select "1"
select select "3"
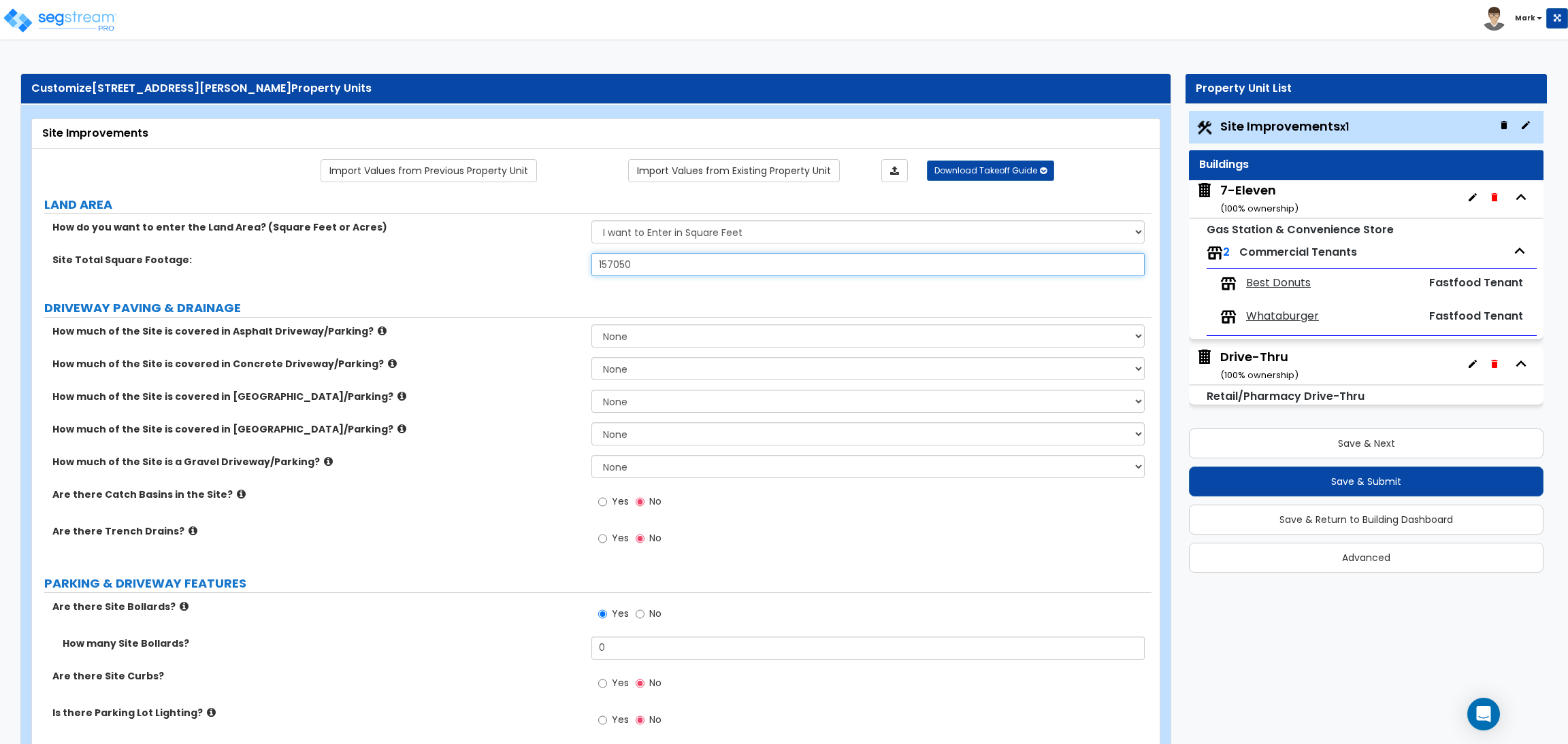
click at [626, 270] on input "157050" at bounding box center [868, 265] width 553 height 23
type input "157,075"
click at [454, 376] on div "How much of the Site is covered in Concrete Driveway/Parking? None I want to En…" at bounding box center [592, 374] width 1119 height 33
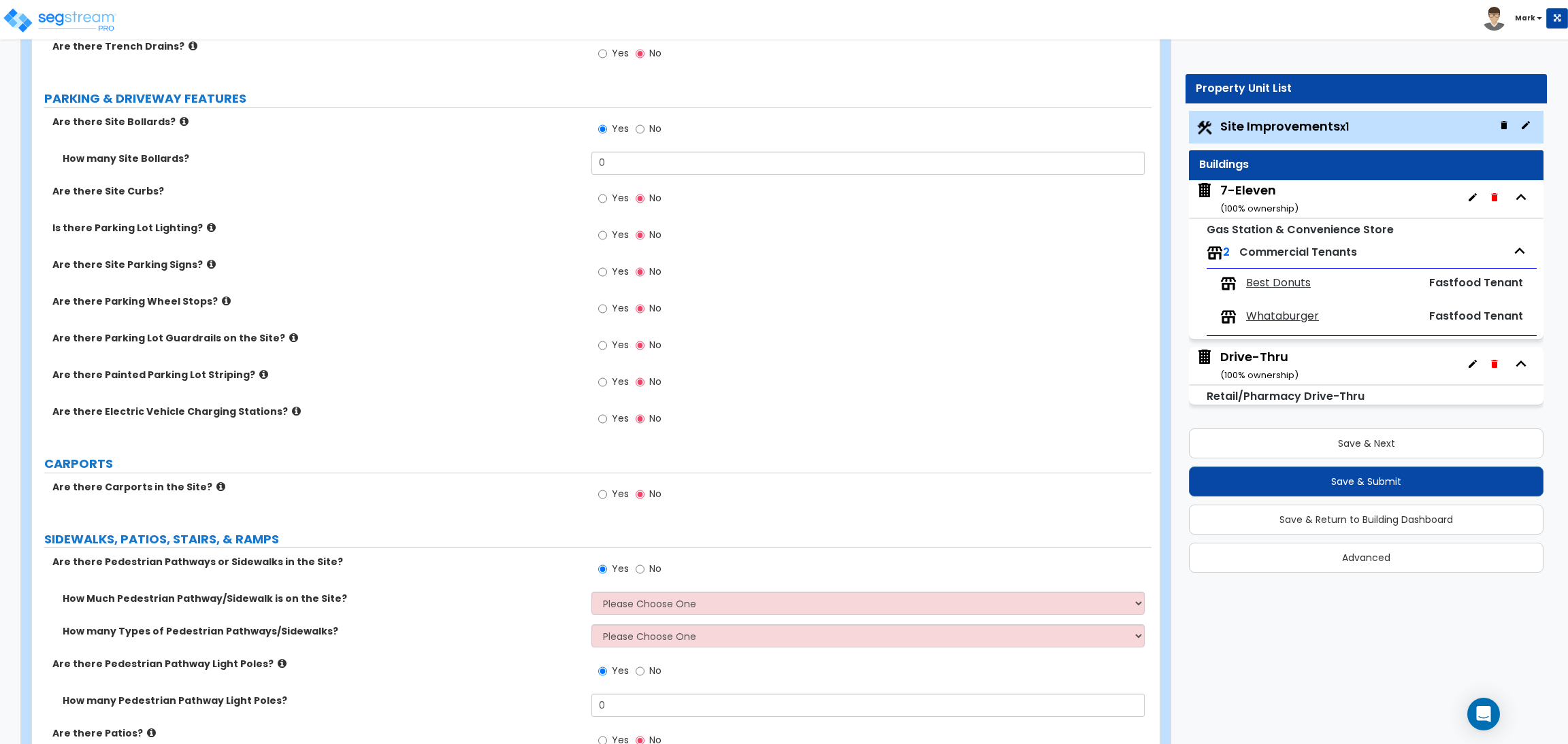
scroll to position [715, 0]
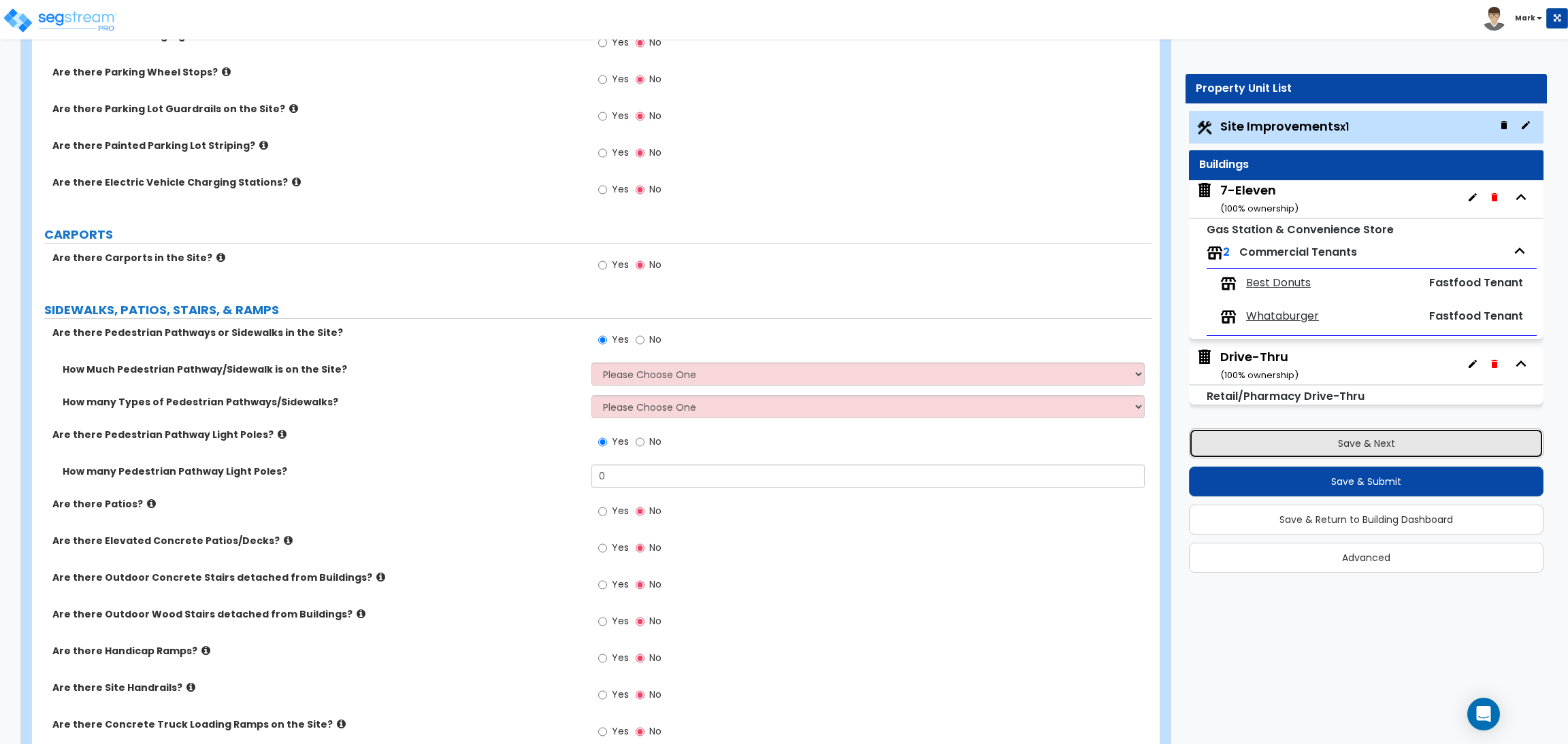
click at [1346, 441] on button "Save & Next" at bounding box center [1366, 444] width 355 height 30
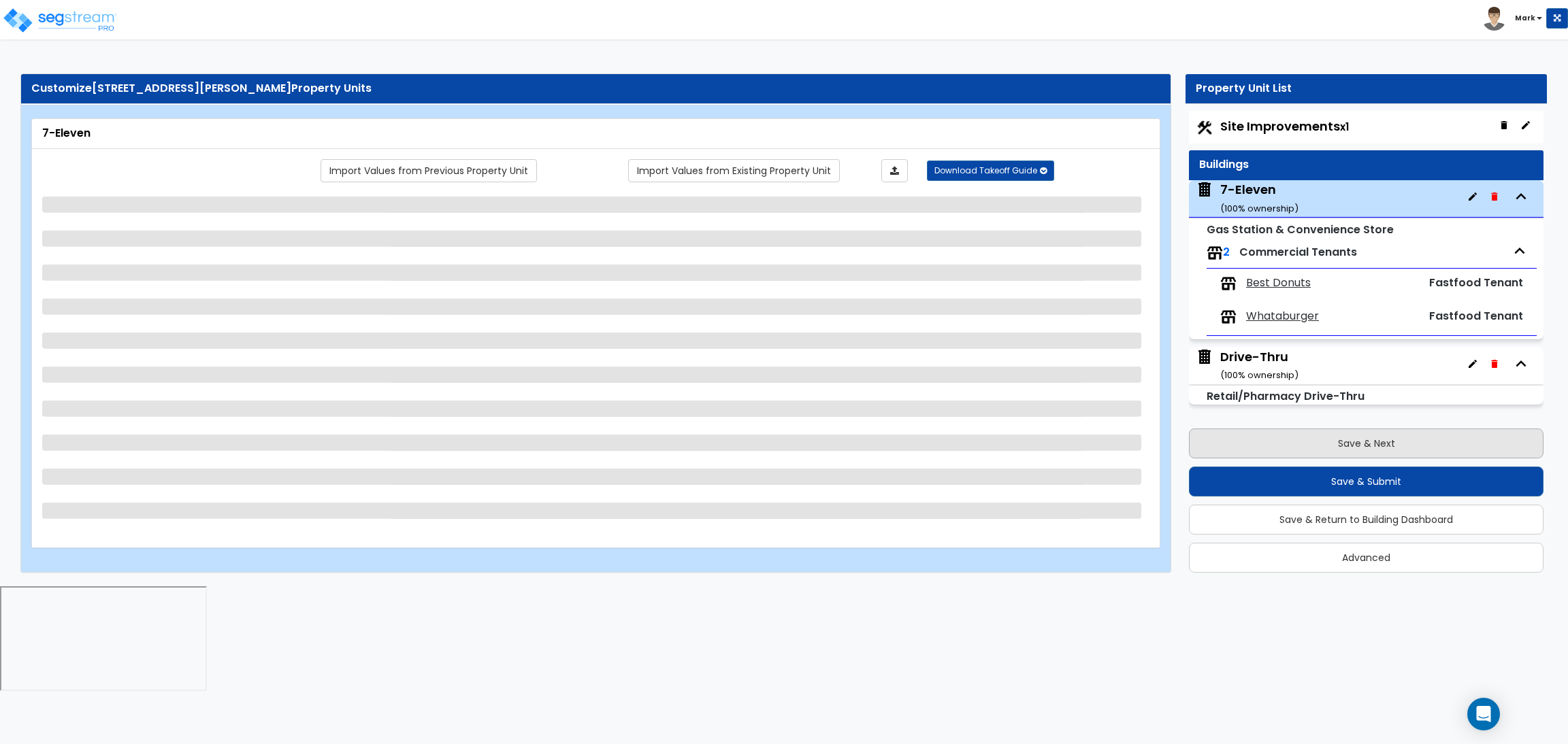
scroll to position [0, 0]
select select "6"
select select "1"
select select "2"
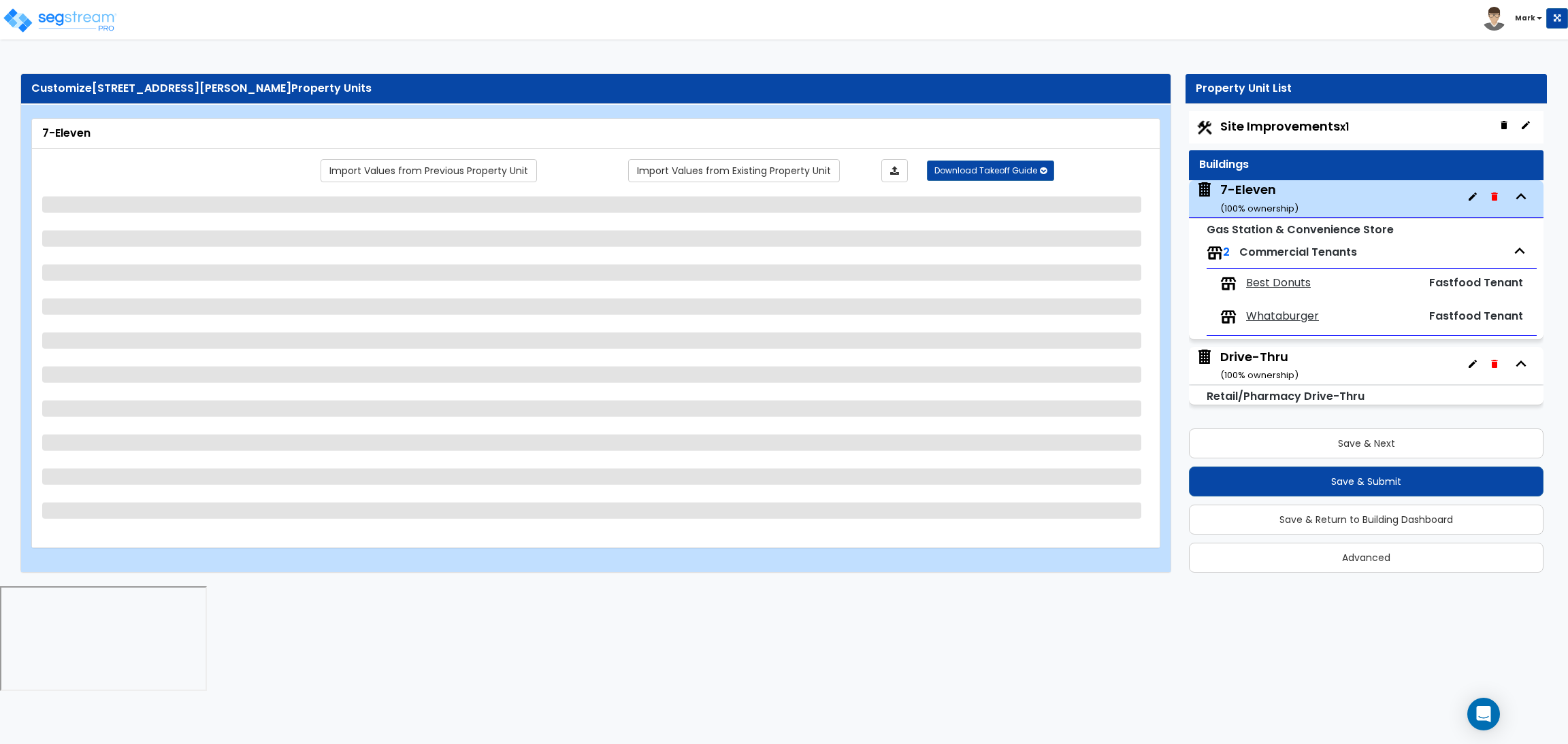
select select "2"
select select "4"
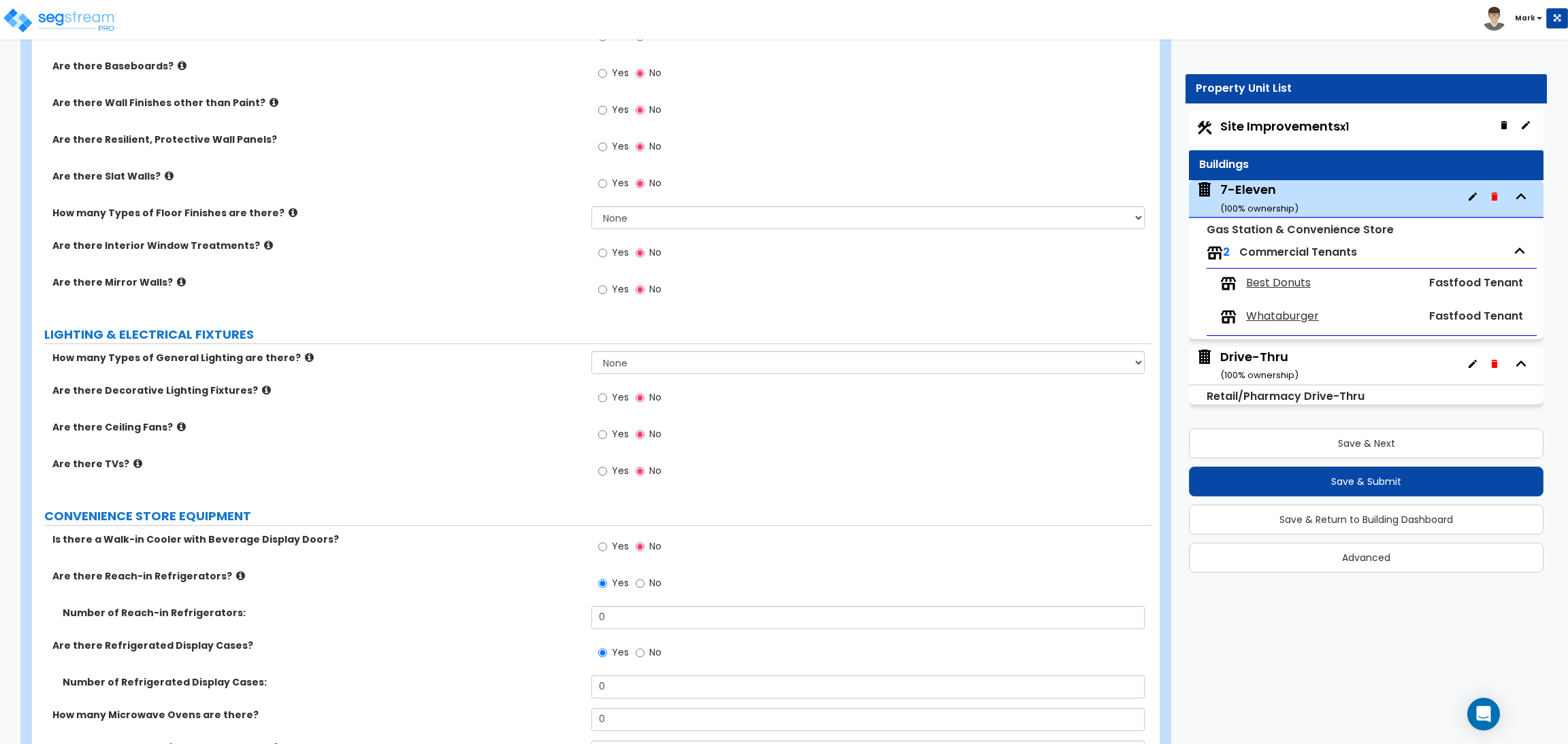
scroll to position [1785, 0]
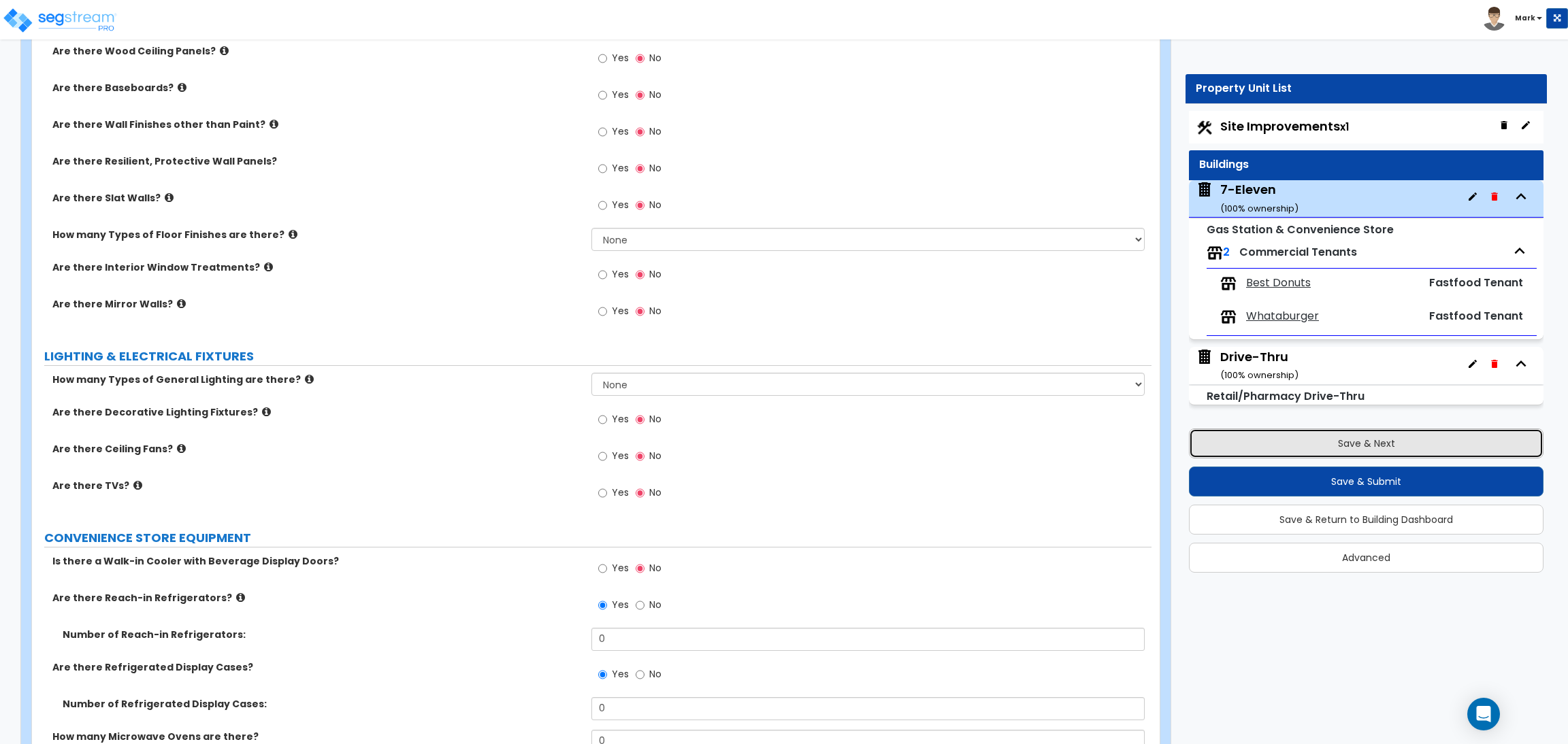
click at [1362, 449] on button "Save & Next" at bounding box center [1366, 444] width 355 height 30
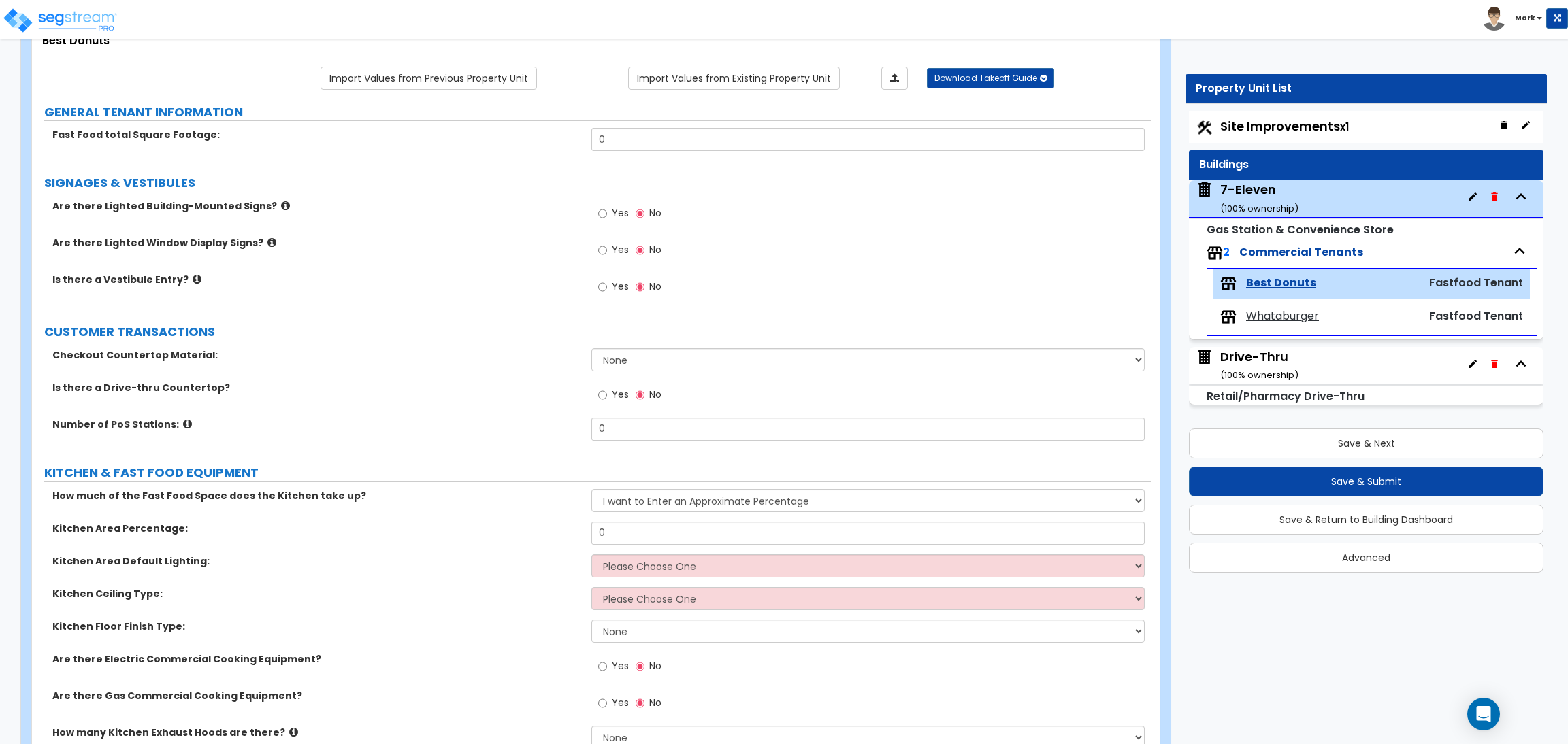
scroll to position [102, 0]
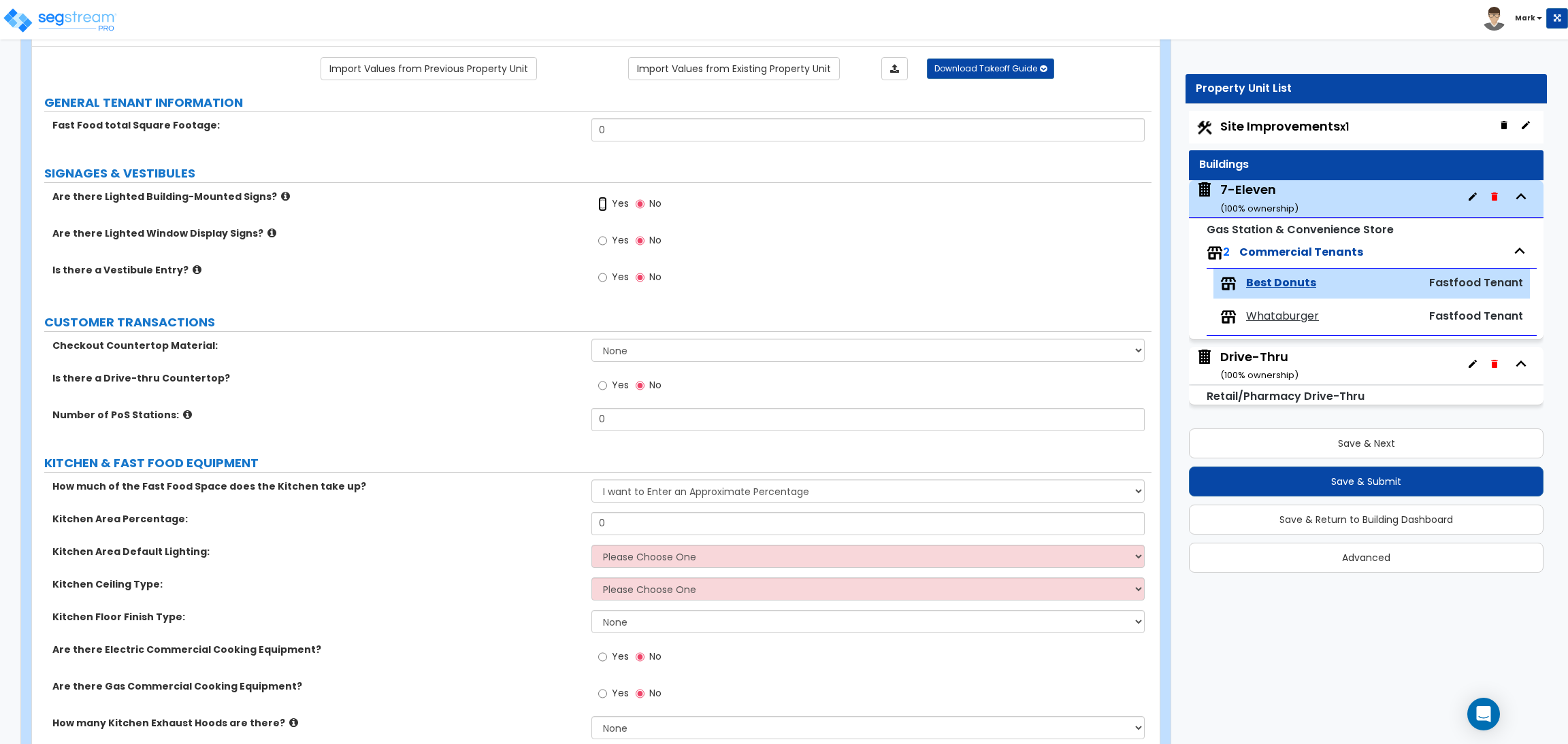
click at [603, 205] on input "Yes" at bounding box center [602, 204] width 9 height 15
radio input "true"
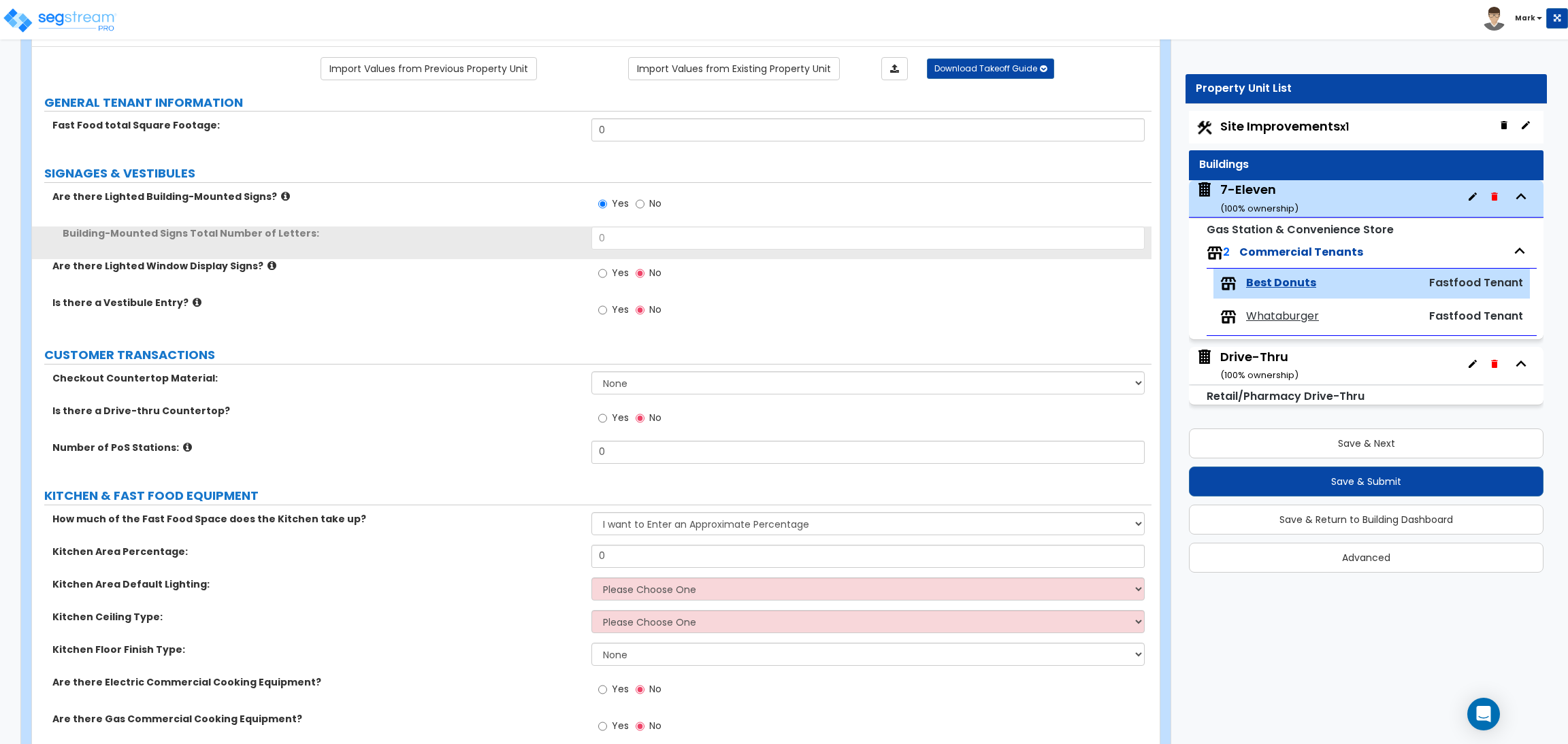
click at [620, 278] on span "Yes" at bounding box center [620, 273] width 17 height 14
click at [607, 278] on input "Yes" at bounding box center [602, 274] width 9 height 15
radio input "true"
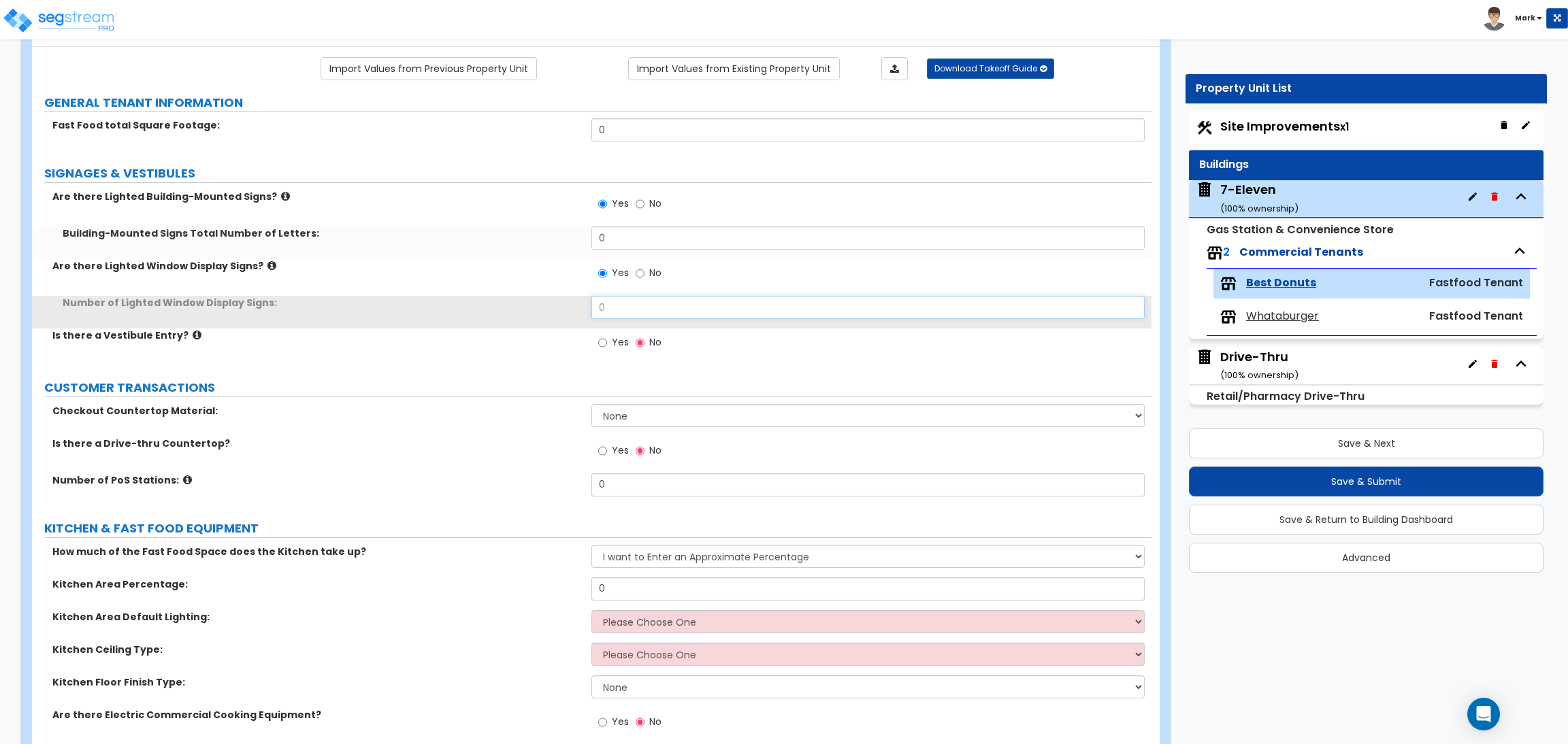
click at [607, 319] on input "0" at bounding box center [868, 308] width 553 height 23
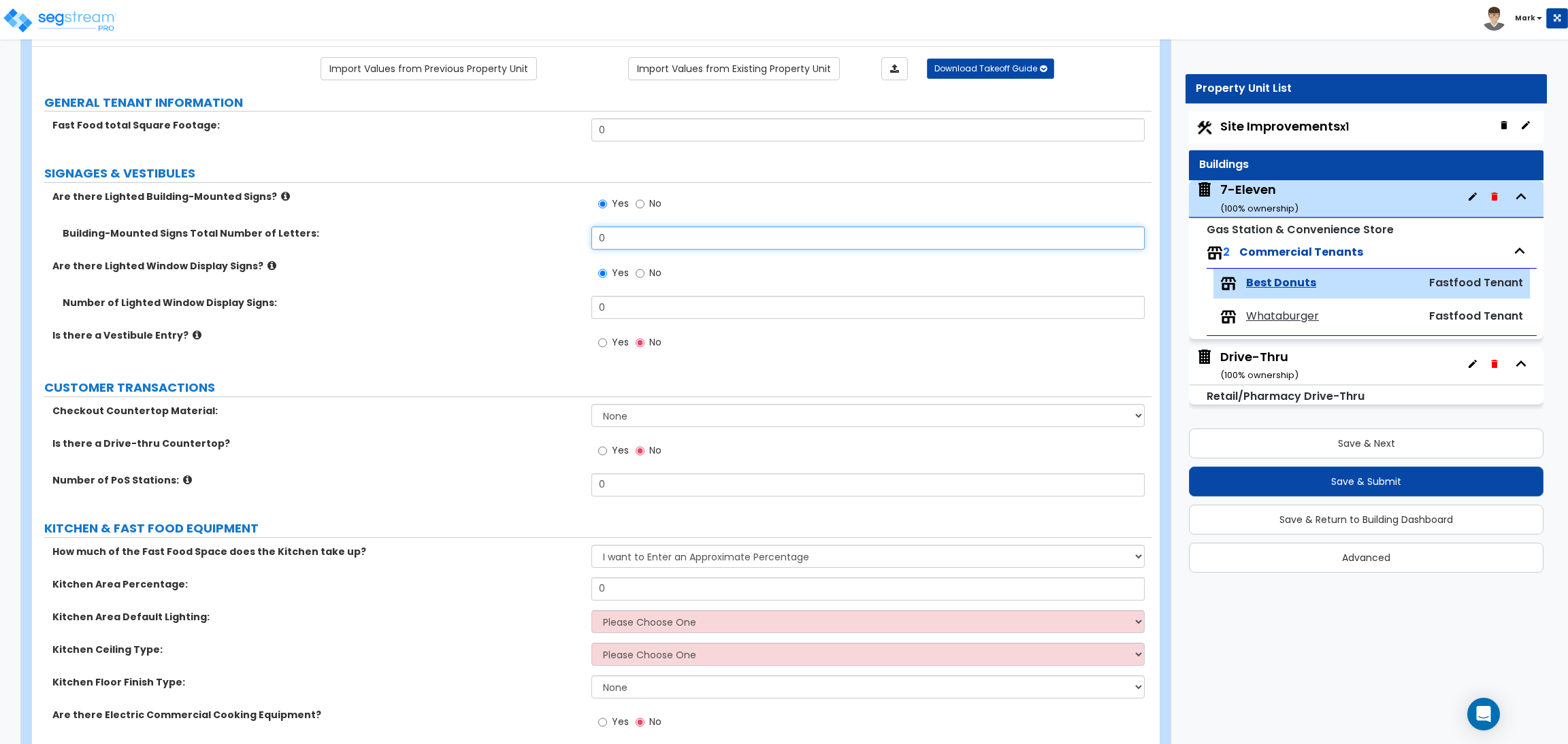
drag, startPoint x: 636, startPoint y: 237, endPoint x: 497, endPoint y: 241, distance: 139.1
click at [497, 241] on div "Building-Mounted Signs Total Number of Letters: 0" at bounding box center [592, 243] width 1119 height 33
type input "6"
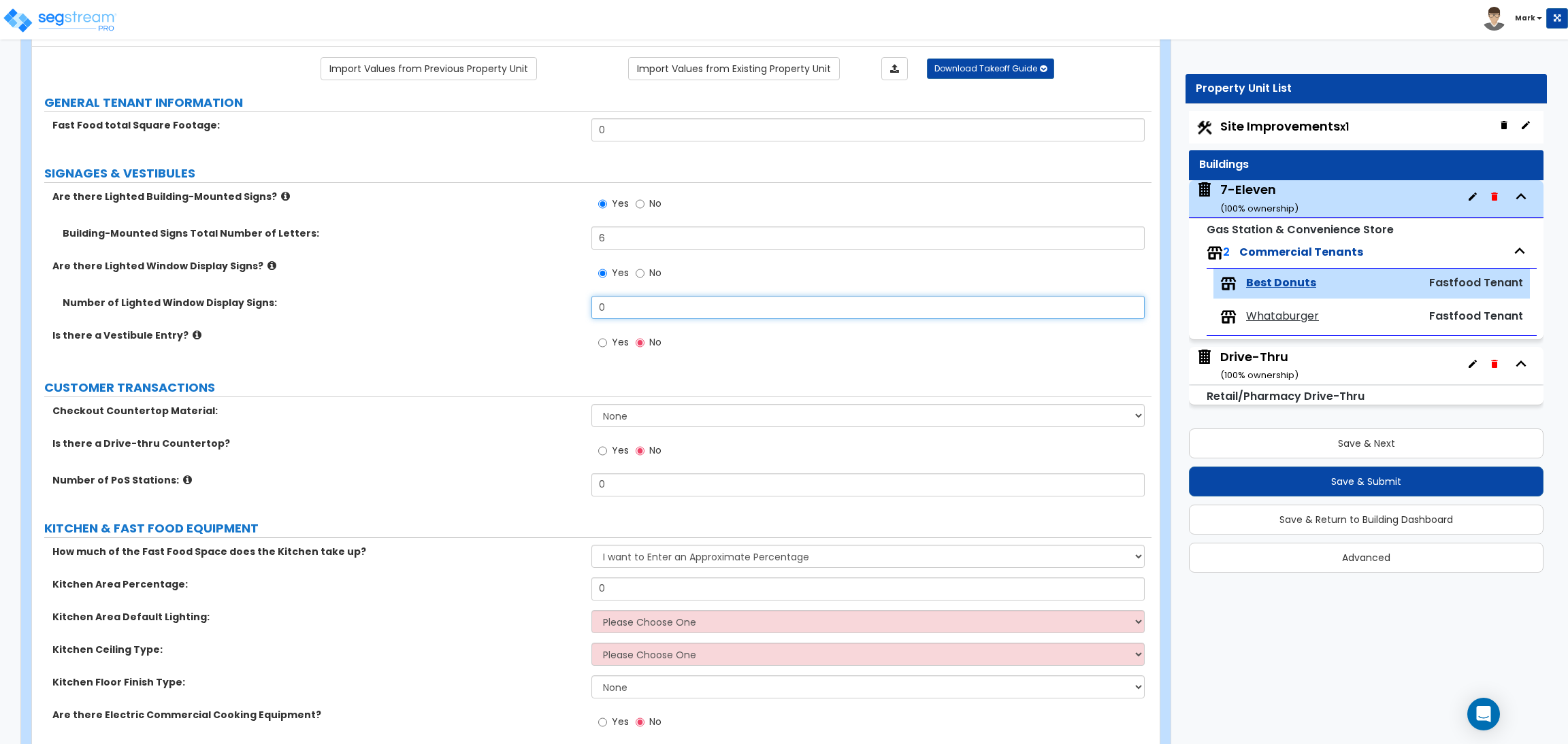
drag, startPoint x: 562, startPoint y: 313, endPoint x: 551, endPoint y: 315, distance: 11.2
click at [551, 315] on div "Number of Lighted Window Display Signs: 0" at bounding box center [592, 313] width 1119 height 33
type input "4"
click at [619, 342] on span "Yes" at bounding box center [620, 342] width 17 height 14
click at [610, 347] on label "Yes" at bounding box center [613, 344] width 31 height 23
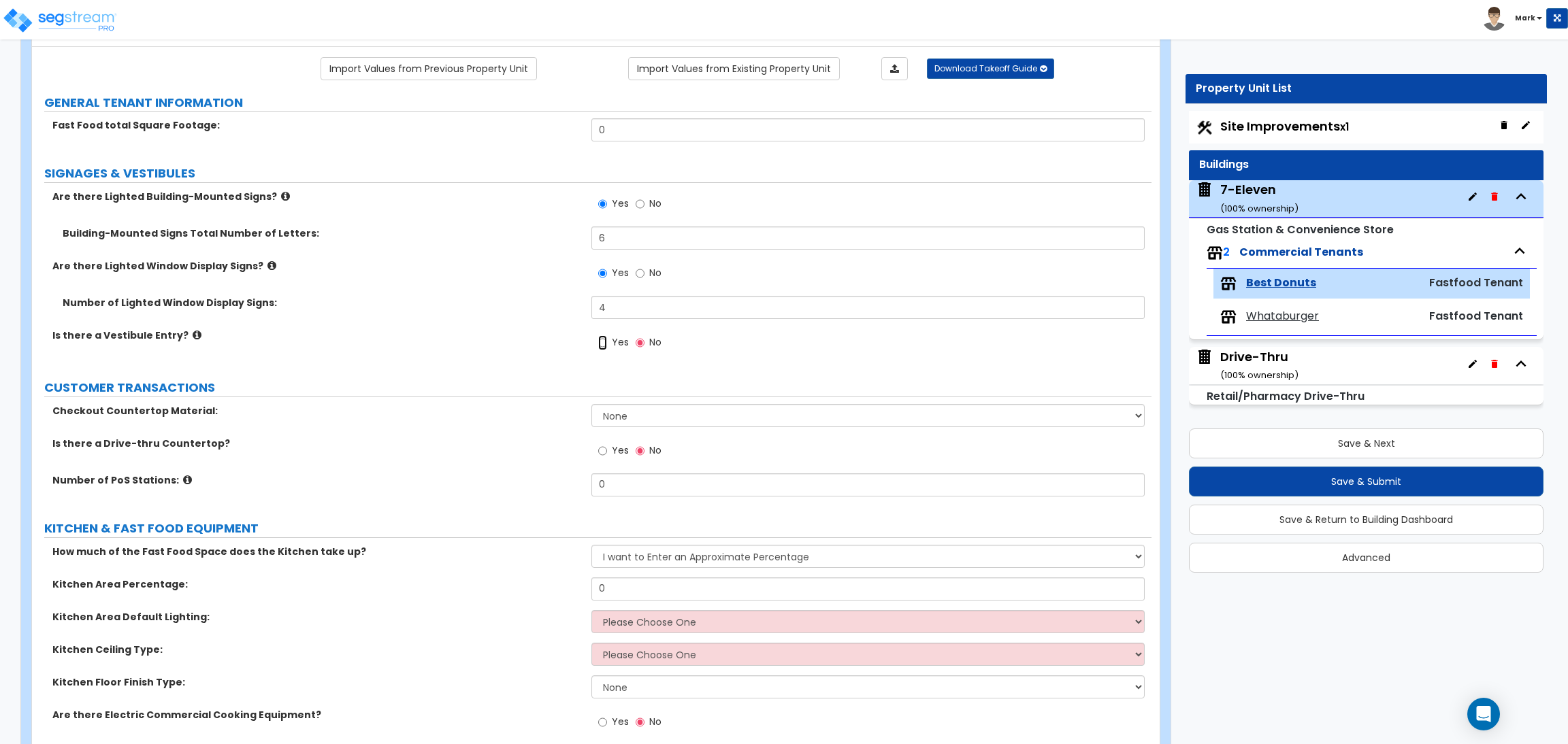
click at [607, 347] on input "Yes" at bounding box center [602, 343] width 9 height 15
radio input "true"
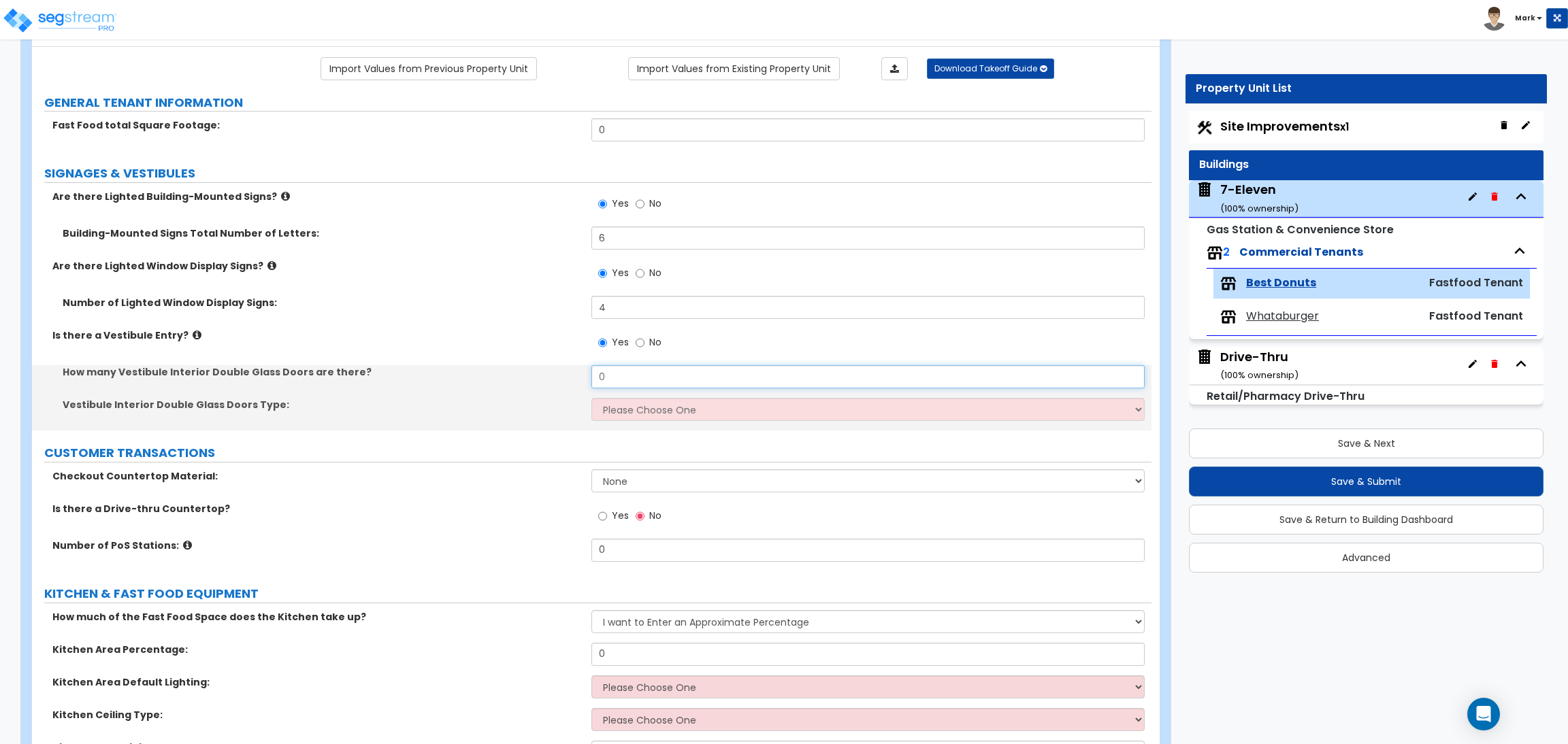
drag, startPoint x: 634, startPoint y: 384, endPoint x: 545, endPoint y: 384, distance: 89.0
click at [545, 384] on div "How many Vestibule Interior Double Glass Doors are there? 0" at bounding box center [592, 382] width 1119 height 33
type input "1"
click at [646, 405] on select "Please Choose One Hinged Sliding" at bounding box center [868, 409] width 553 height 23
select select "1"
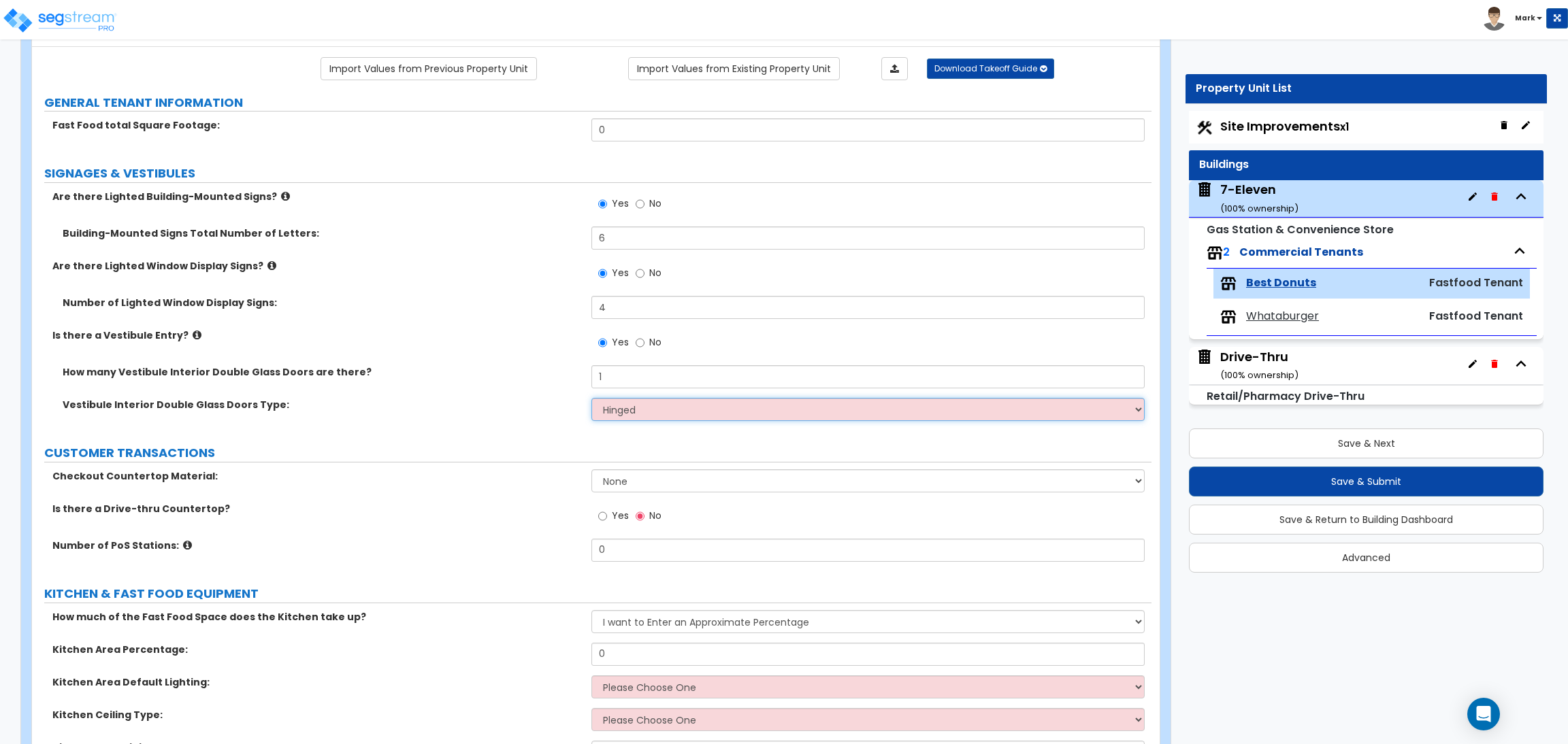
click at [591, 398] on select "Please Choose One Hinged Sliding" at bounding box center [868, 409] width 553 height 23
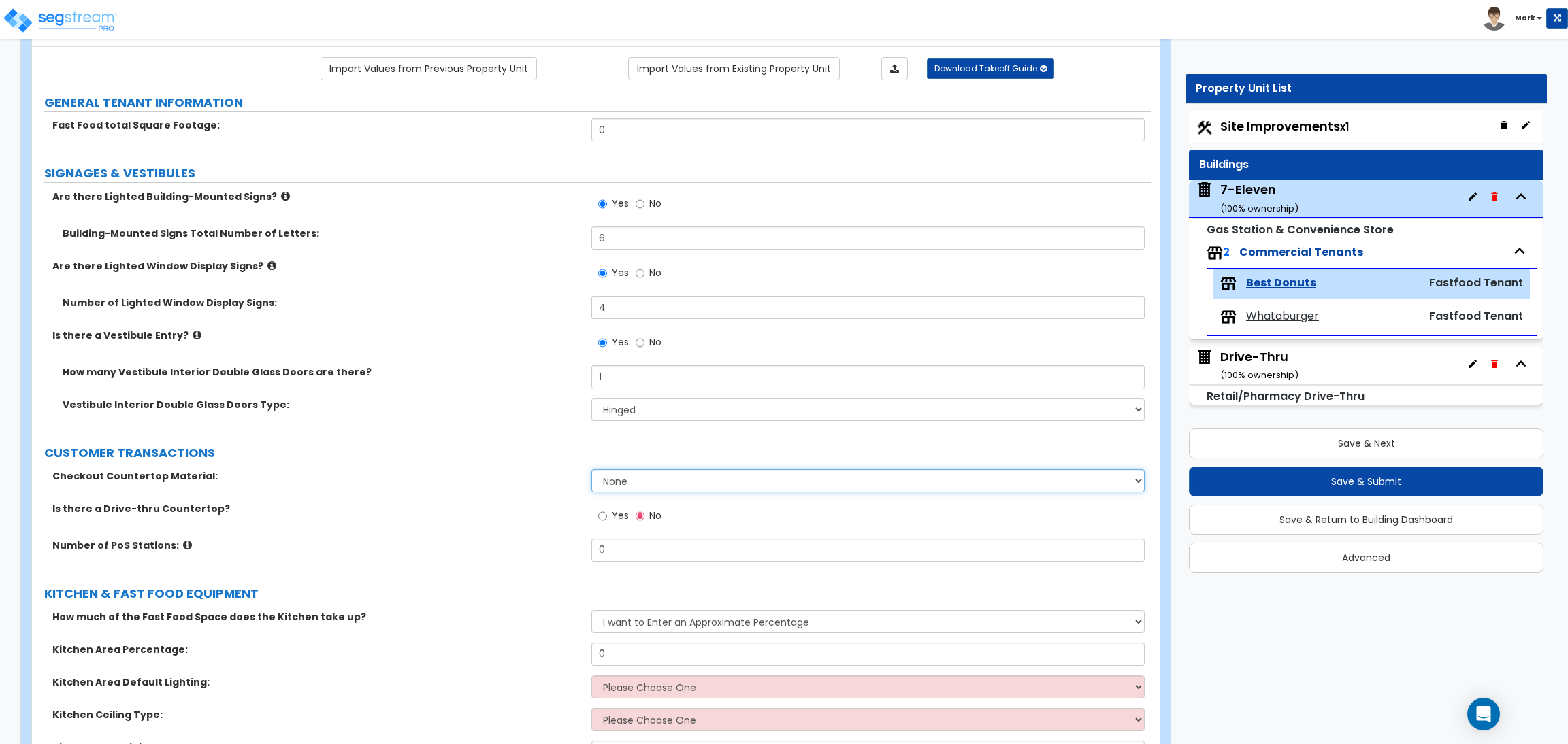
click at [624, 471] on select "None Plastic Laminate Solid Surface Stone Quartz Marble Tile Wood Stainless Ste…" at bounding box center [868, 481] width 553 height 23
select select "1"
click at [591, 470] on select "None Plastic Laminate Solid Surface Stone Quartz Marble Tile Wood Stainless Ste…" at bounding box center [868, 481] width 553 height 23
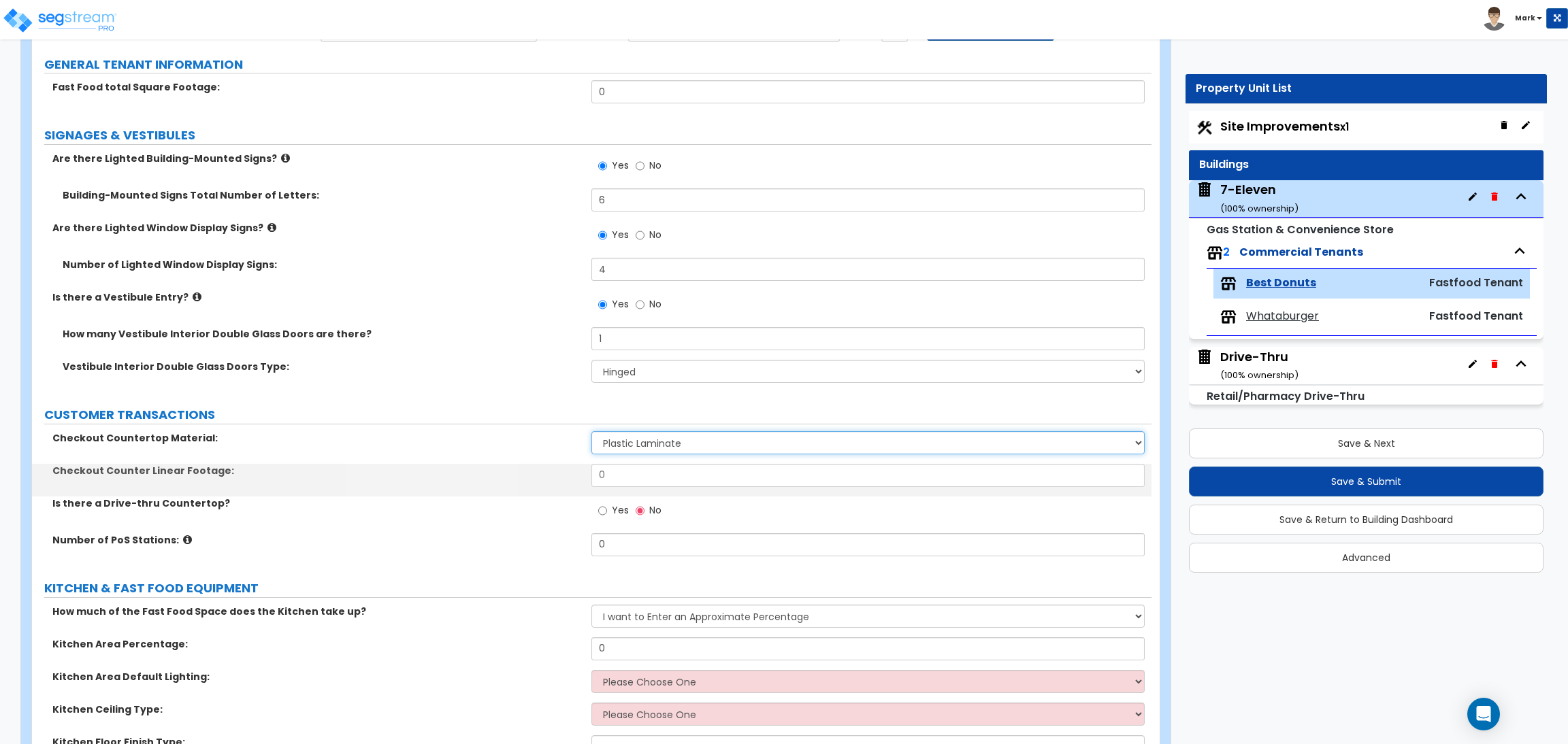
scroll to position [204, 0]
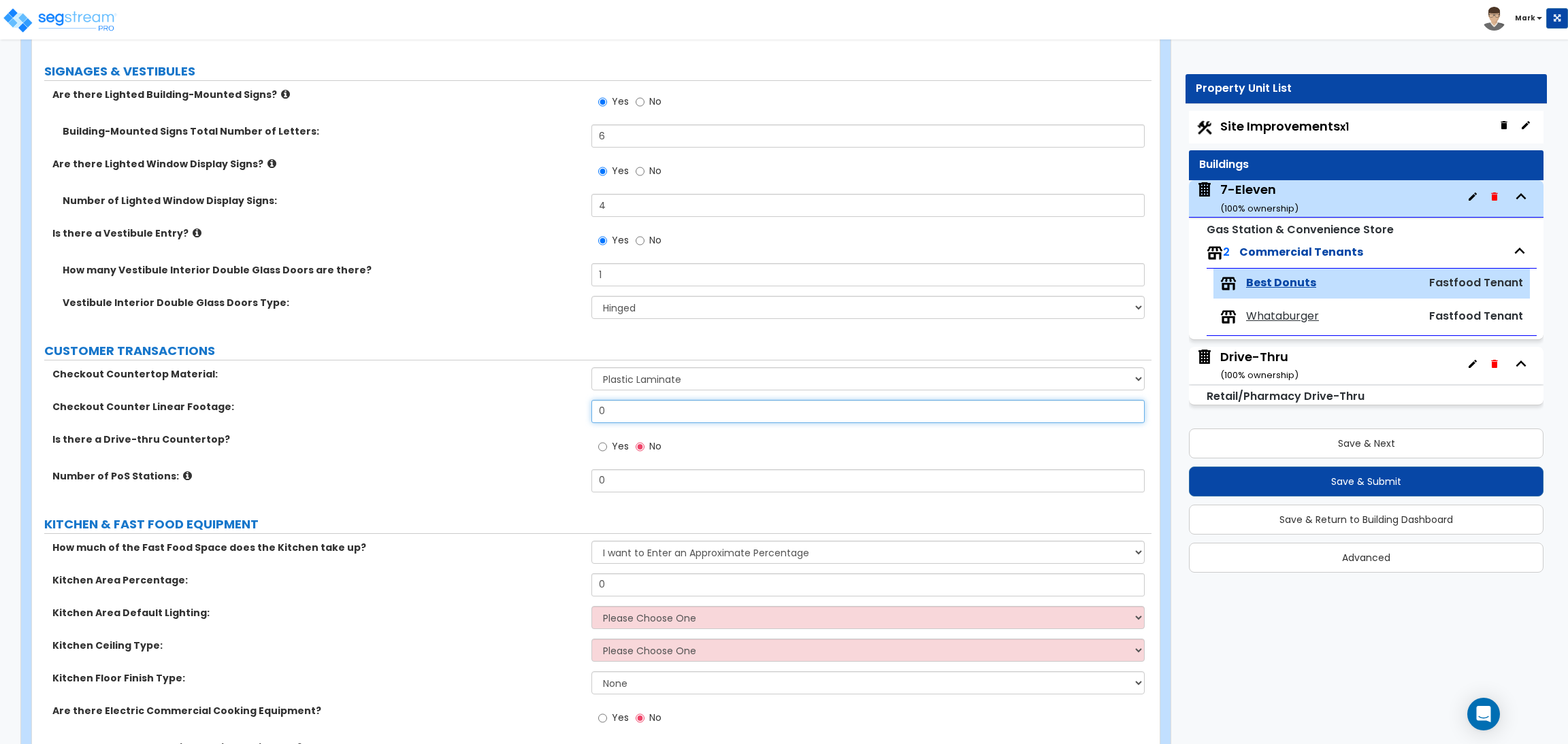
drag, startPoint x: 606, startPoint y: 413, endPoint x: 573, endPoint y: 413, distance: 33.0
click at [573, 413] on div "Checkout Counter Linear Footage: 0" at bounding box center [592, 416] width 1119 height 33
drag, startPoint x: 626, startPoint y: 407, endPoint x: 533, endPoint y: 409, distance: 93.0
click at [533, 409] on div "Checkout Counter Linear Footage: 1" at bounding box center [592, 416] width 1119 height 33
type input "5"
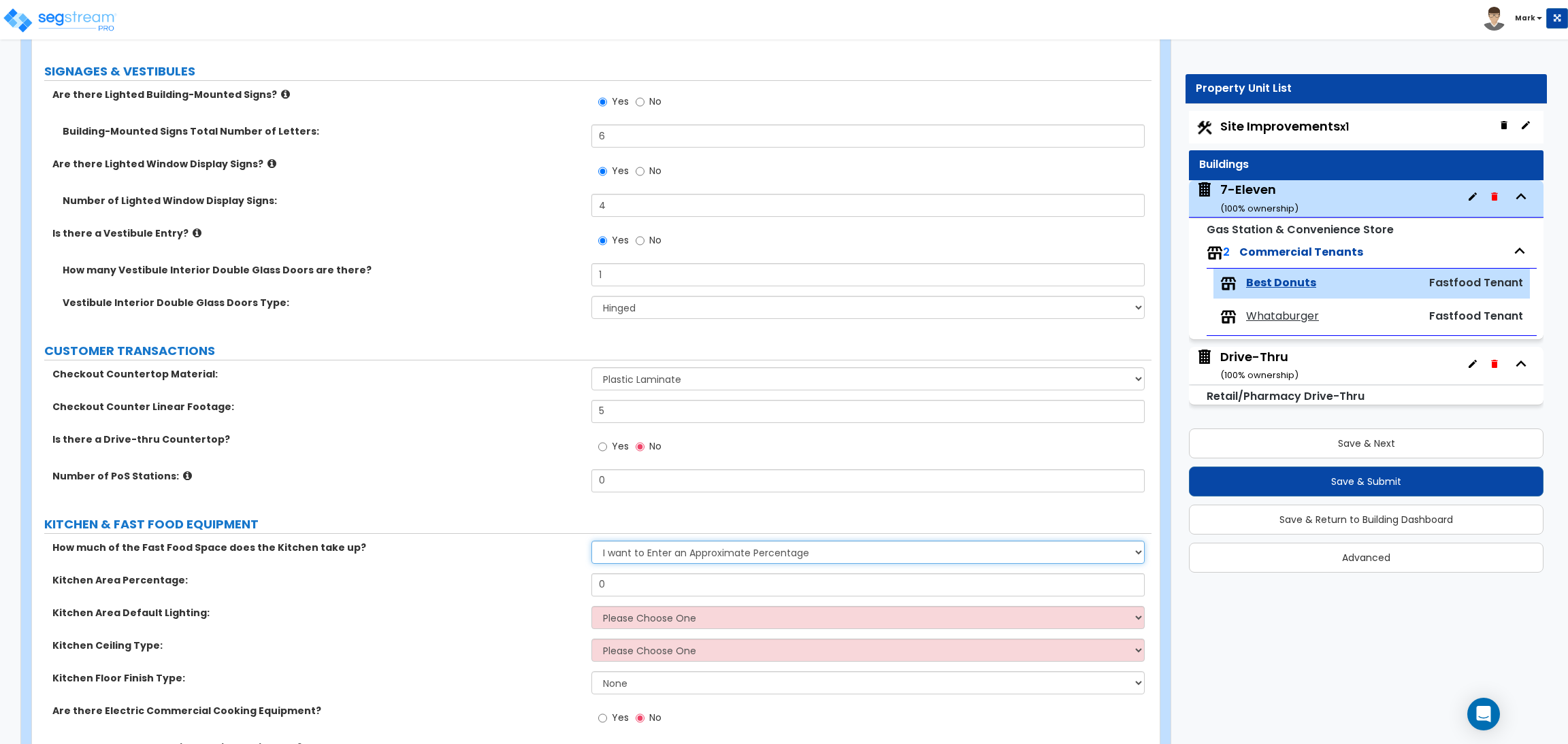
click at [622, 556] on select "I want to Enter an Approximate Percentage I want to Enter the Square Footage" at bounding box center [868, 553] width 553 height 23
select select "2"
click at [591, 542] on select "I want to Enter an Approximate Percentage I want to Enter the Square Footage" at bounding box center [868, 553] width 553 height 23
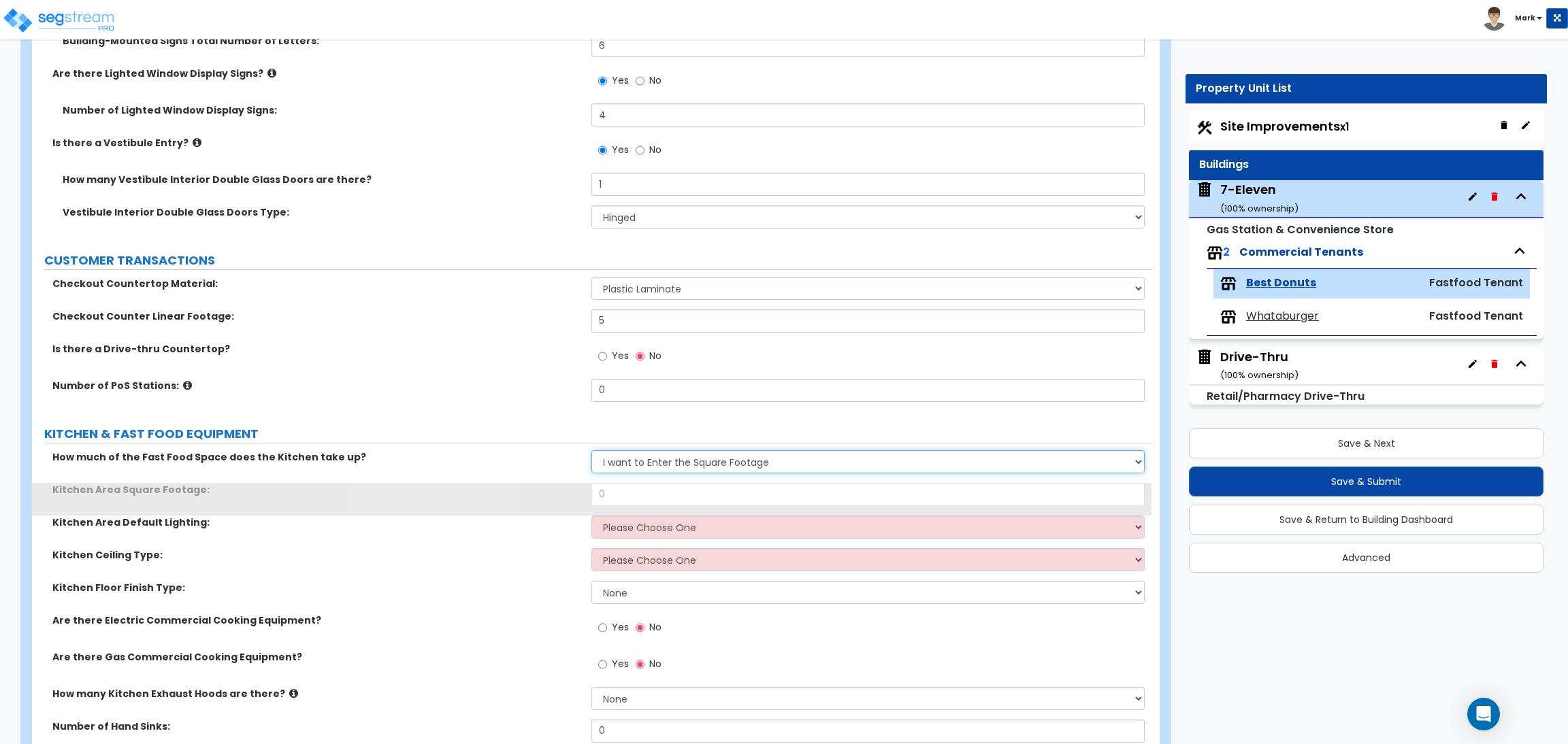
scroll to position [305, 0]
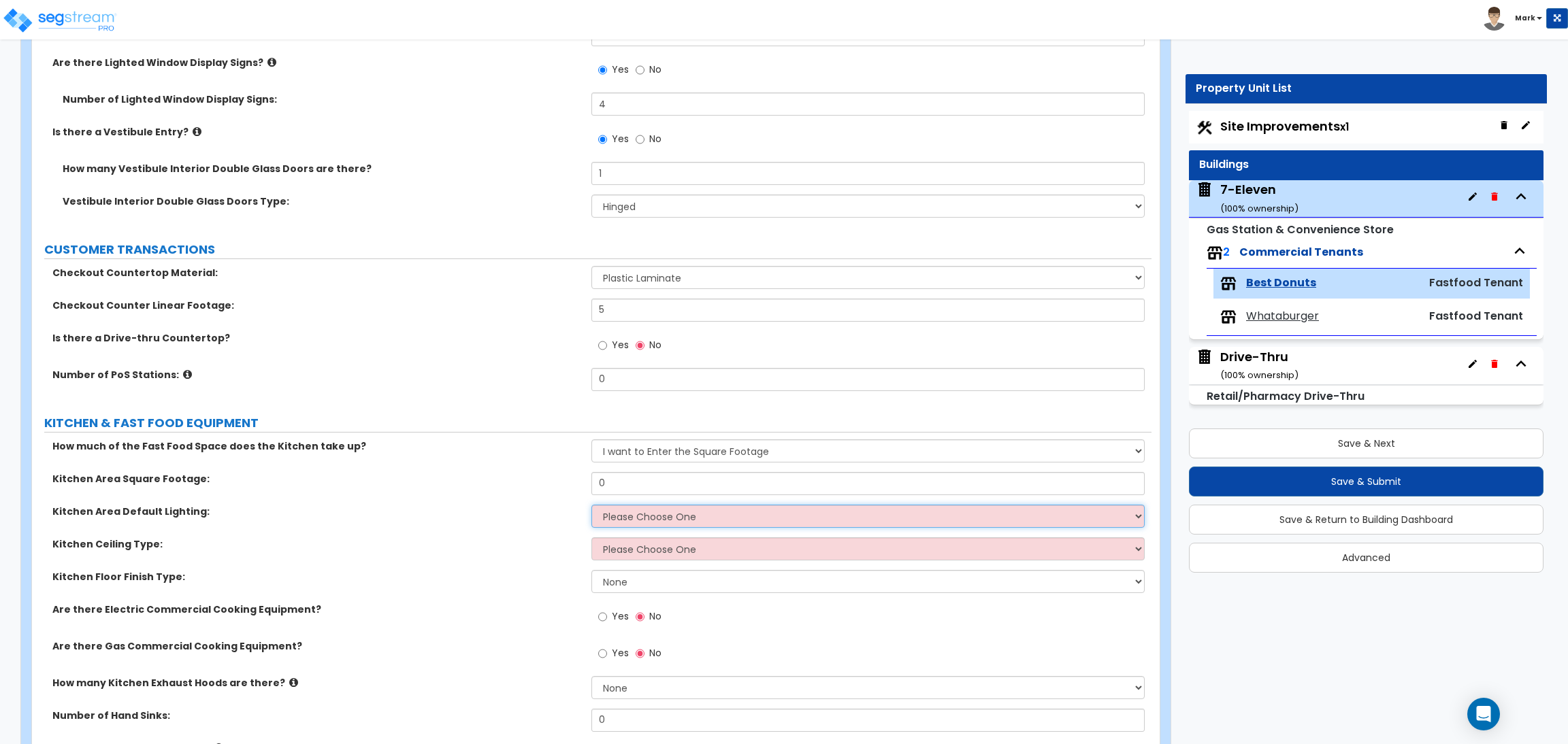
click at [638, 516] on select "Please Choose One LED Surface-Mounted LED Recessed Fluorescent Surface-Mounted …" at bounding box center [868, 516] width 553 height 23
select select "2"
click at [591, 505] on select "Please Choose One LED Surface-Mounted LED Recessed Fluorescent Surface-Mounted …" at bounding box center [868, 516] width 553 height 23
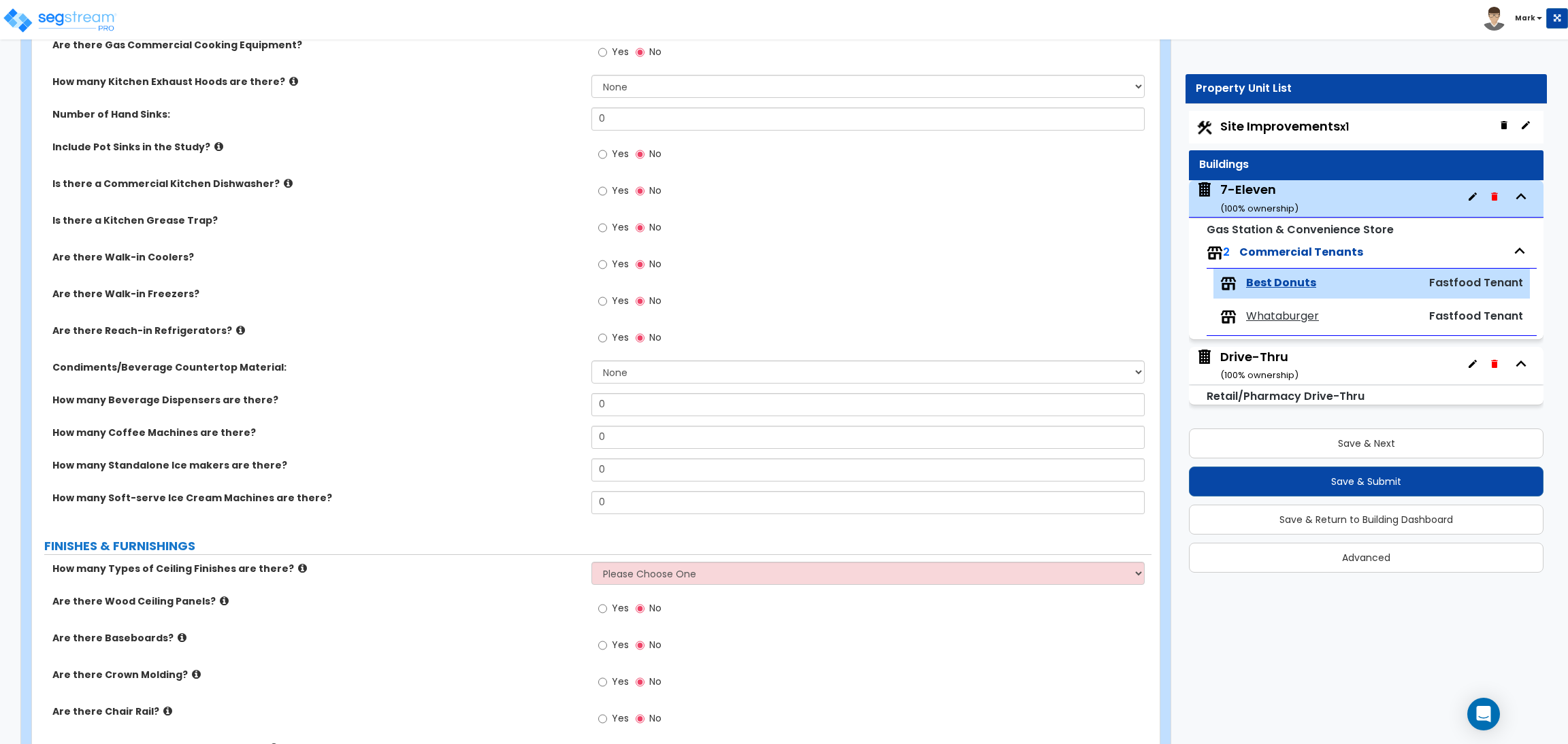
scroll to position [917, 0]
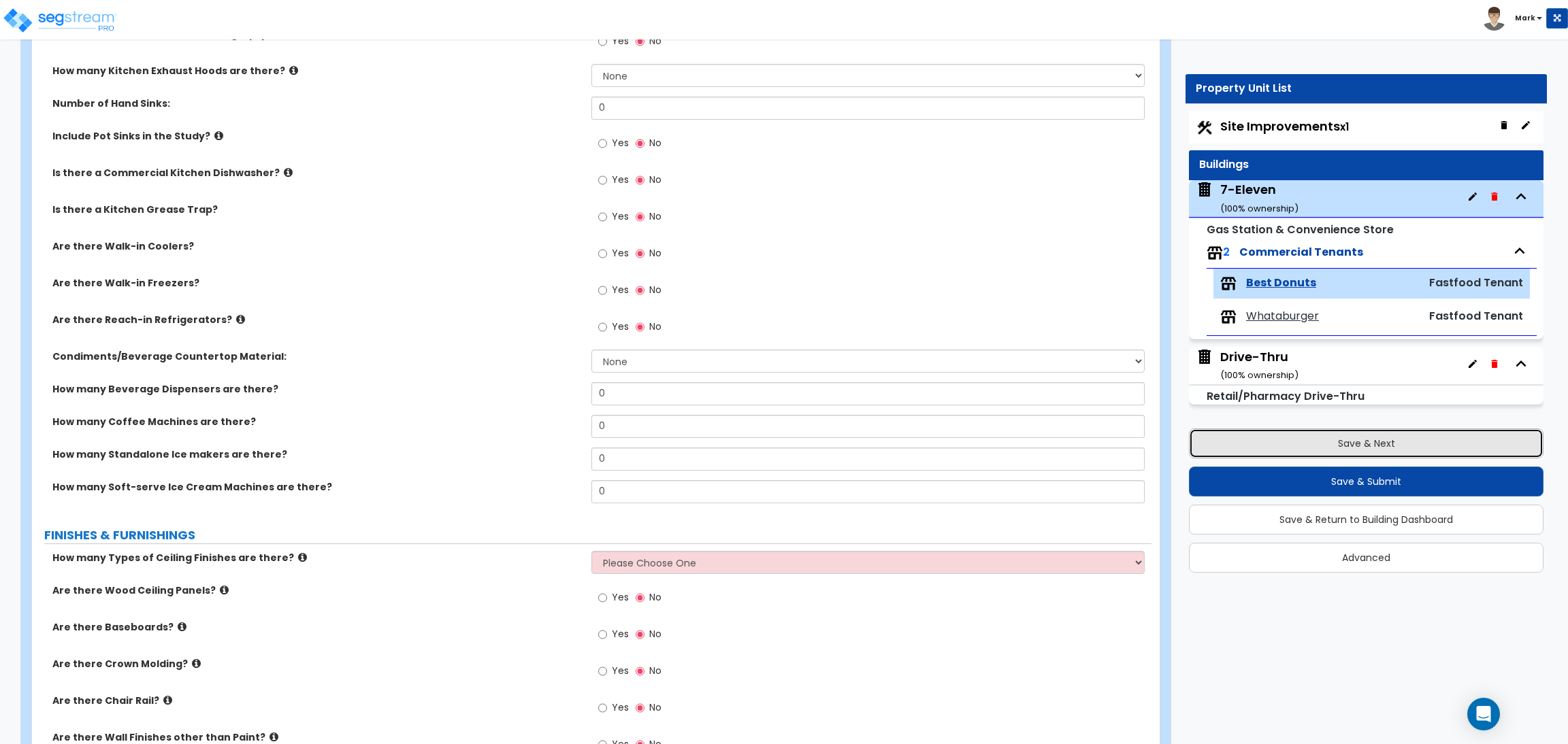
click at [1373, 436] on button "Save & Next" at bounding box center [1366, 444] width 355 height 30
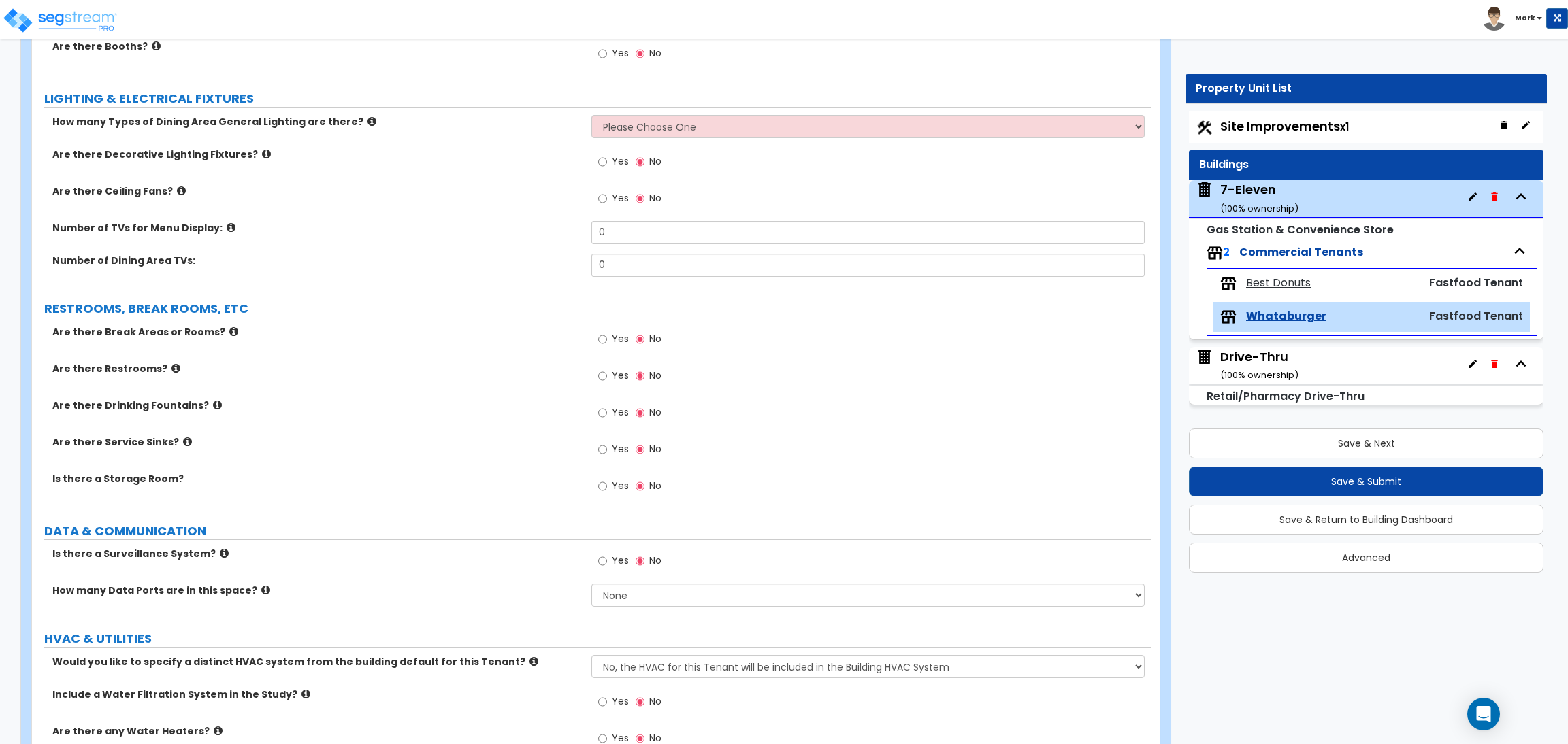
scroll to position [1633, 0]
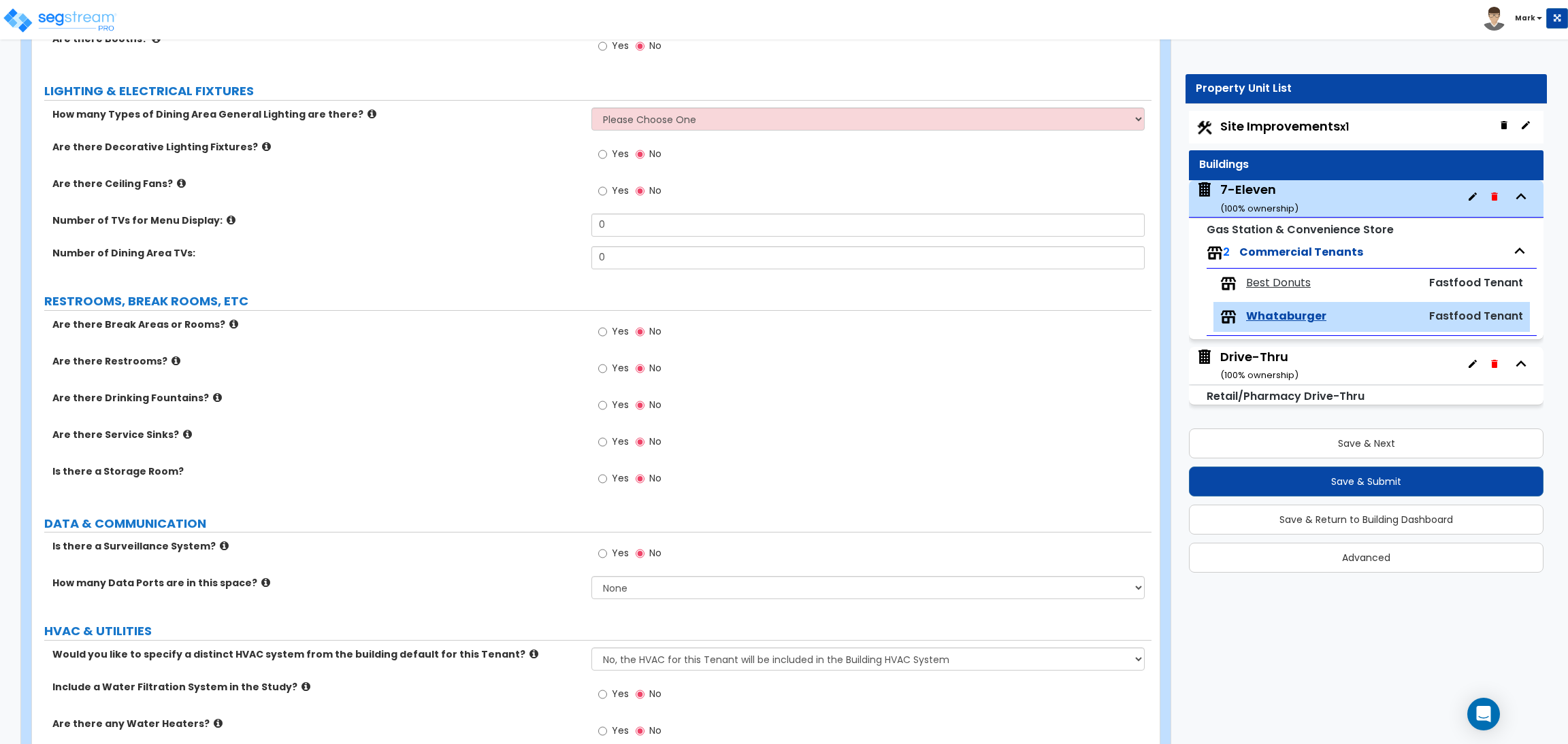
click at [615, 450] on label "Yes" at bounding box center [613, 444] width 31 height 23
click at [607, 450] on input "Yes" at bounding box center [602, 442] width 9 height 15
radio input "true"
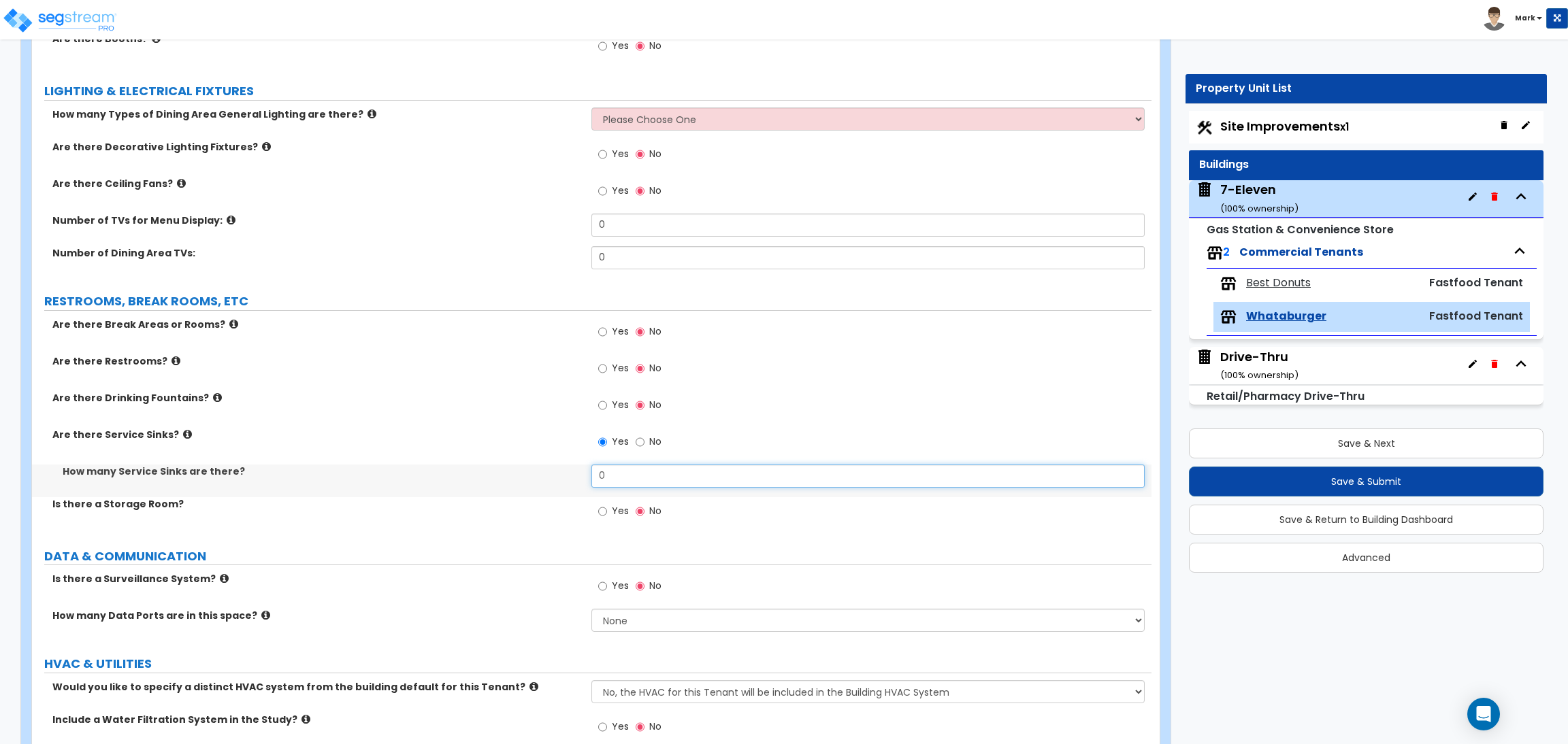
drag, startPoint x: 619, startPoint y: 474, endPoint x: 541, endPoint y: 427, distance: 91.1
click at [519, 464] on div "Are there Break Areas or Rooms? Yes No Are there Restrooms? Yes No Are there Dr…" at bounding box center [592, 425] width 1099 height 216
type input "1"
click at [433, 473] on label "How many Service Sinks are there?" at bounding box center [322, 472] width 519 height 14
click at [599, 588] on input "Yes" at bounding box center [602, 586] width 9 height 15
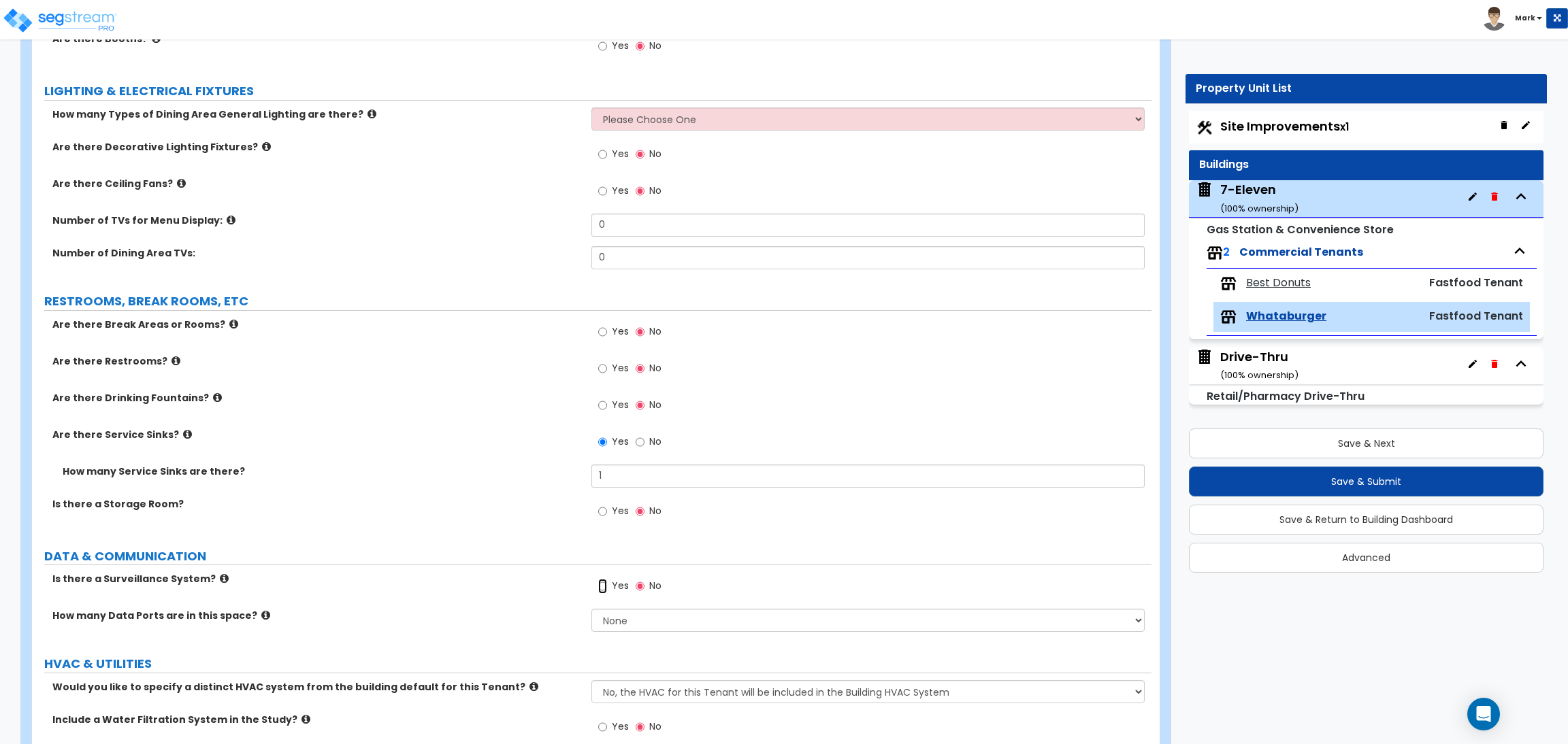
radio input "true"
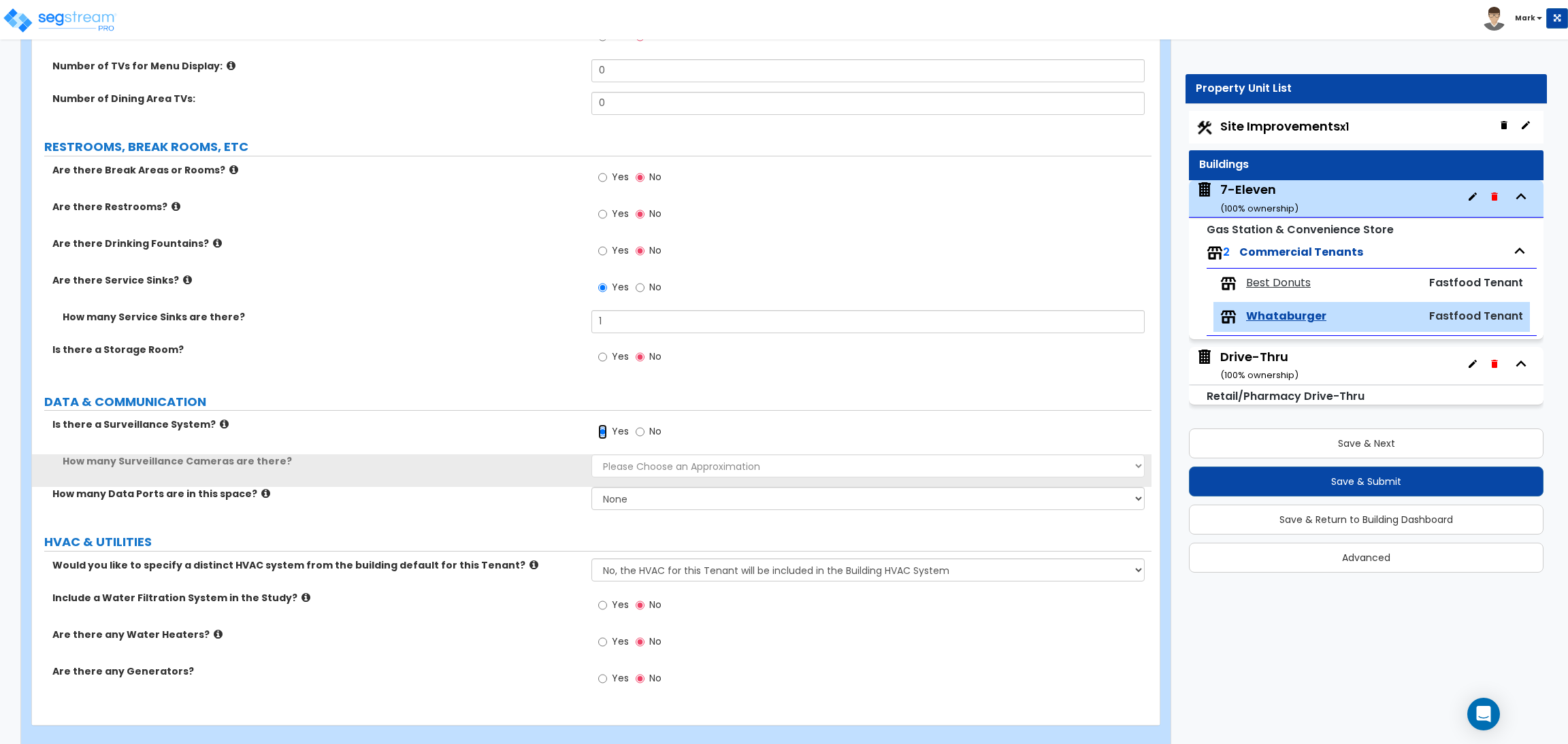
scroll to position [1808, 0]
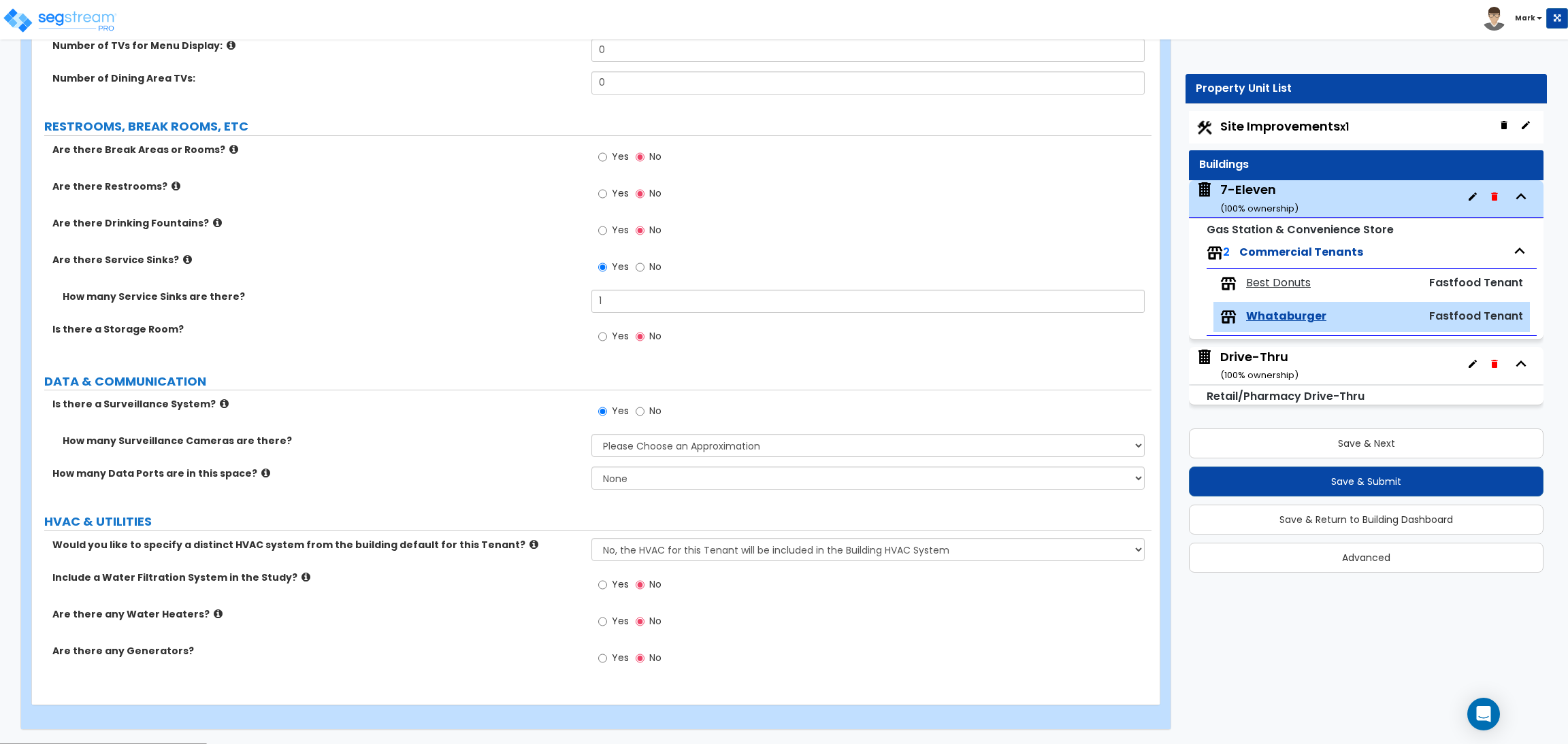
click at [621, 581] on span "Yes" at bounding box center [620, 584] width 17 height 14
click at [607, 581] on input "Yes" at bounding box center [602, 585] width 9 height 15
radio input "true"
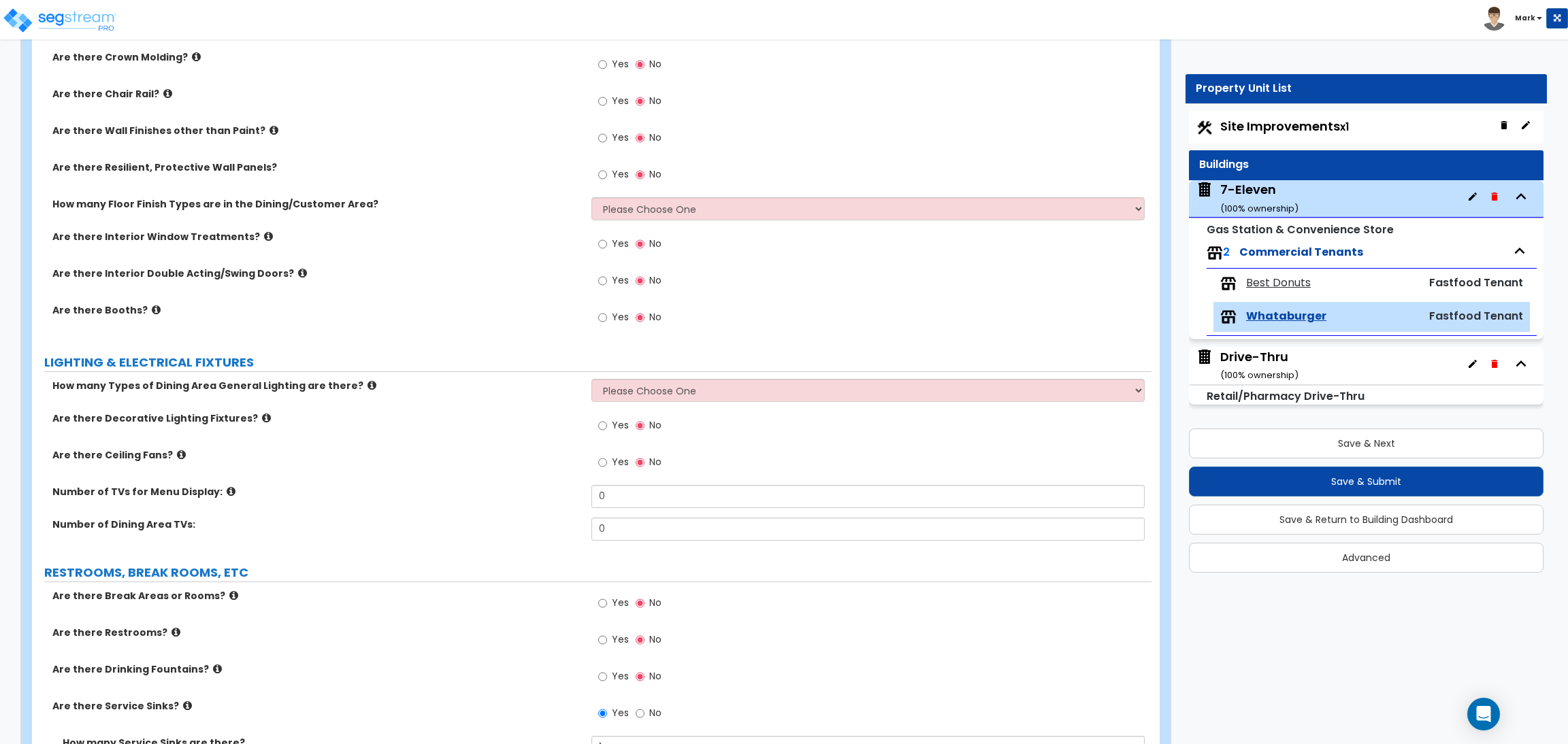
scroll to position [1502, 0]
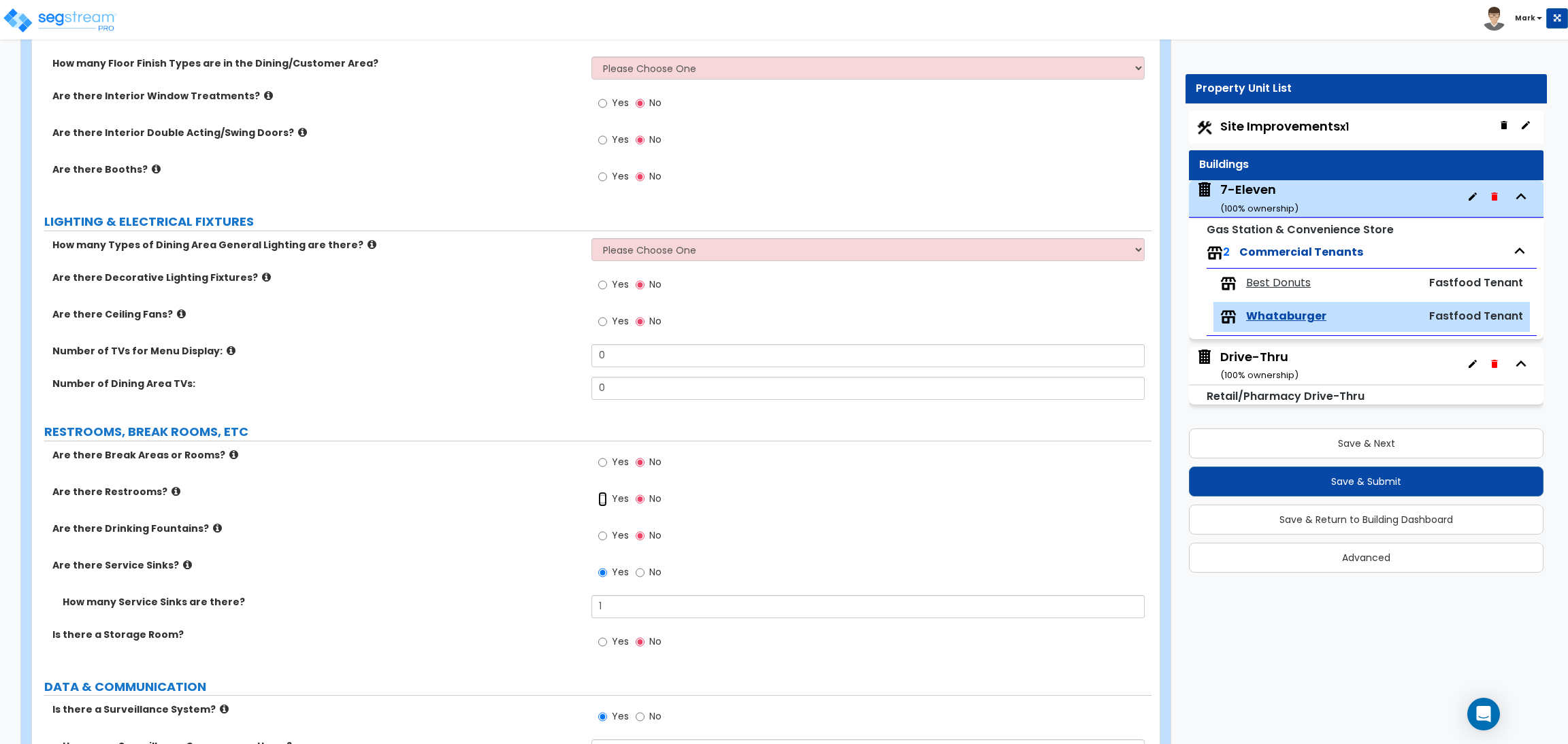
click at [606, 494] on input "Yes" at bounding box center [602, 499] width 9 height 15
radio input "true"
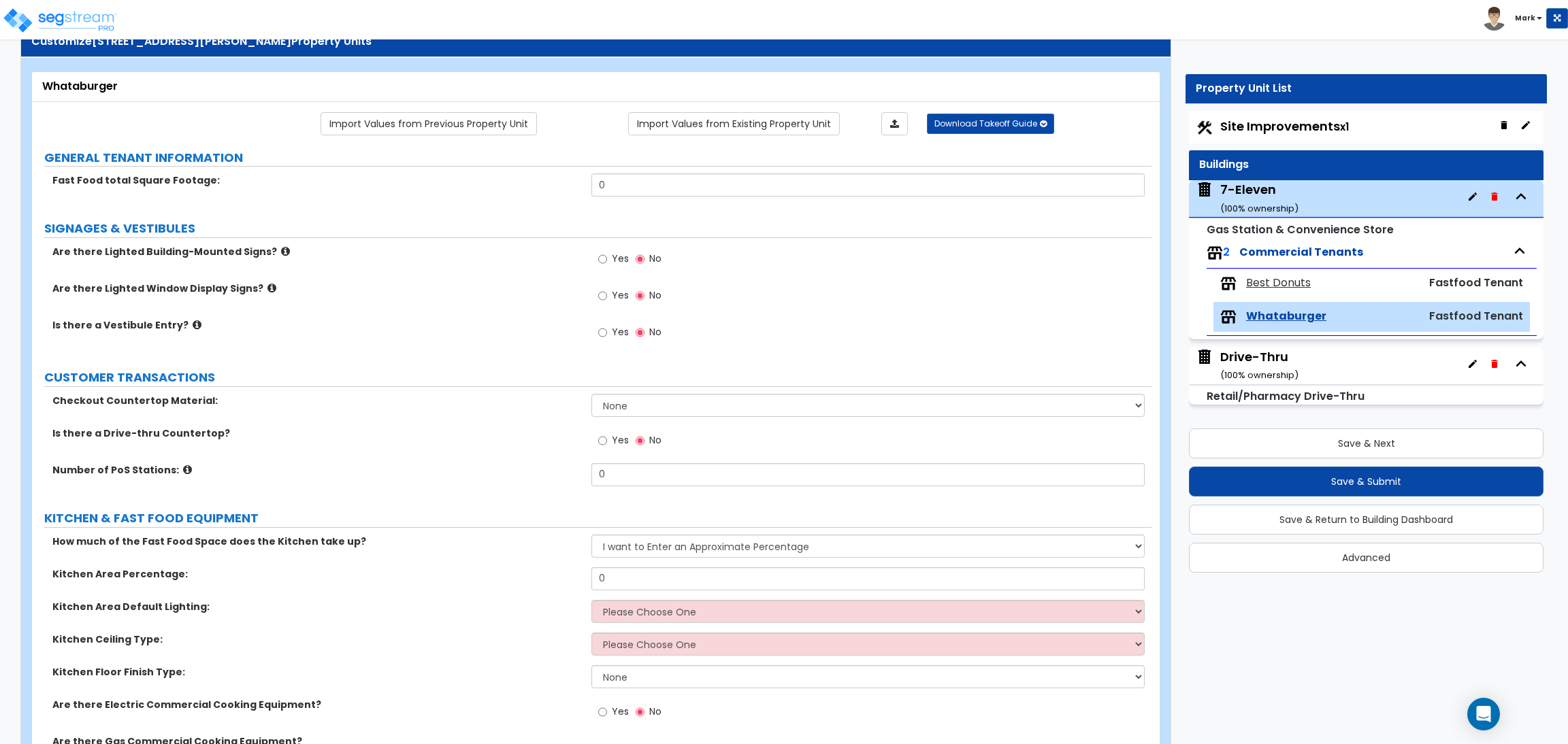
scroll to position [0, 0]
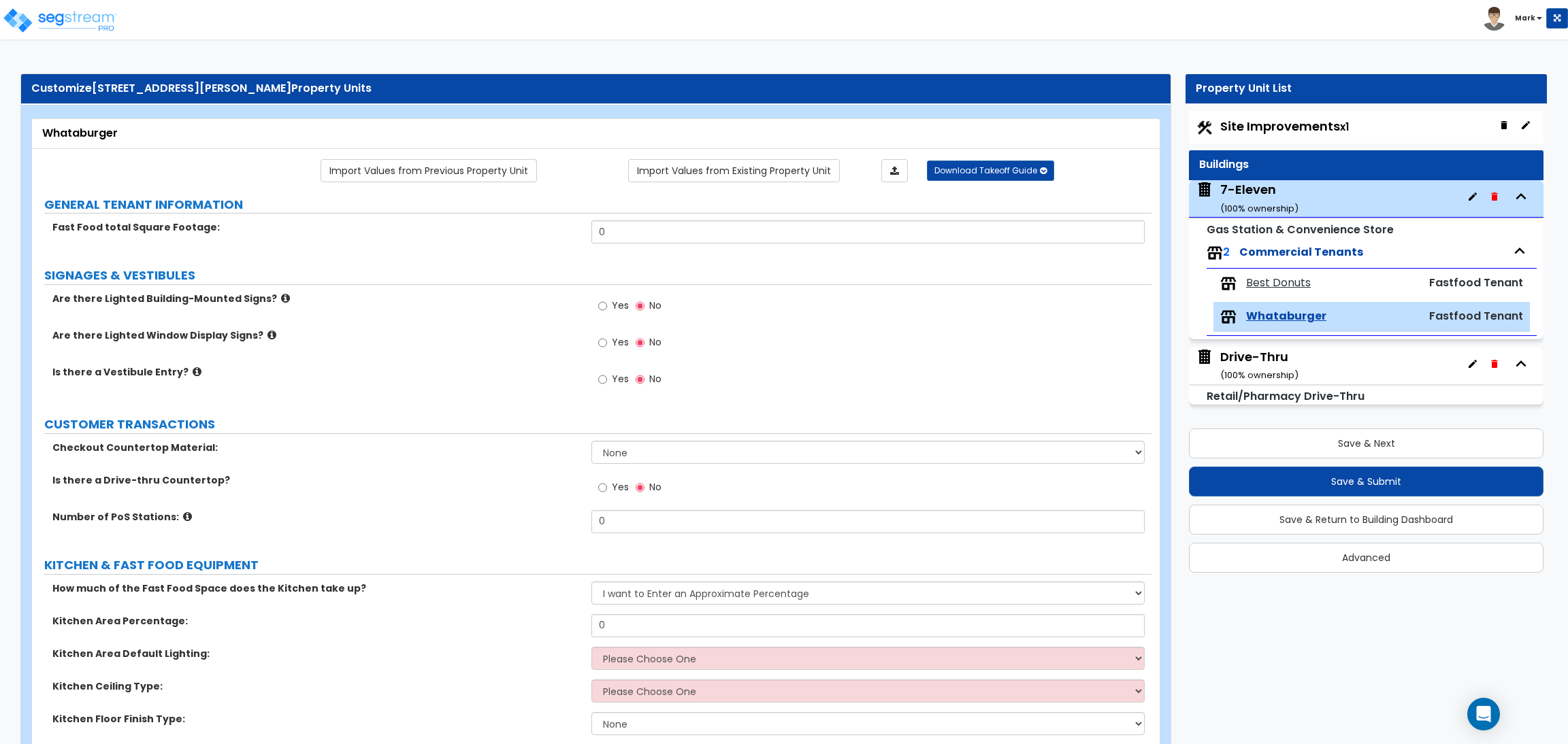
click at [1273, 363] on div "Drive-Thru ( 100 % ownership)" at bounding box center [1259, 365] width 78 height 35
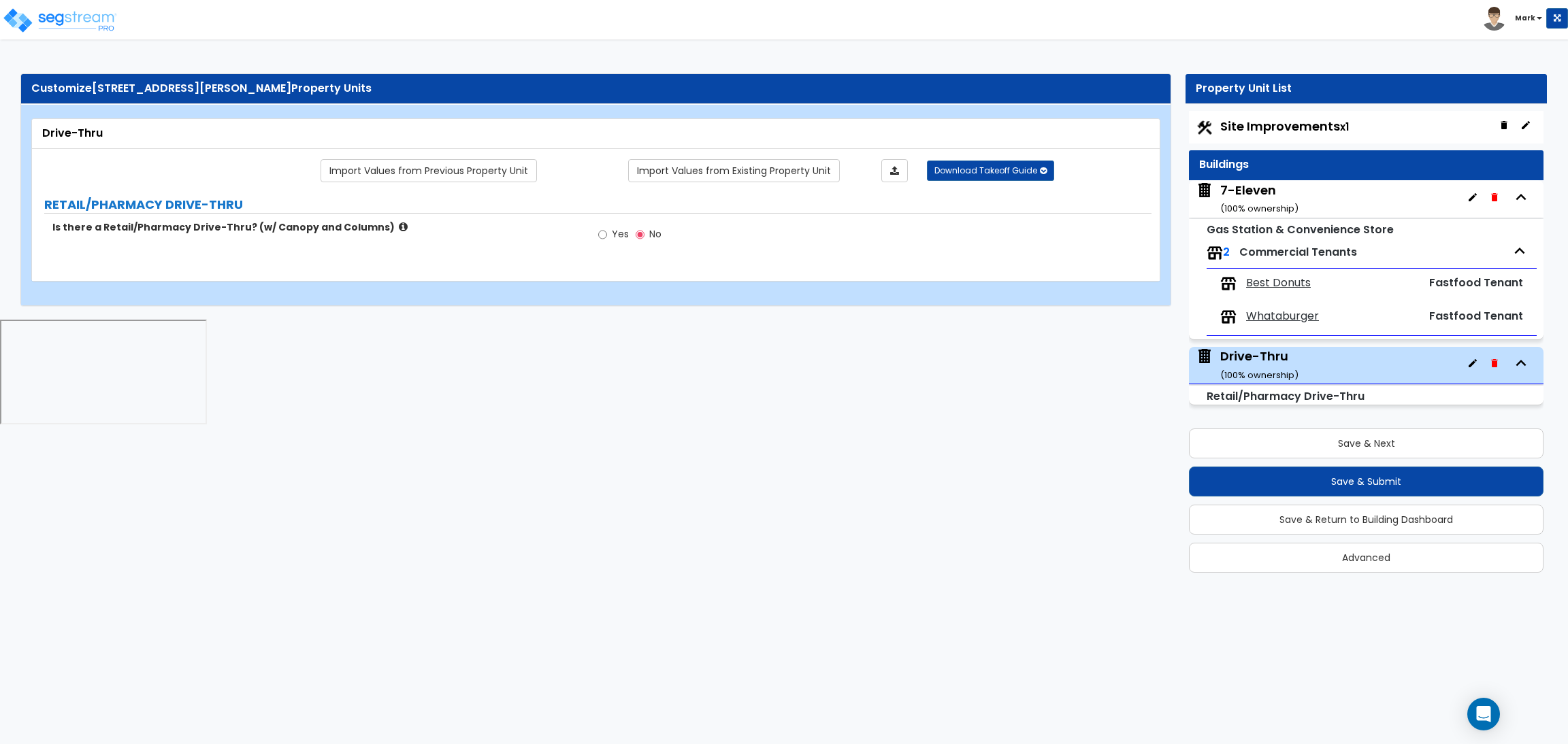
click at [610, 229] on label "Yes" at bounding box center [613, 236] width 31 height 23
click at [607, 229] on input "Yes" at bounding box center [602, 235] width 9 height 15
radio input "true"
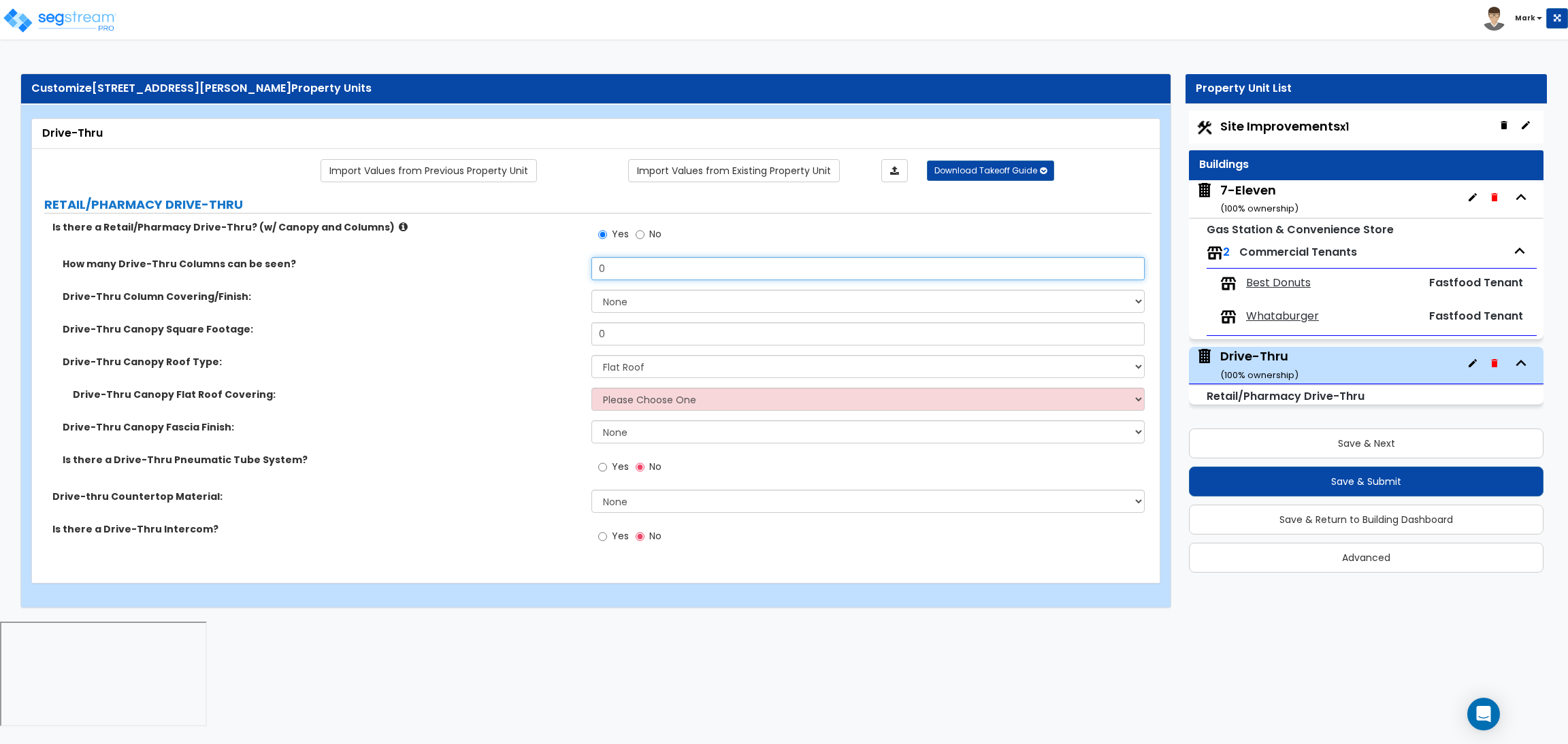
drag, startPoint x: 618, startPoint y: 269, endPoint x: 562, endPoint y: 270, distance: 56.0
click at [562, 270] on div "How many Drive-Thru Columns can be seen? 0" at bounding box center [592, 274] width 1119 height 33
type input "3"
click at [652, 305] on select "None Paint only Stucco Brick Veneer Stone Veneer Metal Composite Siding Vinyl C…" at bounding box center [868, 302] width 553 height 23
select select "3"
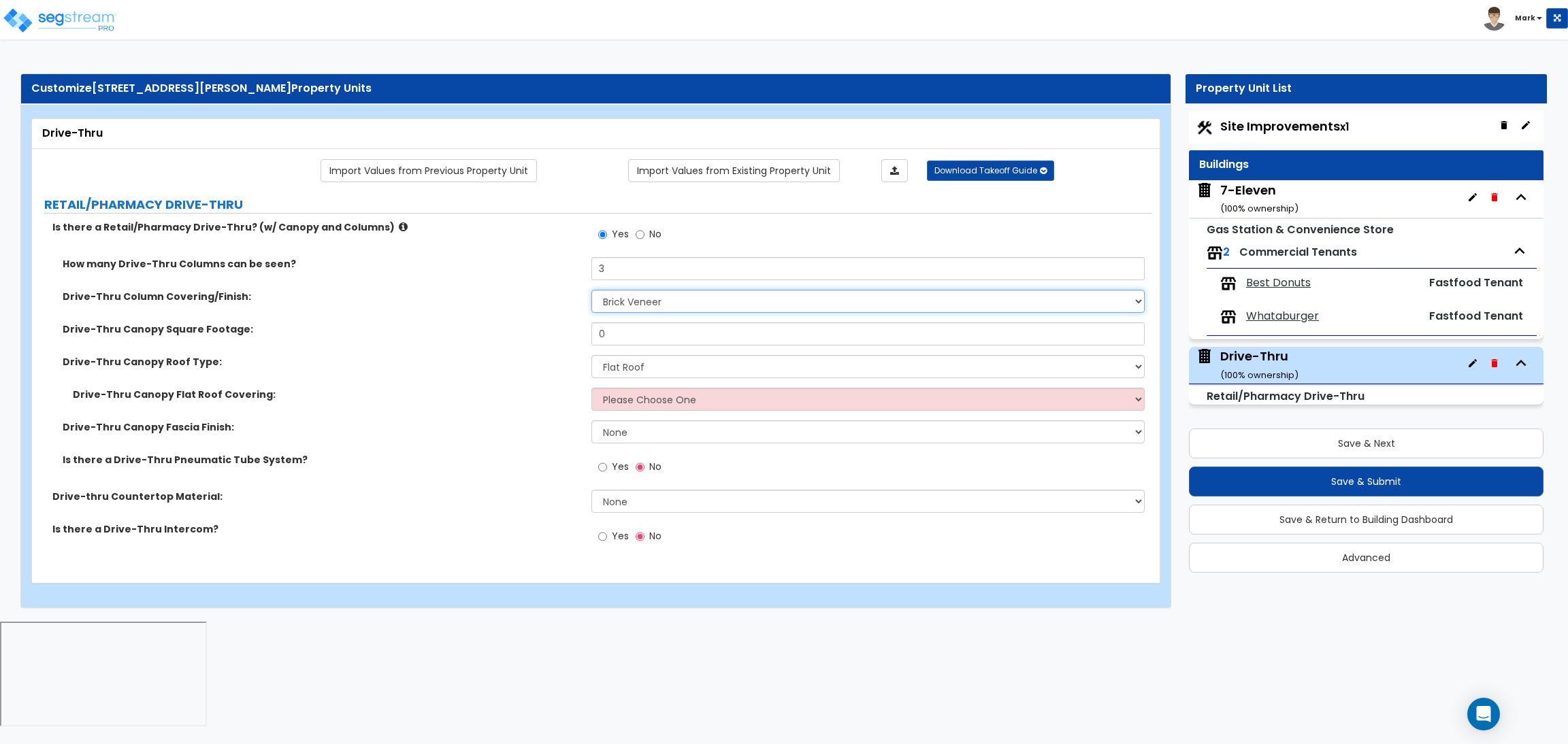
click at [591, 291] on select "None Paint only Stucco Brick Veneer Stone Veneer Metal Composite Siding Vinyl C…" at bounding box center [868, 302] width 553 height 23
click at [643, 402] on select "Please Choose One Bitumen Membrane EPDM Membrane Plastic Membrane Asphalt Flood…" at bounding box center [868, 399] width 553 height 23
select select "3"
click at [591, 388] on select "Please Choose One Bitumen Membrane EPDM Membrane Plastic Membrane Asphalt Flood…" at bounding box center [868, 399] width 553 height 23
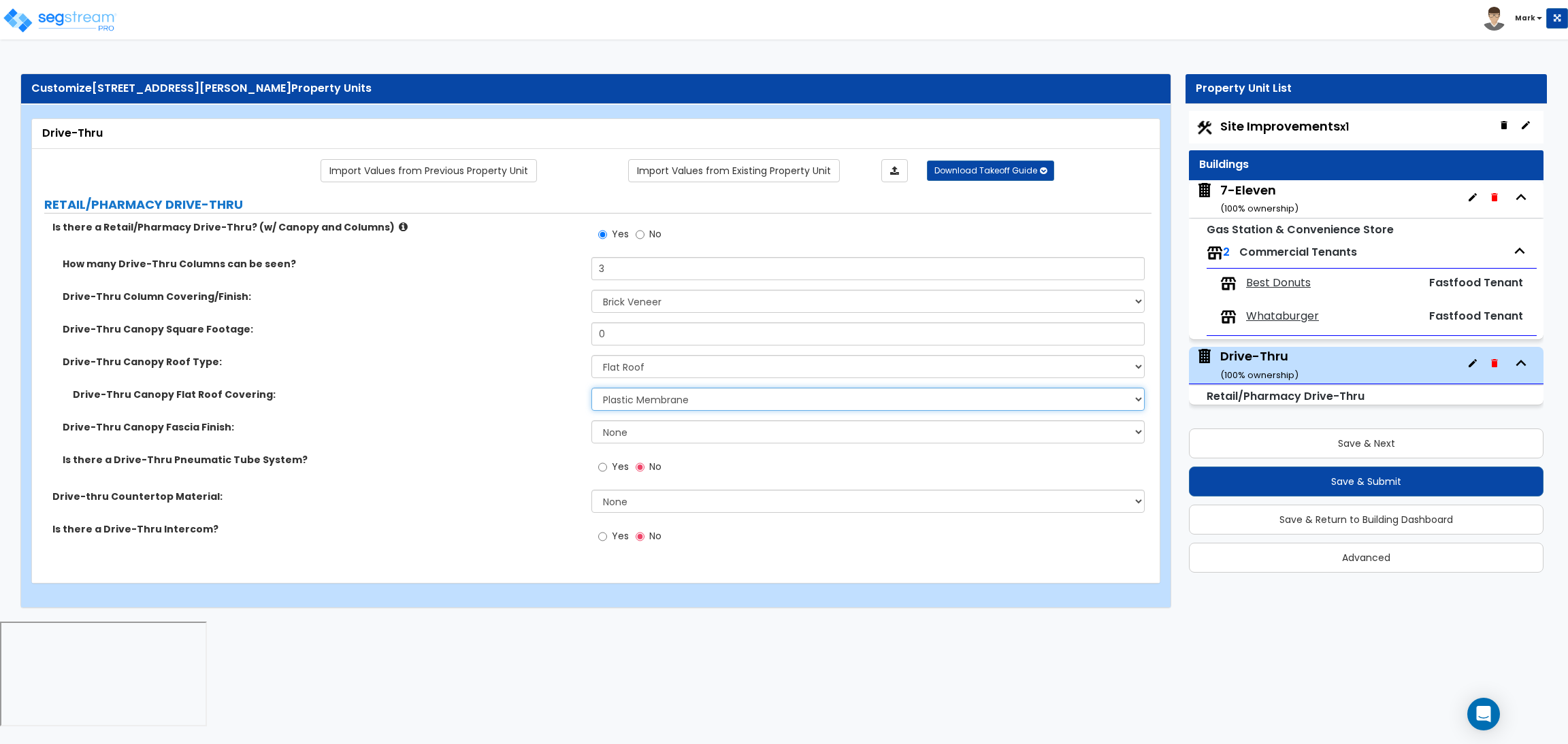
click at [656, 396] on select "Please Choose One Bitumen Membrane EPDM Membrane Plastic Membrane Asphalt Flood…" at bounding box center [868, 399] width 553 height 23
click at [493, 430] on label "Drive-Thru Canopy Fascia Finish:" at bounding box center [322, 427] width 519 height 14
click at [634, 438] on select "None Paint only Stucco Brick Veneer Stone Veneer Metal Composite Siding Vinyl C…" at bounding box center [868, 432] width 553 height 23
click at [479, 455] on label "Is there a Drive-Thru Pneumatic Tube System?" at bounding box center [322, 460] width 519 height 14
click at [611, 439] on select "None Paint only Stucco Brick Veneer Stone Veneer Metal Composite Siding Vinyl C…" at bounding box center [868, 432] width 553 height 23
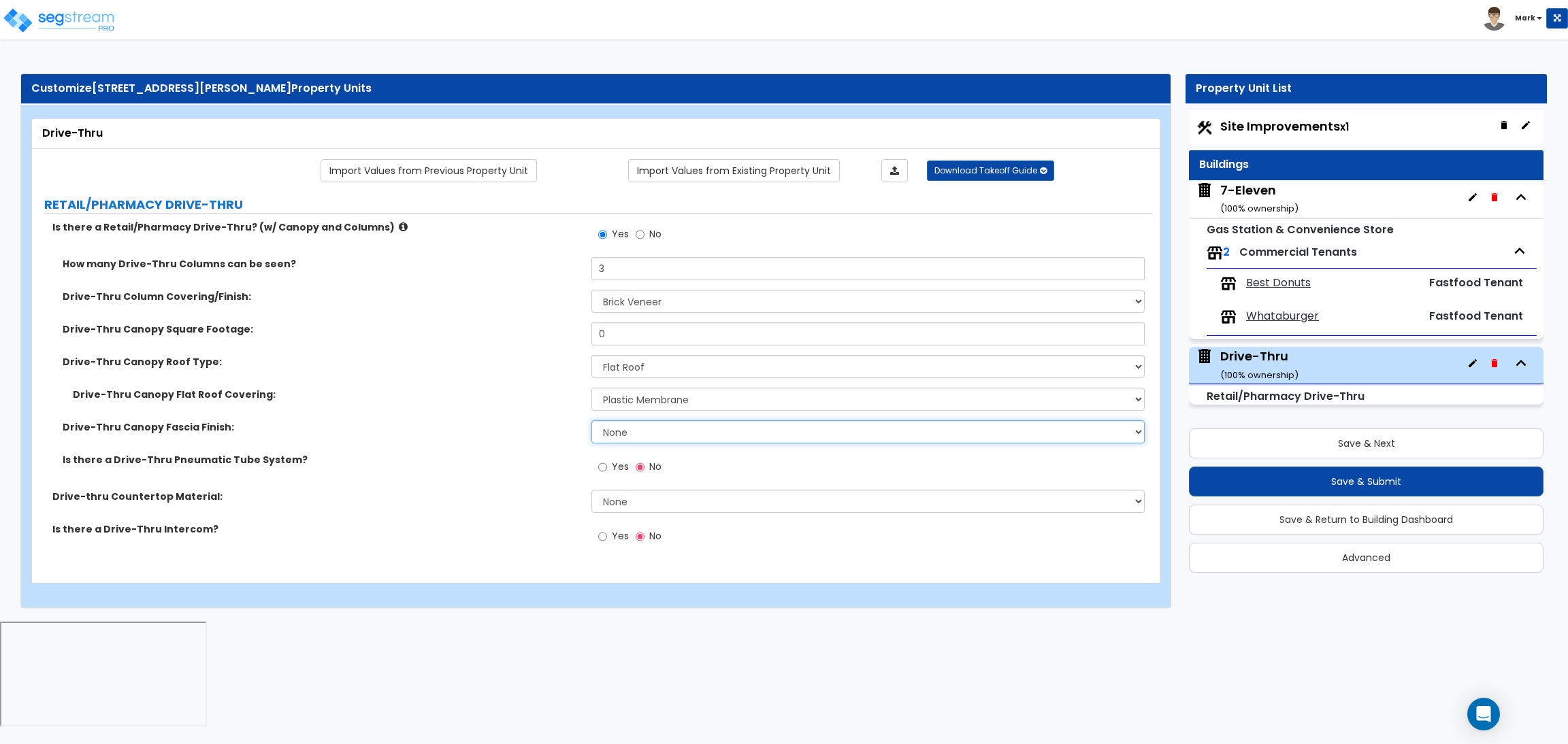
select select "5"
click at [591, 421] on select "None Paint only Stucco Brick Veneer Stone Veneer Metal Composite Siding Vinyl C…" at bounding box center [868, 432] width 553 height 23
click at [401, 503] on label "Drive-thru Countertop Material:" at bounding box center [316, 496] width 529 height 14
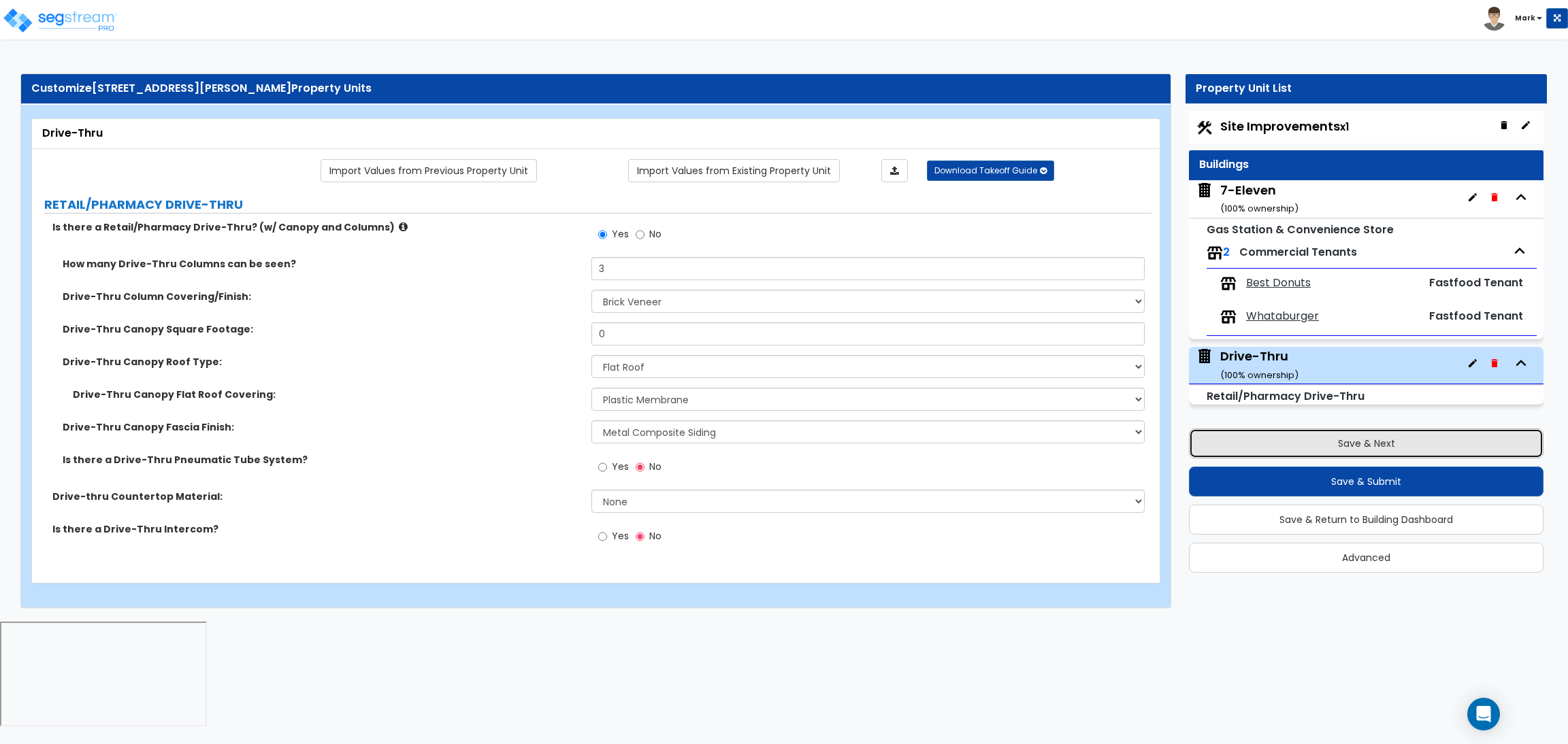
click at [1316, 441] on button "Save & Next" at bounding box center [1366, 444] width 355 height 30
select select "2"
select select "1"
select select "3"
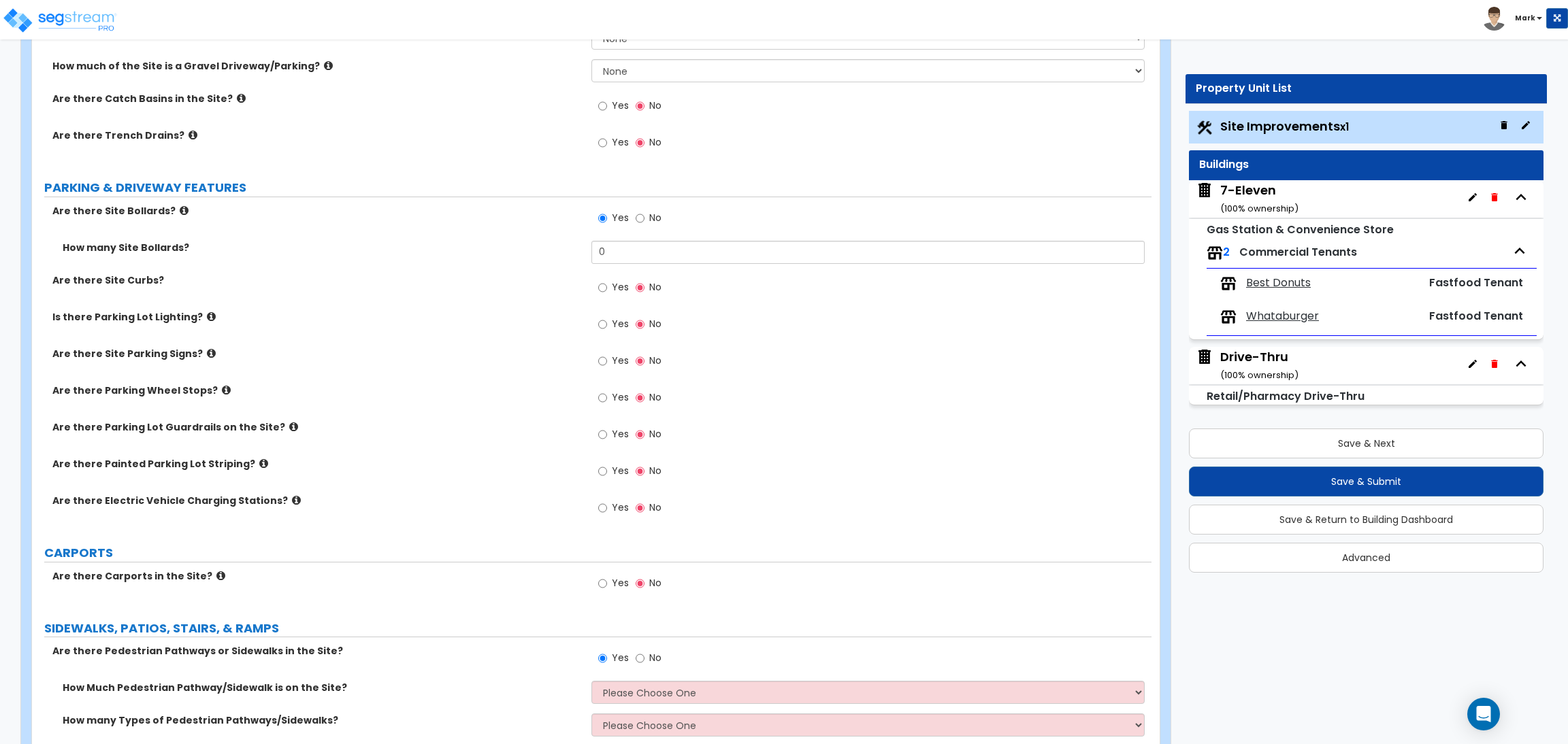
scroll to position [408, 0]
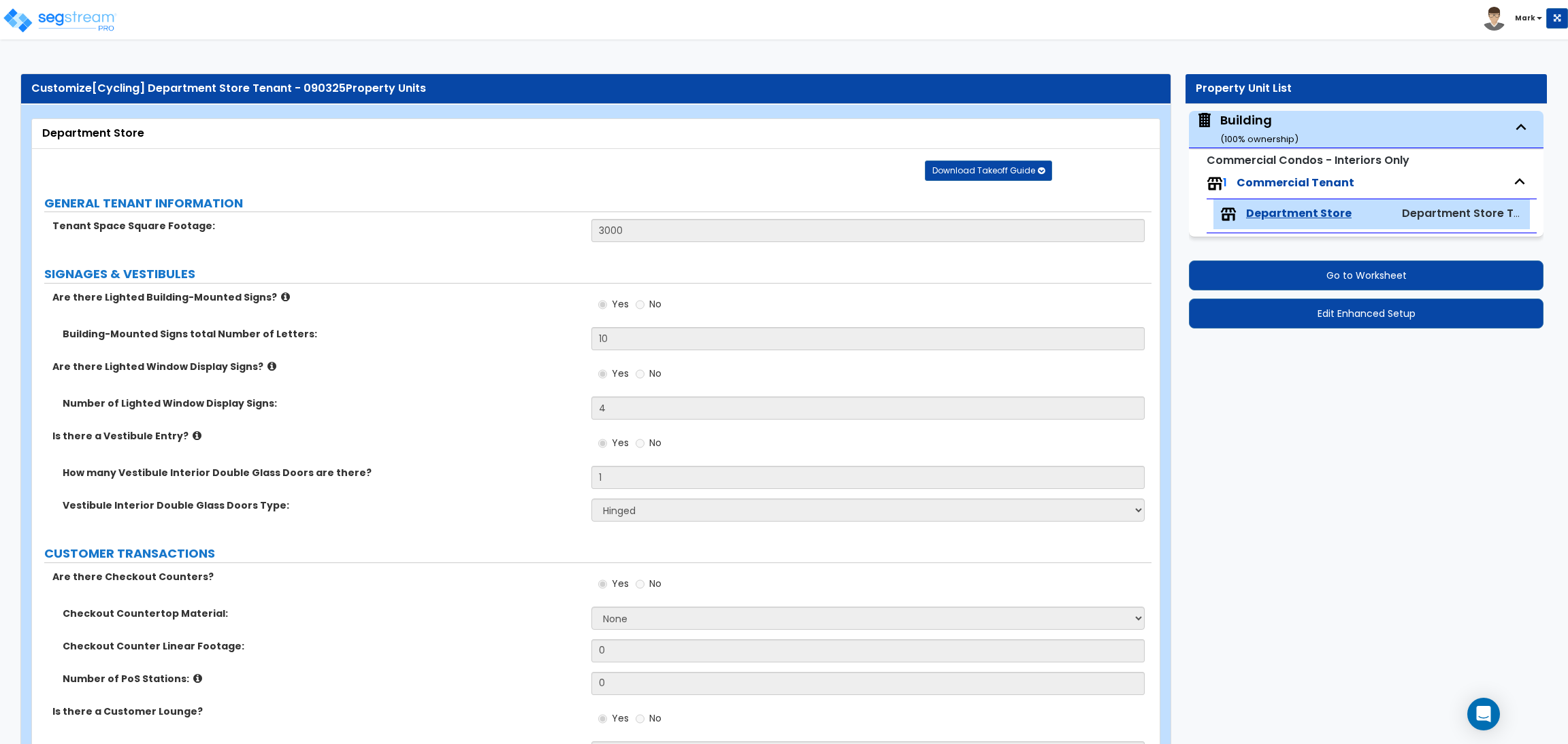
select select "4"
select select "2"
select select "1"
select select "3"
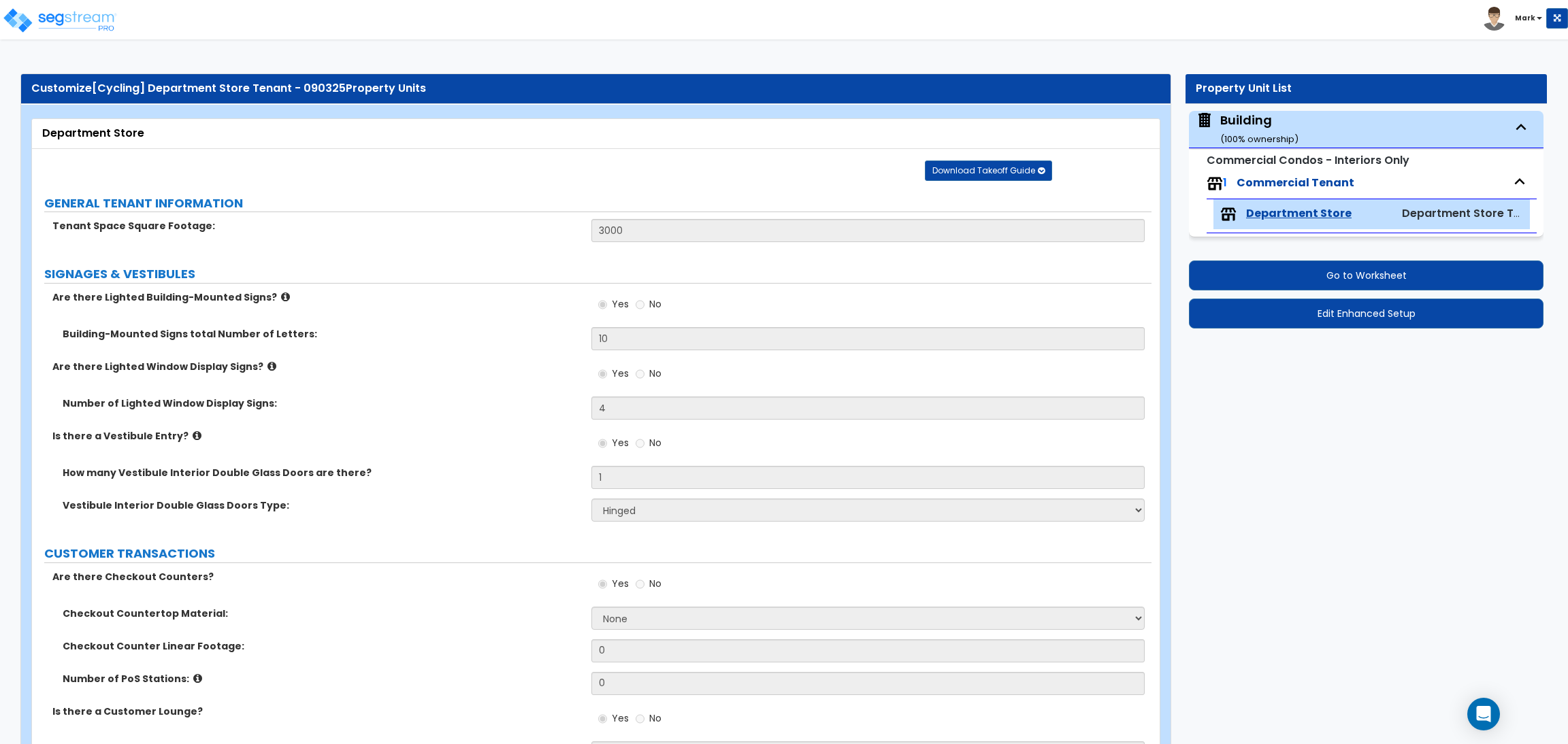
select select "1"
select select "2"
select select "1"
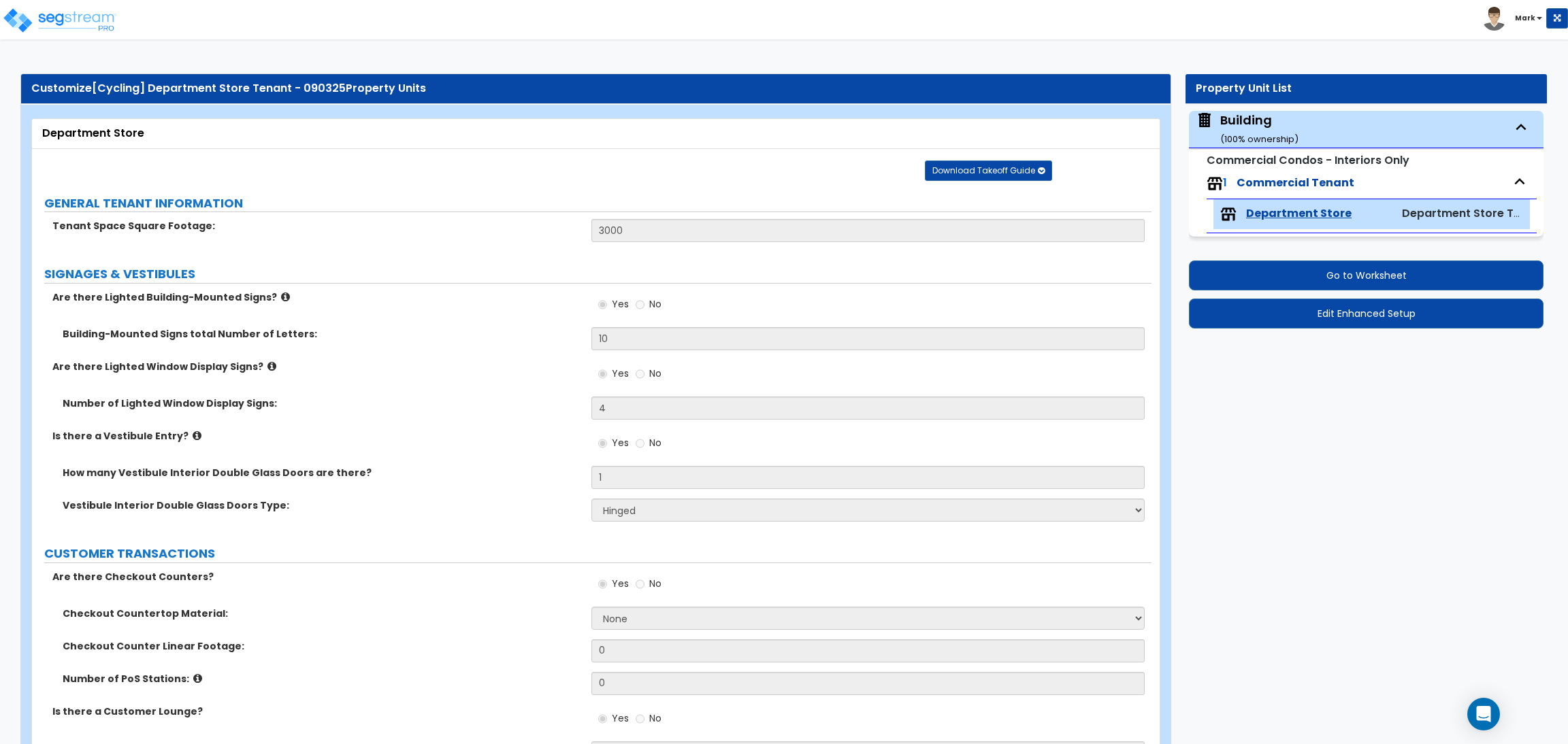
select select "2"
select select "4"
select select "2"
select select "1"
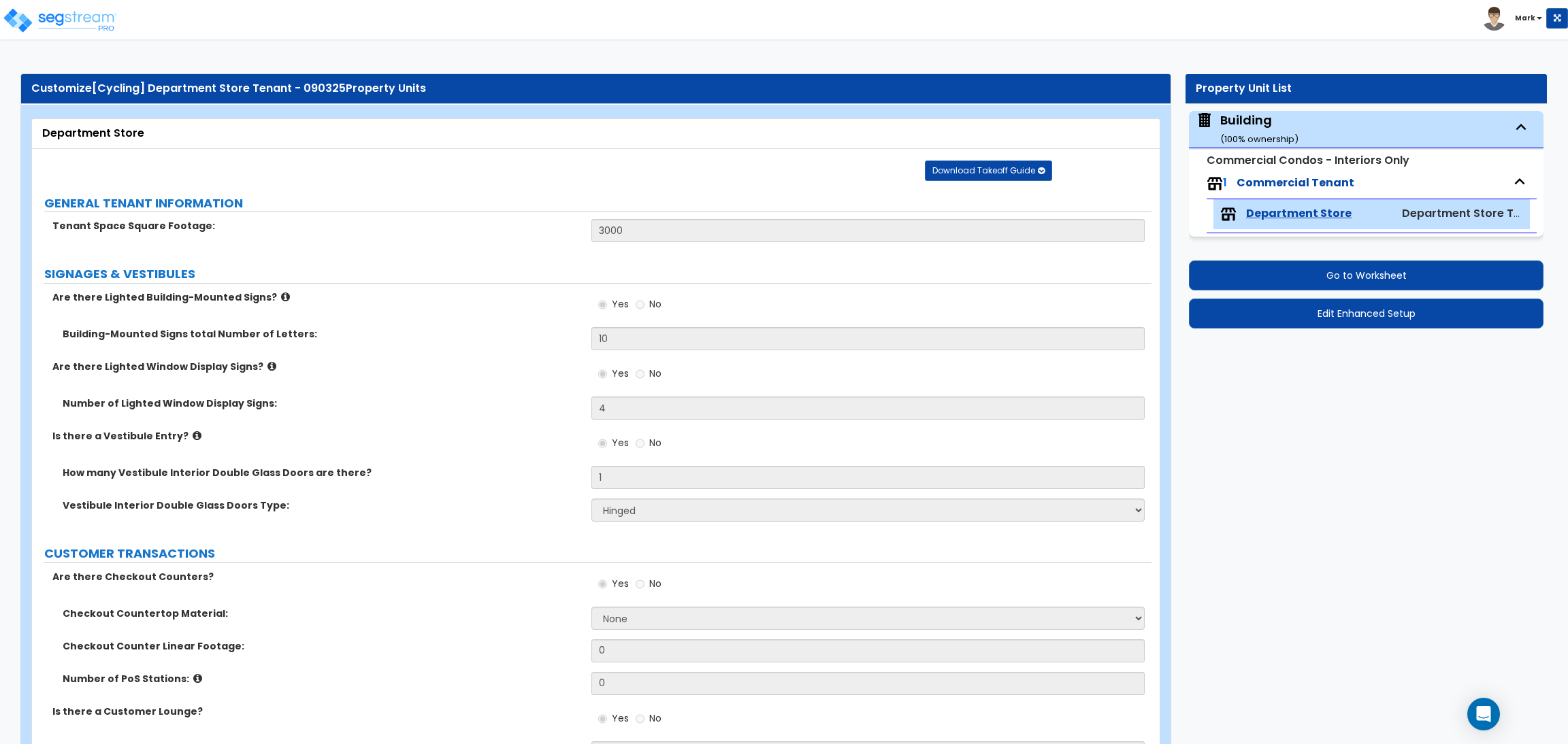
select select "2"
select select "1"
select select "3"
select select "2"
select select "1"
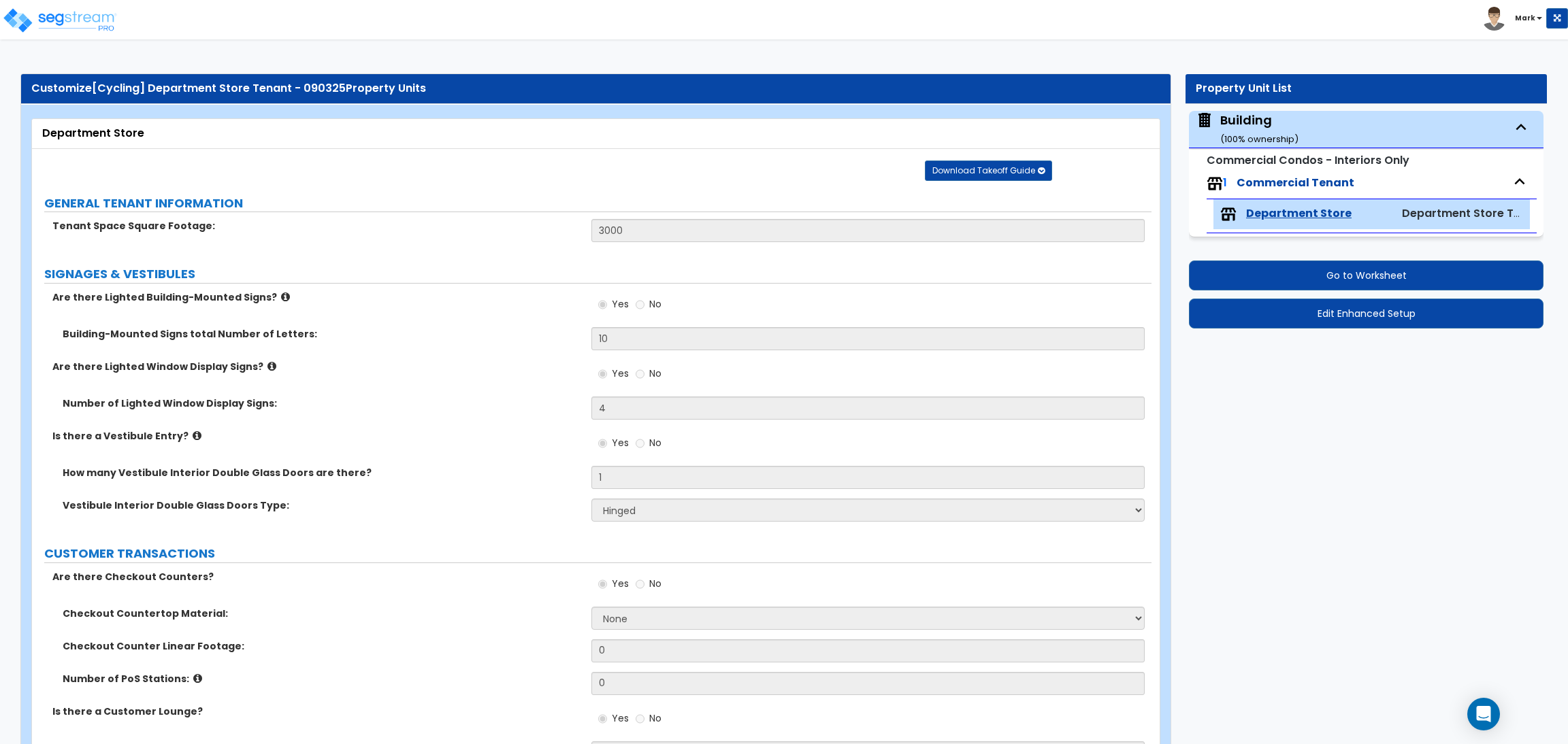
select select "7"
select select "2"
select select "5"
select select "2"
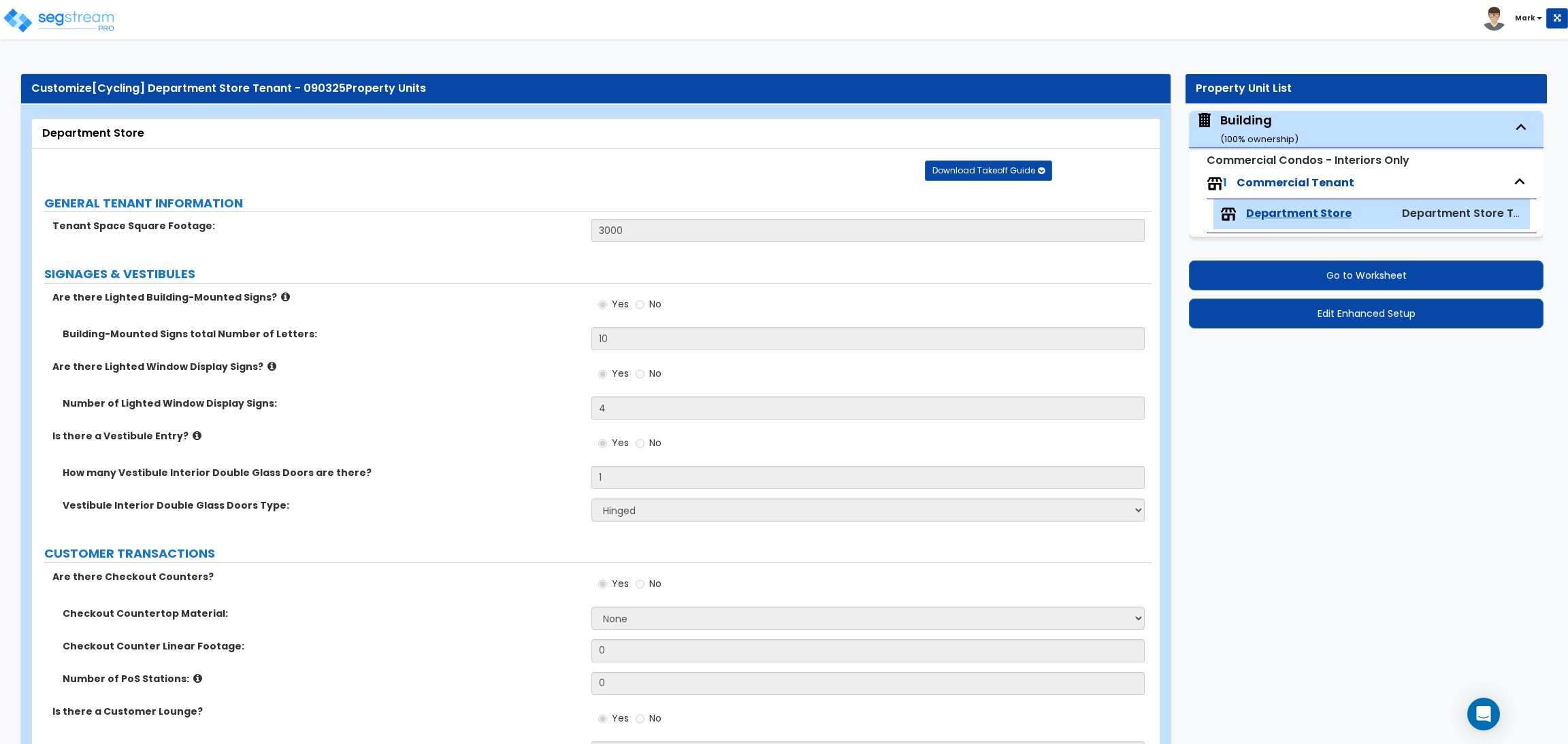
select select "1"
select select "2"
select select "1"
select select "4"
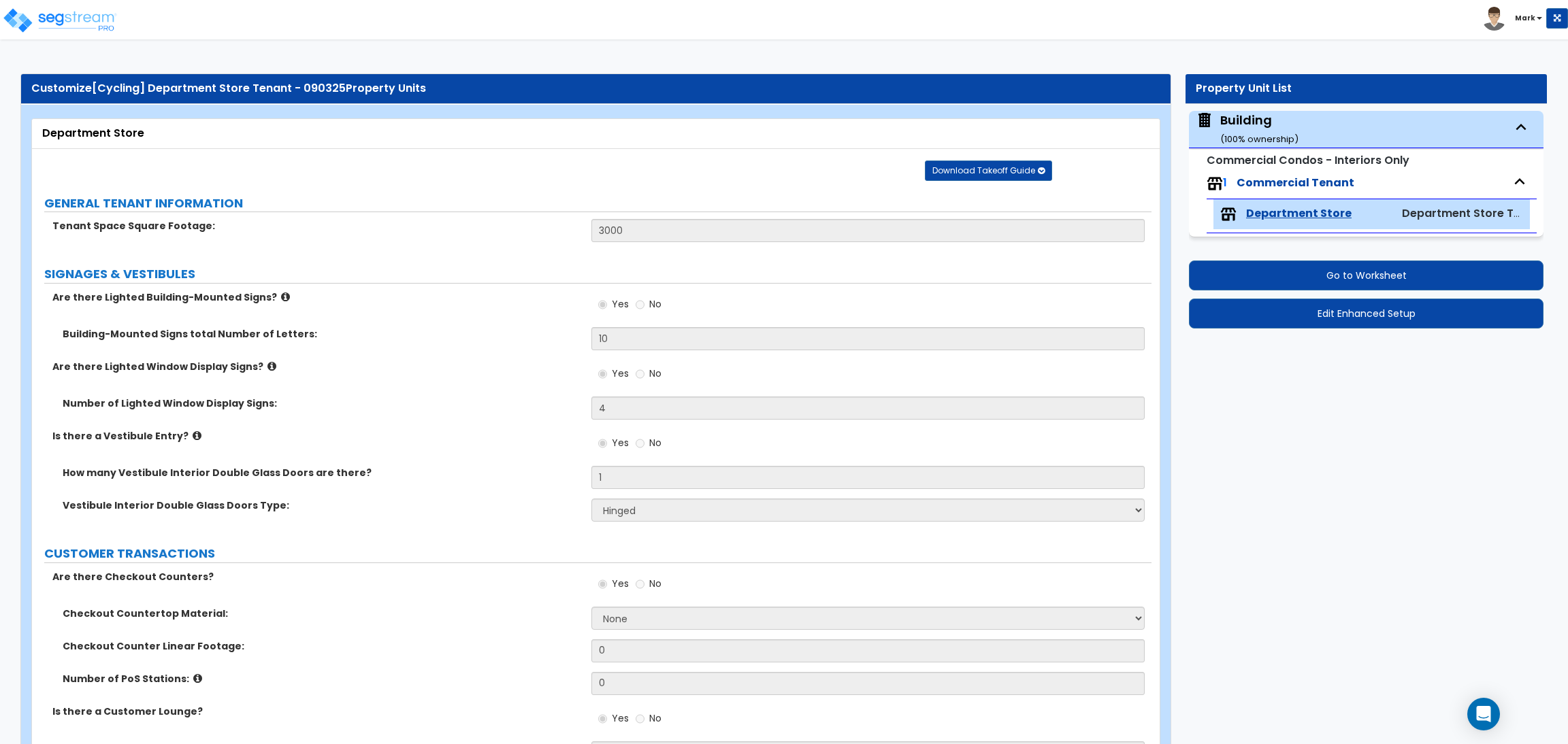
select select "2"
select select "1"
select select "3"
select select "1"
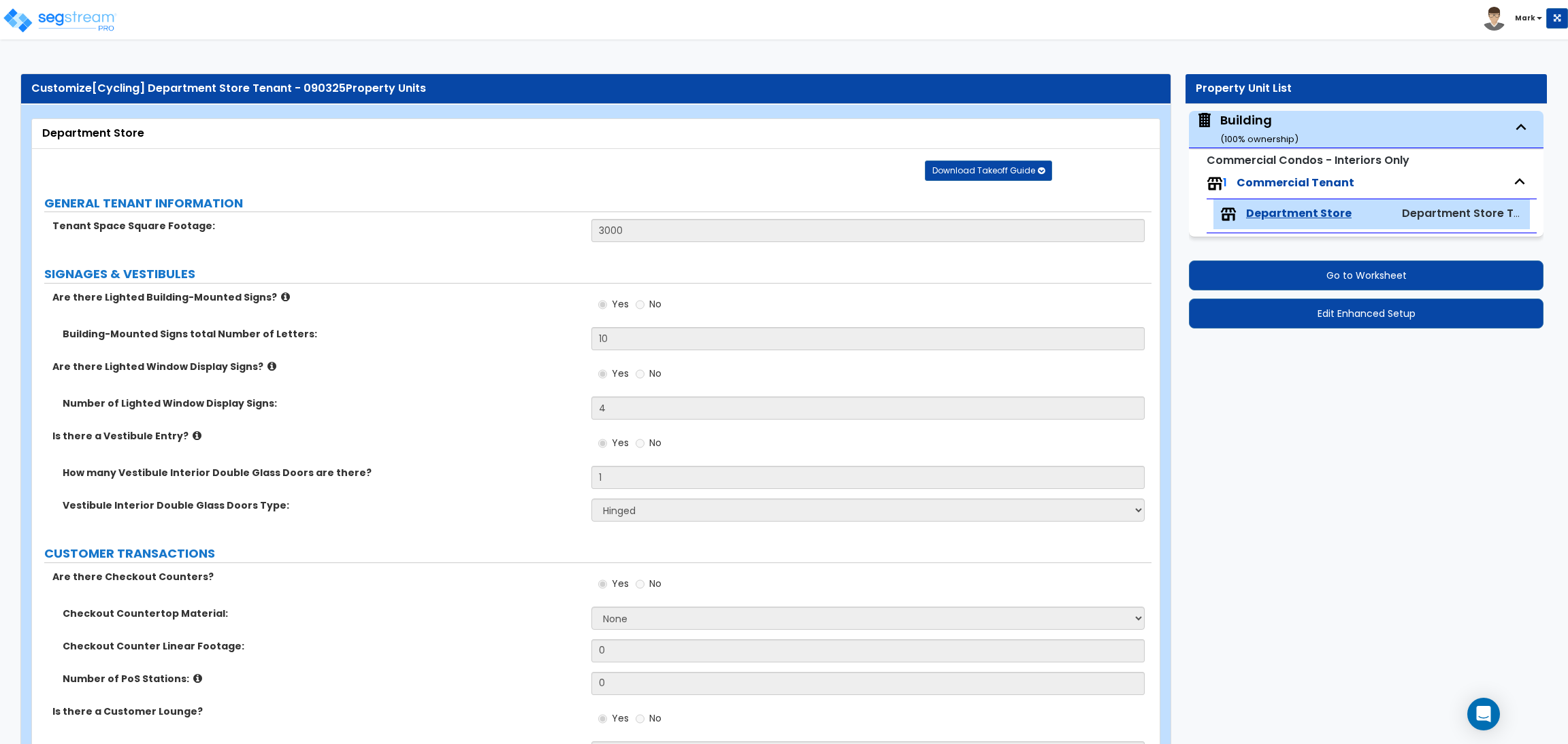
select select "1"
select select "4"
select select "2"
select select "1"
select select "3"
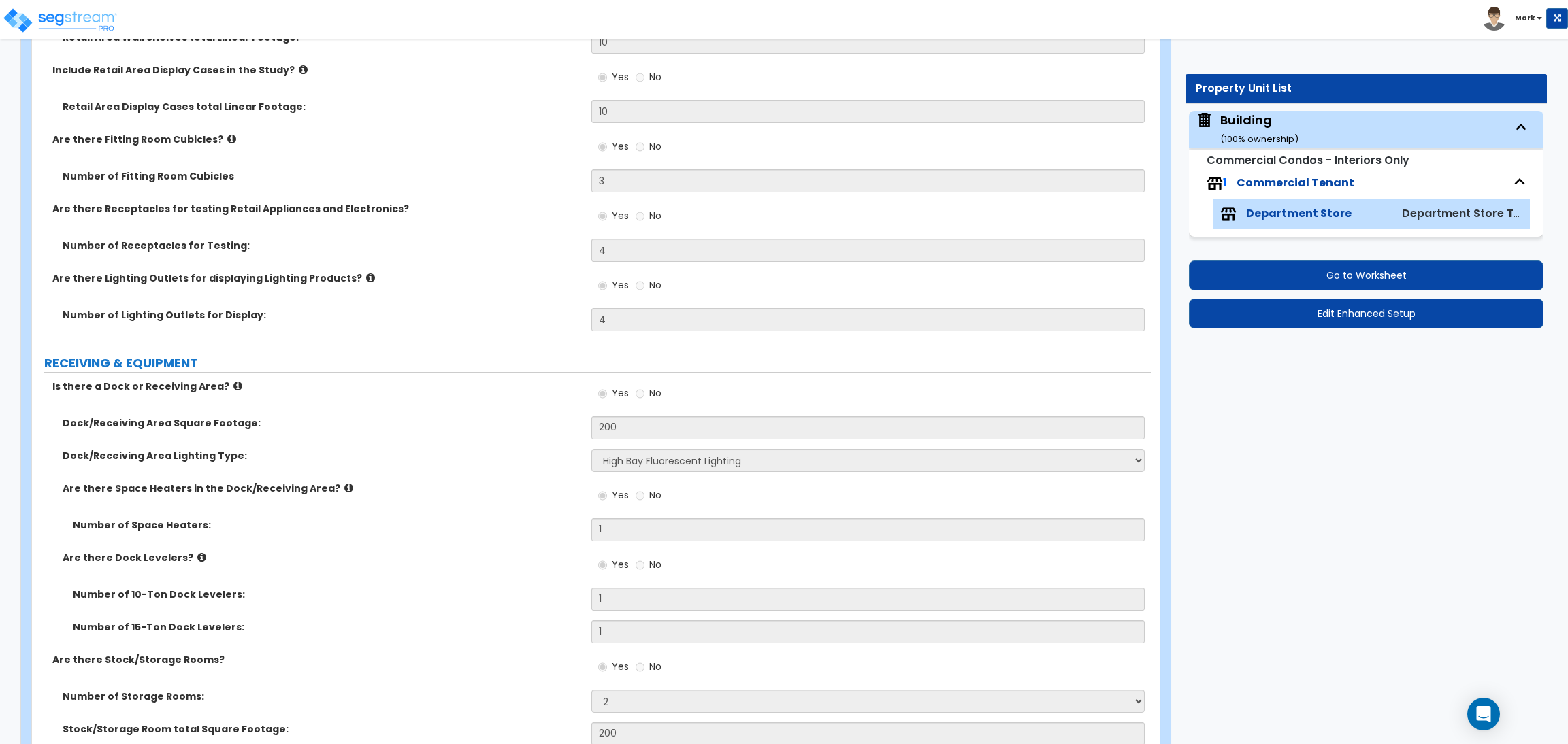
scroll to position [2550, 0]
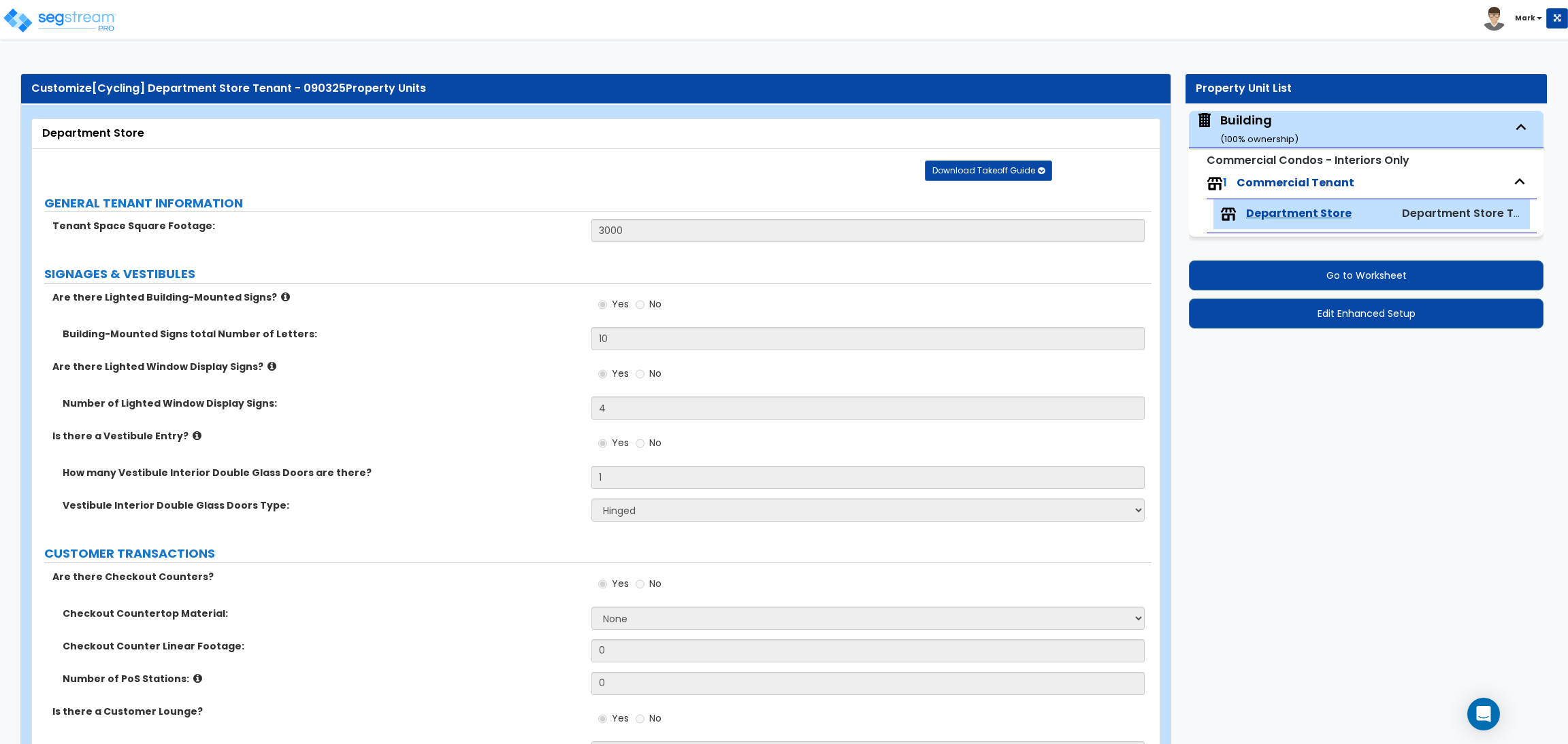
select select "4"
select select "2"
select select "1"
select select "3"
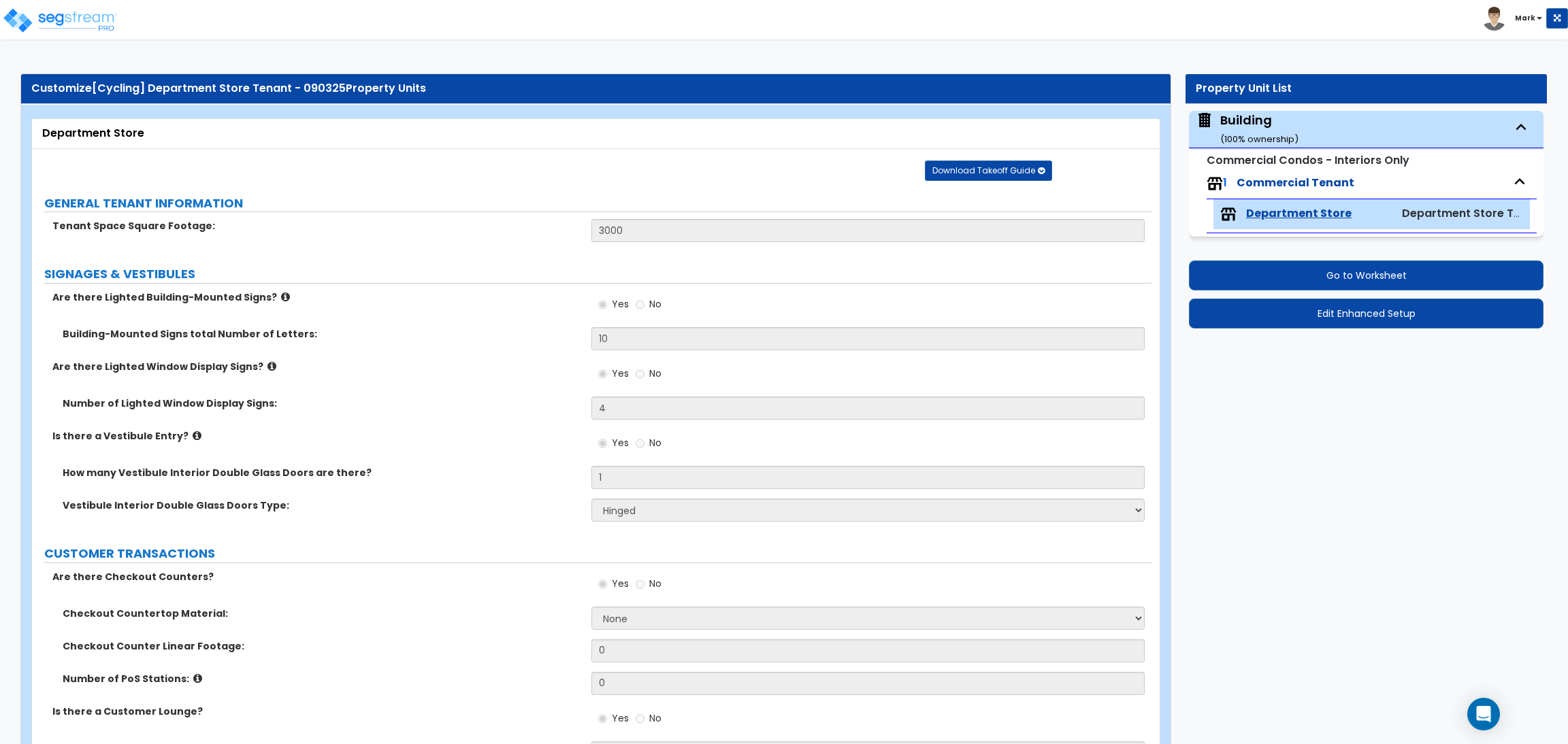
select select "1"
select select "2"
select select "1"
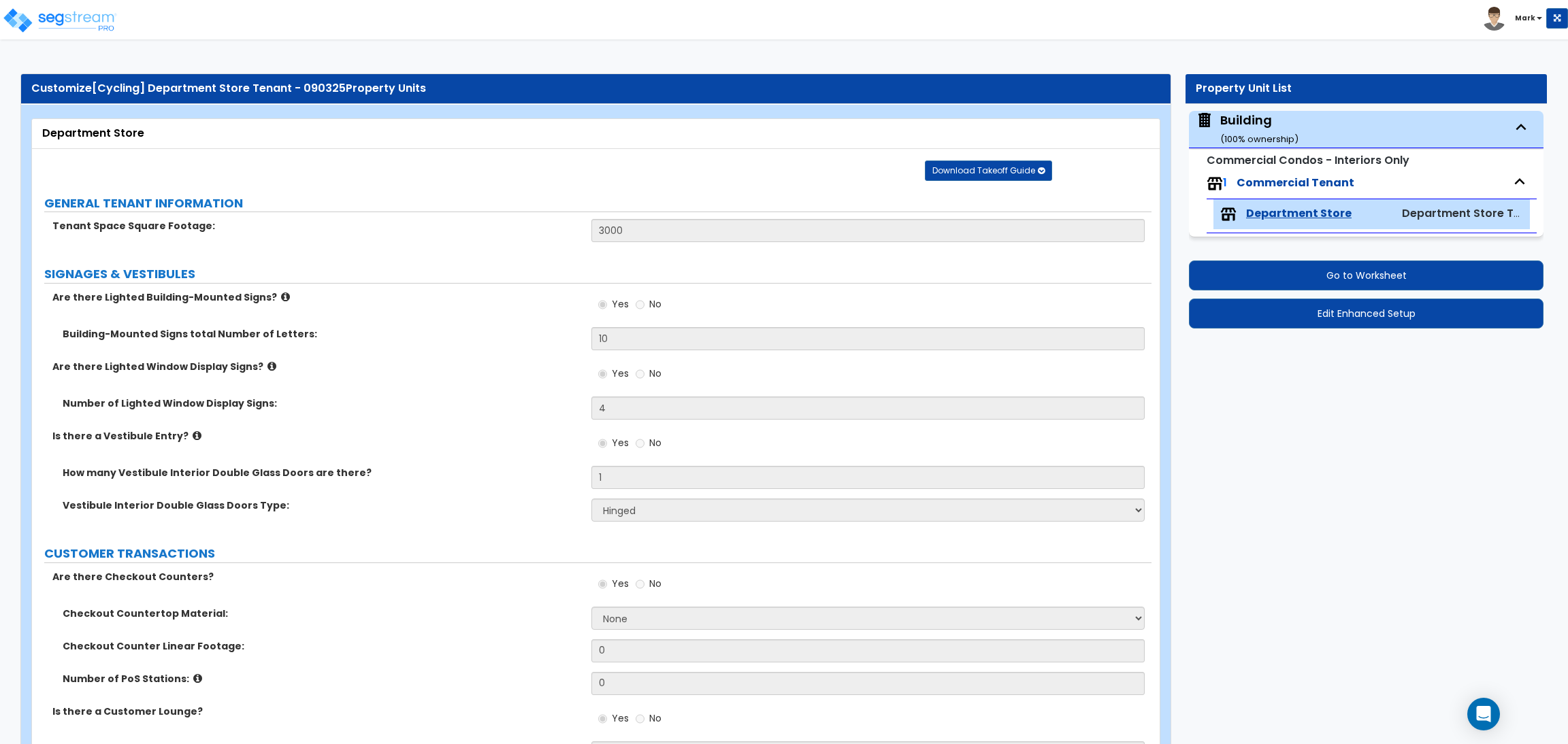
select select "2"
select select "4"
select select "2"
select select "1"
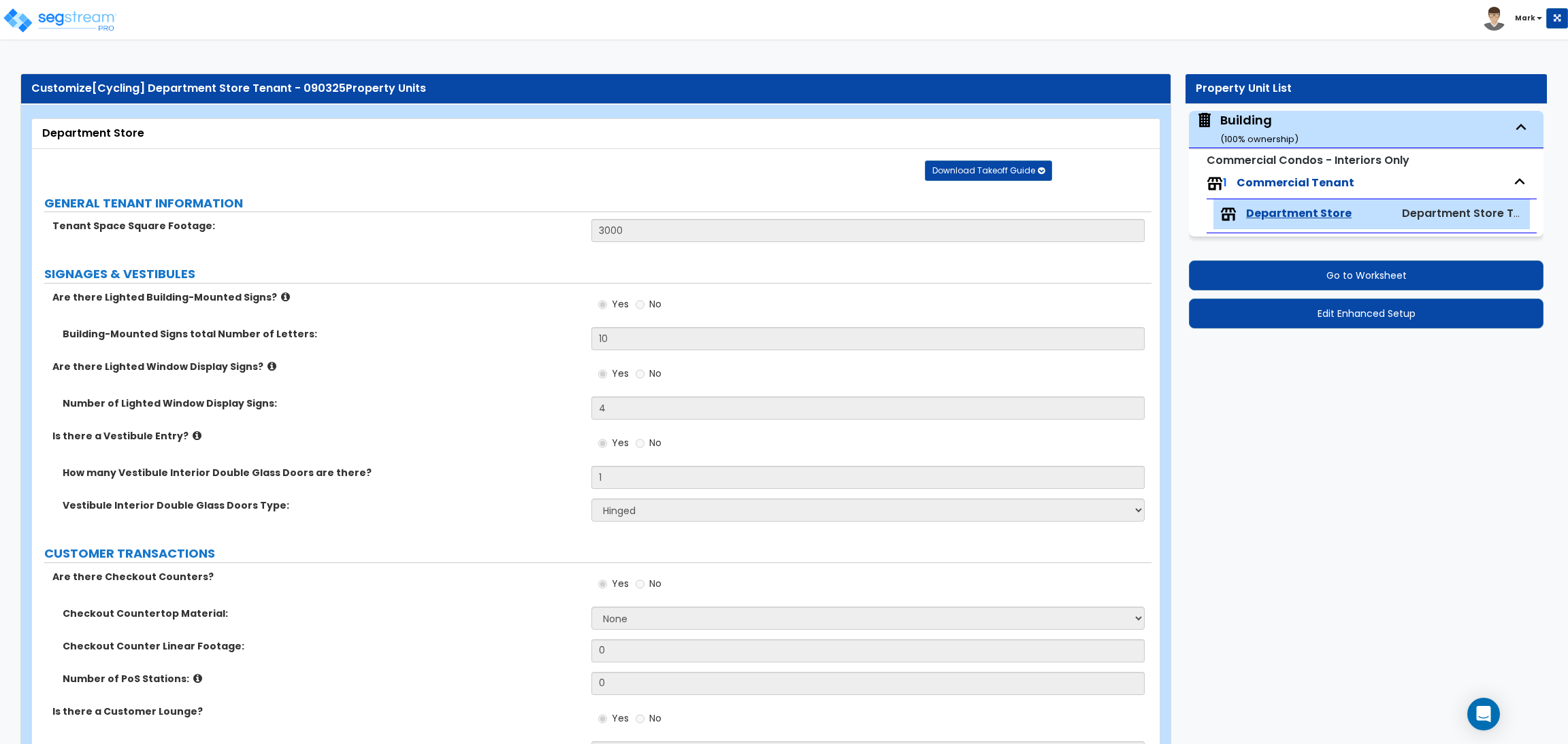
select select "2"
select select "1"
select select "3"
select select "2"
select select "1"
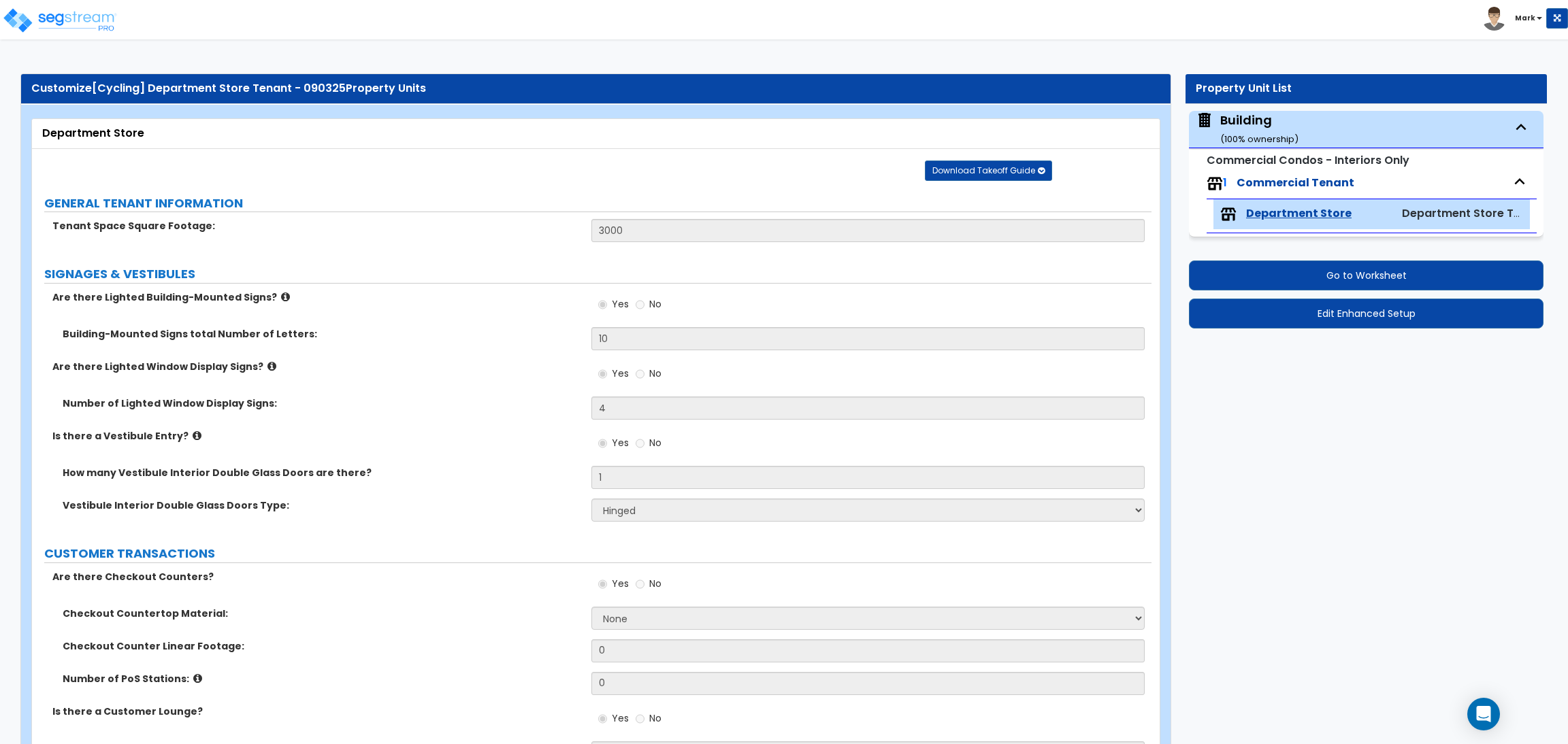
select select "7"
select select "2"
select select "5"
select select "2"
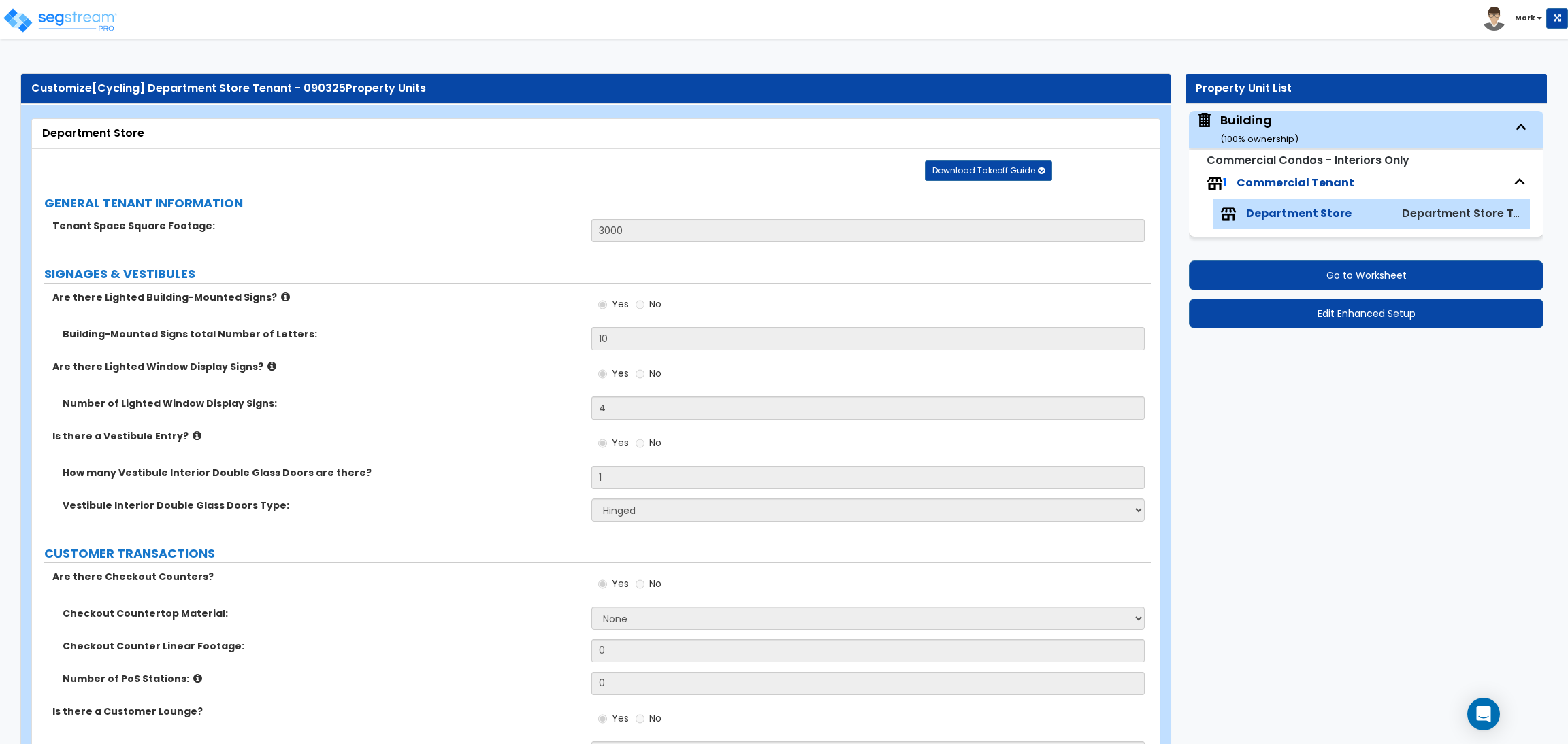
select select "1"
select select "2"
select select "1"
select select "4"
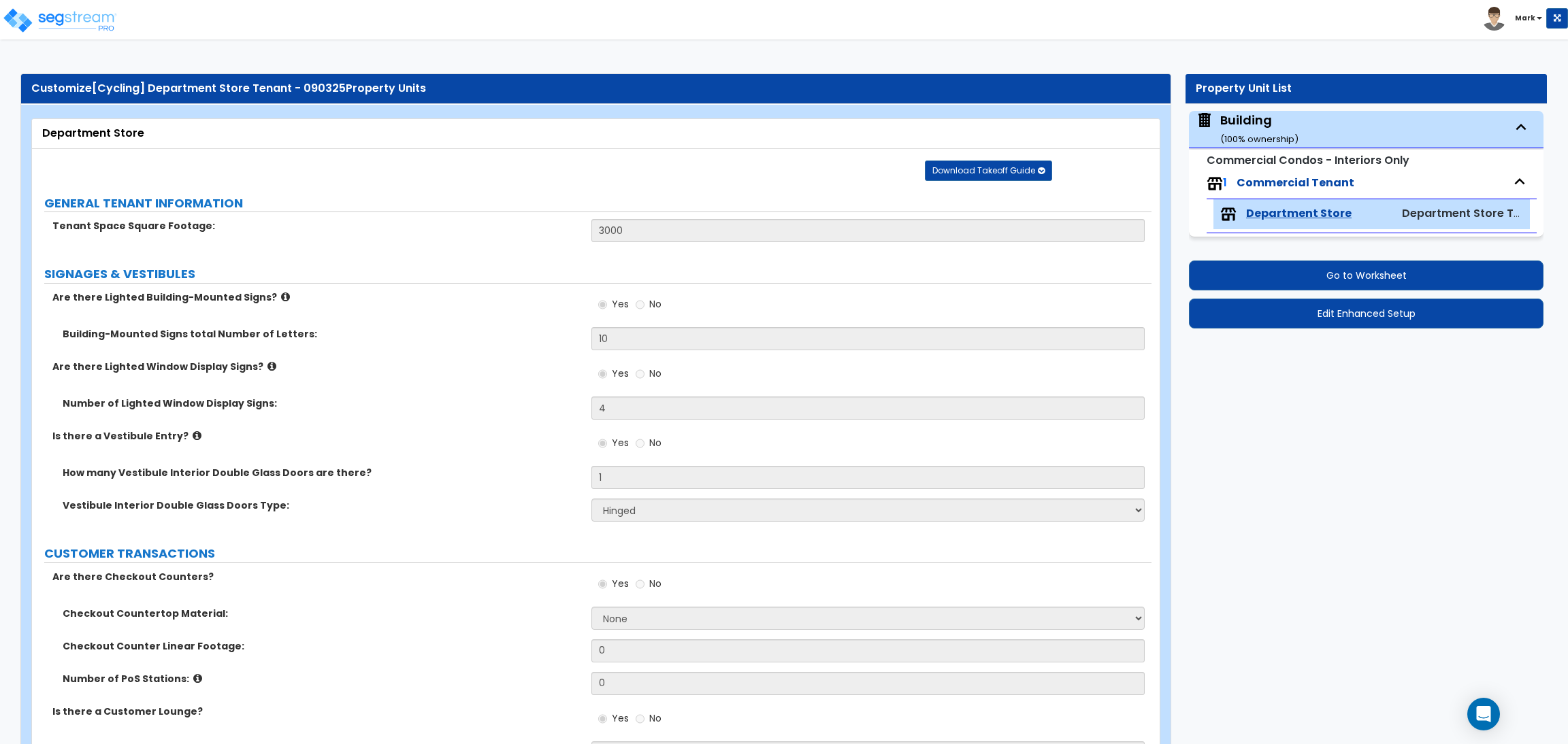
select select "2"
select select "1"
select select "3"
select select "1"
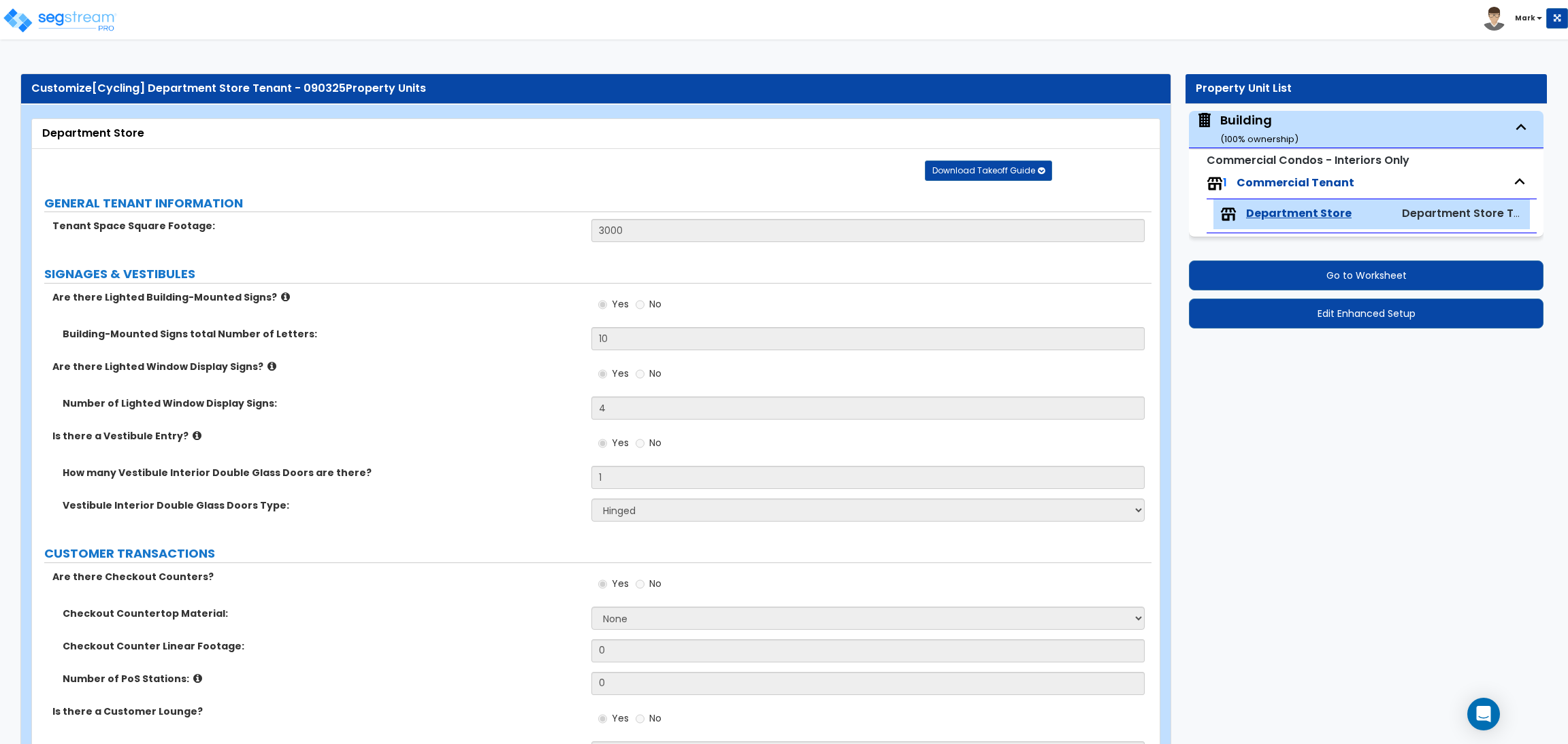
select select "1"
select select "4"
select select "2"
select select "1"
select select "3"
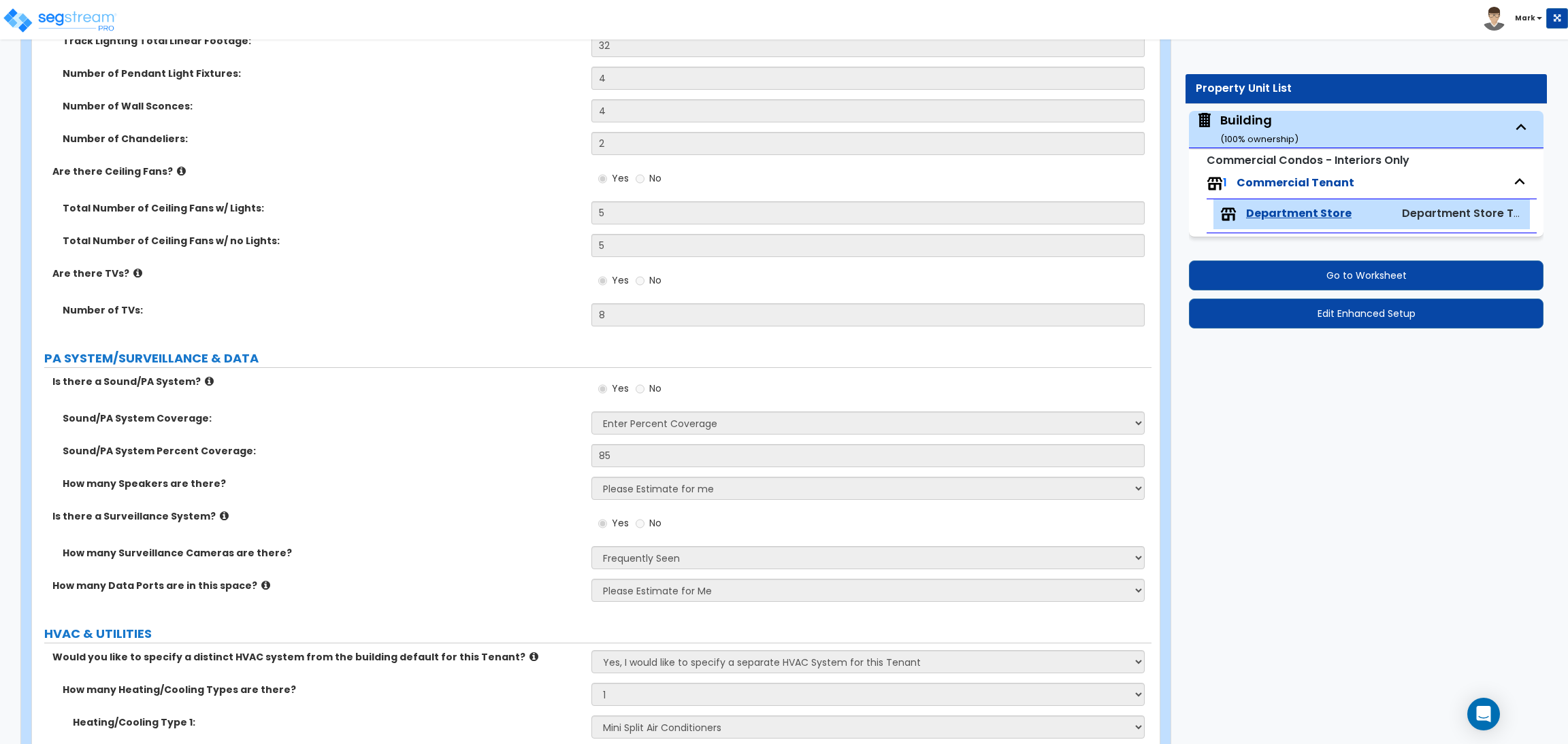
scroll to position [5661, 0]
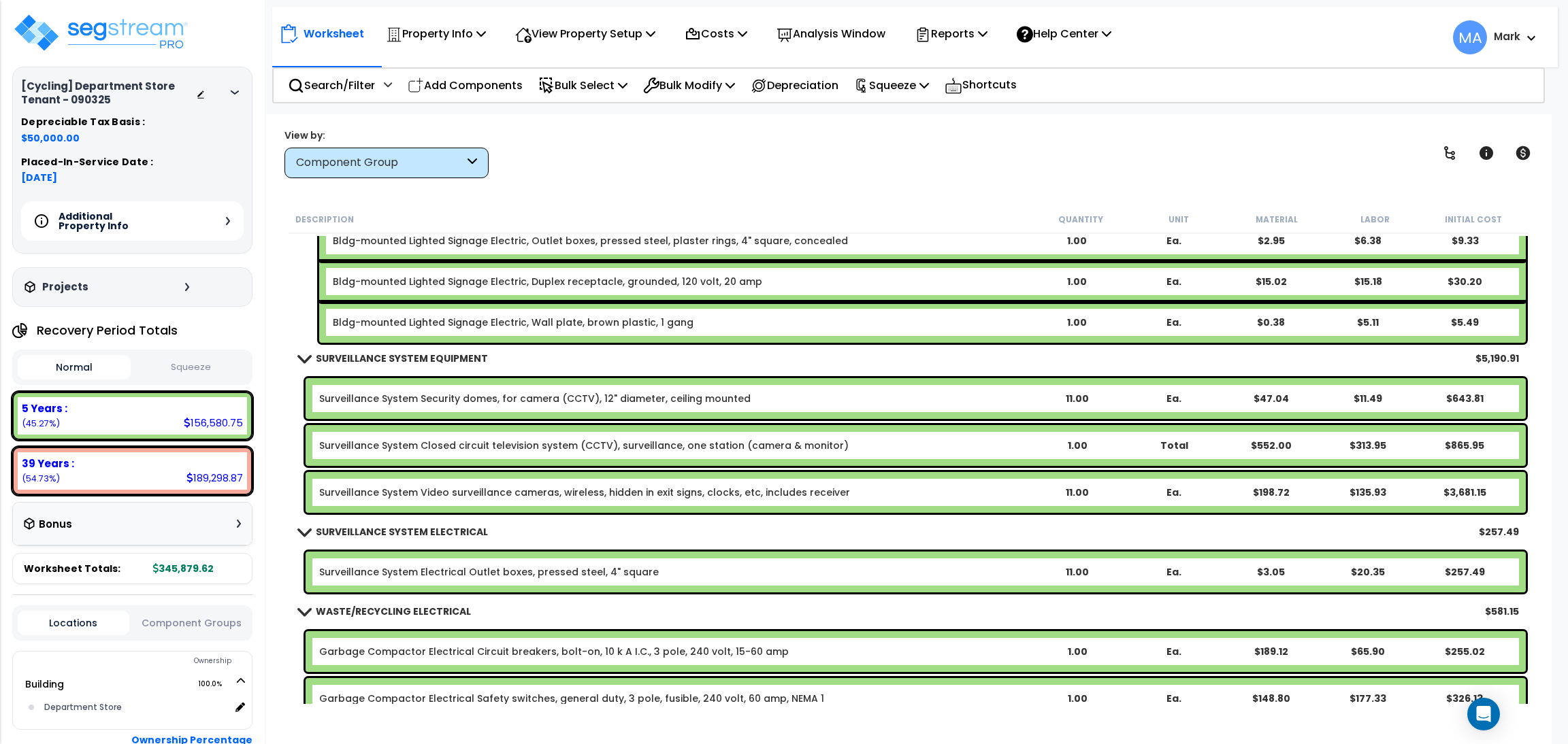
scroll to position [19329, 0]
